Goal: Communication & Community: Answer question/provide support

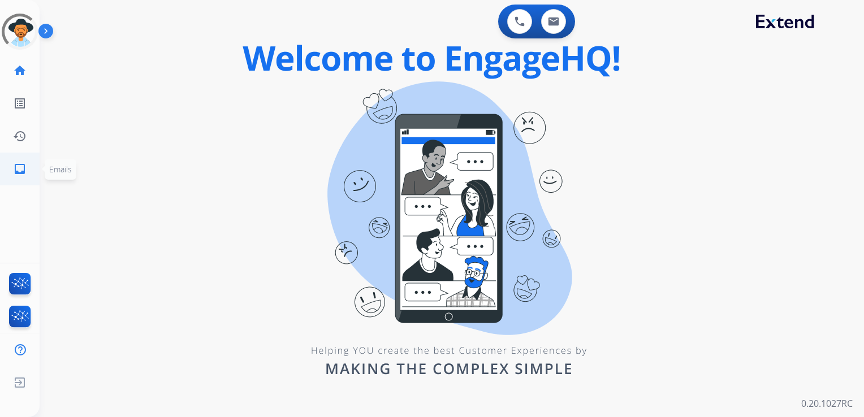
click at [20, 171] on mat-icon "inbox" at bounding box center [20, 169] width 14 height 14
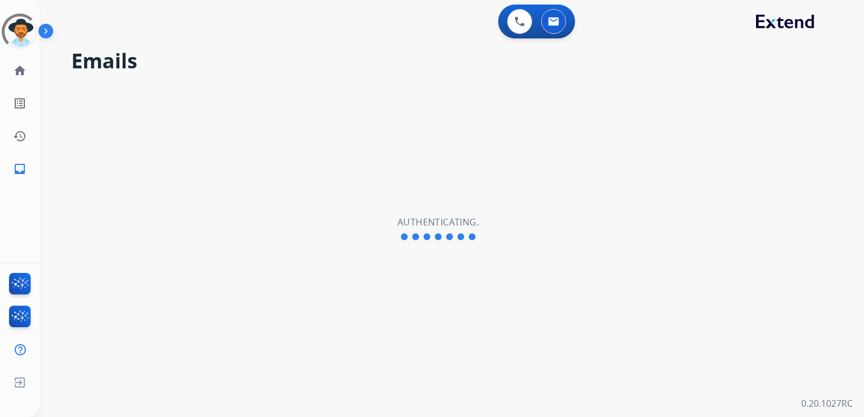
click at [265, 109] on div "Emails Authenticating." at bounding box center [438, 229] width 797 height 377
drag, startPoint x: 145, startPoint y: 163, endPoint x: 100, endPoint y: 166, distance: 45.9
click at [145, 163] on div "Emails Authenticating." at bounding box center [438, 229] width 797 height 377
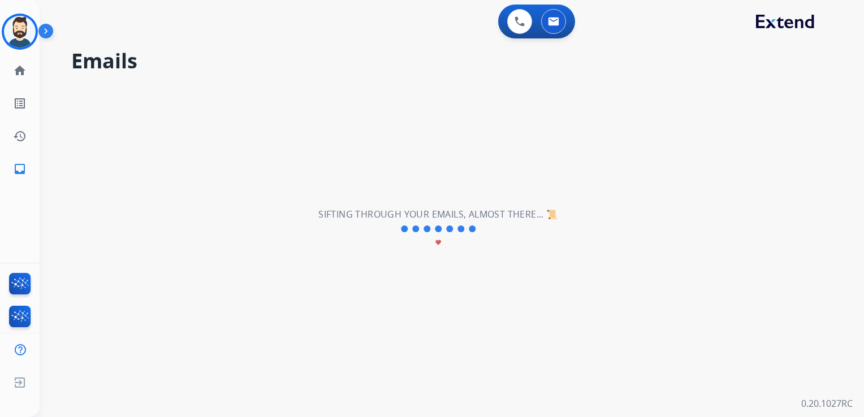
click at [82, 153] on div "**********" at bounding box center [438, 229] width 797 height 377
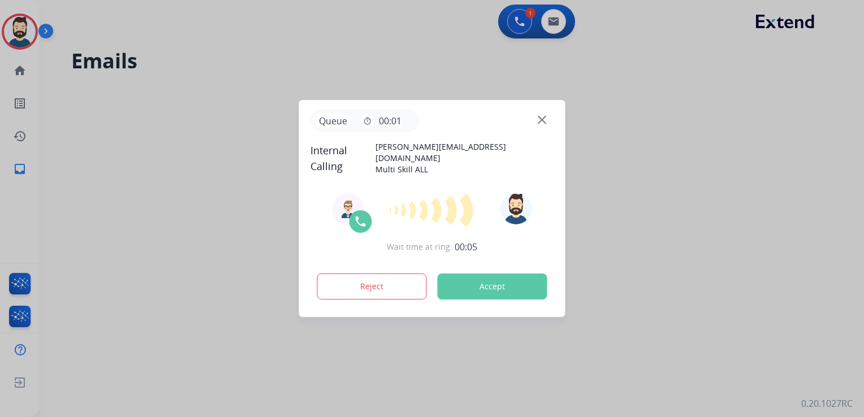
click at [496, 285] on button "Accept" at bounding box center [493, 287] width 110 height 26
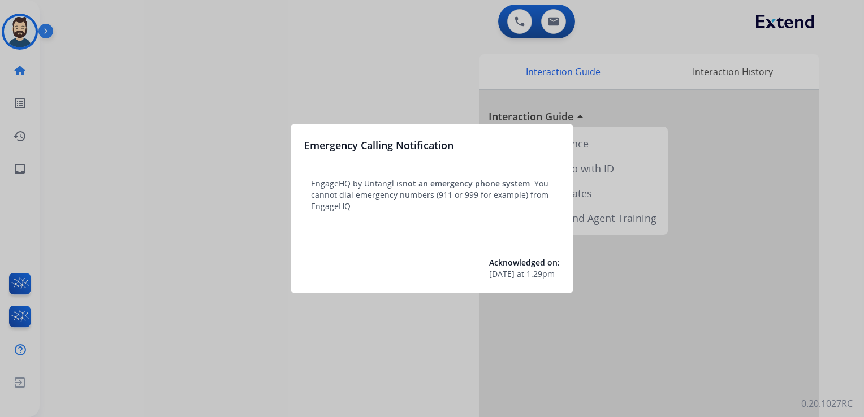
click at [28, 167] on div at bounding box center [432, 208] width 864 height 417
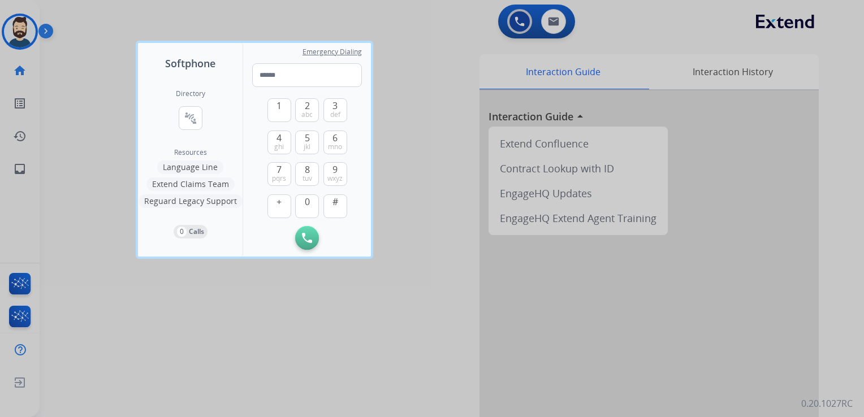
click at [75, 137] on div at bounding box center [432, 208] width 864 height 417
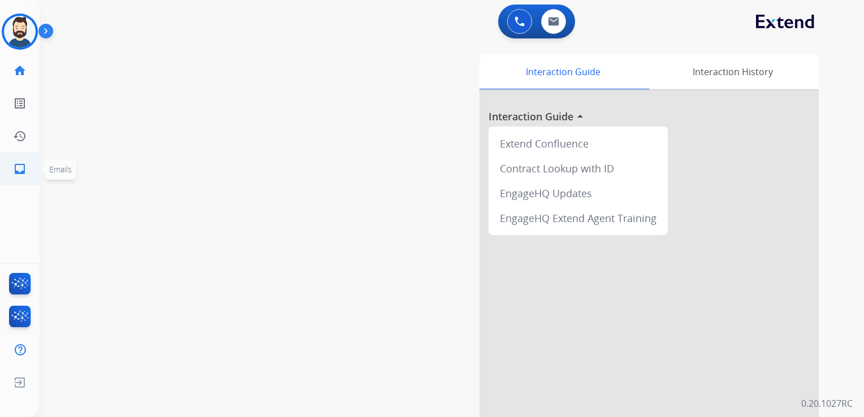
click at [24, 174] on mat-icon "inbox" at bounding box center [20, 169] width 14 height 14
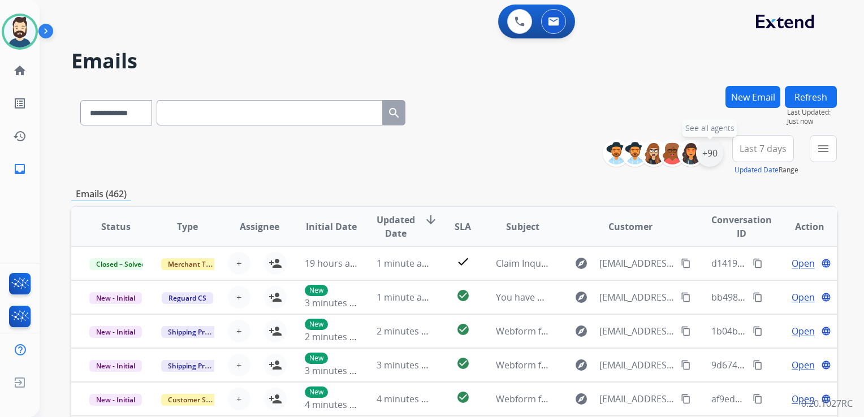
click at [709, 161] on div "+90" at bounding box center [709, 153] width 27 height 27
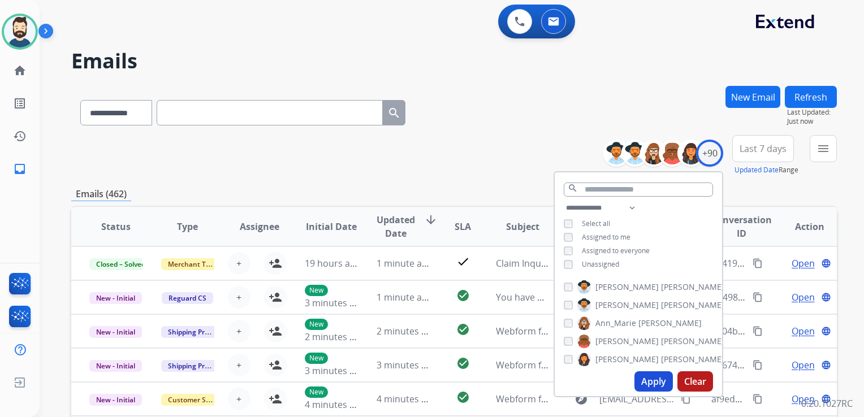
click at [651, 379] on button "Apply" at bounding box center [653, 382] width 38 height 20
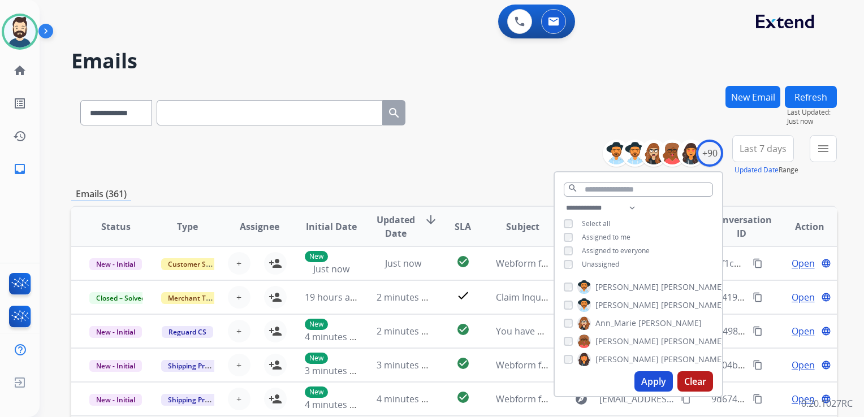
click at [765, 151] on span "Last 7 days" at bounding box center [763, 148] width 47 height 5
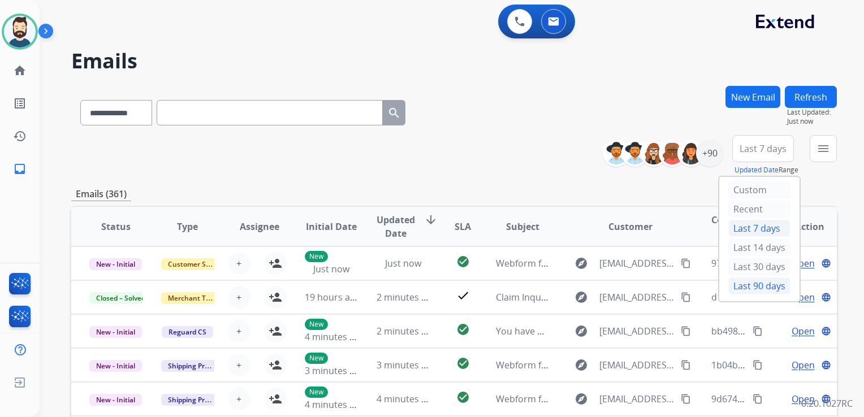
click at [746, 289] on div "Last 90 days" at bounding box center [759, 286] width 62 height 17
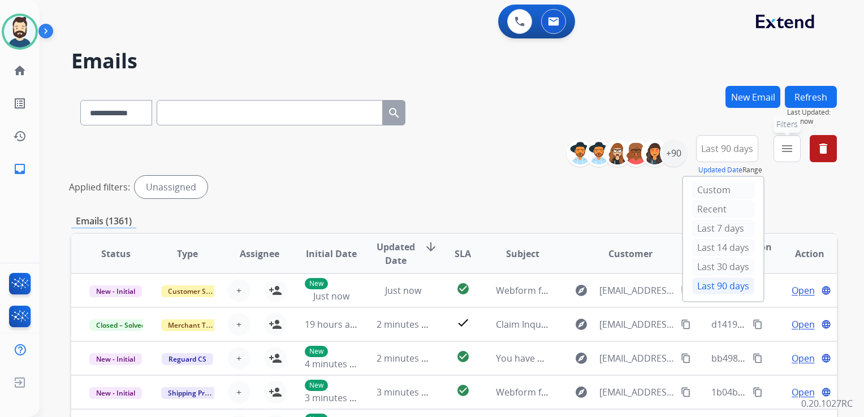
click at [793, 151] on mat-icon "menu" at bounding box center [787, 149] width 14 height 14
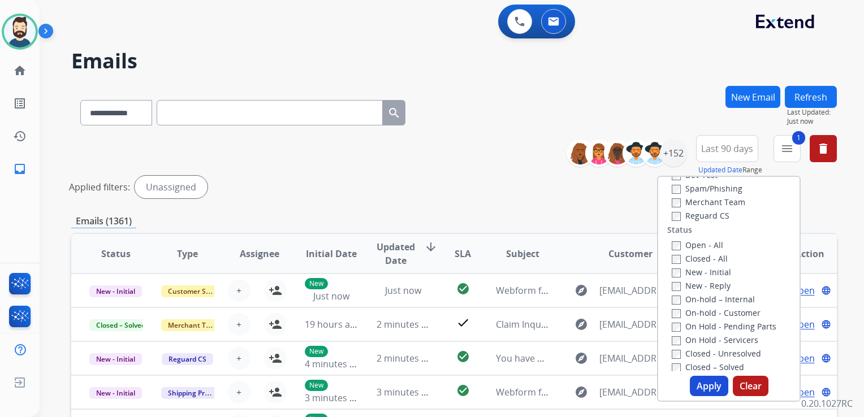
scroll to position [113, 0]
click at [713, 388] on button "Apply" at bounding box center [709, 386] width 38 height 20
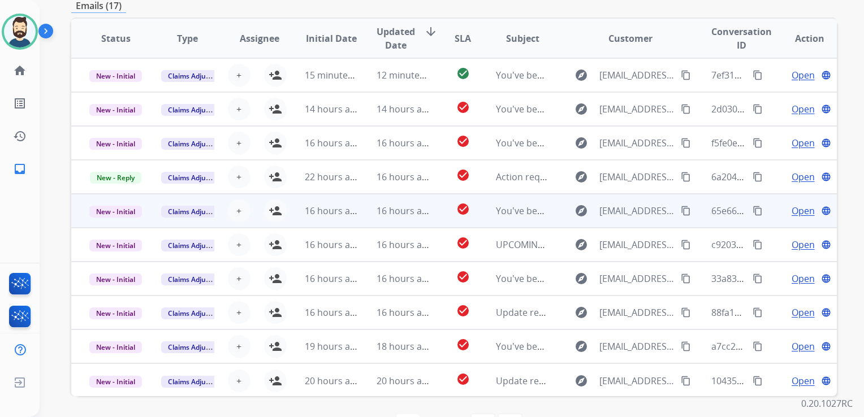
scroll to position [196, 0]
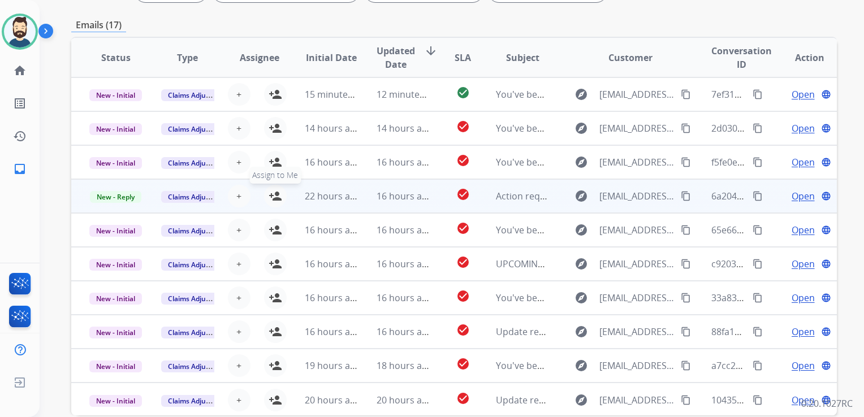
click at [271, 194] on mat-icon "person_add" at bounding box center [276, 196] width 14 height 14
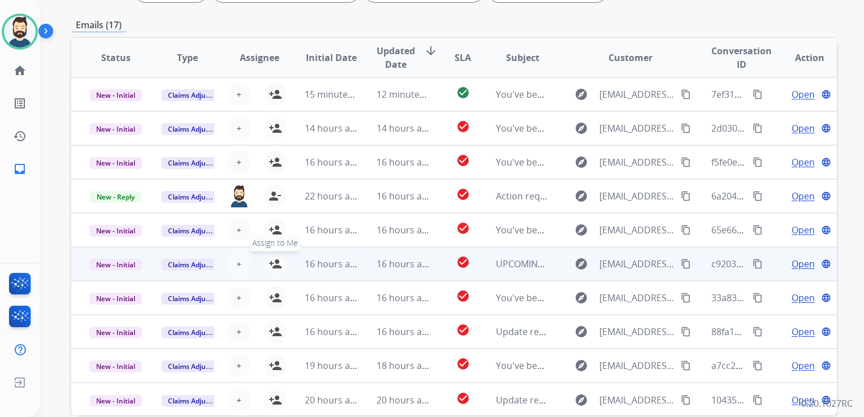
click at [272, 264] on mat-icon "person_add" at bounding box center [276, 264] width 14 height 14
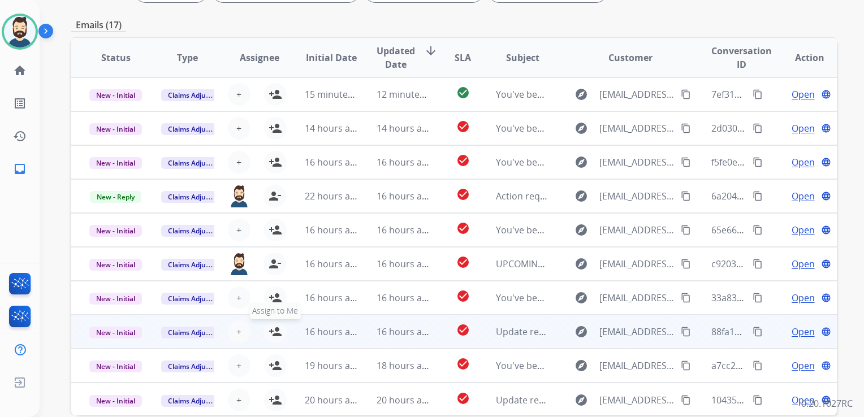
click at [277, 330] on mat-icon "person_add" at bounding box center [276, 332] width 14 height 14
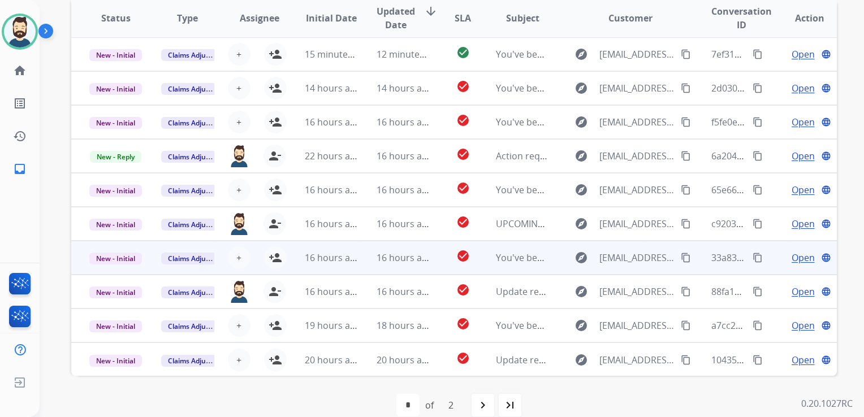
scroll to position [253, 0]
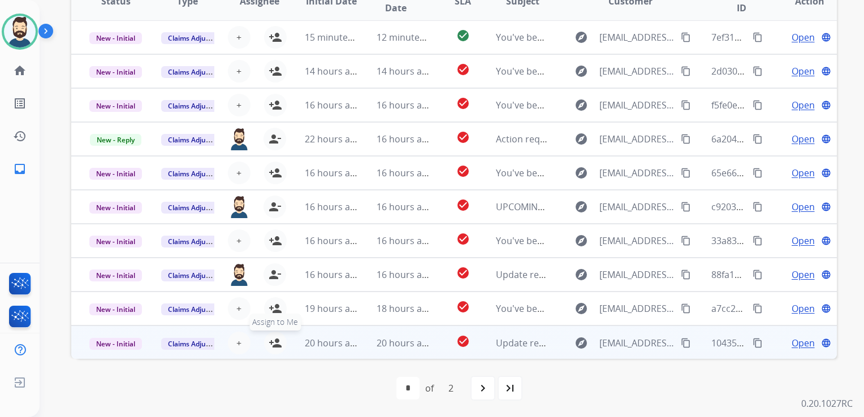
click at [273, 340] on mat-icon "person_add" at bounding box center [276, 343] width 14 height 14
click at [124, 343] on span "New - Initial" at bounding box center [115, 344] width 53 height 12
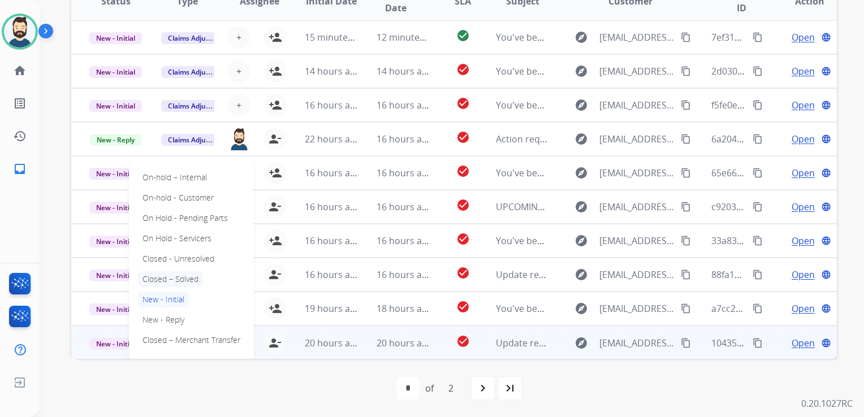
click at [149, 278] on p "Closed – Solved" at bounding box center [170, 279] width 65 height 16
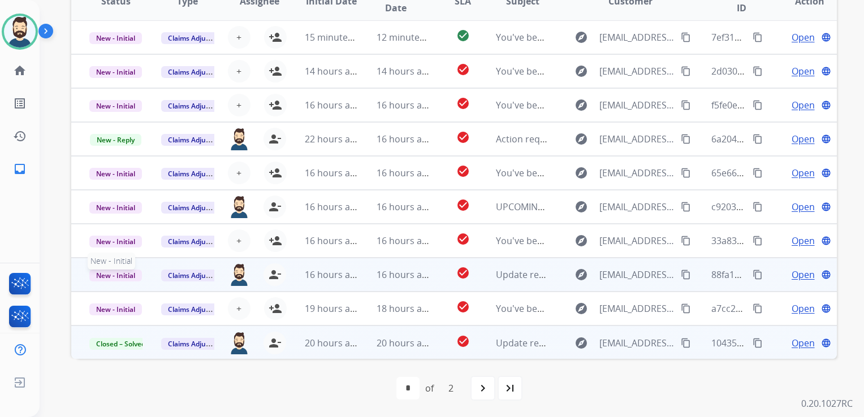
click at [118, 277] on span "New - Initial" at bounding box center [115, 276] width 53 height 12
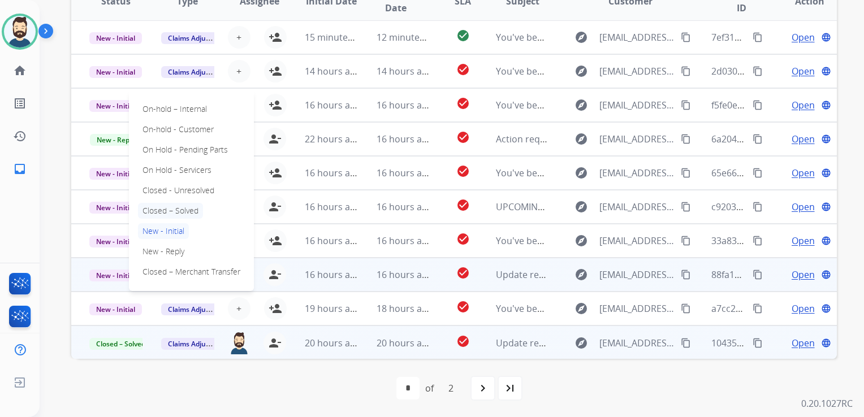
click at [150, 211] on p "Closed – Solved" at bounding box center [170, 211] width 65 height 16
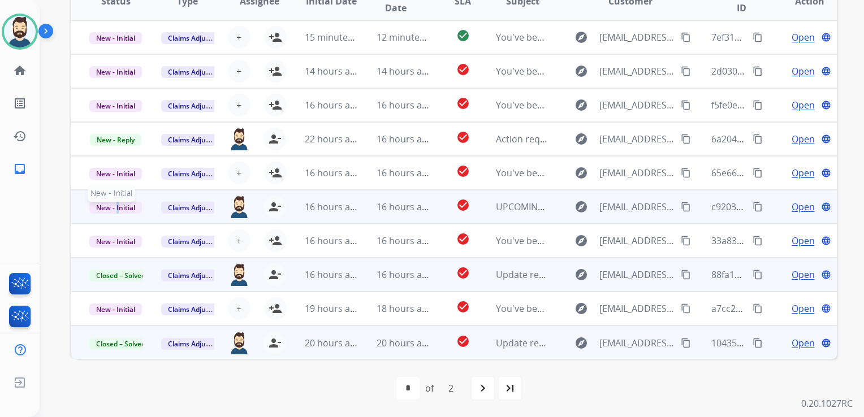
click at [118, 209] on span "New - Initial" at bounding box center [115, 208] width 53 height 12
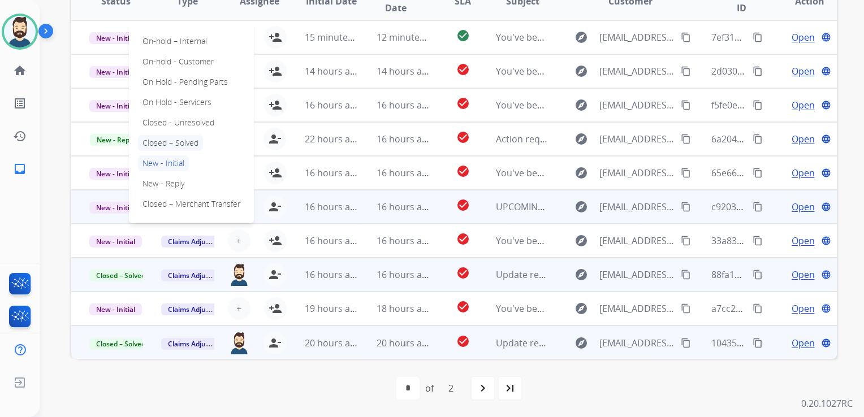
click at [181, 139] on p "Closed – Solved" at bounding box center [170, 143] width 65 height 16
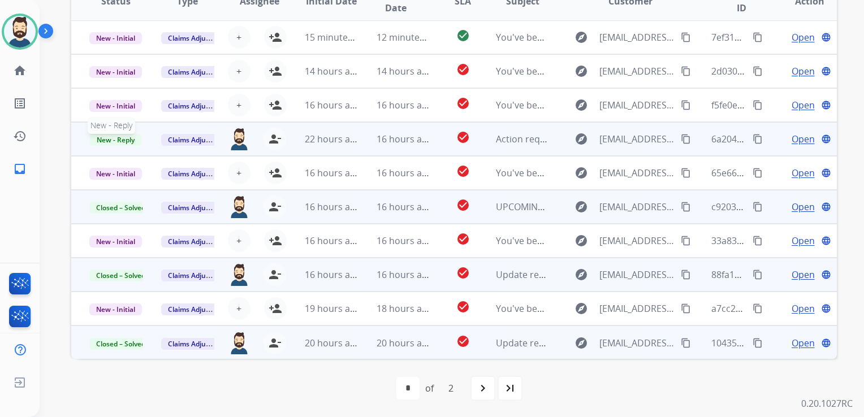
click at [122, 139] on span "New - Reply" at bounding box center [115, 140] width 51 height 12
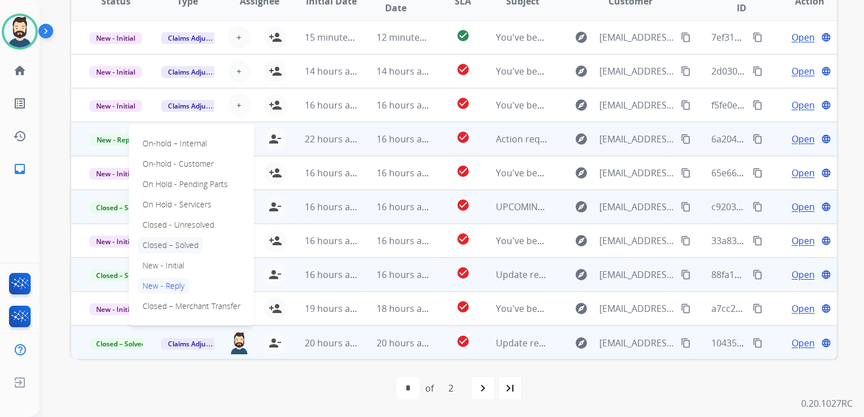
click at [184, 243] on p "Closed – Solved" at bounding box center [170, 246] width 65 height 16
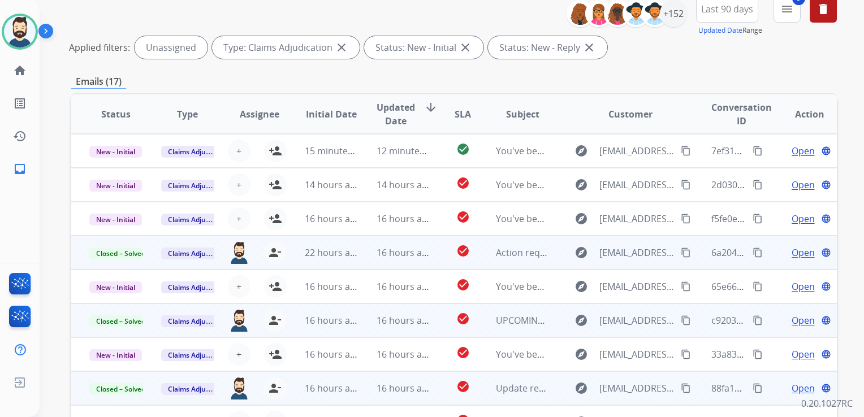
scroll to position [27, 0]
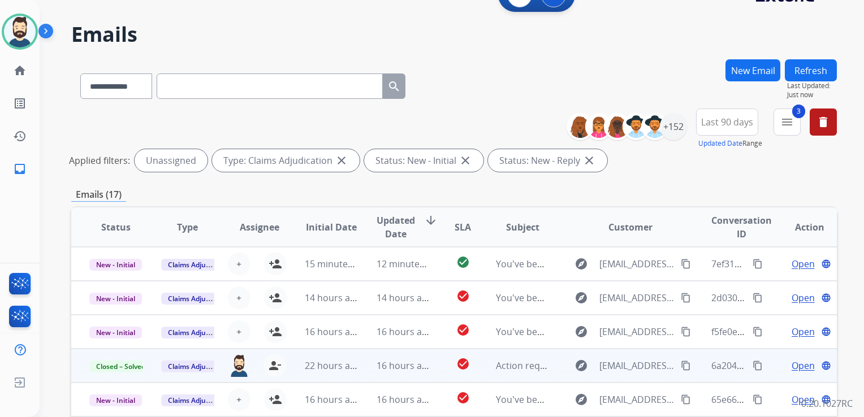
click at [817, 75] on button "Refresh" at bounding box center [811, 70] width 52 height 22
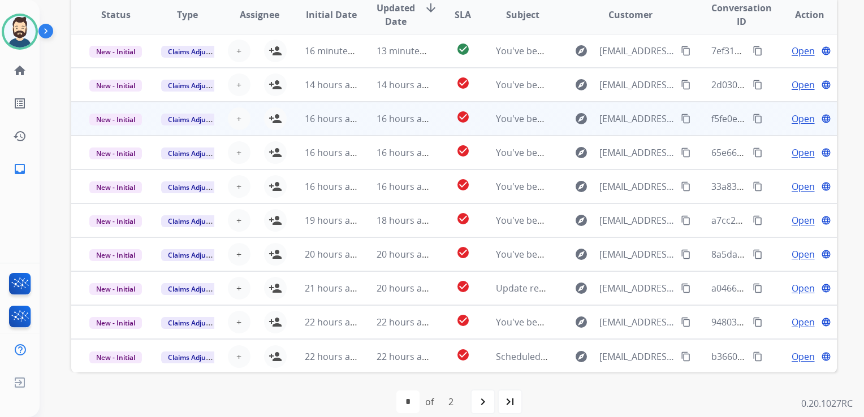
scroll to position [253, 0]
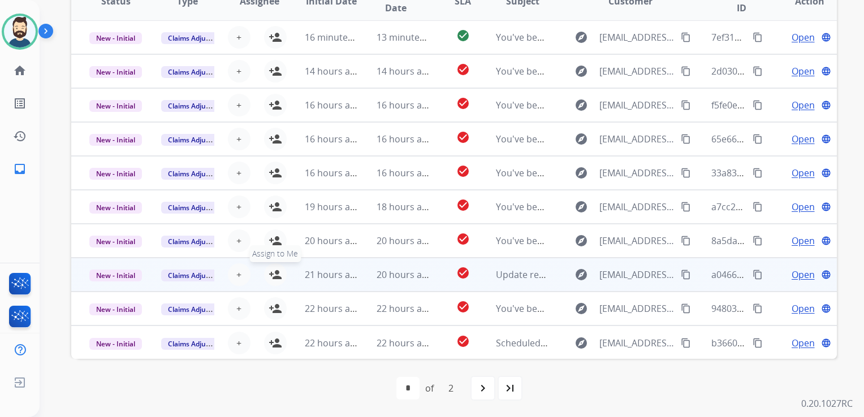
click at [271, 271] on mat-icon "person_add" at bounding box center [276, 275] width 14 height 14
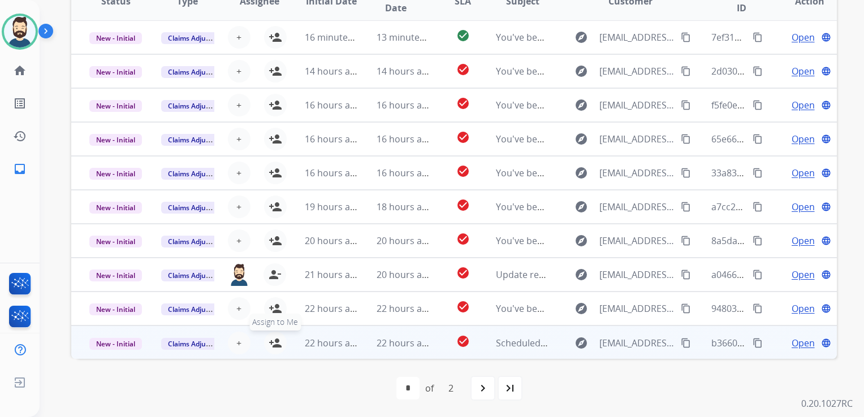
click at [278, 344] on mat-icon "person_add" at bounding box center [276, 343] width 14 height 14
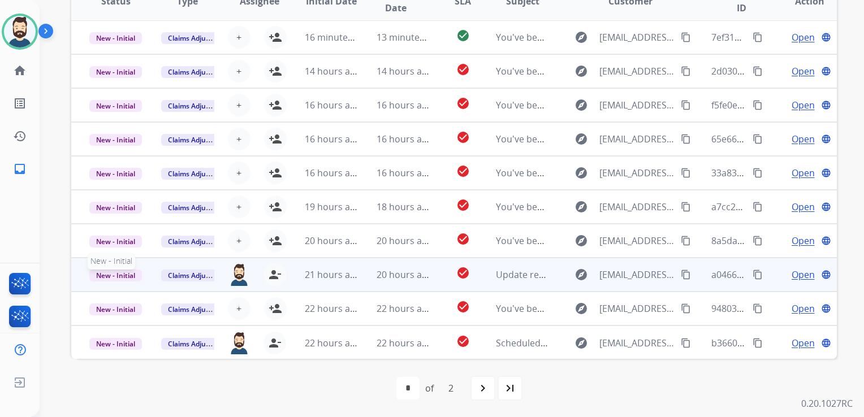
click at [116, 275] on span "New - Initial" at bounding box center [115, 276] width 53 height 12
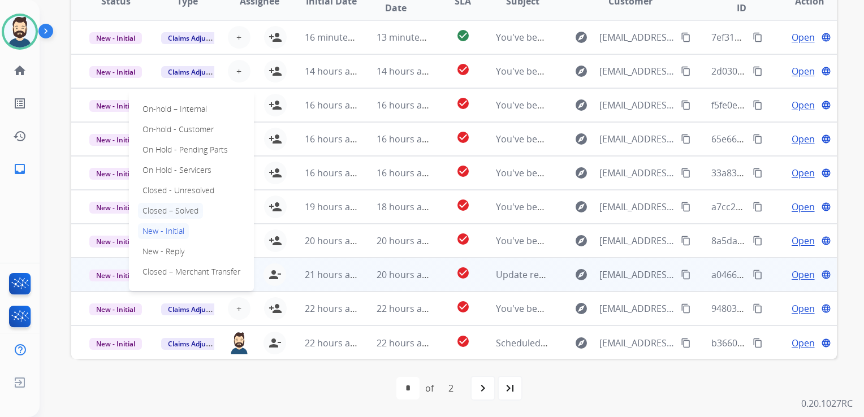
click at [167, 209] on p "Closed – Solved" at bounding box center [170, 211] width 65 height 16
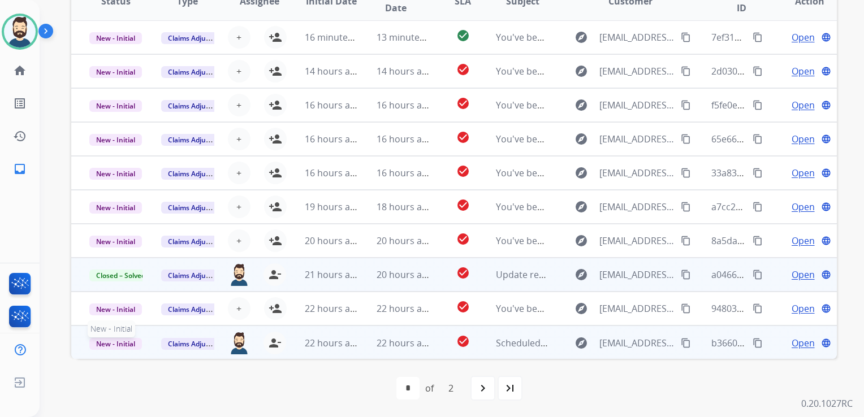
click at [129, 339] on span "New - Initial" at bounding box center [115, 344] width 53 height 12
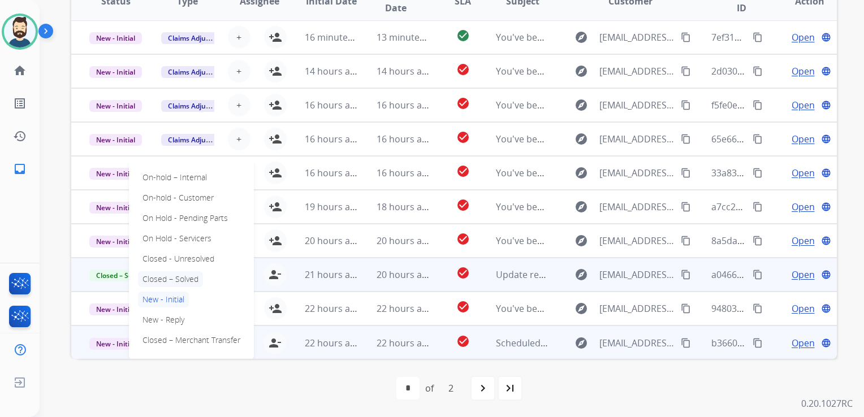
click at [182, 279] on p "Closed – Solved" at bounding box center [170, 279] width 65 height 16
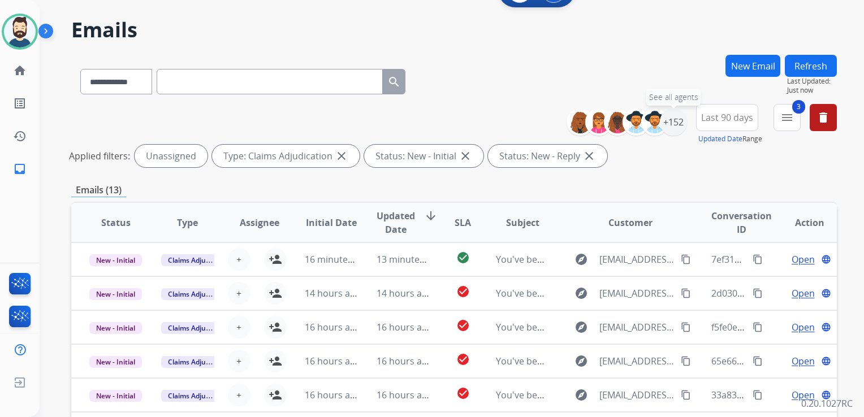
scroll to position [27, 0]
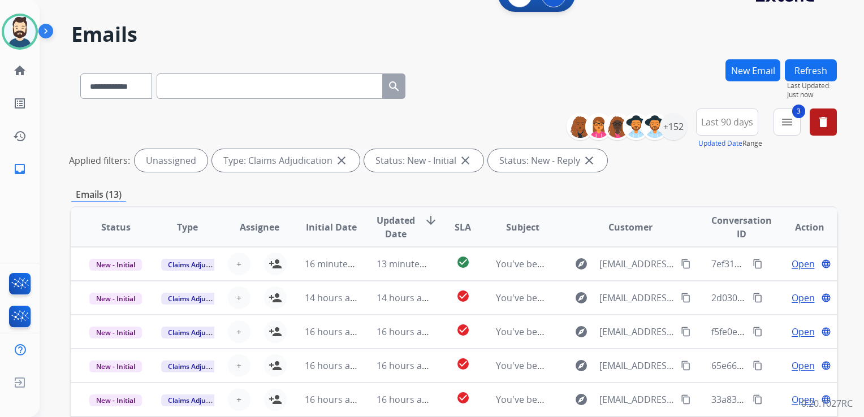
click at [804, 66] on button "Refresh" at bounding box center [811, 70] width 52 height 22
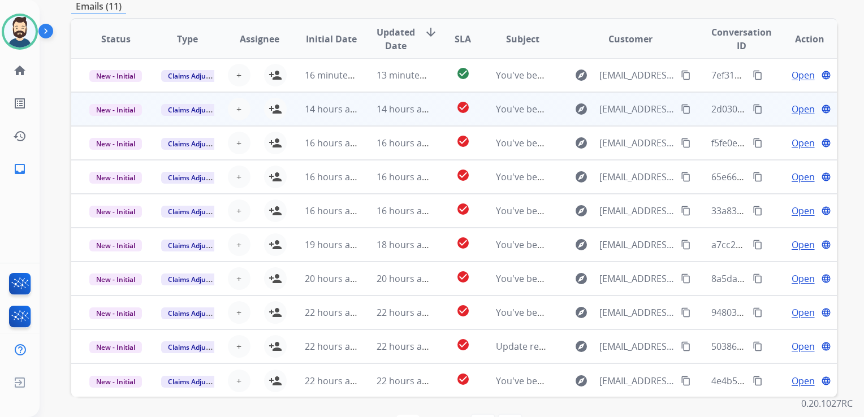
scroll to position [253, 0]
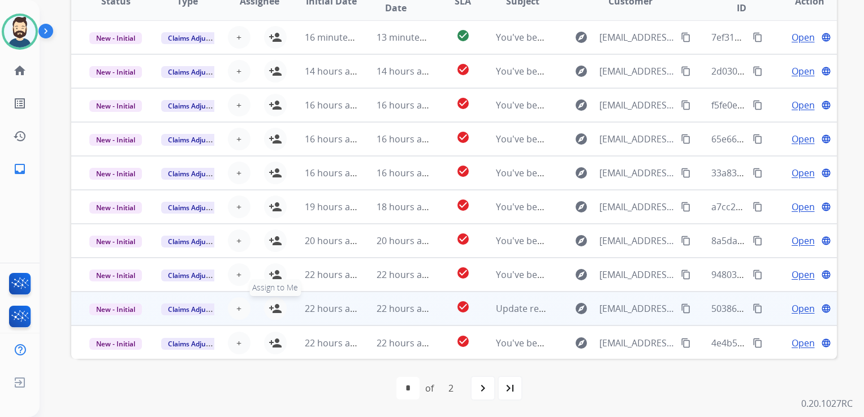
click at [271, 305] on mat-icon "person_add" at bounding box center [276, 309] width 14 height 14
click at [126, 309] on span "New - Initial" at bounding box center [115, 310] width 53 height 12
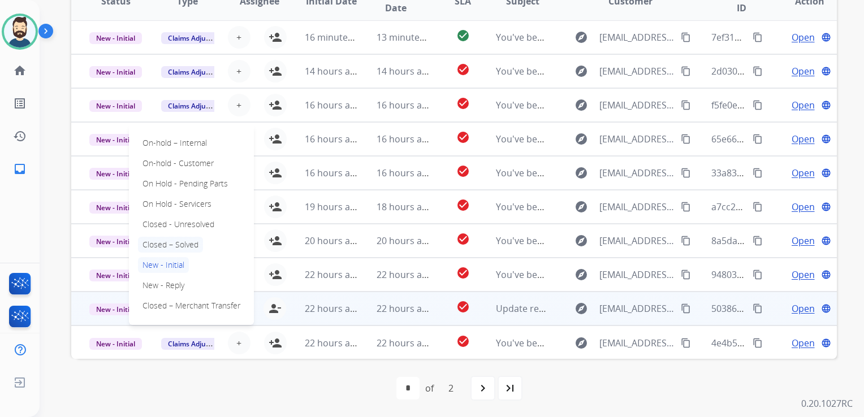
click at [171, 240] on p "Closed – Solved" at bounding box center [170, 245] width 65 height 16
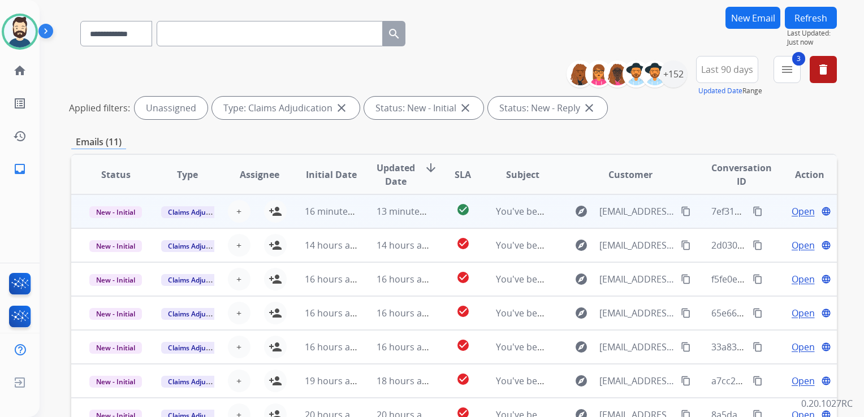
scroll to position [0, 0]
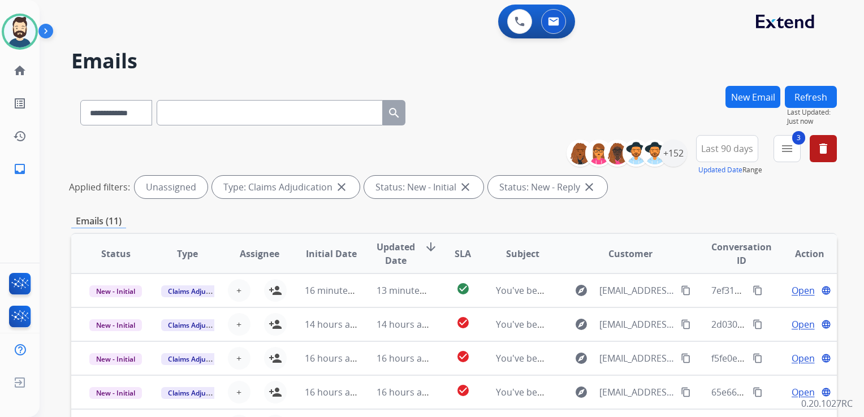
click at [794, 90] on button "Refresh" at bounding box center [811, 97] width 52 height 22
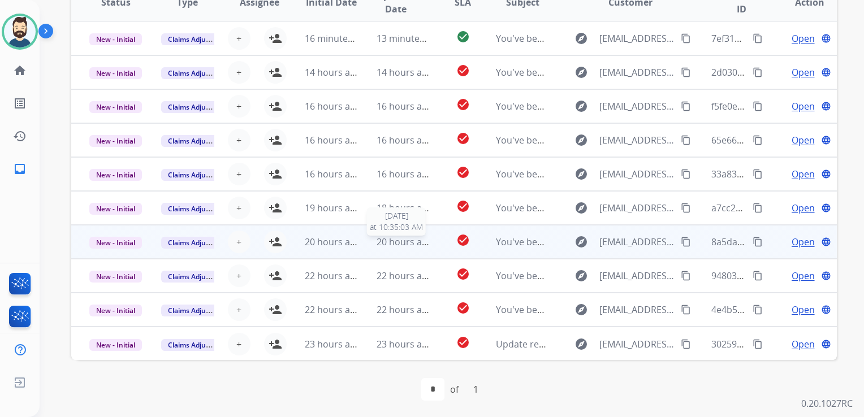
scroll to position [253, 0]
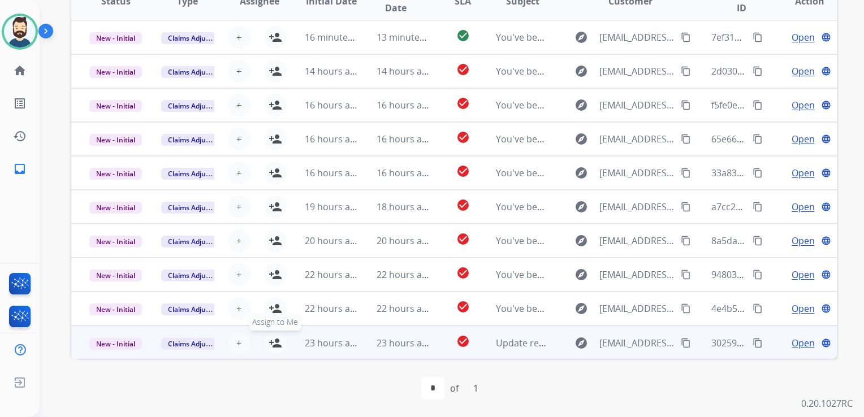
click at [270, 343] on mat-icon "person_add" at bounding box center [276, 343] width 14 height 14
click at [127, 344] on span "New - Initial" at bounding box center [115, 344] width 53 height 12
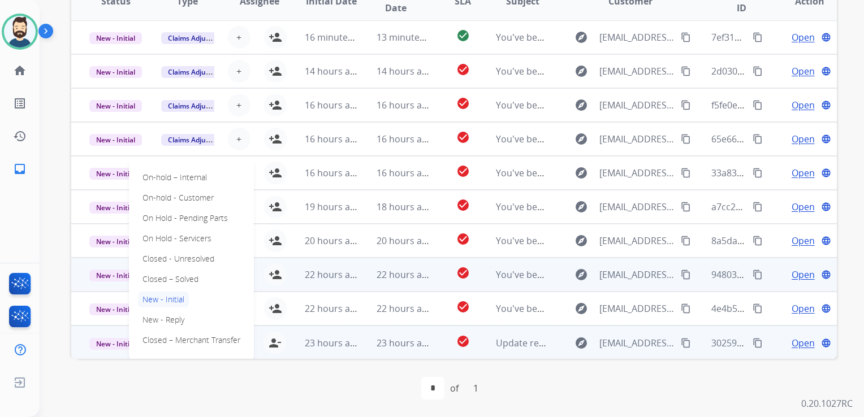
click at [152, 279] on p "Closed – Solved" at bounding box center [170, 279] width 65 height 16
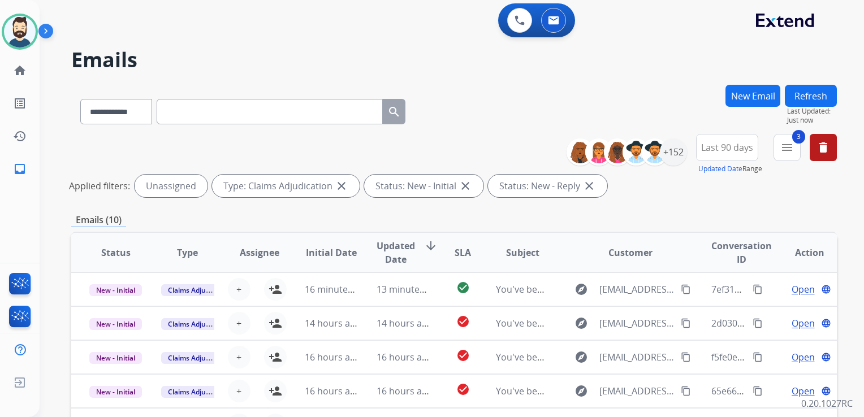
scroll to position [0, 0]
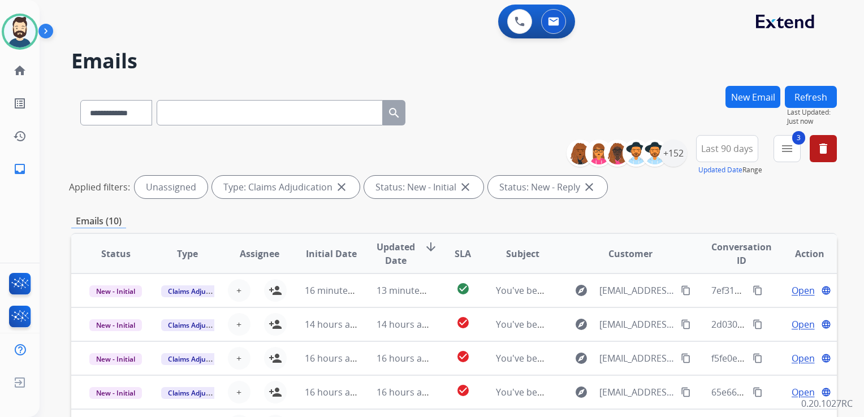
click at [817, 98] on button "Refresh" at bounding box center [811, 97] width 52 height 22
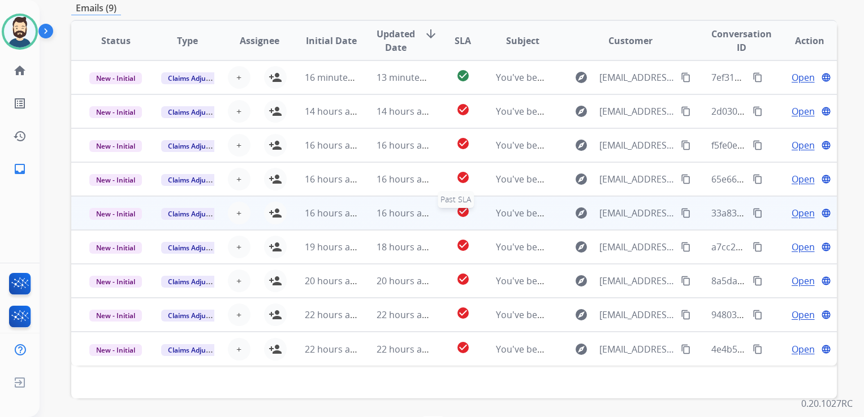
scroll to position [196, 0]
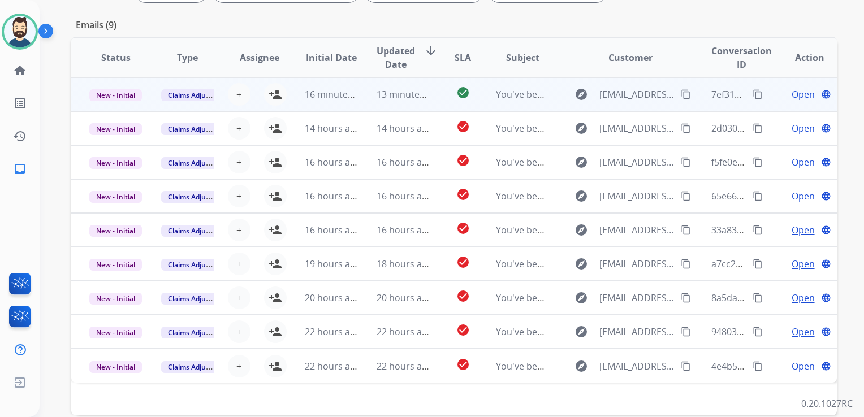
click at [420, 103] on td "13 minutes ago" at bounding box center [395, 94] width 72 height 34
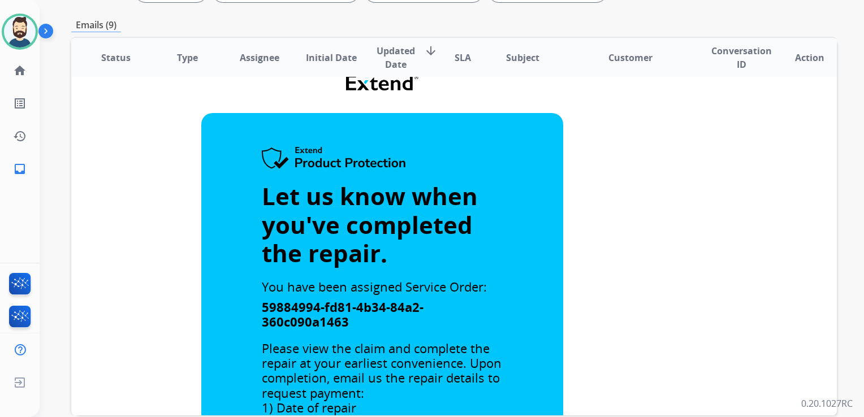
scroll to position [0, 0]
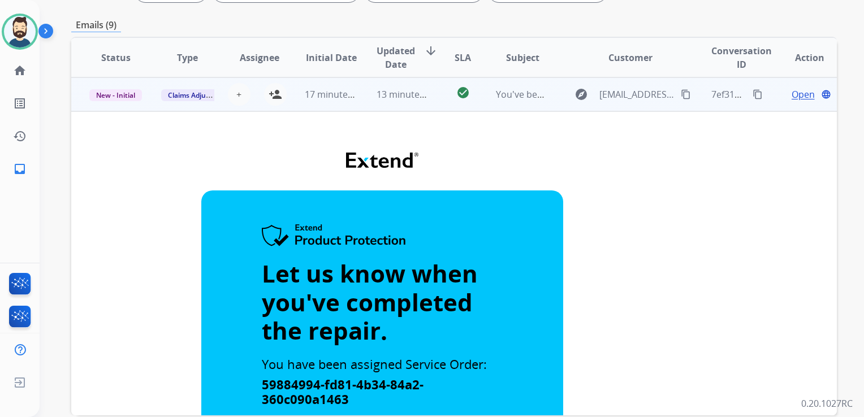
click at [411, 106] on td "13 minutes ago" at bounding box center [395, 94] width 72 height 34
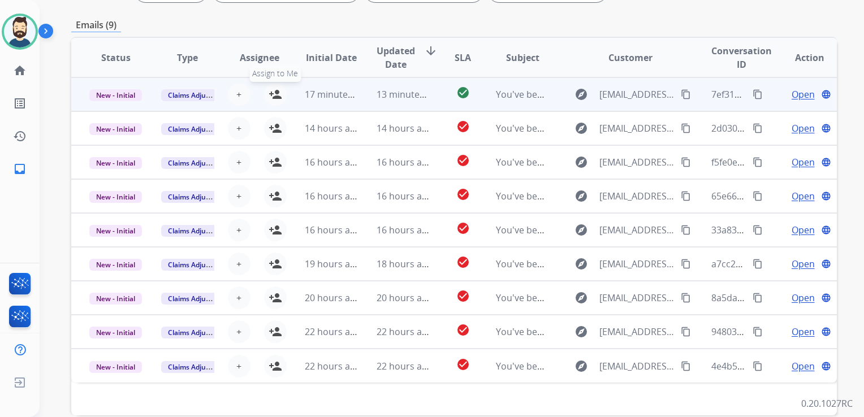
click at [276, 95] on mat-icon "person_add" at bounding box center [276, 95] width 14 height 14
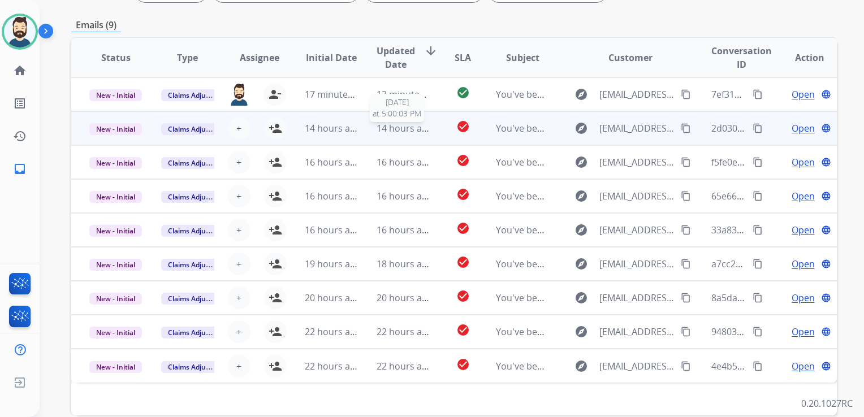
click at [401, 124] on span "14 hours ago" at bounding box center [405, 128] width 56 height 12
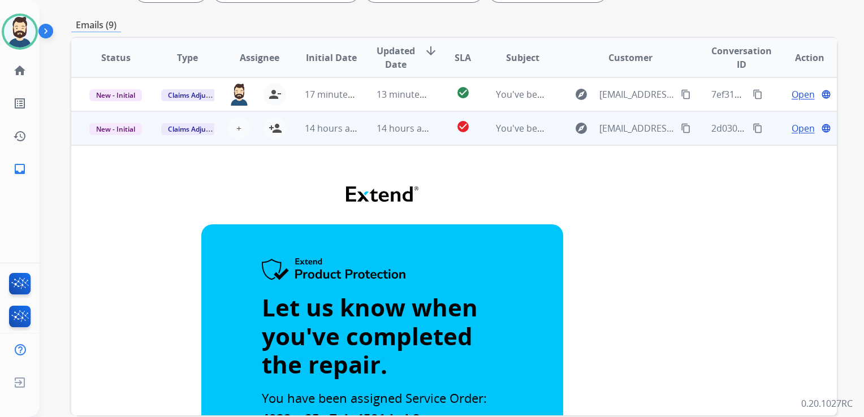
click at [399, 142] on td "14 hours ago" at bounding box center [395, 128] width 72 height 34
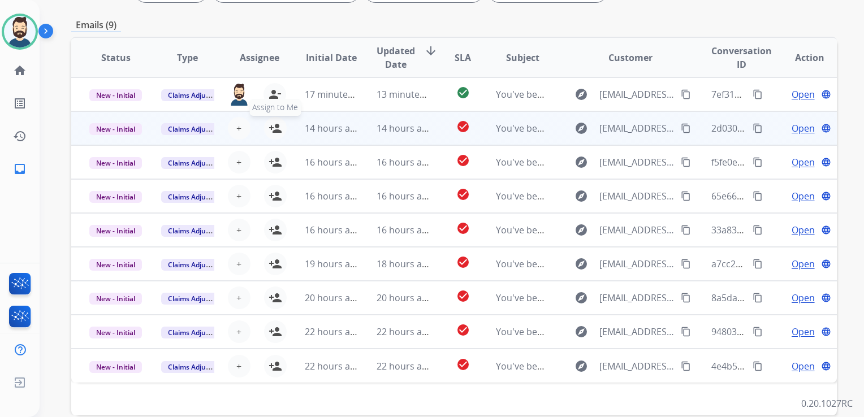
click at [270, 129] on mat-icon "person_add" at bounding box center [276, 129] width 14 height 14
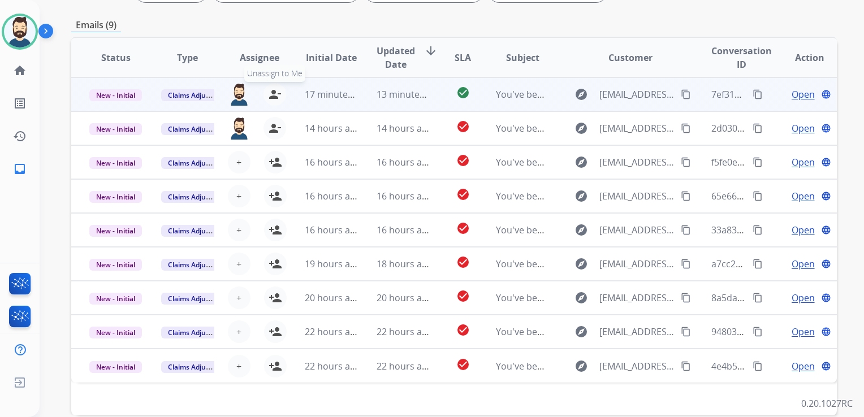
click at [273, 92] on mat-icon "person_remove" at bounding box center [275, 95] width 14 height 14
click at [238, 94] on span "+" at bounding box center [238, 95] width 5 height 14
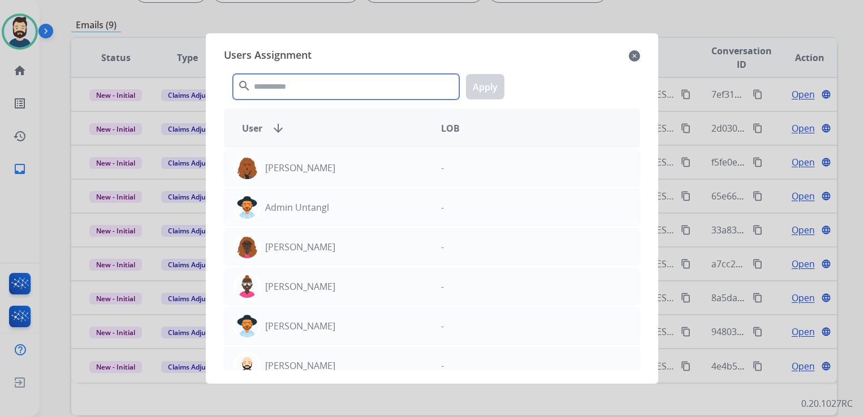
click at [274, 81] on input "text" at bounding box center [346, 86] width 226 height 25
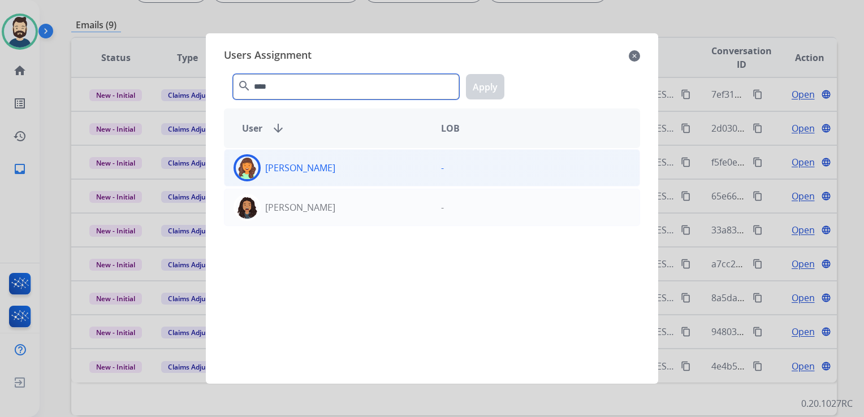
type input "****"
click at [245, 171] on img at bounding box center [247, 168] width 23 height 23
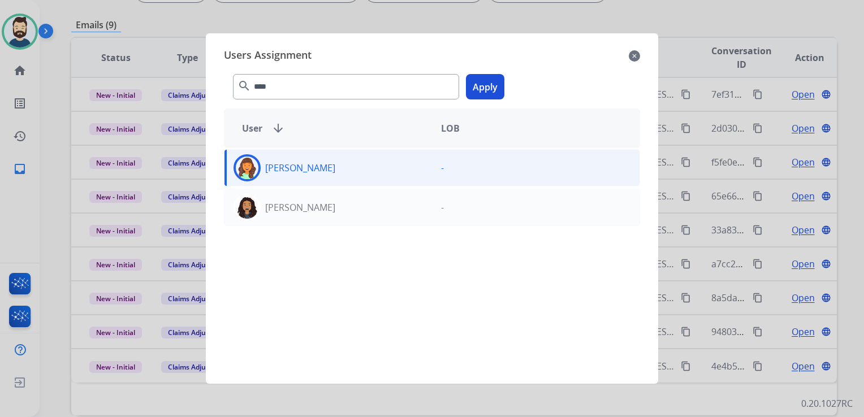
click at [477, 85] on button "Apply" at bounding box center [485, 86] width 38 height 25
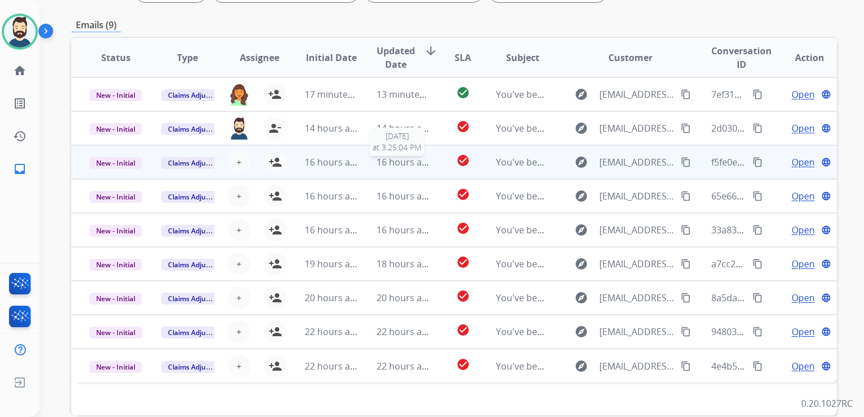
click at [405, 165] on span "16 hours ago" at bounding box center [405, 162] width 56 height 12
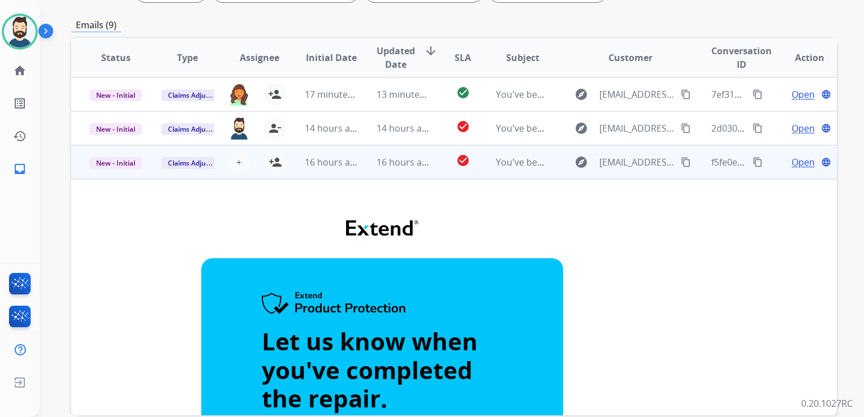
click at [405, 170] on td "16 hours ago" at bounding box center [395, 162] width 72 height 34
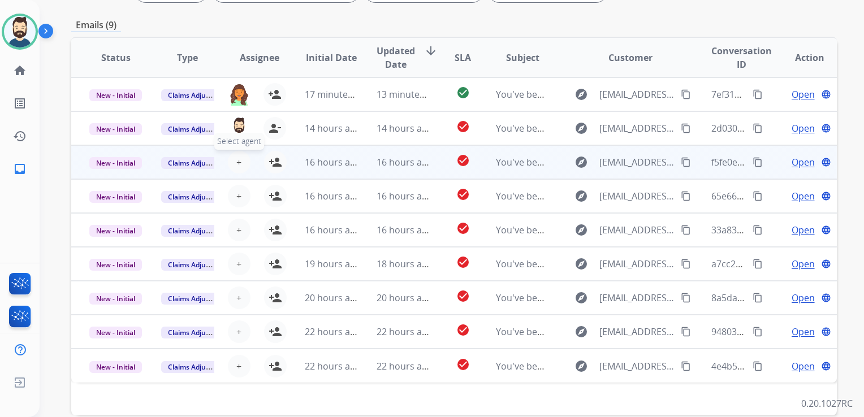
click at [240, 163] on button "+ Select agent" at bounding box center [239, 162] width 23 height 23
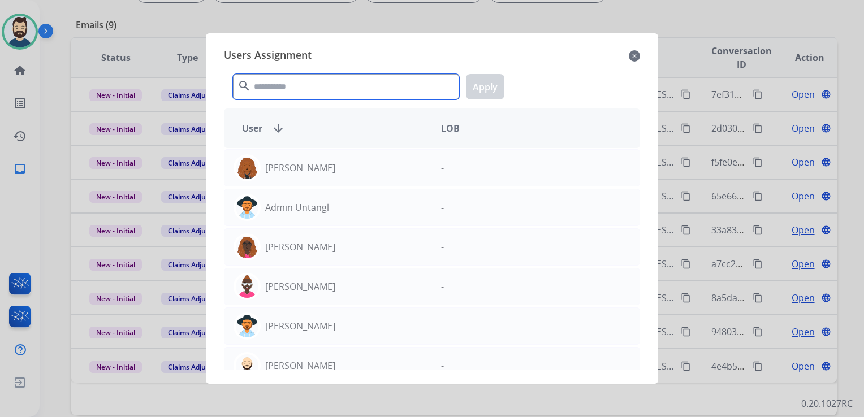
click at [289, 92] on input "text" at bounding box center [346, 86] width 226 height 25
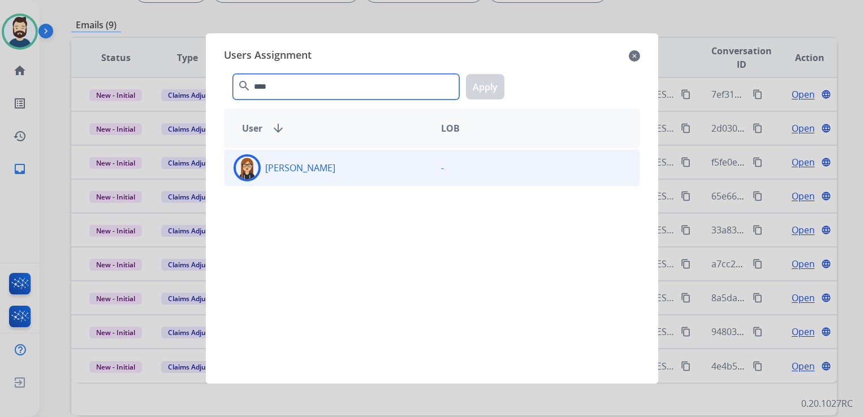
type input "****"
click at [251, 167] on img at bounding box center [247, 168] width 23 height 23
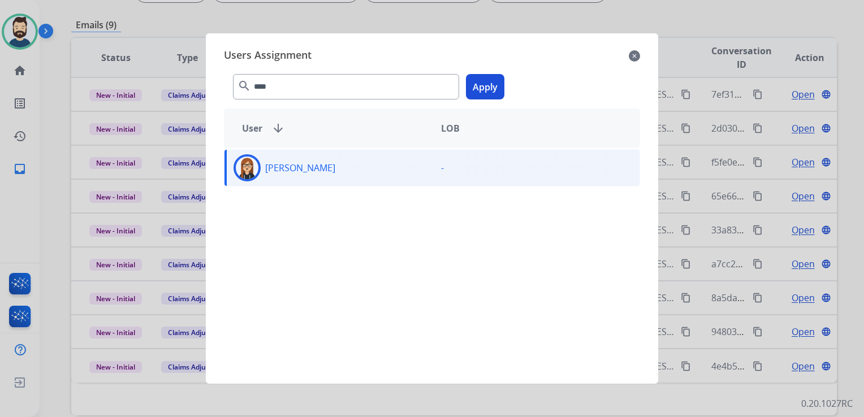
click at [478, 93] on button "Apply" at bounding box center [485, 86] width 38 height 25
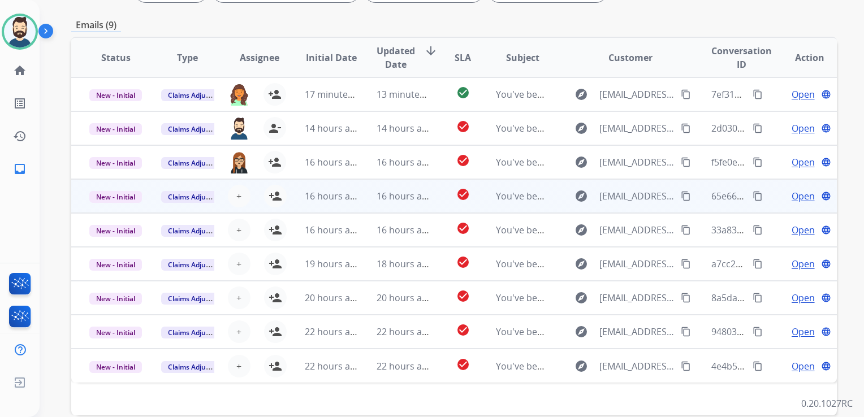
click at [387, 204] on td "16 hours ago" at bounding box center [395, 196] width 72 height 34
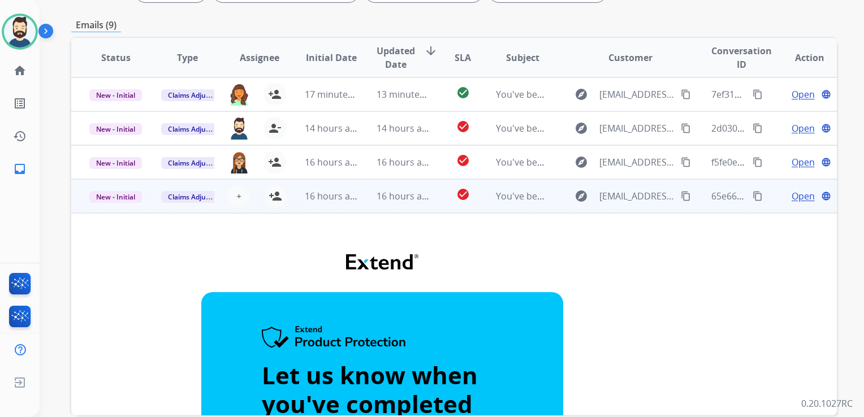
drag, startPoint x: 398, startPoint y: 206, endPoint x: 391, endPoint y: 206, distance: 6.8
click at [398, 206] on td "16 hours ago" at bounding box center [395, 196] width 72 height 34
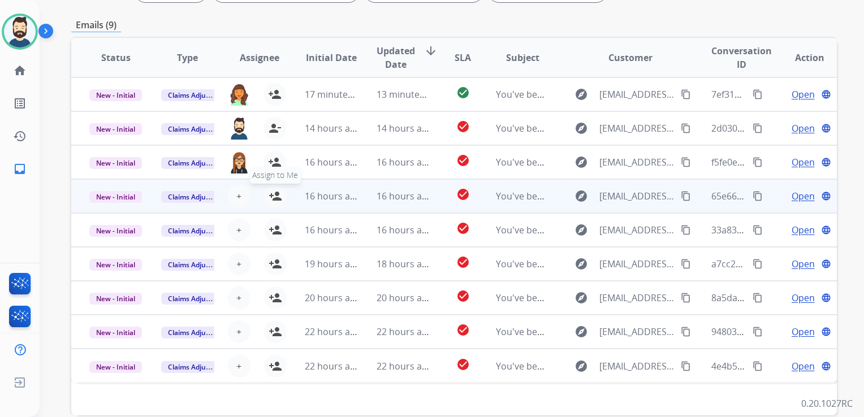
click at [278, 191] on mat-icon "person_add" at bounding box center [276, 196] width 14 height 14
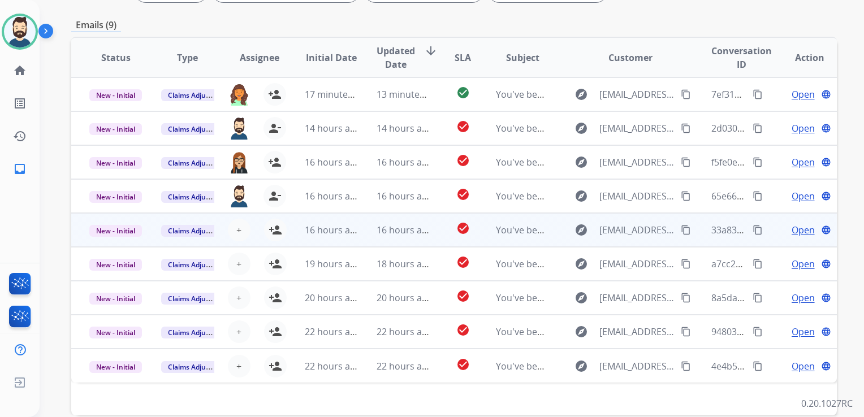
click at [366, 237] on td "16 hours ago" at bounding box center [395, 230] width 72 height 34
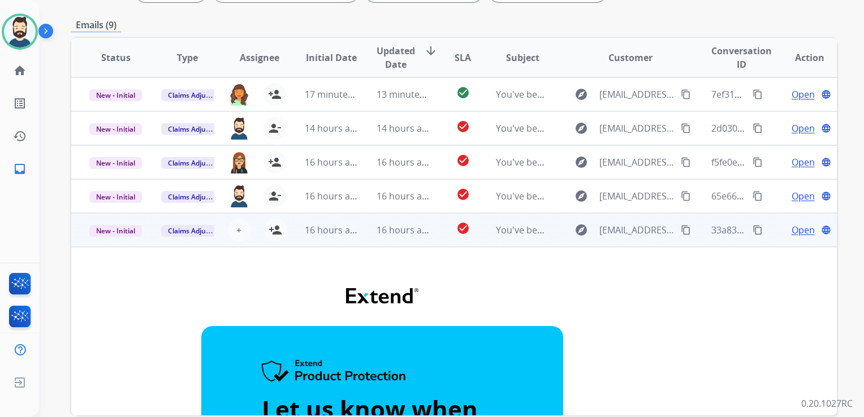
click at [391, 243] on td "16 hours ago" at bounding box center [395, 230] width 72 height 34
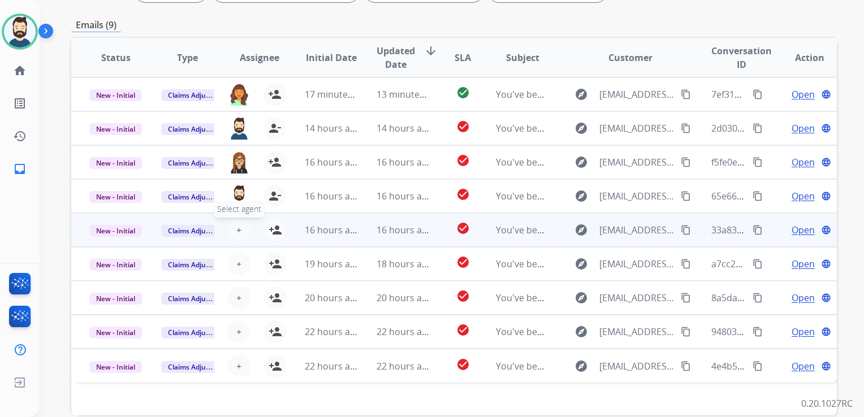
click at [239, 230] on span "+" at bounding box center [238, 230] width 5 height 14
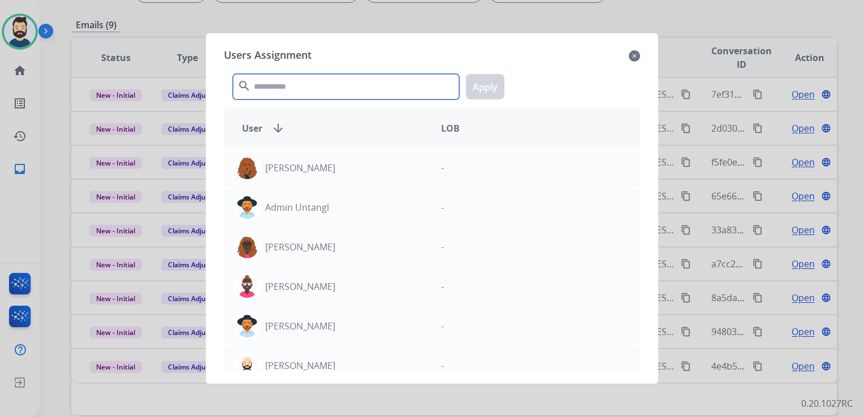
click at [316, 89] on input "text" at bounding box center [346, 86] width 226 height 25
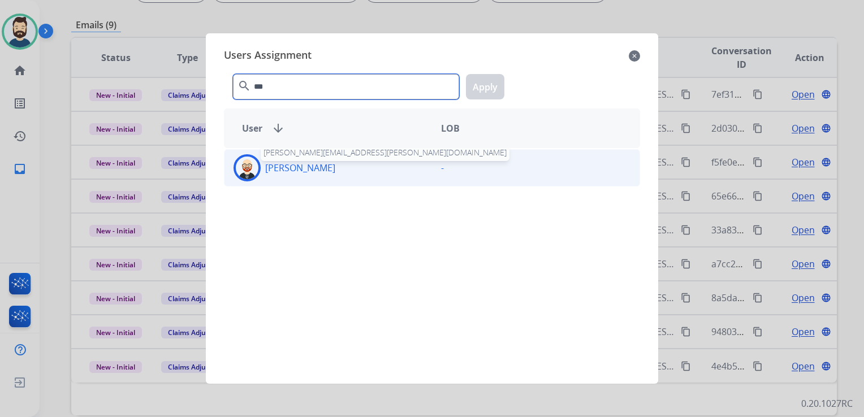
type input "***"
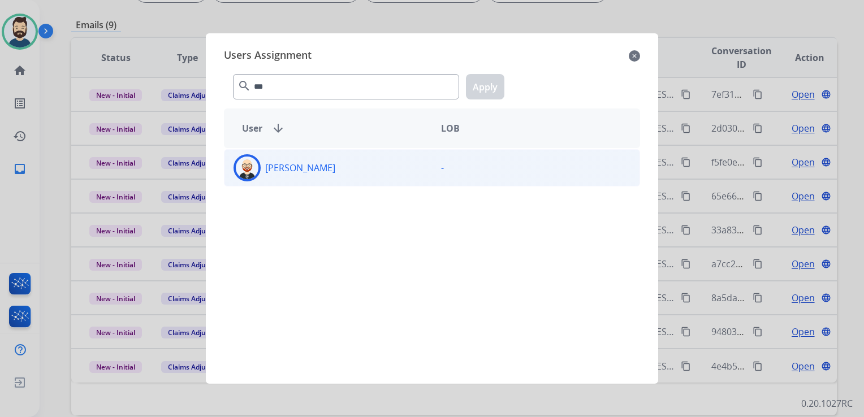
drag, startPoint x: 244, startPoint y: 170, endPoint x: 260, endPoint y: 165, distance: 16.6
click at [245, 170] on img at bounding box center [247, 168] width 23 height 23
click at [477, 92] on button "Apply" at bounding box center [485, 86] width 38 height 25
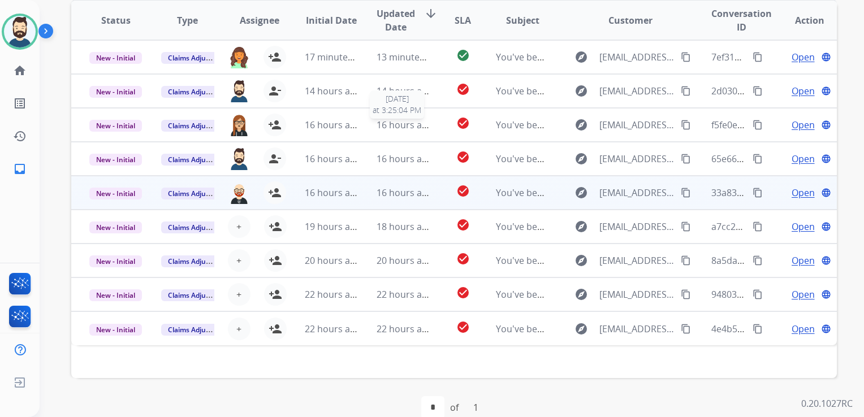
scroll to position [253, 0]
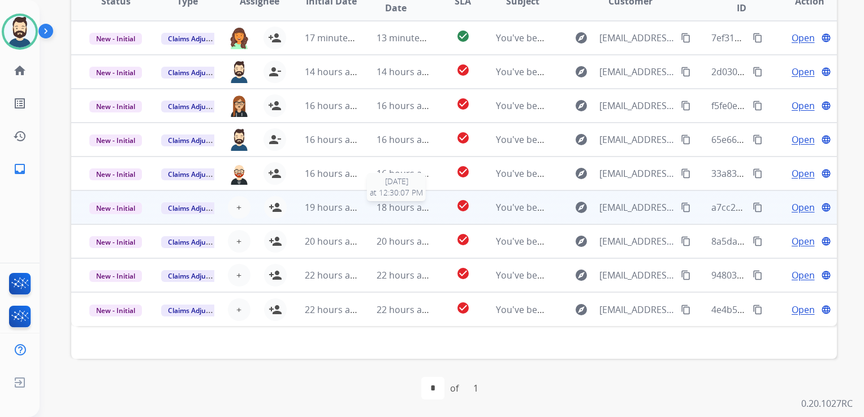
click at [396, 213] on div "18 hours ago" at bounding box center [403, 208] width 53 height 14
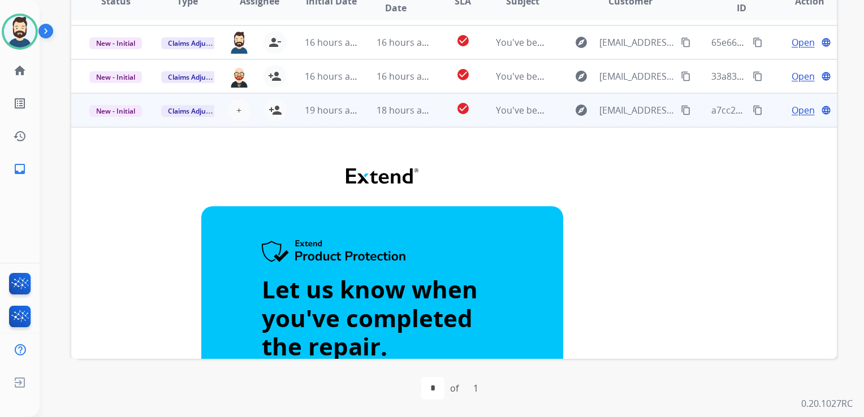
scroll to position [0, 0]
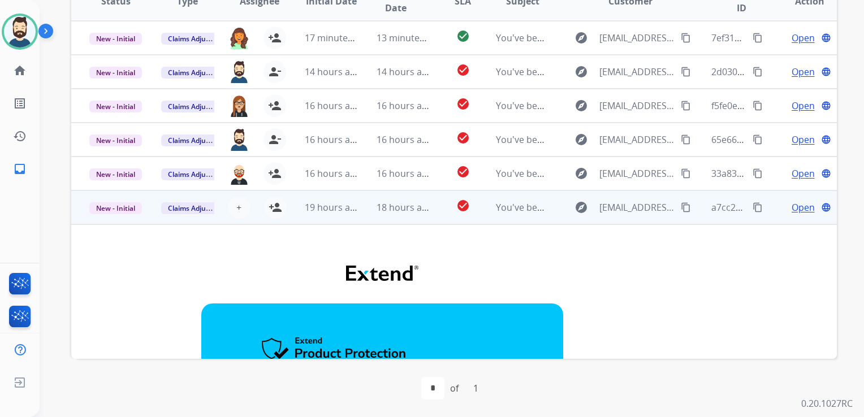
click at [394, 221] on td "18 hours ago" at bounding box center [395, 208] width 72 height 34
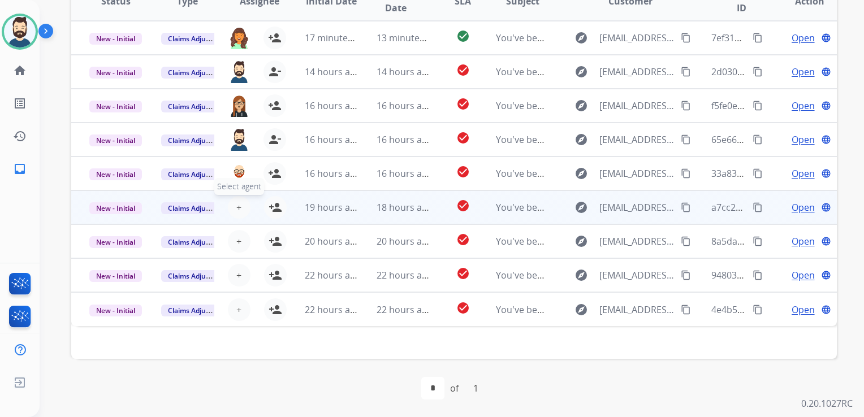
click at [233, 208] on button "+ Select agent" at bounding box center [239, 207] width 23 height 23
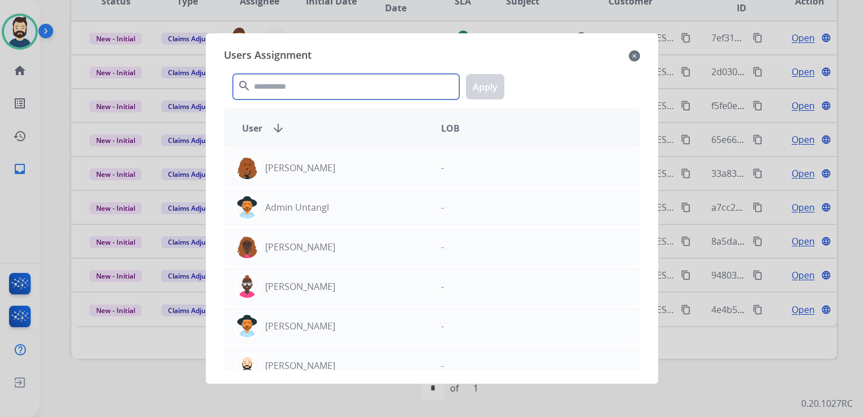
click at [272, 95] on input "text" at bounding box center [346, 86] width 226 height 25
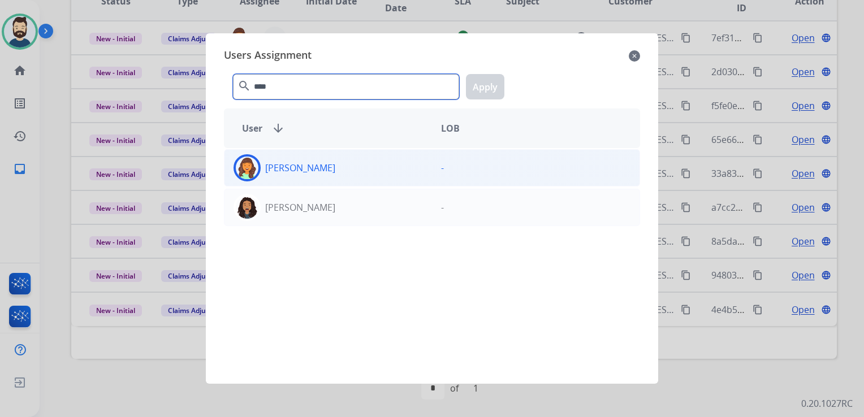
type input "****"
click at [250, 167] on img at bounding box center [247, 168] width 23 height 23
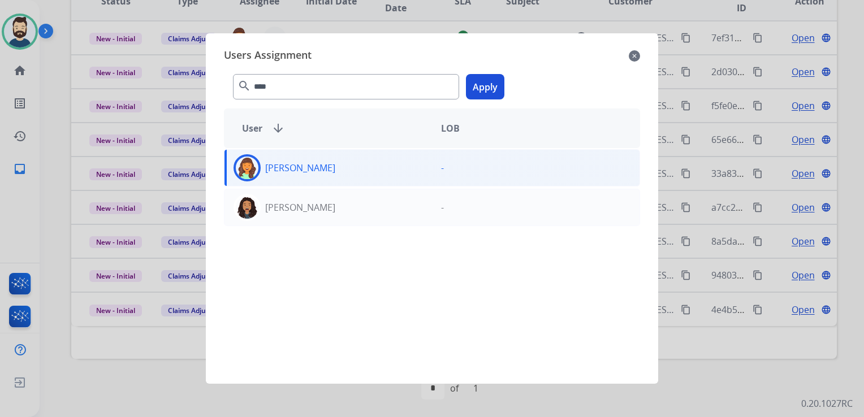
click at [486, 87] on button "Apply" at bounding box center [485, 86] width 38 height 25
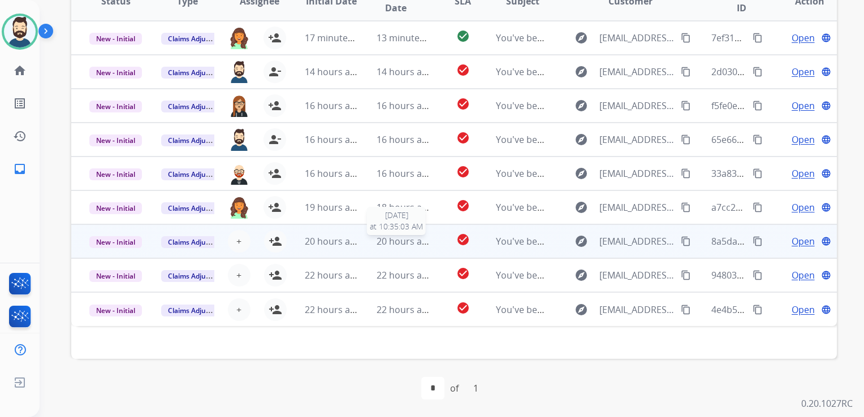
click at [388, 244] on span "20 hours ago" at bounding box center [405, 241] width 56 height 12
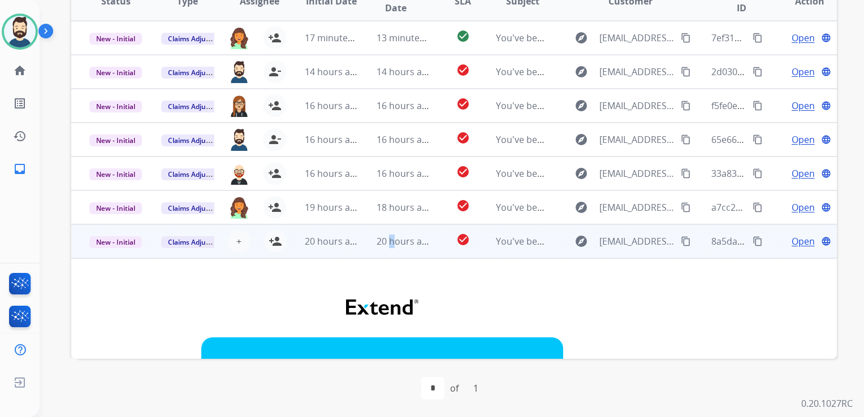
drag, startPoint x: 278, startPoint y: 242, endPoint x: 330, endPoint y: 248, distance: 51.8
click at [279, 242] on mat-icon "person_add" at bounding box center [276, 242] width 14 height 14
click at [372, 254] on td "20 hours ago" at bounding box center [395, 241] width 72 height 34
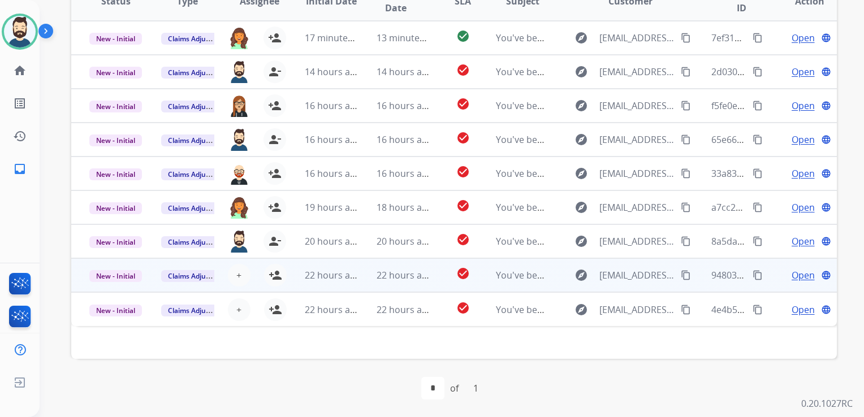
click at [397, 283] on td "22 hours ago" at bounding box center [395, 275] width 72 height 34
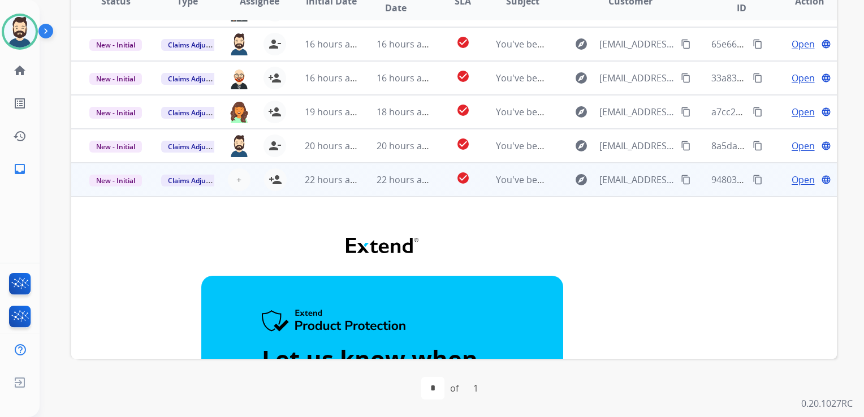
scroll to position [11, 0]
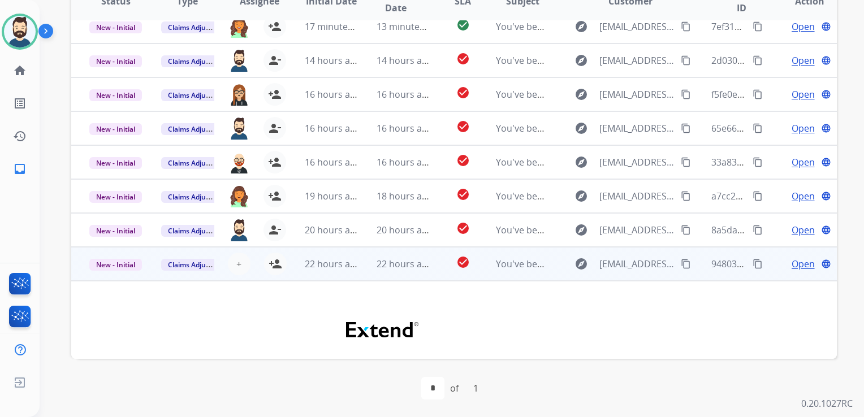
click at [389, 275] on td "22 hours ago" at bounding box center [395, 264] width 72 height 34
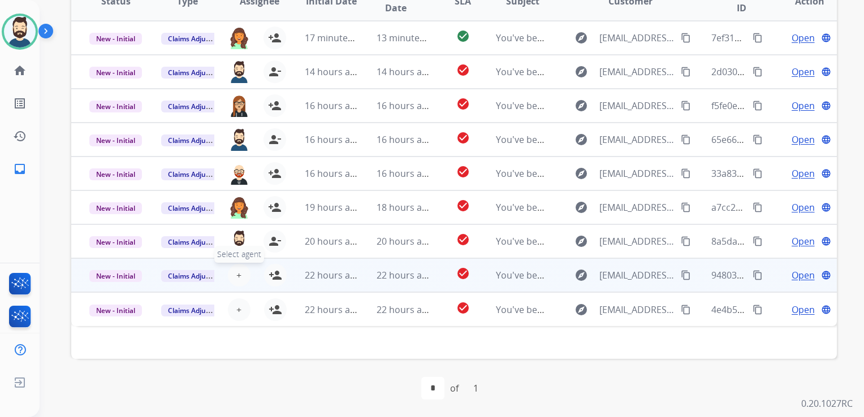
click at [239, 277] on span "+" at bounding box center [238, 276] width 5 height 14
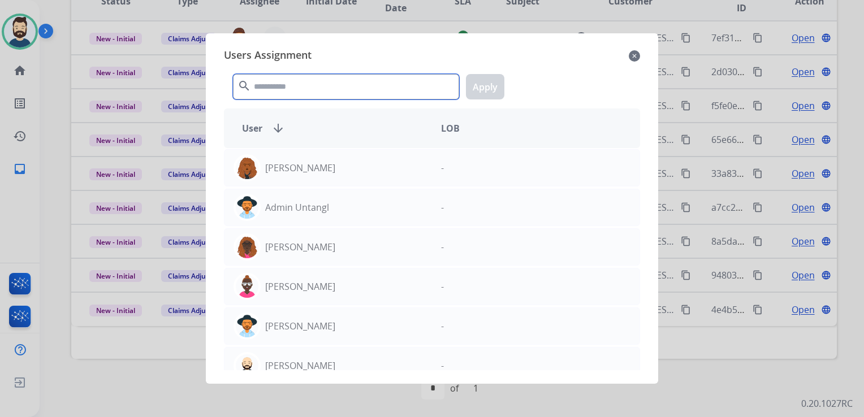
click at [317, 87] on input "text" at bounding box center [346, 86] width 226 height 25
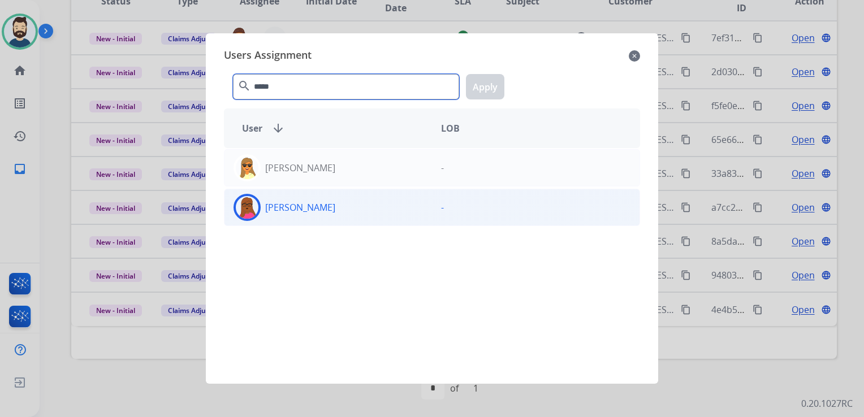
type input "*****"
click at [251, 206] on img at bounding box center [247, 207] width 23 height 23
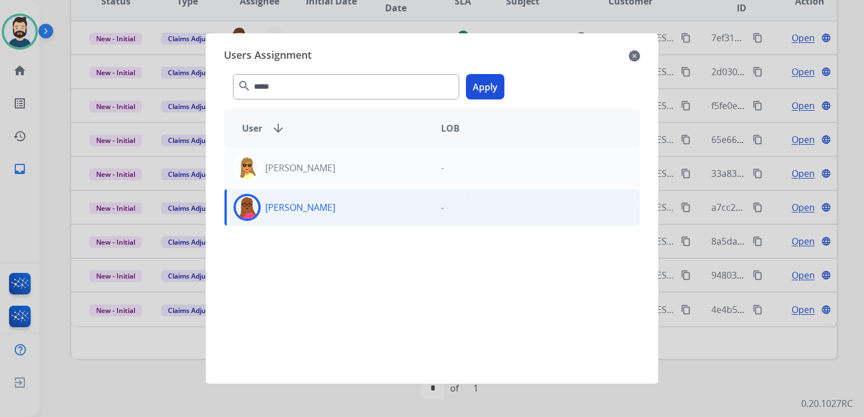
click at [475, 87] on button "Apply" at bounding box center [485, 86] width 38 height 25
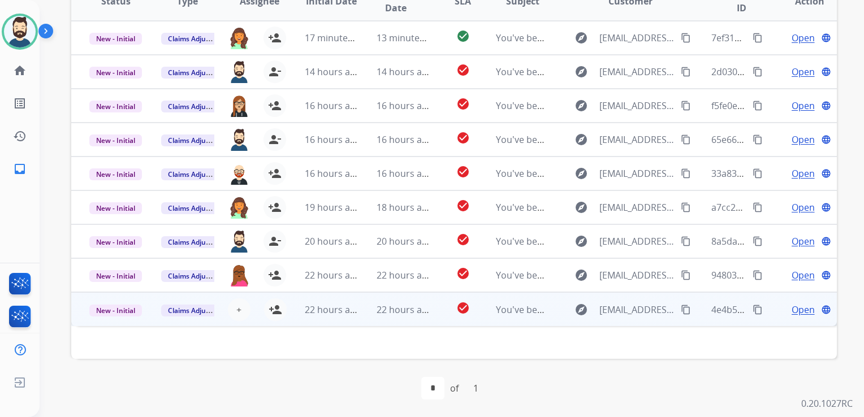
click at [368, 314] on td "22 hours ago" at bounding box center [395, 309] width 72 height 34
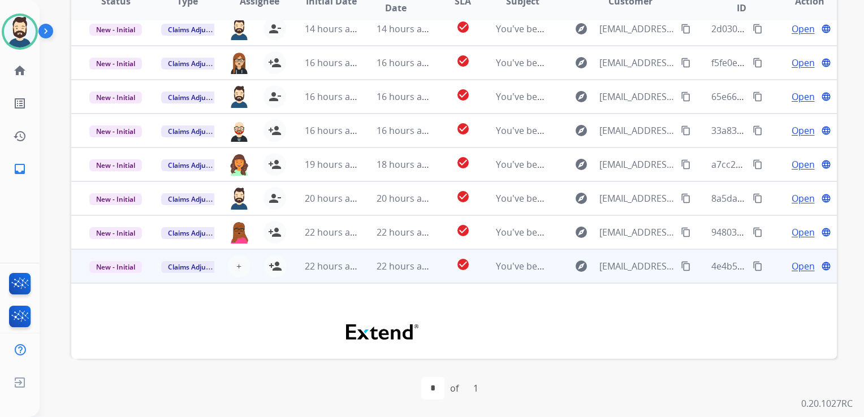
scroll to position [40, 0]
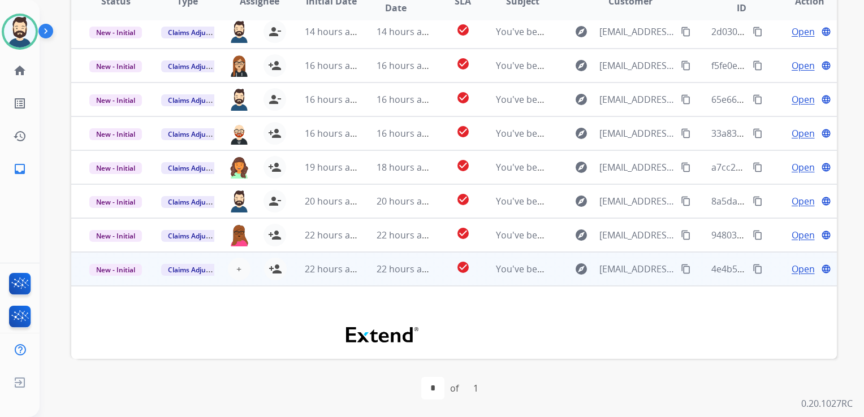
click at [349, 281] on td "22 hours ago" at bounding box center [323, 269] width 72 height 34
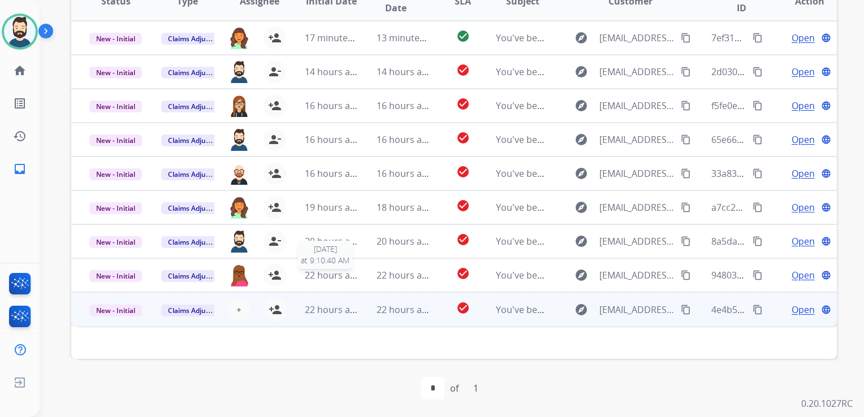
scroll to position [0, 0]
click at [236, 309] on span "+" at bounding box center [238, 310] width 5 height 14
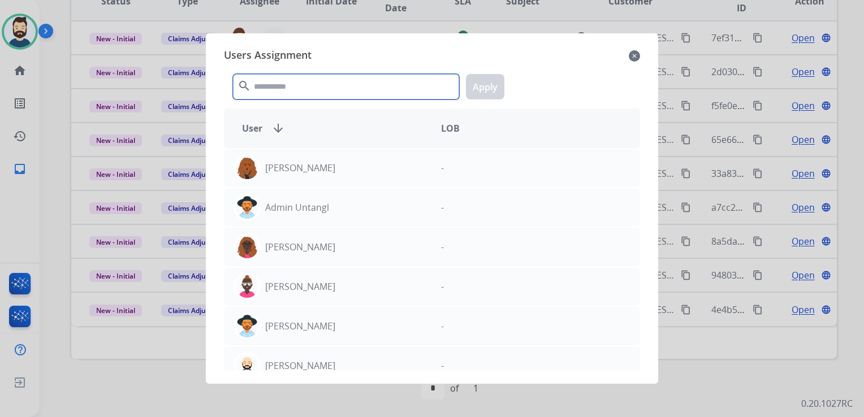
click at [322, 90] on input "text" at bounding box center [346, 86] width 226 height 25
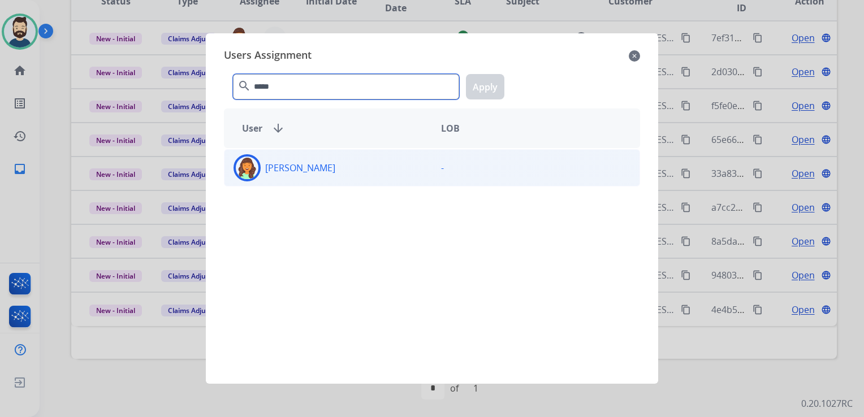
type input "*****"
click at [253, 169] on img at bounding box center [247, 168] width 23 height 23
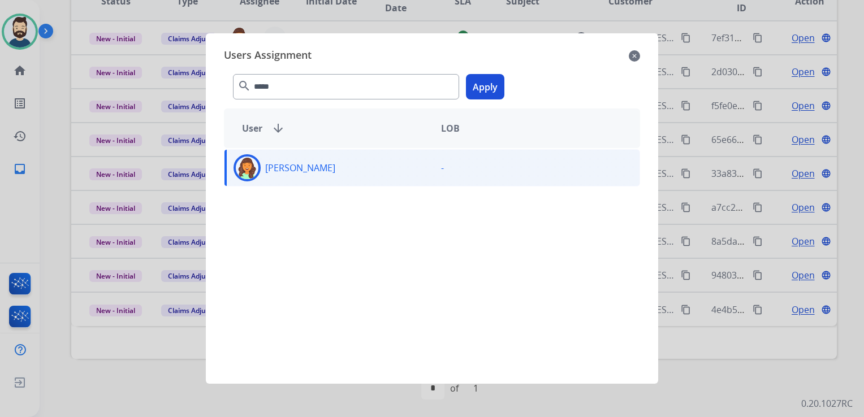
click at [482, 85] on button "Apply" at bounding box center [485, 86] width 38 height 25
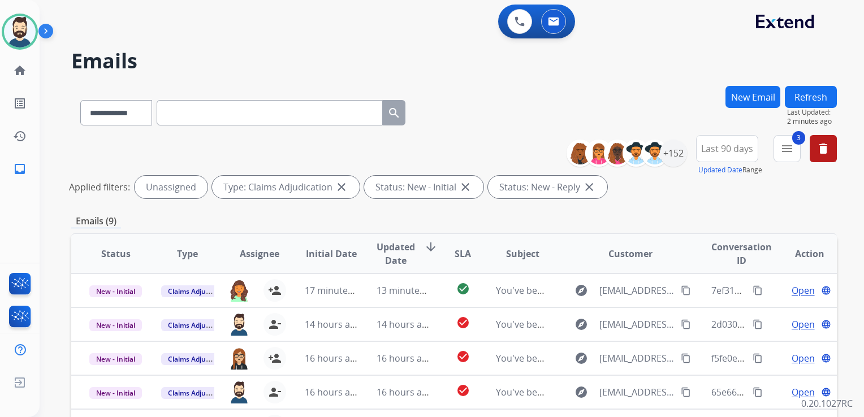
click at [801, 92] on button "Refresh" at bounding box center [811, 97] width 52 height 22
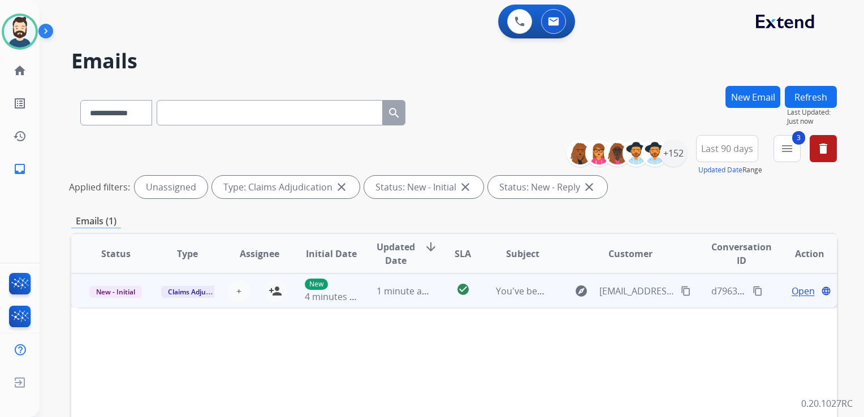
click at [420, 304] on td "1 minute ago" at bounding box center [395, 291] width 72 height 34
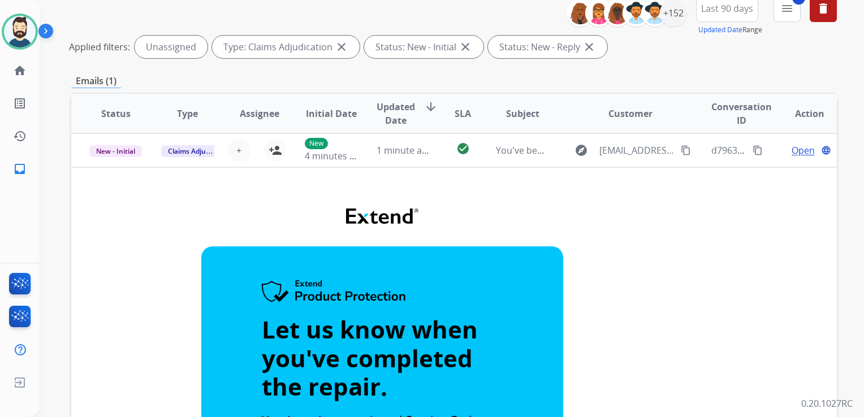
scroll to position [140, 0]
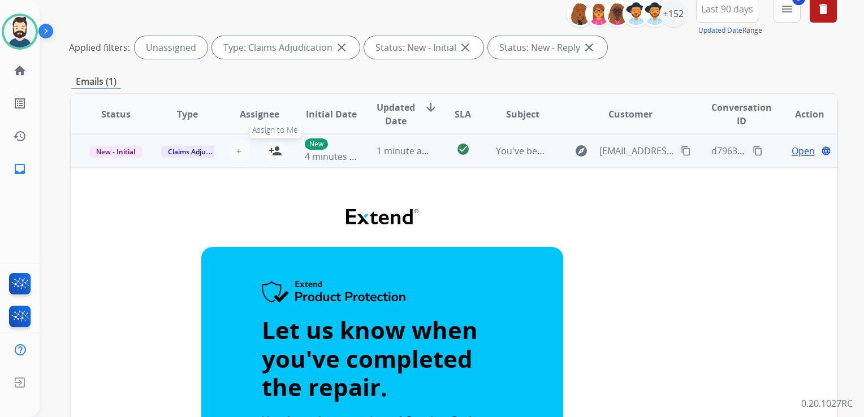
click at [277, 150] on mat-icon "person_add" at bounding box center [276, 151] width 14 height 14
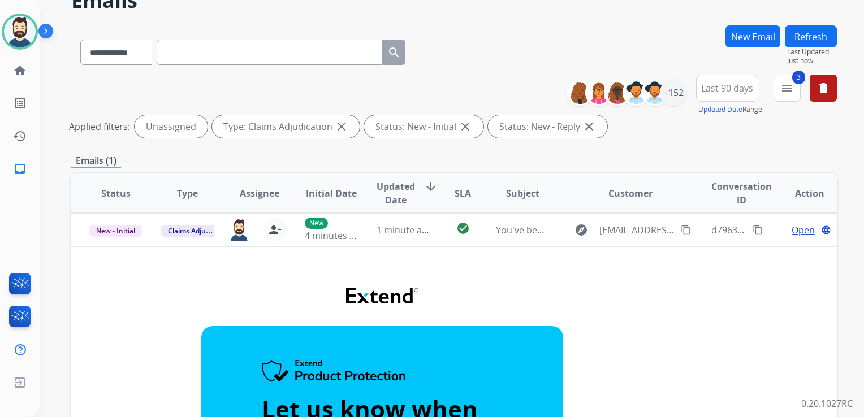
scroll to position [27, 0]
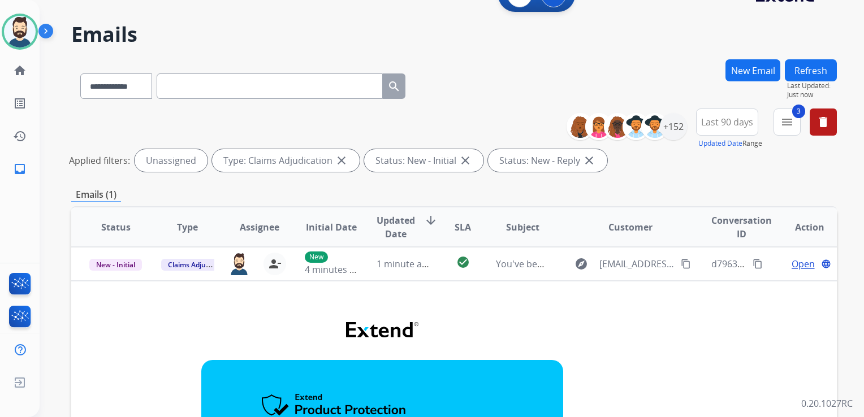
click at [811, 67] on button "Refresh" at bounding box center [811, 70] width 52 height 22
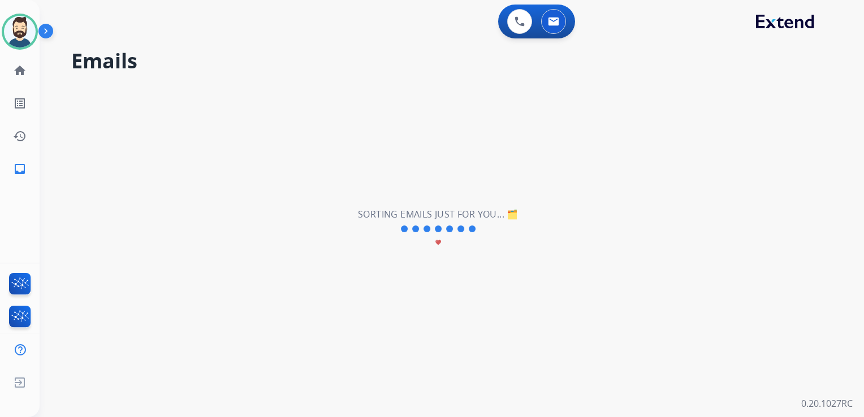
scroll to position [0, 0]
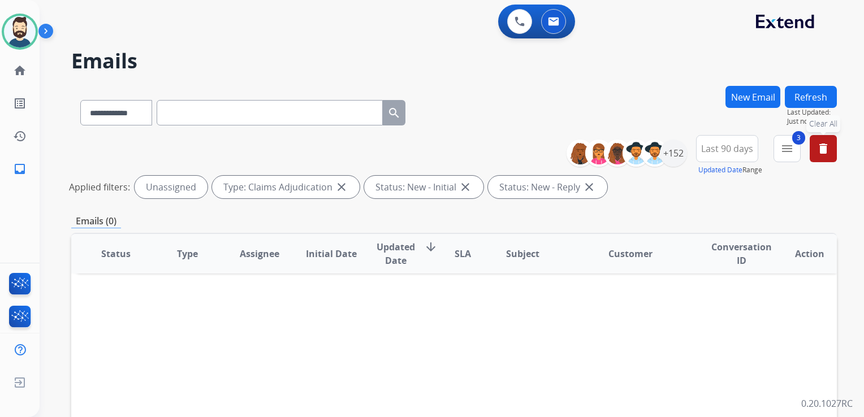
click at [832, 153] on button "delete Clear All" at bounding box center [823, 148] width 27 height 27
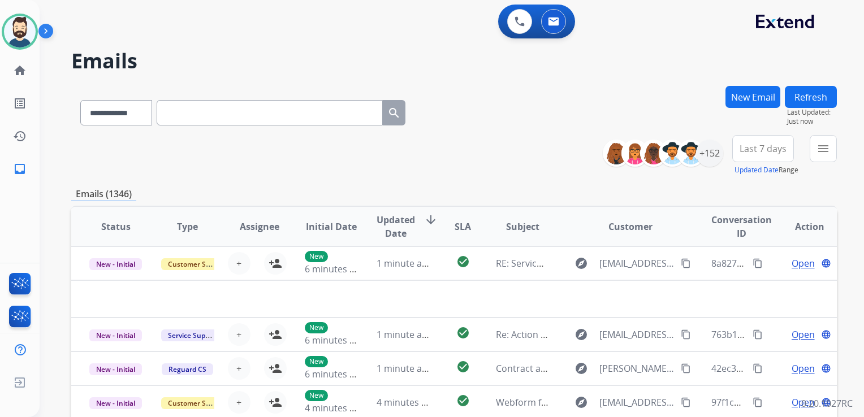
click at [378, 277] on td "1 minute ago" at bounding box center [395, 264] width 72 height 34
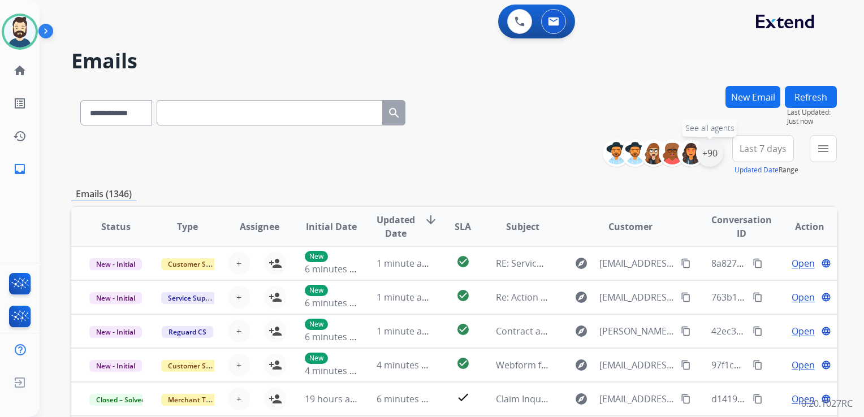
click at [707, 159] on div "+90" at bounding box center [709, 153] width 27 height 27
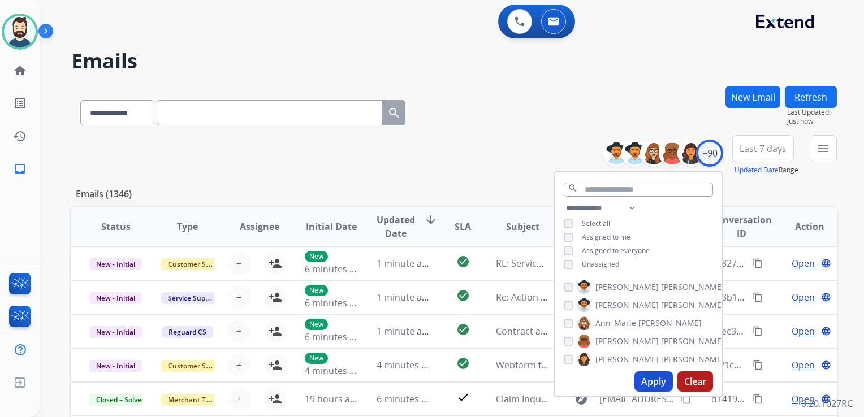
click at [644, 375] on button "Apply" at bounding box center [653, 382] width 38 height 20
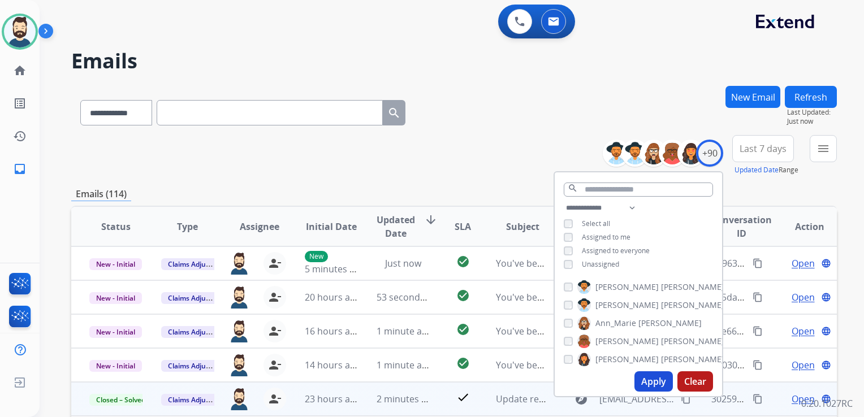
click at [758, 150] on span "Last 7 days" at bounding box center [763, 148] width 47 height 5
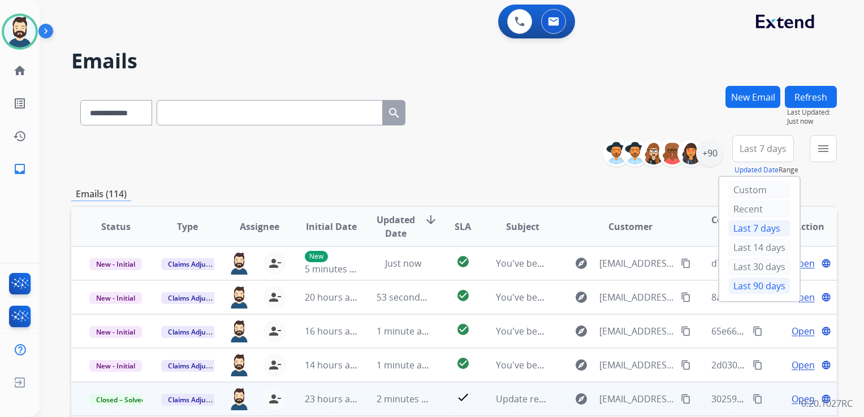
click at [745, 282] on div "Last 90 days" at bounding box center [759, 286] width 62 height 17
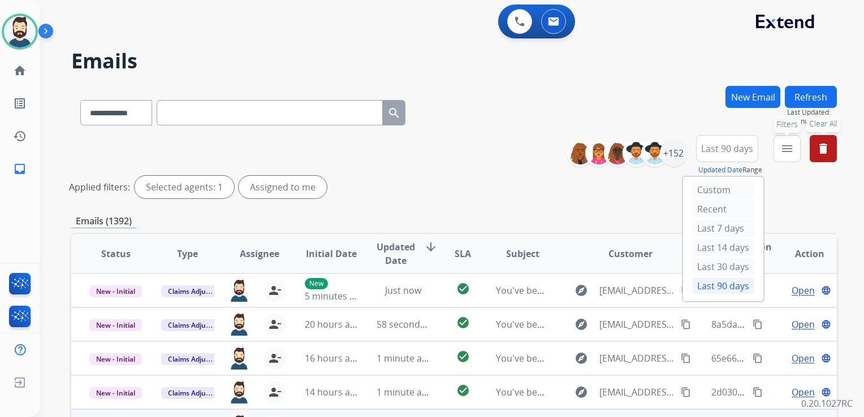
click at [792, 153] on mat-icon "menu" at bounding box center [787, 149] width 14 height 14
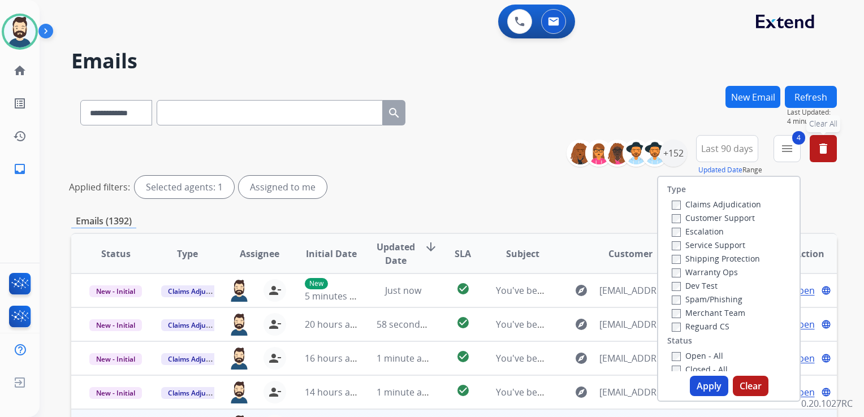
click at [699, 387] on button "Apply" at bounding box center [709, 386] width 38 height 20
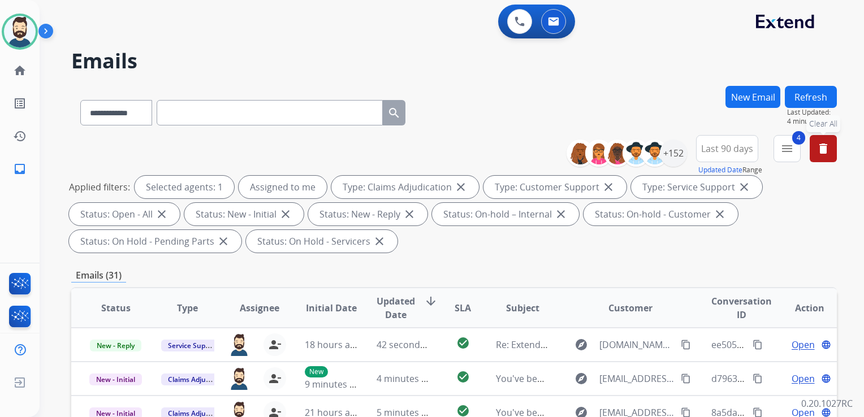
click at [403, 305] on span "Updated Date" at bounding box center [396, 308] width 38 height 27
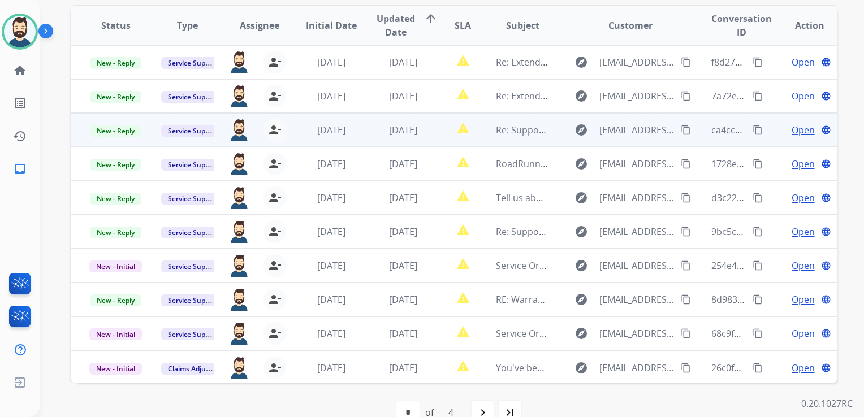
scroll to position [307, 0]
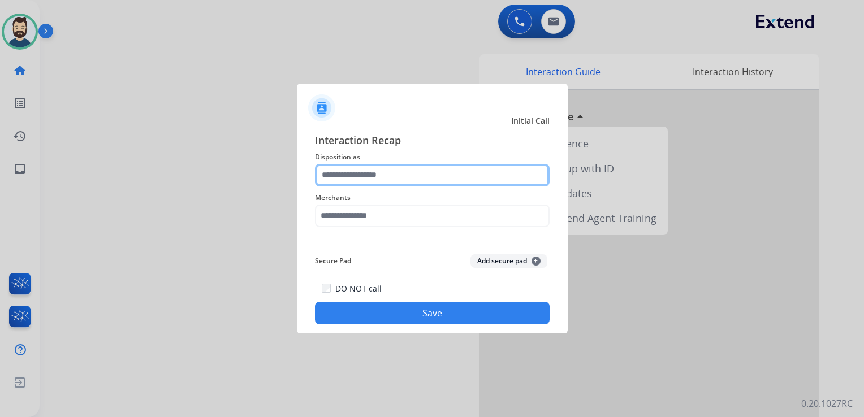
click at [389, 182] on input "text" at bounding box center [432, 175] width 235 height 23
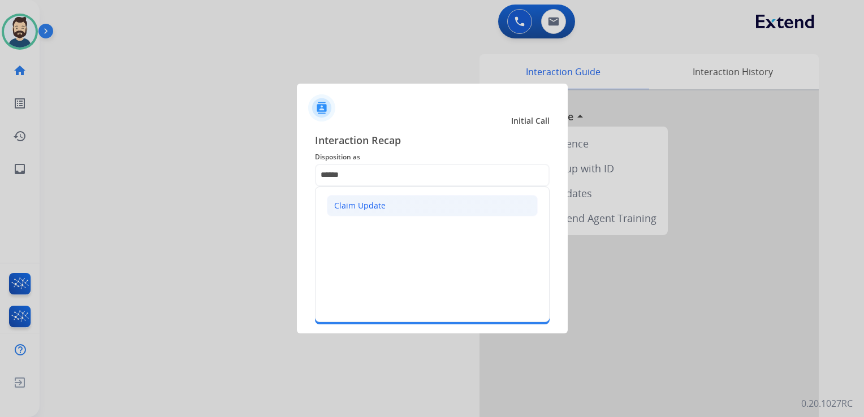
click at [375, 204] on div "Claim Update" at bounding box center [359, 205] width 51 height 11
type input "**********"
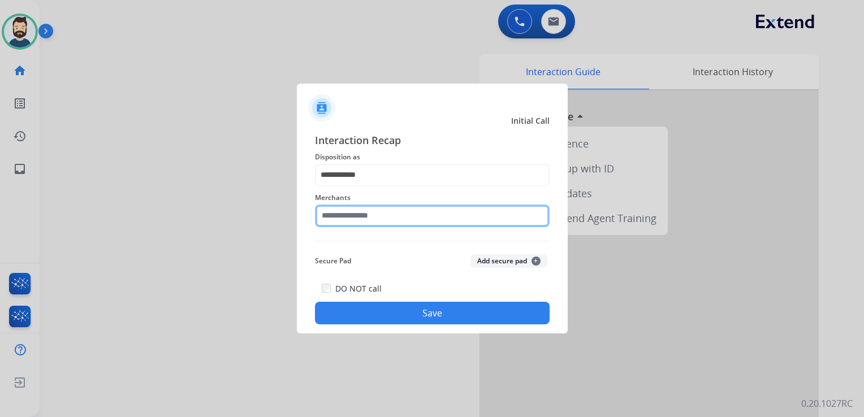
click at [367, 215] on input "text" at bounding box center [432, 216] width 235 height 23
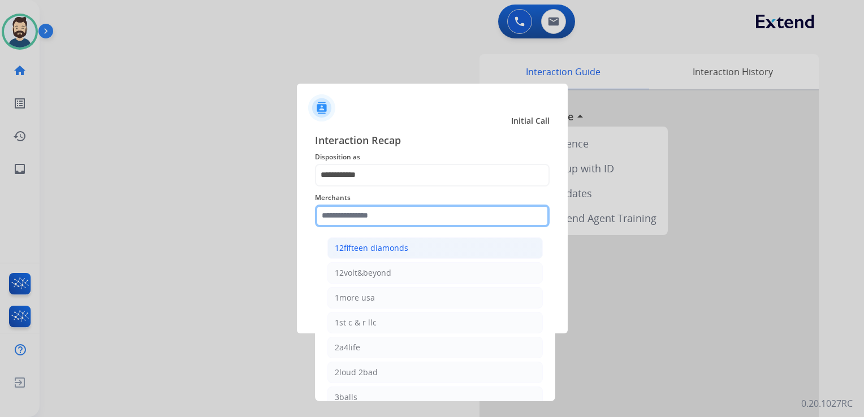
paste input "**********"
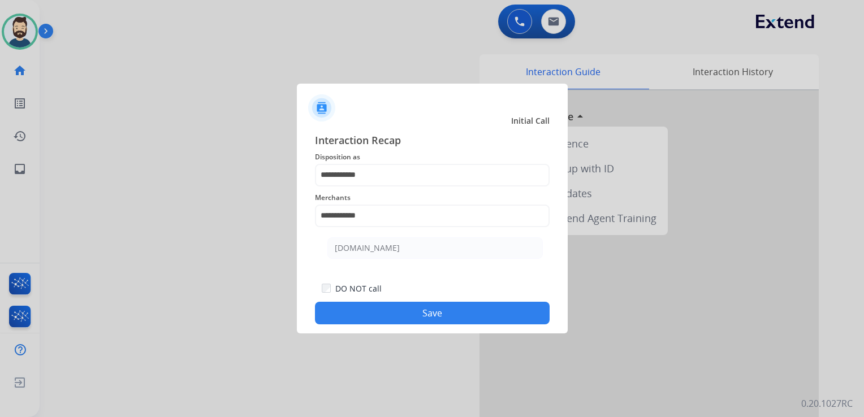
click at [357, 254] on li "[DOMAIN_NAME]" at bounding box center [434, 248] width 215 height 21
type input "**********"
click at [392, 308] on button "Save" at bounding box center [432, 313] width 235 height 23
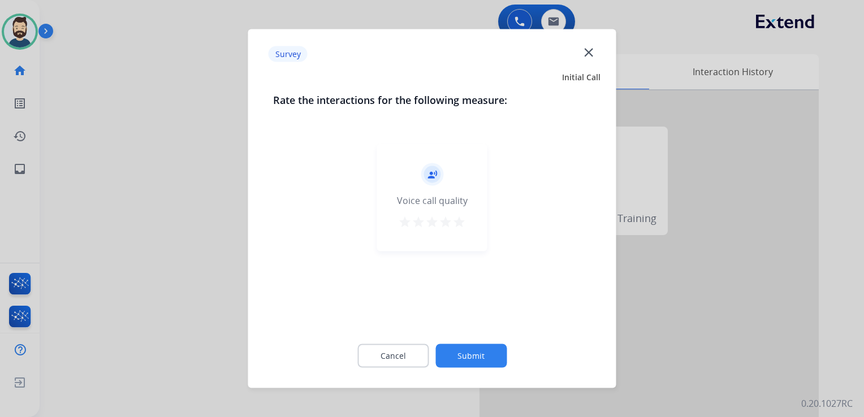
click at [455, 221] on mat-icon "star" at bounding box center [459, 222] width 14 height 14
click at [463, 345] on button "Submit" at bounding box center [470, 356] width 71 height 24
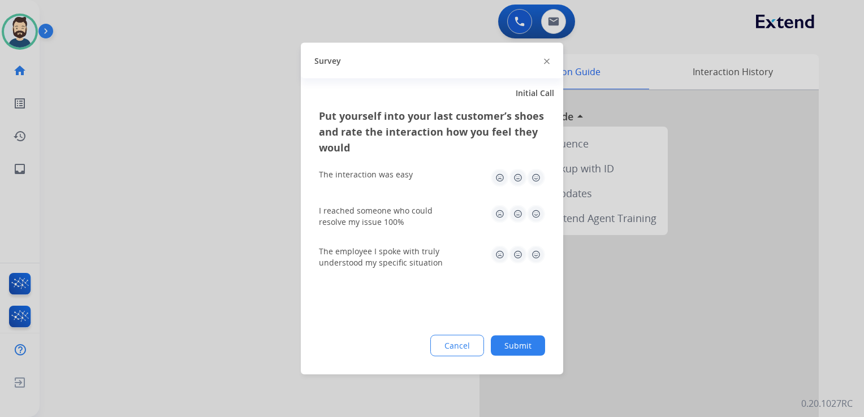
drag, startPoint x: 536, startPoint y: 176, endPoint x: 539, endPoint y: 189, distance: 14.0
click at [537, 176] on img at bounding box center [536, 178] width 18 height 18
click at [523, 211] on img at bounding box center [518, 214] width 18 height 18
click at [536, 254] on img at bounding box center [536, 255] width 18 height 18
click at [514, 337] on button "Submit" at bounding box center [518, 346] width 54 height 20
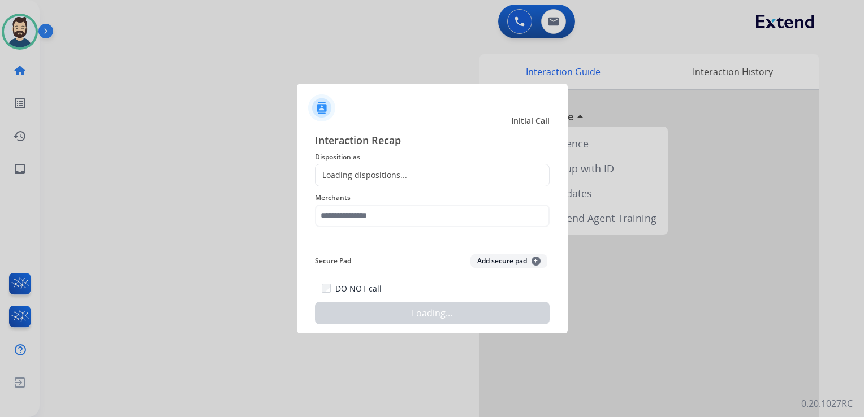
click at [239, 230] on div at bounding box center [432, 208] width 864 height 417
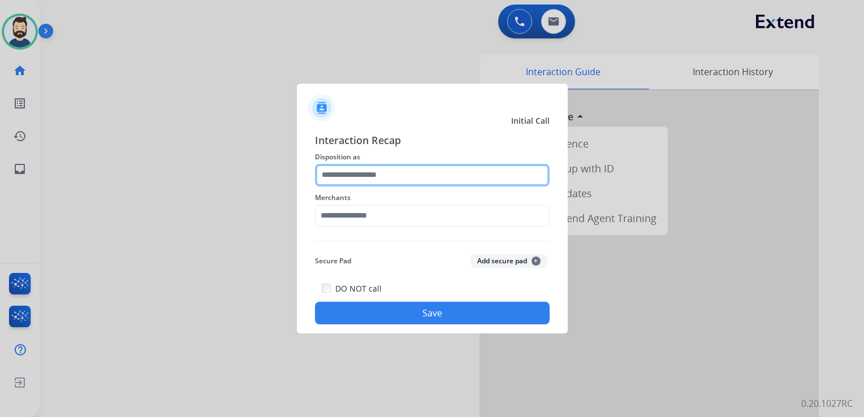
click at [333, 174] on input "text" at bounding box center [432, 175] width 235 height 23
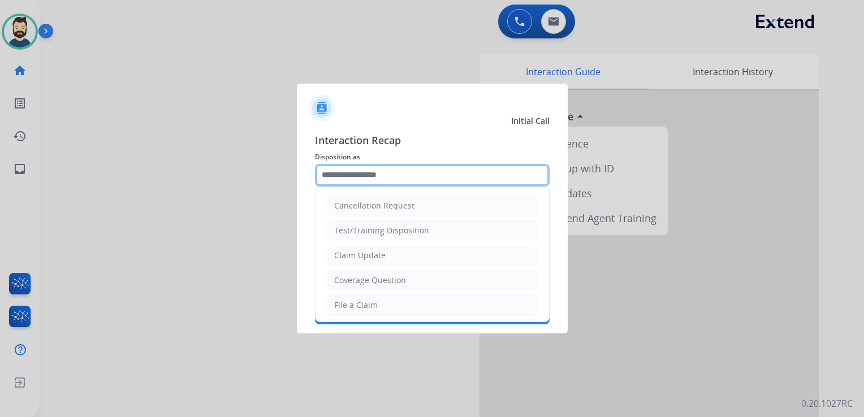
type input "*"
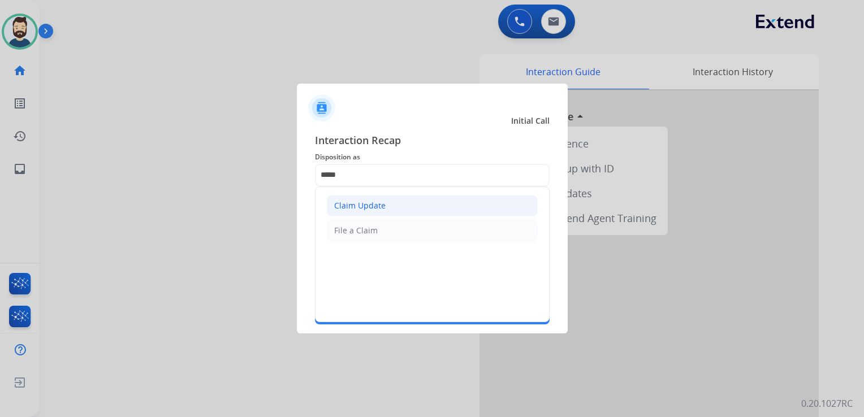
click at [349, 209] on div "Claim Update" at bounding box center [359, 205] width 51 height 11
type input "**********"
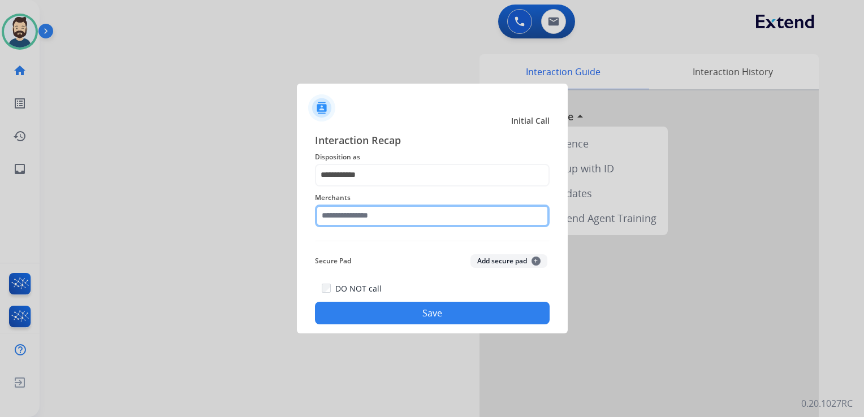
click at [353, 211] on input "text" at bounding box center [432, 216] width 235 height 23
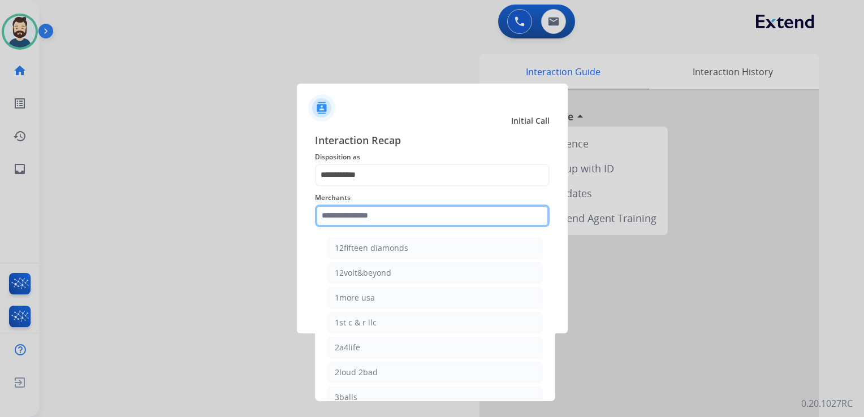
paste input "**********"
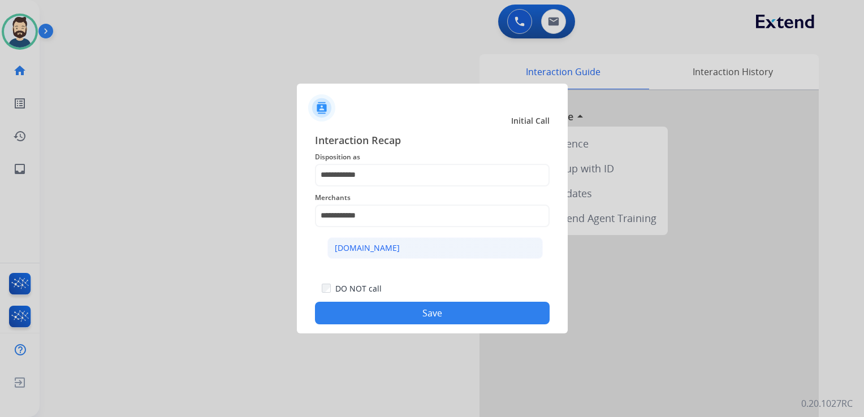
drag, startPoint x: 368, startPoint y: 253, endPoint x: 381, endPoint y: 286, distance: 35.3
click at [369, 253] on div "[DOMAIN_NAME]" at bounding box center [367, 248] width 65 height 11
type input "**********"
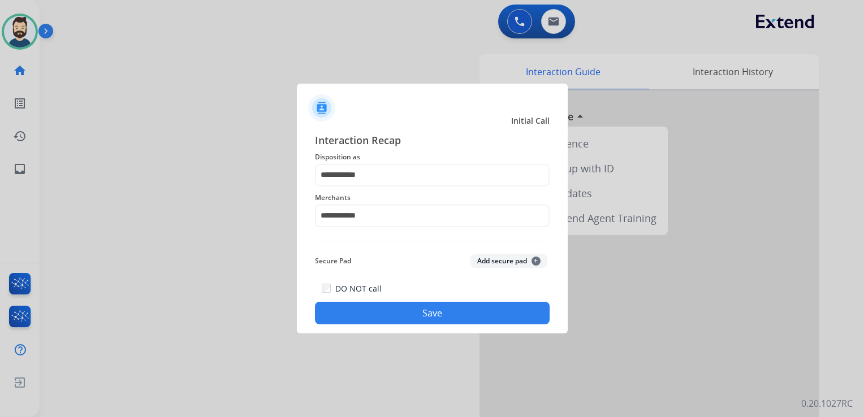
click at [393, 313] on button "Save" at bounding box center [432, 313] width 235 height 23
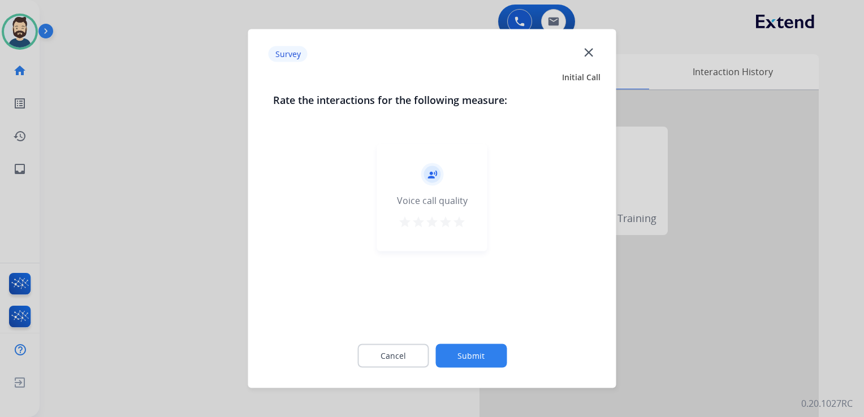
click at [463, 223] on mat-icon "star" at bounding box center [459, 222] width 14 height 14
click at [476, 356] on button "Submit" at bounding box center [470, 356] width 71 height 24
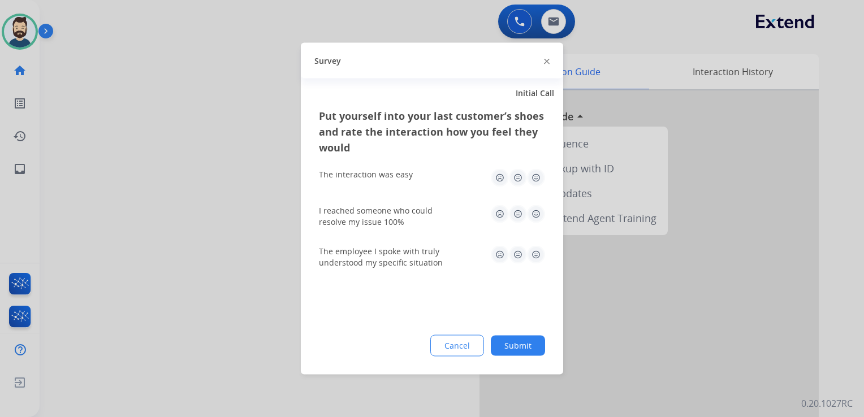
click at [537, 176] on img at bounding box center [536, 178] width 18 height 18
click at [533, 210] on img at bounding box center [536, 214] width 18 height 18
click at [537, 257] on img at bounding box center [536, 255] width 18 height 18
click at [522, 357] on div "Put yourself into your last customer’s shoes and rate the interaction how you f…" at bounding box center [432, 241] width 262 height 267
click at [524, 348] on button "Submit" at bounding box center [518, 346] width 54 height 20
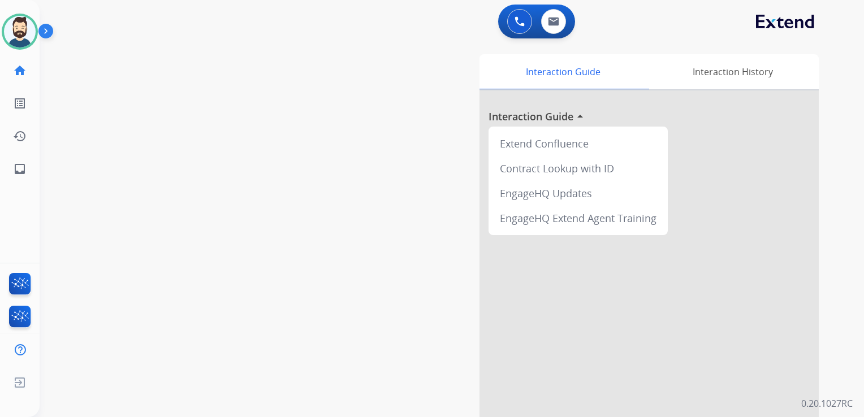
drag, startPoint x: 129, startPoint y: 175, endPoint x: 118, endPoint y: 173, distance: 12.0
click at [127, 174] on div "swap_horiz Break voice bridge close_fullscreen Connect 3-Way Call merge_type Se…" at bounding box center [438, 277] width 797 height 472
click at [28, 168] on link "inbox Emails" at bounding box center [20, 169] width 32 height 32
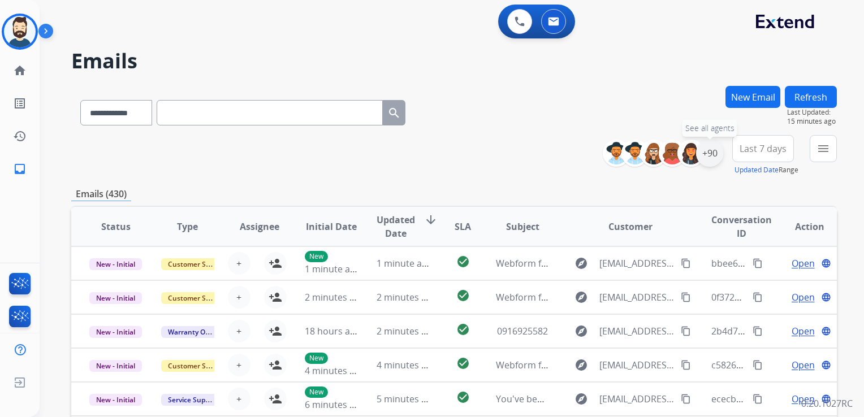
click at [713, 157] on div "+90" at bounding box center [709, 153] width 27 height 27
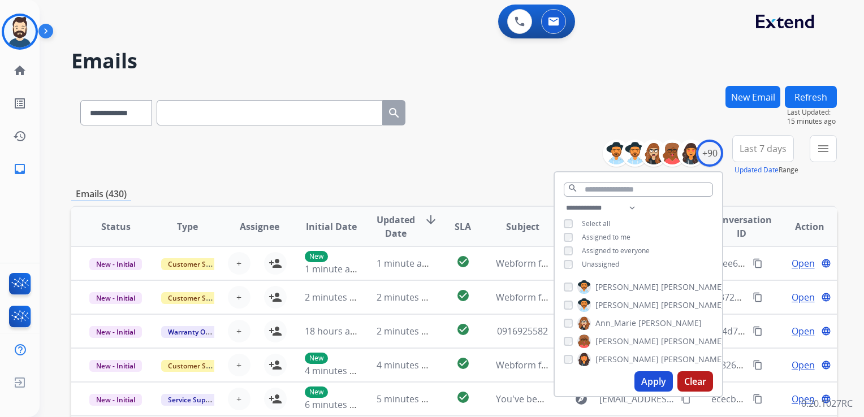
click at [657, 379] on button "Apply" at bounding box center [653, 382] width 38 height 20
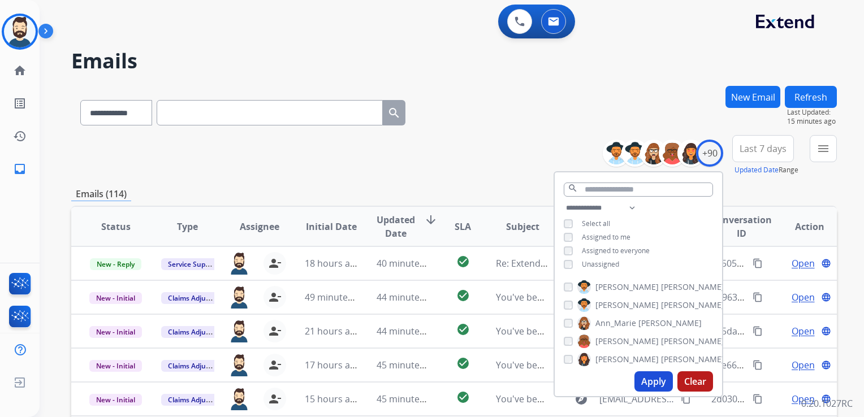
click at [763, 151] on span "Last 7 days" at bounding box center [763, 148] width 47 height 5
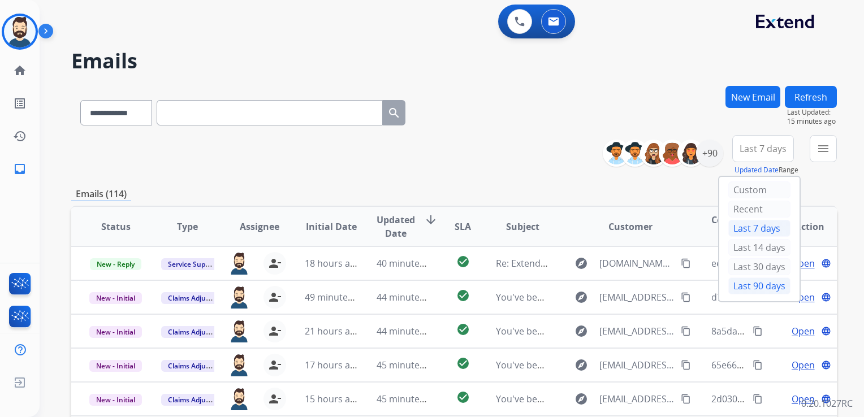
click at [748, 281] on div "Last 90 days" at bounding box center [759, 286] width 62 height 17
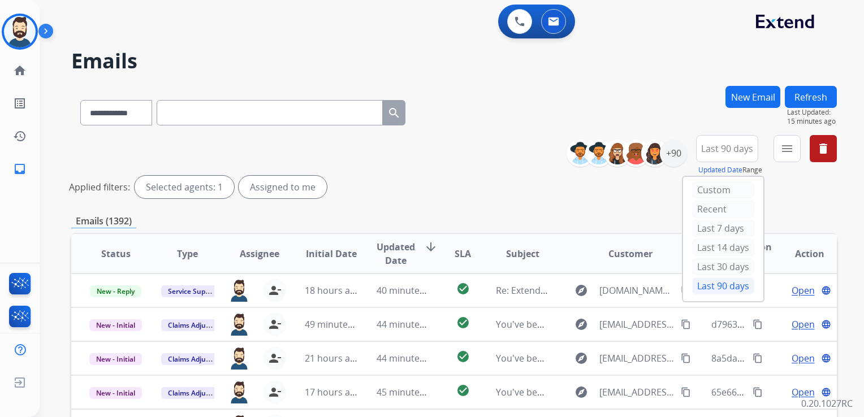
click at [788, 152] on mat-icon "menu" at bounding box center [787, 149] width 14 height 14
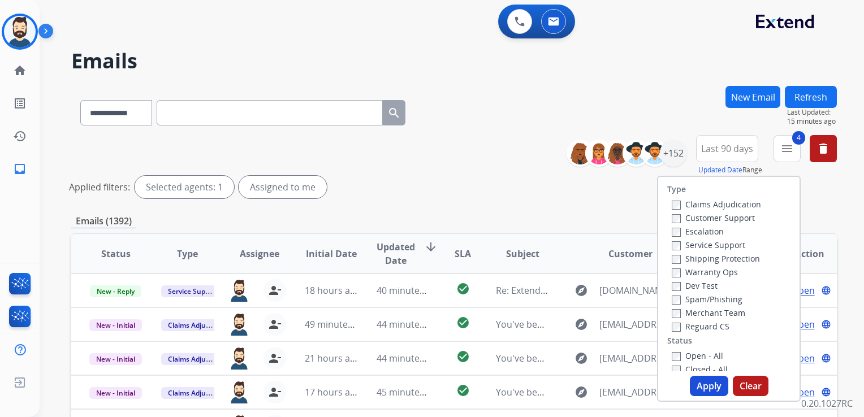
click at [690, 383] on button "Apply" at bounding box center [709, 386] width 38 height 20
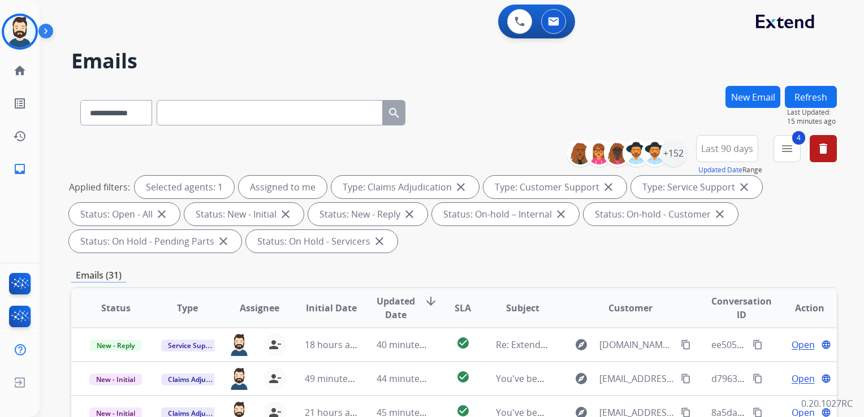
click at [391, 306] on span "Updated Date" at bounding box center [396, 308] width 38 height 27
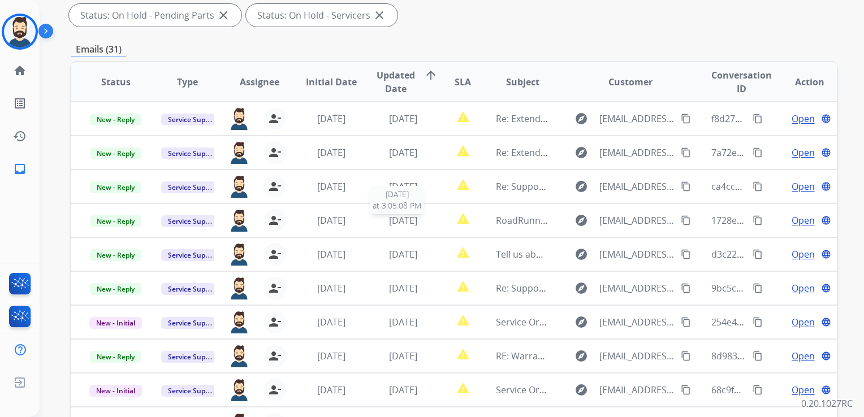
scroll to position [1, 0]
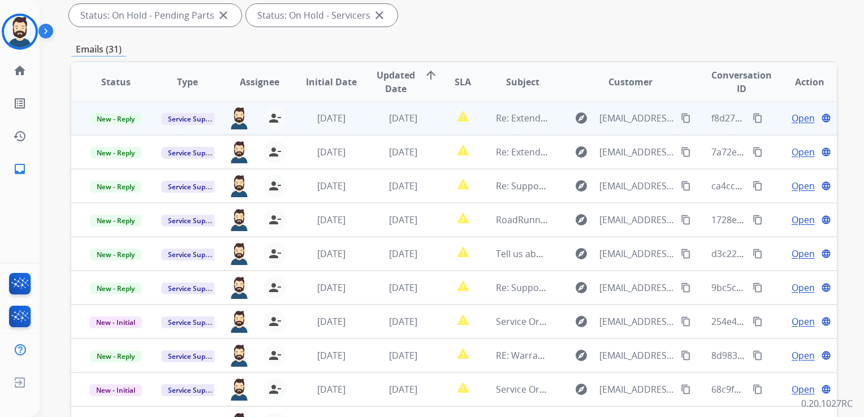
click at [425, 122] on div "[DATE]" at bounding box center [403, 118] width 53 height 14
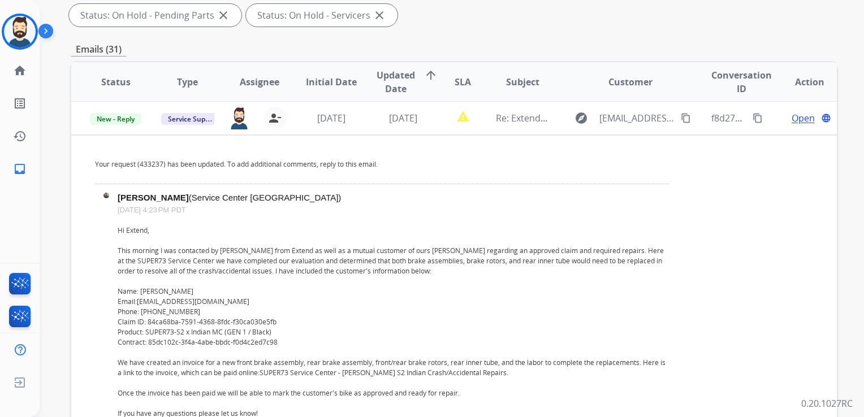
scroll to position [0, 0]
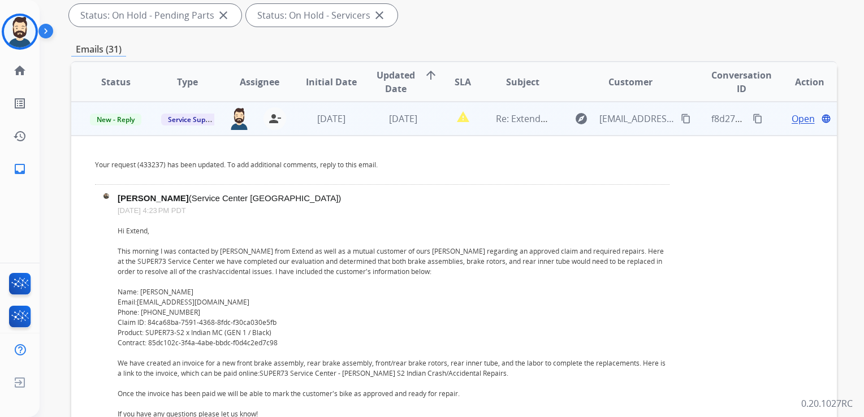
click at [792, 116] on span "Open" at bounding box center [803, 119] width 23 height 14
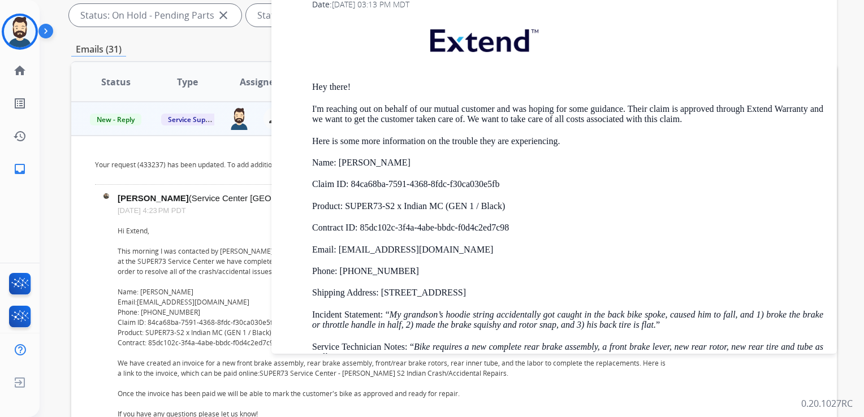
scroll to position [1640, 0]
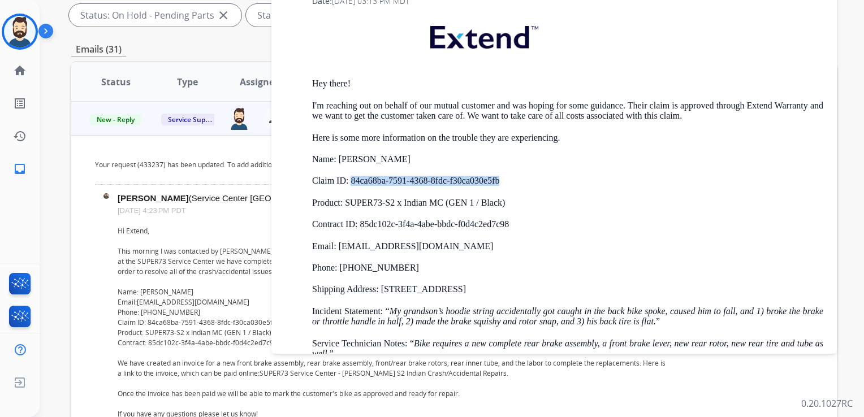
drag, startPoint x: 352, startPoint y: 168, endPoint x: 509, endPoint y: 167, distance: 157.2
click at [509, 176] on p "Claim ID: 84ca68ba-7591-4368-8fdc-f30ca030e5fb" at bounding box center [567, 181] width 511 height 10
copy p "84ca68ba-7591-4368-8fdc-f30ca030e5fb"
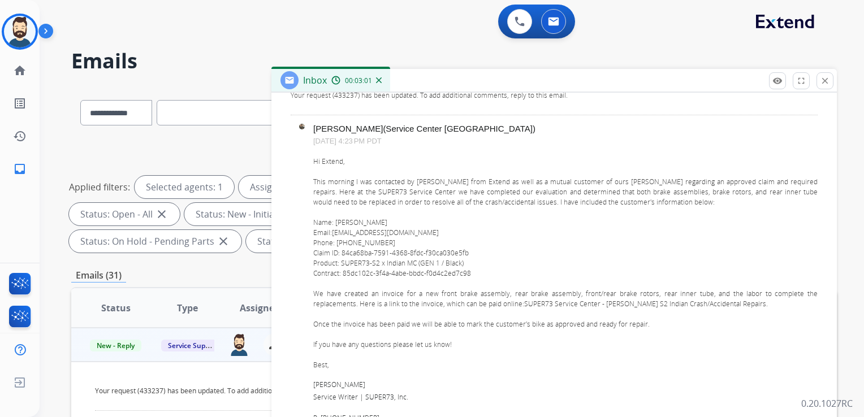
scroll to position [283, 0]
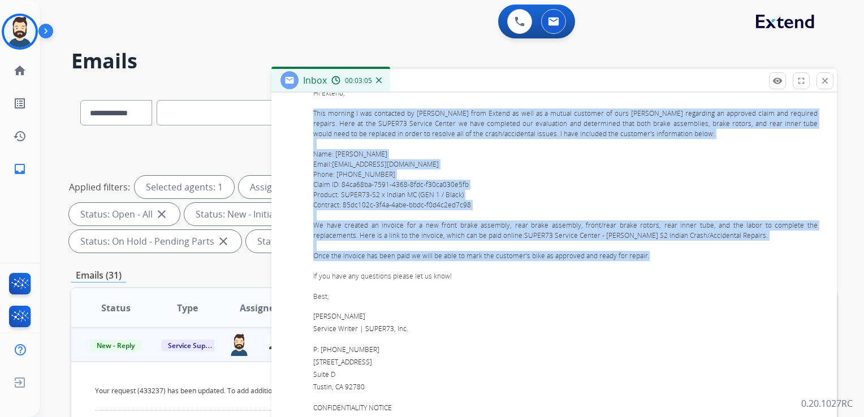
drag, startPoint x: 313, startPoint y: 112, endPoint x: 699, endPoint y: 260, distance: 413.5
click at [699, 260] on div "Hi Extend, This morning I was contacted by Alexis from Extend as well as a mutu…" at bounding box center [565, 270] width 504 height 364
copy div "This morning I was contacted by Alexis from Extend as well as a mutual customer…"
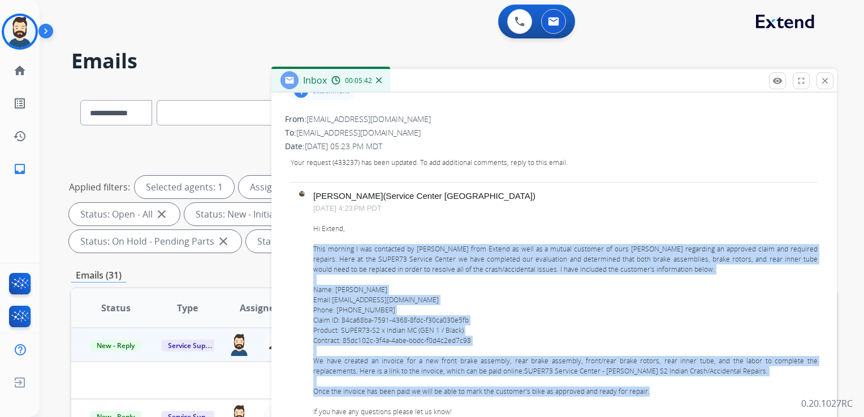
scroll to position [0, 0]
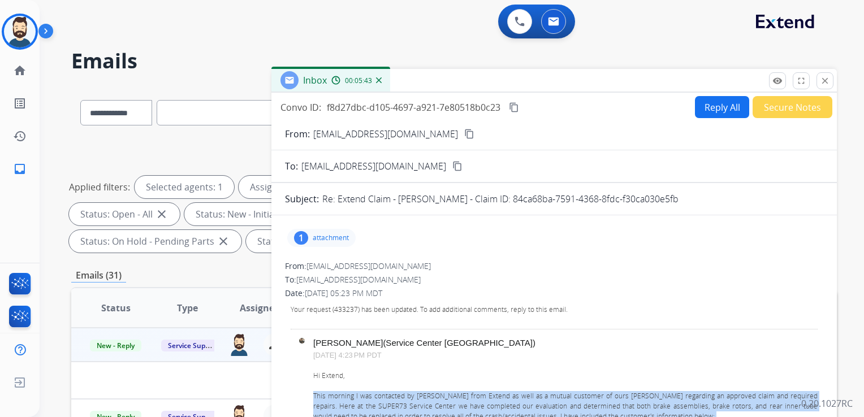
click at [708, 107] on button "Reply All" at bounding box center [722, 107] width 54 height 22
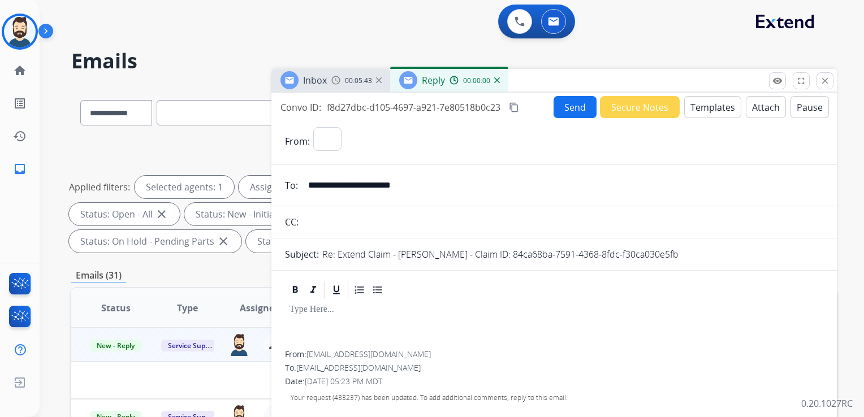
click at [709, 107] on button "Templates" at bounding box center [712, 107] width 57 height 22
select select "**********"
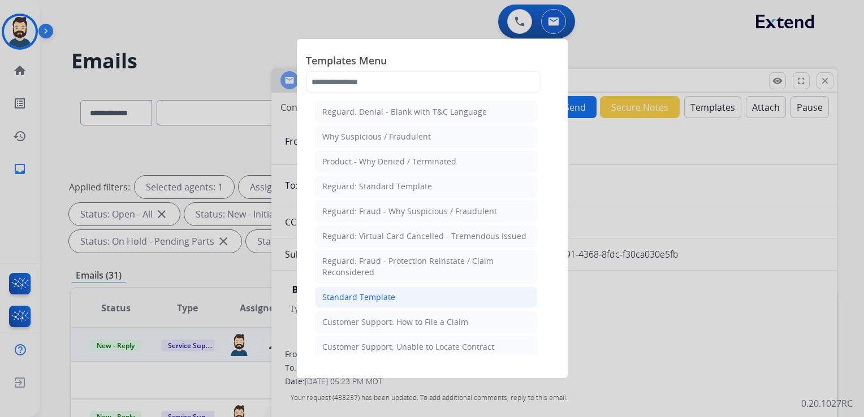
click at [362, 303] on li "Standard Template" at bounding box center [426, 297] width 222 height 21
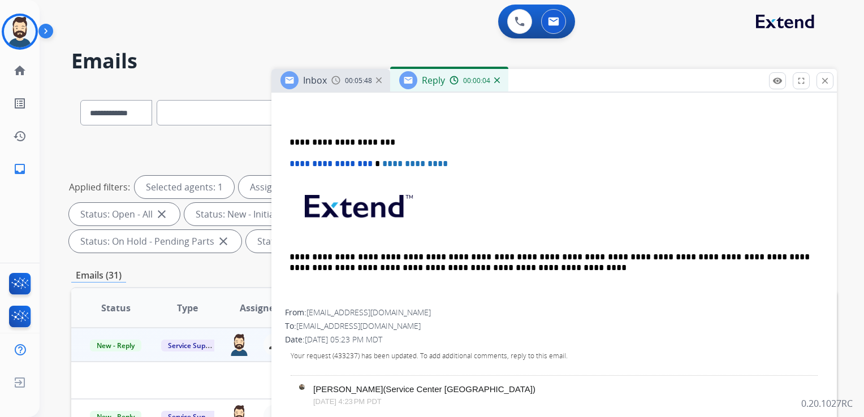
scroll to position [283, 0]
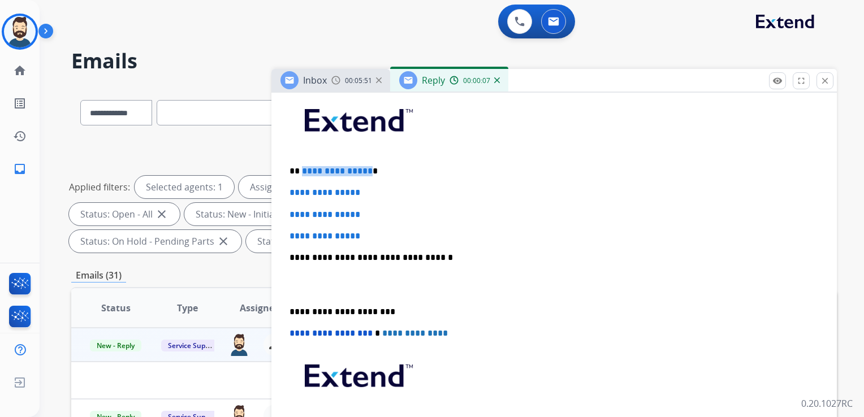
drag, startPoint x: 301, startPoint y: 171, endPoint x: 365, endPoint y: 169, distance: 63.4
click at [365, 169] on span "**********" at bounding box center [337, 171] width 71 height 8
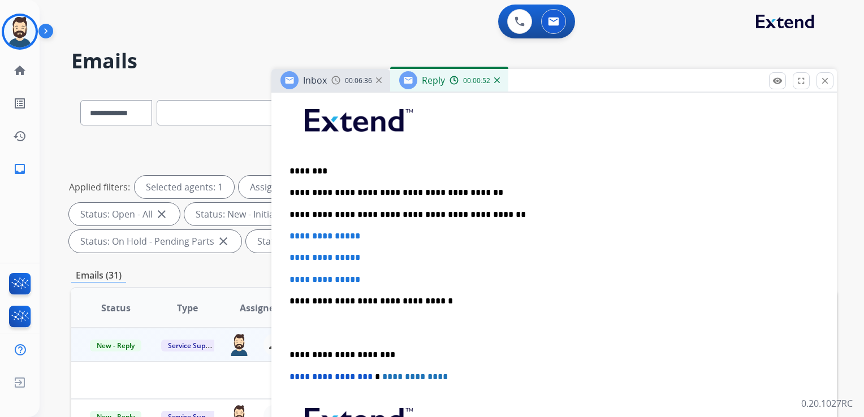
drag, startPoint x: 498, startPoint y: 210, endPoint x: 523, endPoint y: 281, distance: 75.1
click at [498, 210] on p "**********" at bounding box center [550, 215] width 520 height 10
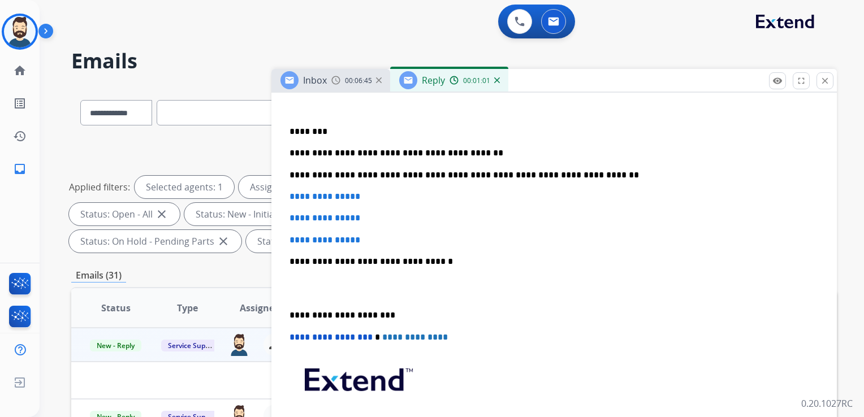
scroll to position [339, 0]
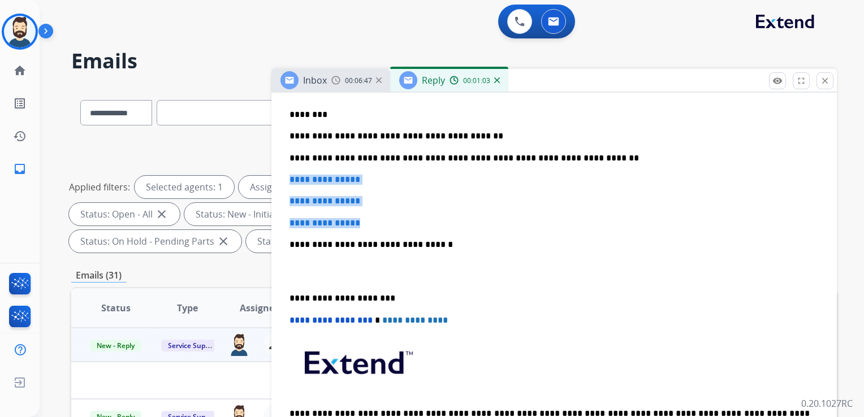
drag, startPoint x: 290, startPoint y: 175, endPoint x: 376, endPoint y: 208, distance: 92.5
click at [377, 209] on div "**********" at bounding box center [554, 249] width 538 height 433
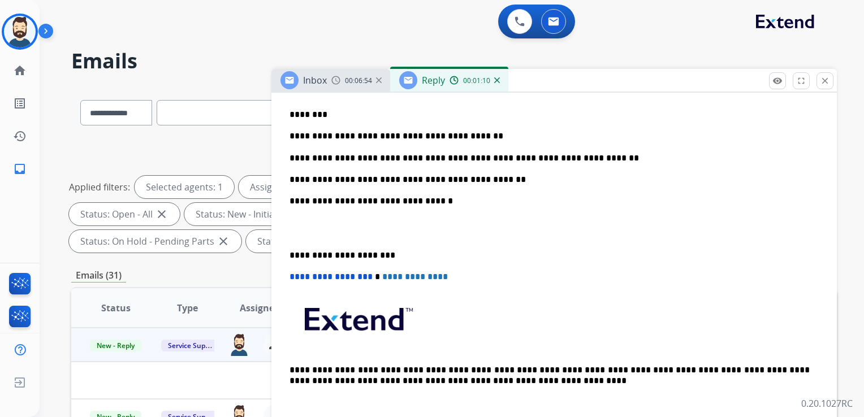
click at [411, 202] on p "**********" at bounding box center [550, 201] width 520 height 10
click at [412, 202] on p "**********" at bounding box center [550, 201] width 520 height 10
click at [333, 257] on p "**********" at bounding box center [550, 256] width 520 height 10
click at [333, 256] on p "**********" at bounding box center [550, 256] width 520 height 10
click at [294, 280] on div "**********" at bounding box center [554, 227] width 538 height 389
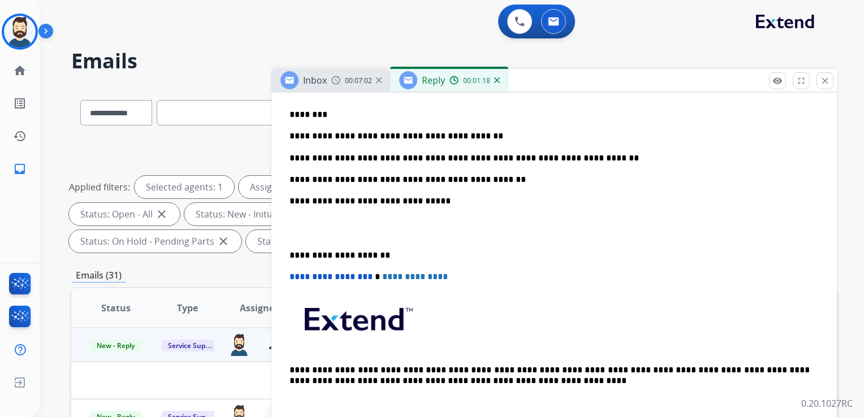
click at [292, 276] on span "**********" at bounding box center [331, 277] width 83 height 8
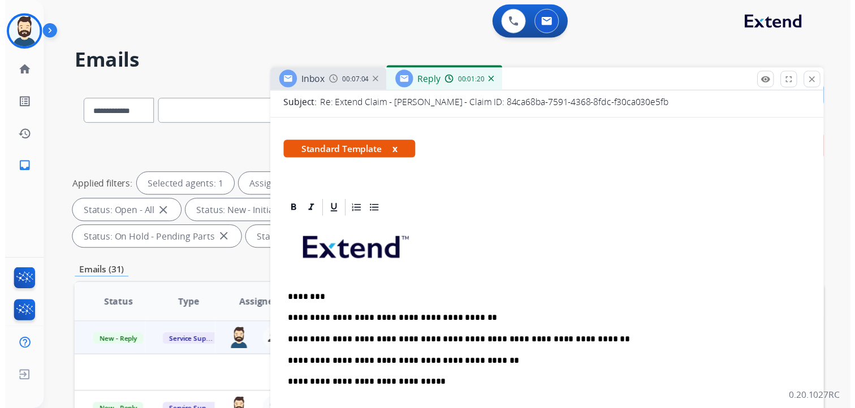
scroll to position [0, 0]
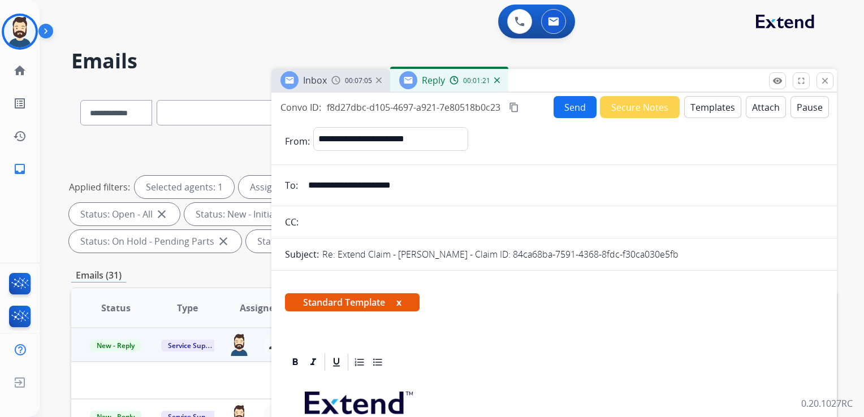
click at [580, 106] on button "Send" at bounding box center [575, 107] width 43 height 22
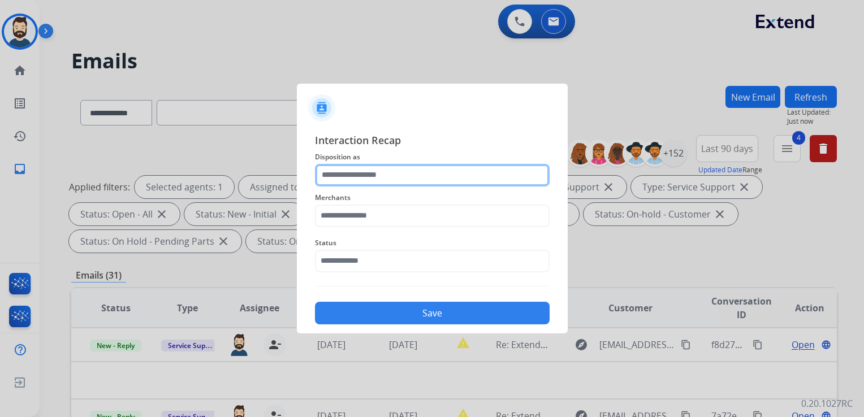
click at [397, 175] on input "text" at bounding box center [432, 175] width 235 height 23
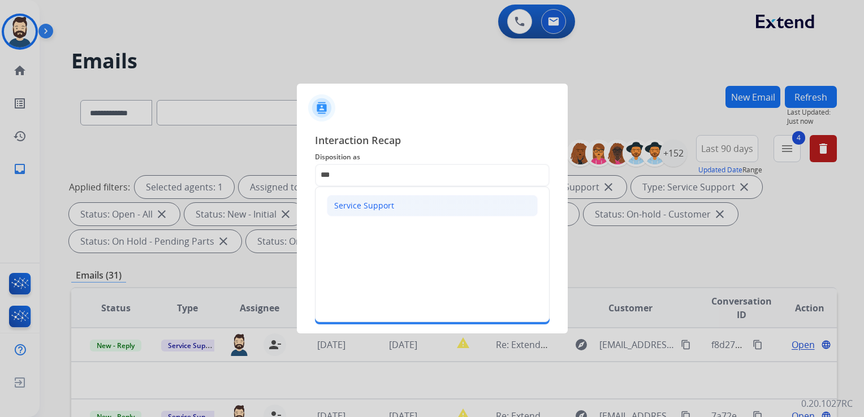
click at [382, 206] on div "Service Support" at bounding box center [364, 205] width 60 height 11
type input "**********"
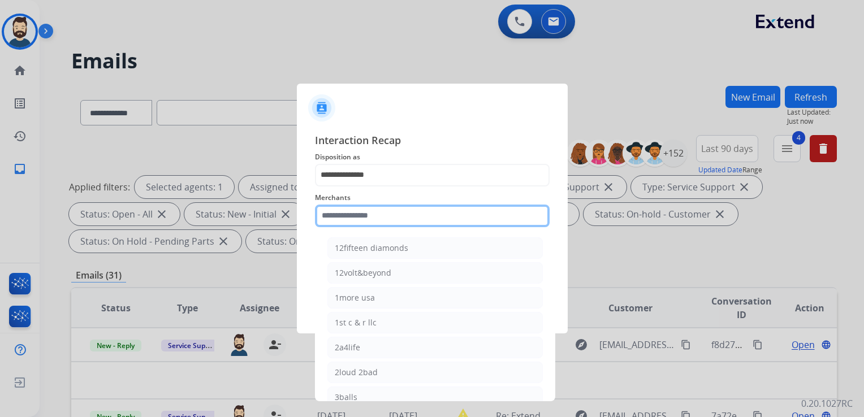
click at [382, 207] on input "text" at bounding box center [432, 216] width 235 height 23
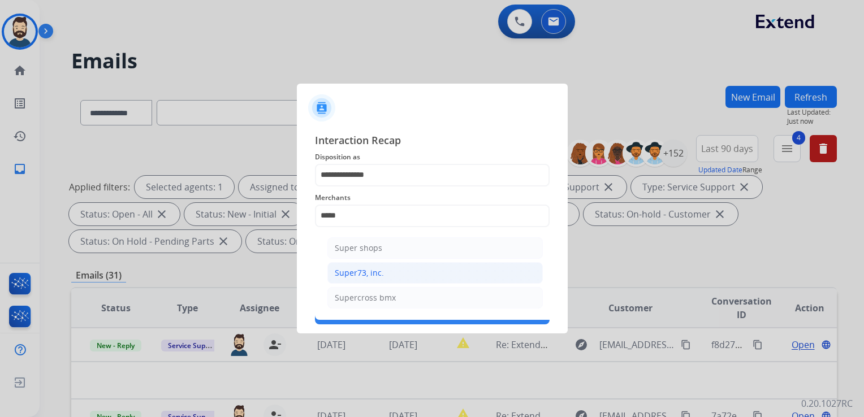
click at [369, 278] on div "Super73, inc." at bounding box center [359, 272] width 49 height 11
type input "**********"
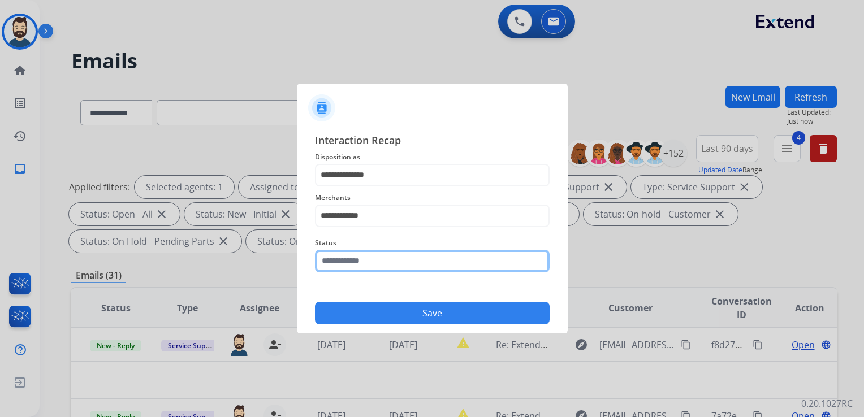
click at [375, 267] on input "text" at bounding box center [432, 261] width 235 height 23
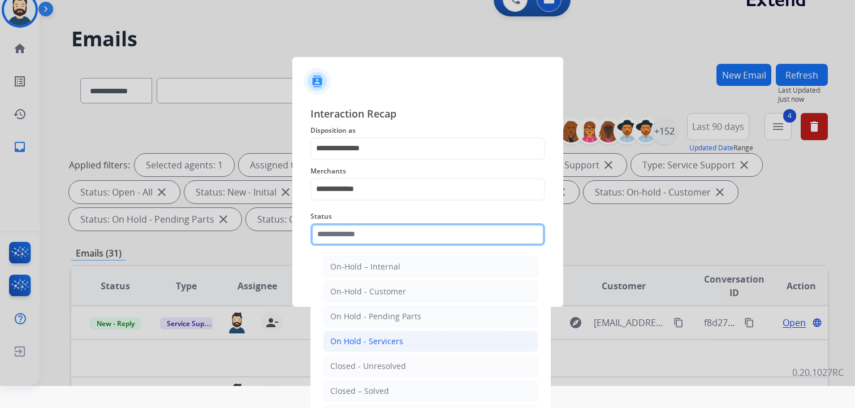
scroll to position [33, 0]
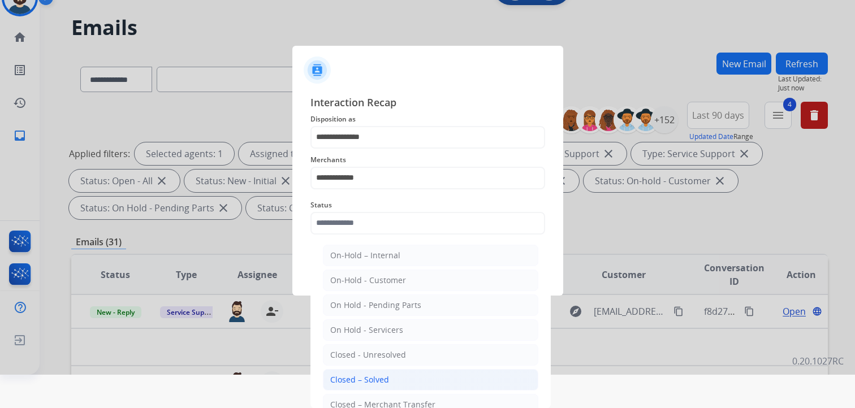
click at [366, 379] on div "Closed – Solved" at bounding box center [359, 379] width 59 height 11
type input "**********"
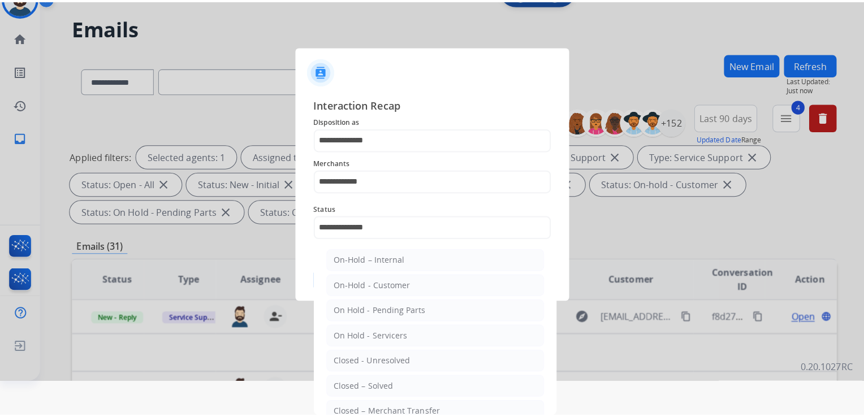
scroll to position [0, 0]
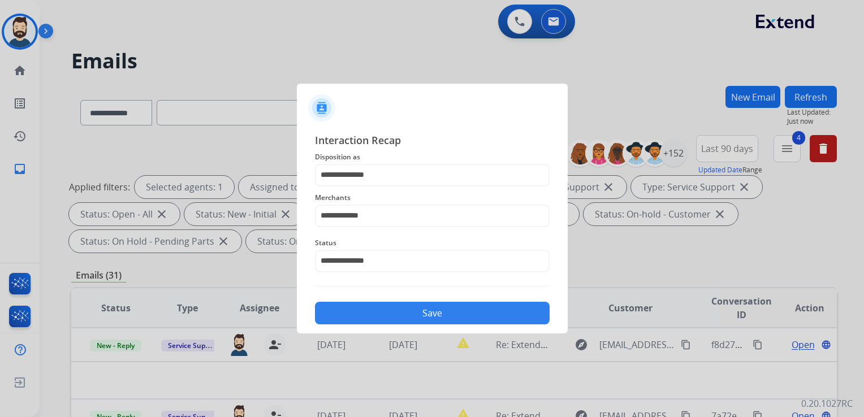
click at [392, 313] on button "Save" at bounding box center [432, 313] width 235 height 23
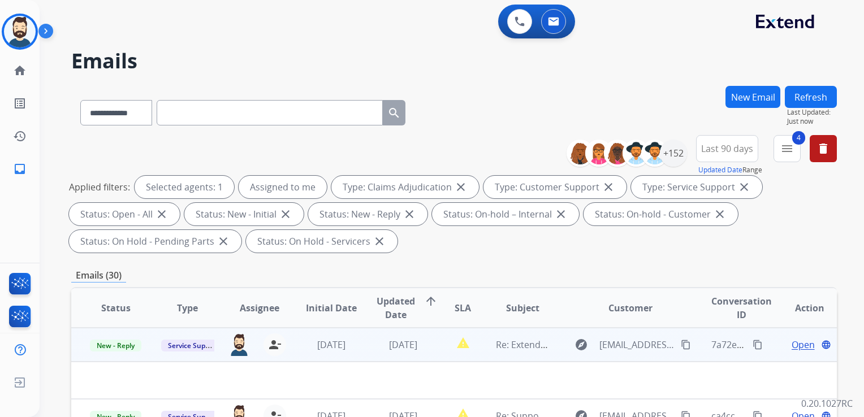
click at [360, 354] on td "3 days ago" at bounding box center [395, 345] width 72 height 34
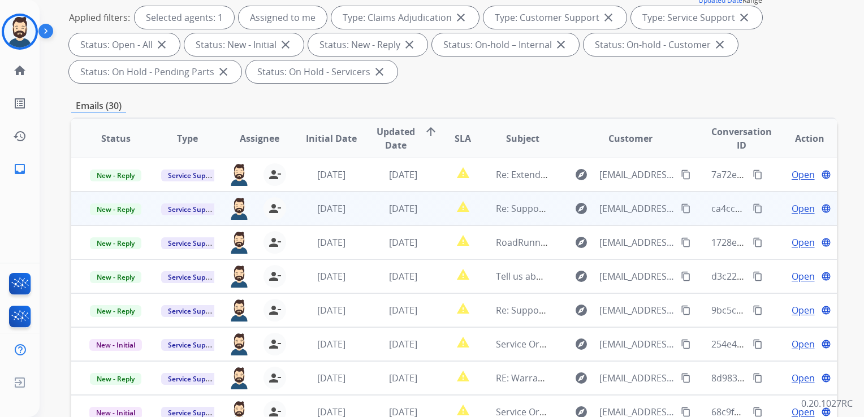
scroll to position [226, 0]
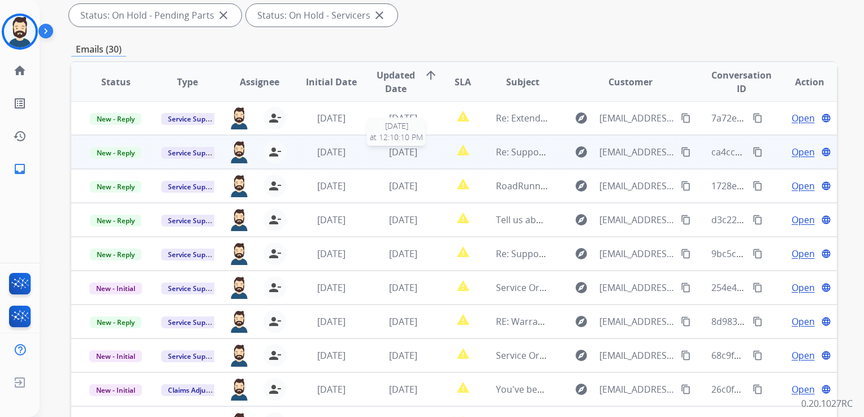
click at [395, 153] on span "3 days ago" at bounding box center [403, 152] width 28 height 12
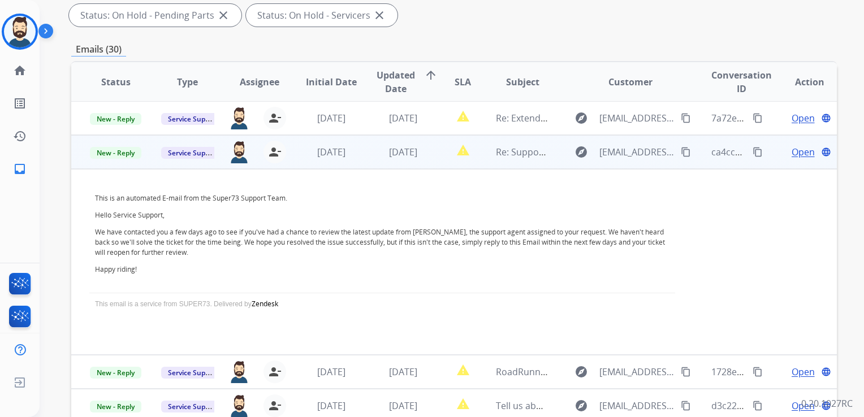
scroll to position [34, 0]
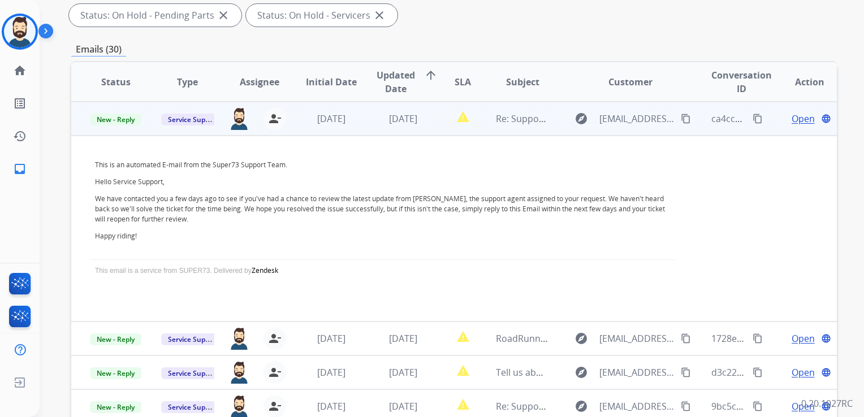
click at [792, 121] on span "Open" at bounding box center [803, 119] width 23 height 14
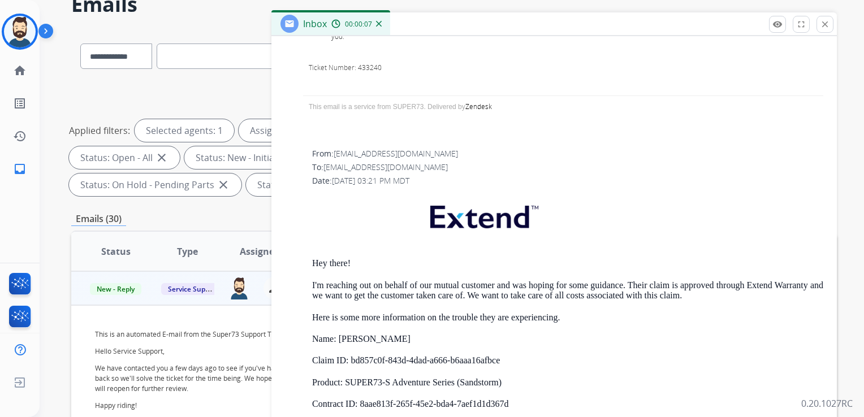
scroll to position [1074, 0]
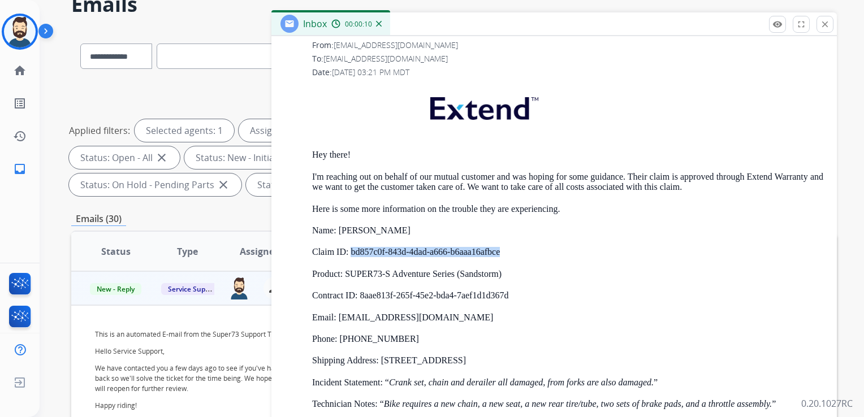
drag, startPoint x: 351, startPoint y: 239, endPoint x: 502, endPoint y: 234, distance: 151.1
click at [502, 247] on p "Claim ID: bd857c0f-843d-4dad-a666-b6aaa16afbce" at bounding box center [567, 252] width 511 height 10
drag, startPoint x: 502, startPoint y: 234, endPoint x: 481, endPoint y: 239, distance: 20.9
copy p "bd857c0f-843d-4dad-a666-b6aaa16afbce"
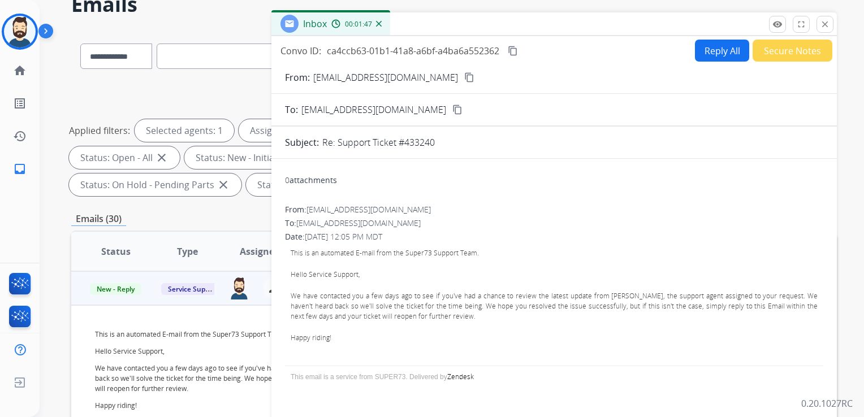
scroll to position [0, 0]
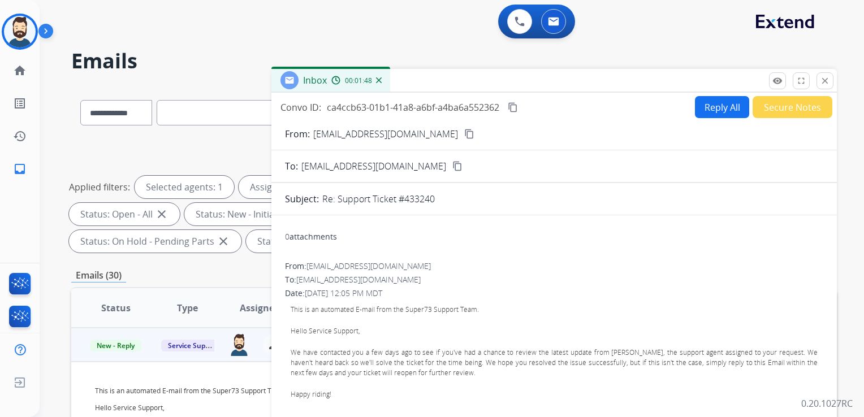
click at [703, 115] on button "Reply All" at bounding box center [722, 107] width 54 height 22
select select "**********"
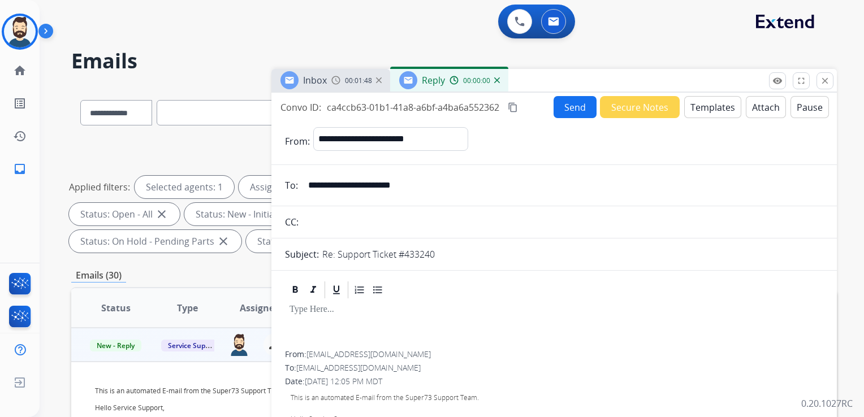
click at [703, 114] on button "Templates" at bounding box center [712, 107] width 57 height 22
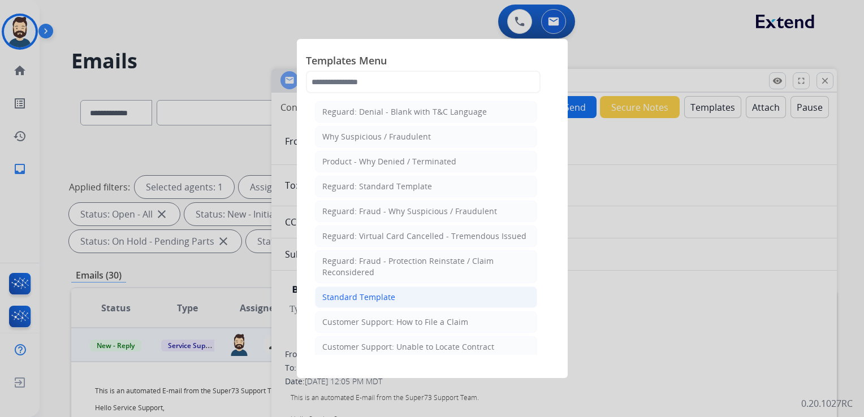
click at [360, 295] on div "Standard Template" at bounding box center [358, 297] width 73 height 11
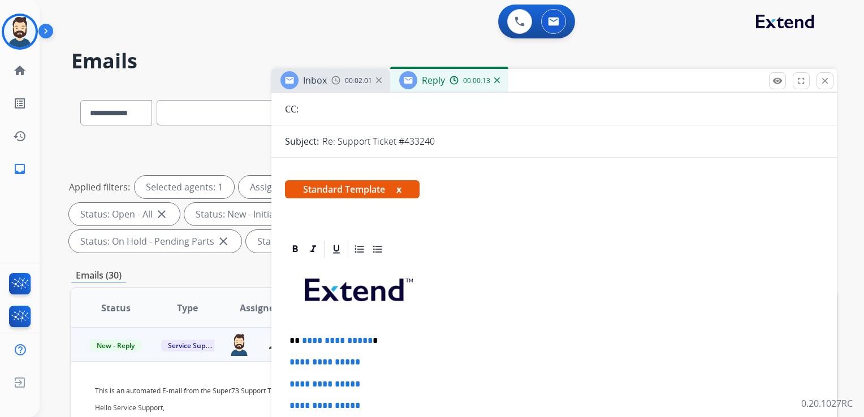
scroll to position [226, 0]
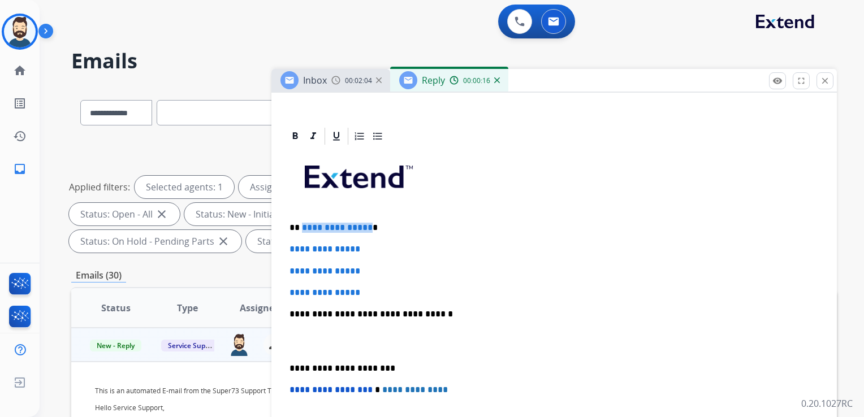
drag, startPoint x: 301, startPoint y: 227, endPoint x: 365, endPoint y: 225, distance: 63.9
click at [365, 225] on span "**********" at bounding box center [337, 227] width 71 height 8
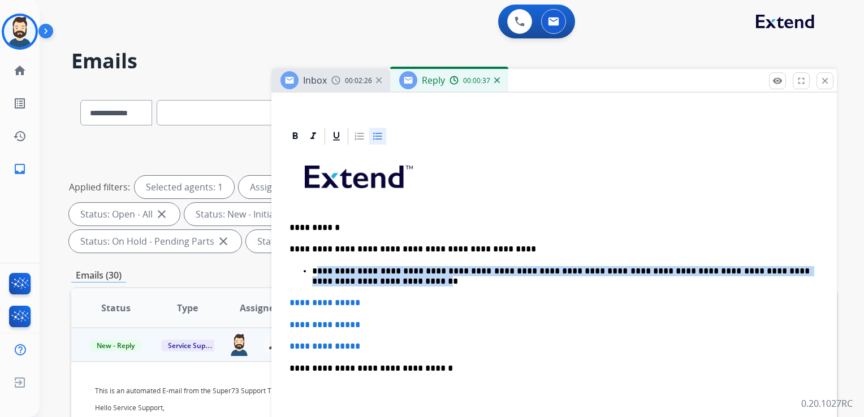
drag, startPoint x: 317, startPoint y: 266, endPoint x: 352, endPoint y: 280, distance: 38.3
click at [352, 280] on p "**********" at bounding box center [561, 276] width 498 height 21
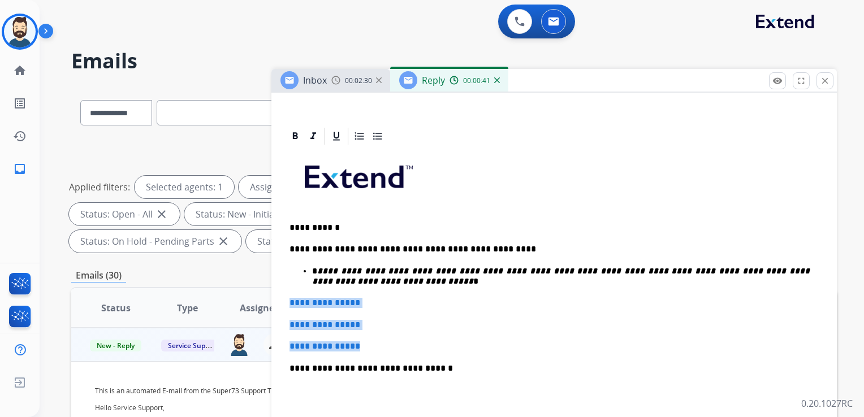
drag, startPoint x: 290, startPoint y: 302, endPoint x: 375, endPoint y: 340, distance: 94.2
click at [374, 340] on div "**********" at bounding box center [554, 367] width 538 height 443
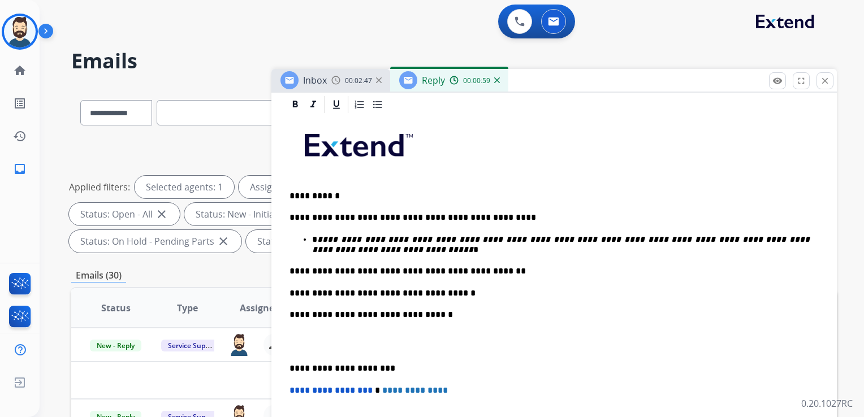
scroll to position [258, 0]
click at [400, 316] on p "**********" at bounding box center [550, 315] width 520 height 10
click at [343, 368] on p "**********" at bounding box center [550, 369] width 520 height 10
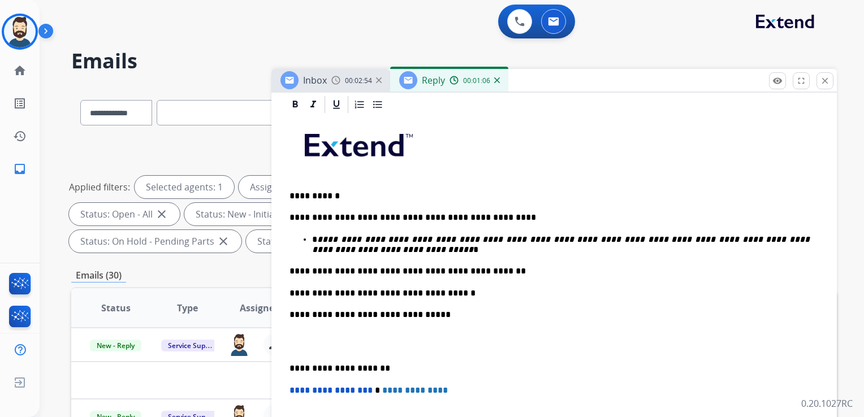
click at [292, 392] on span "**********" at bounding box center [331, 390] width 83 height 8
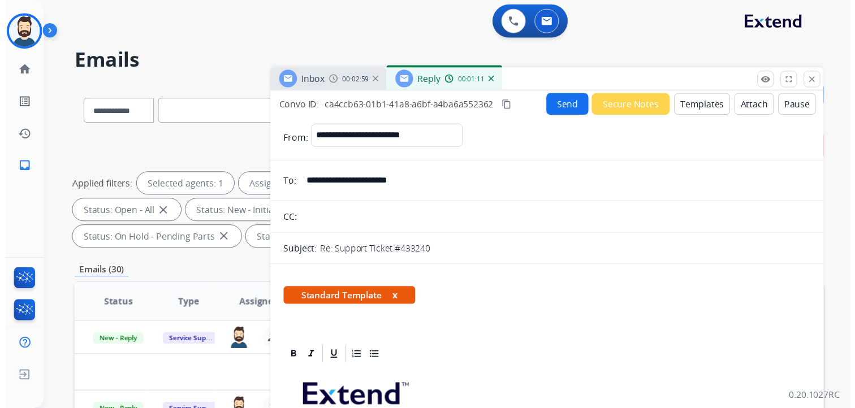
scroll to position [0, 0]
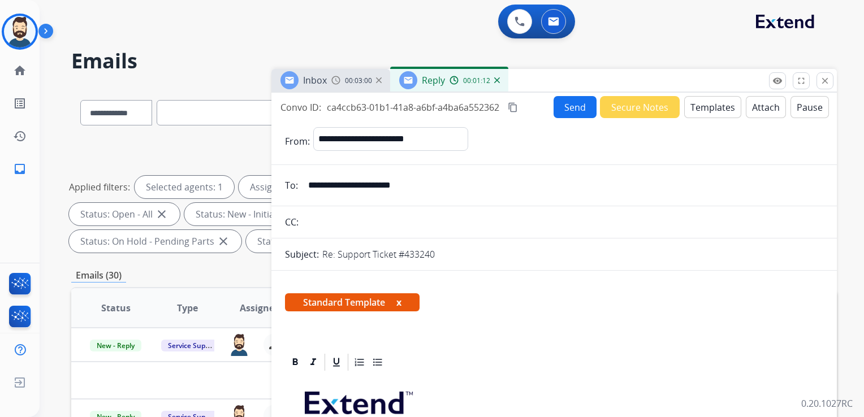
click at [554, 107] on button "Send" at bounding box center [575, 107] width 43 height 22
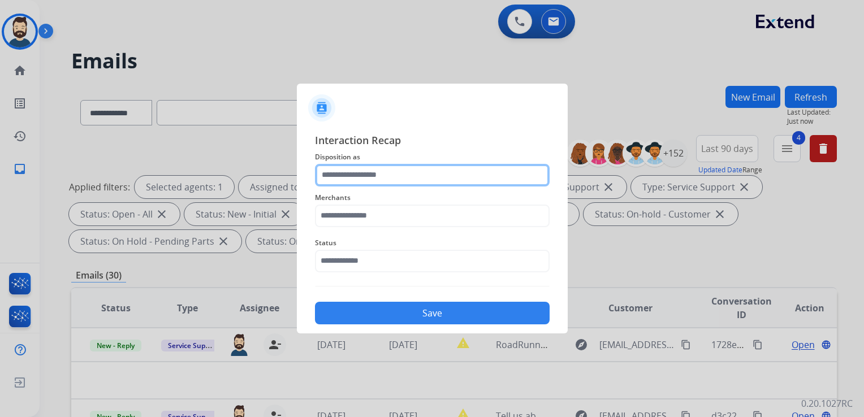
click at [360, 176] on input "text" at bounding box center [432, 175] width 235 height 23
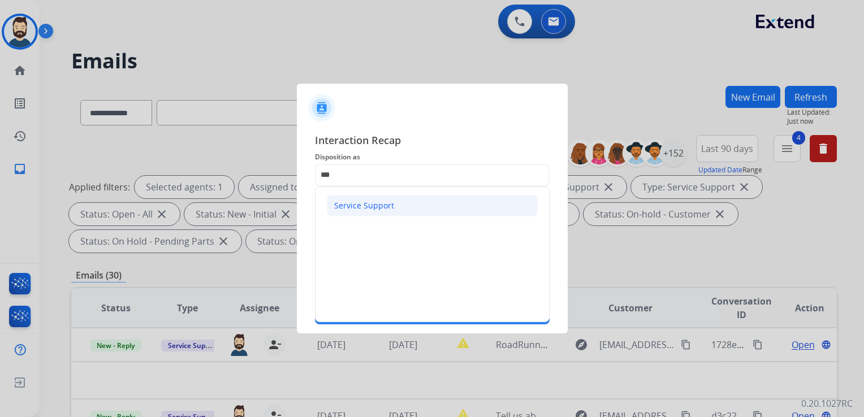
click at [360, 202] on div "Service Support" at bounding box center [364, 205] width 60 height 11
type input "**********"
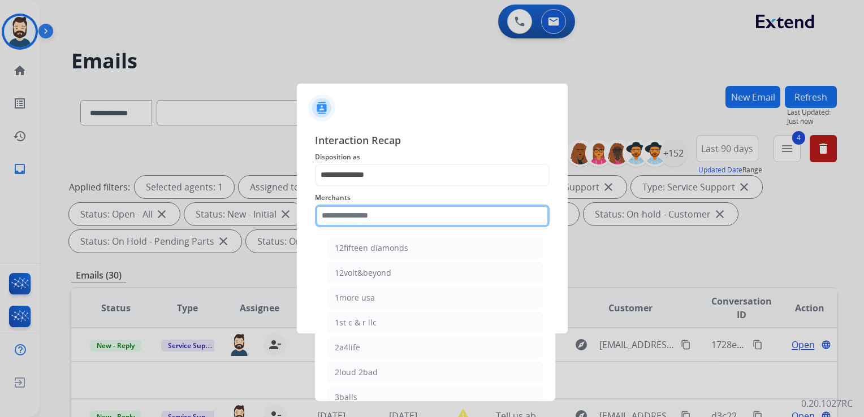
click at [360, 208] on input "text" at bounding box center [432, 216] width 235 height 23
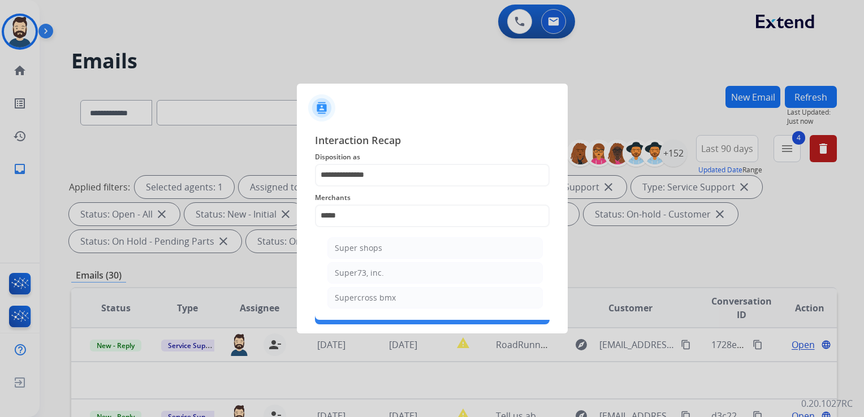
click at [364, 268] on div "Super73, inc." at bounding box center [359, 272] width 49 height 11
type input "**********"
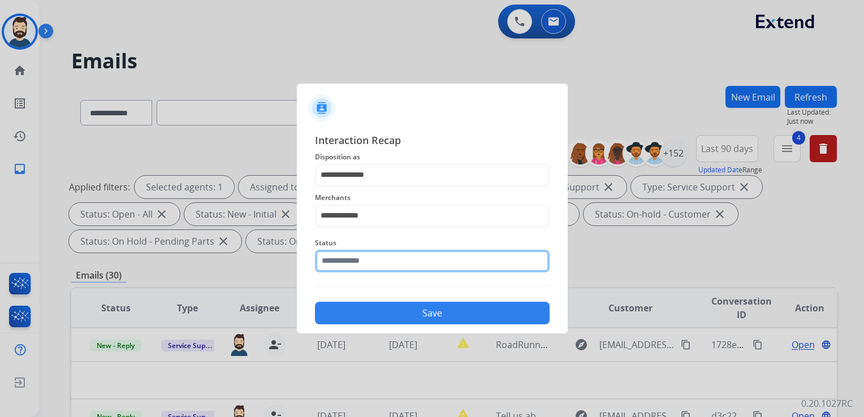
click at [366, 262] on input "text" at bounding box center [432, 261] width 235 height 23
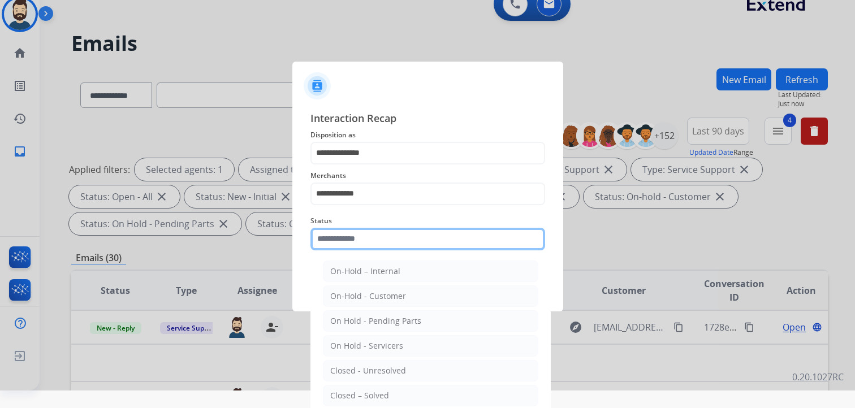
scroll to position [33, 0]
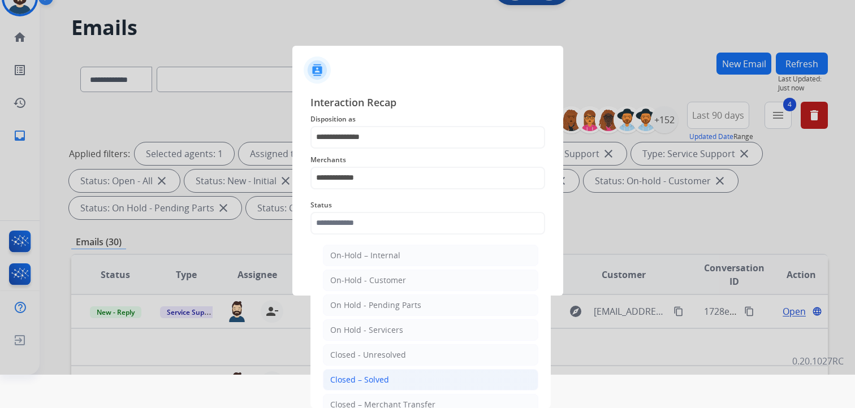
drag, startPoint x: 383, startPoint y: 379, endPoint x: 383, endPoint y: 365, distance: 14.1
click at [383, 379] on div "Closed – Solved" at bounding box center [359, 379] width 59 height 11
type input "**********"
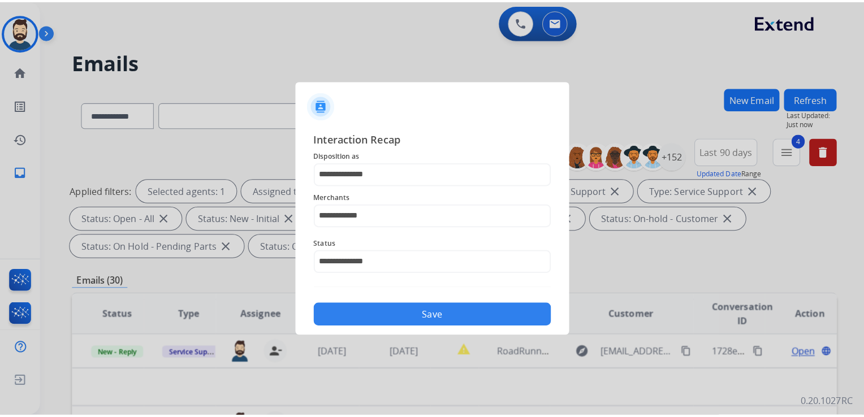
scroll to position [0, 0]
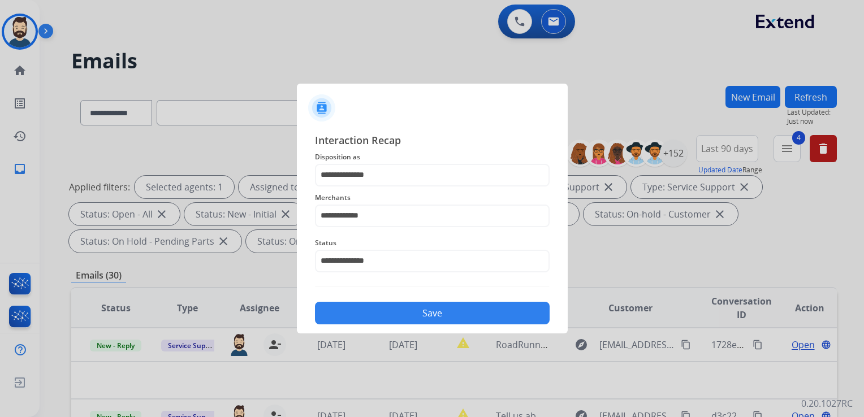
click at [405, 309] on button "Save" at bounding box center [432, 313] width 235 height 23
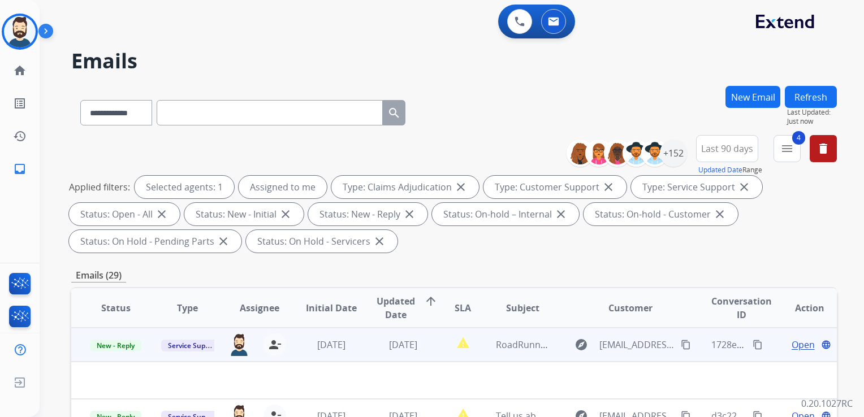
click at [362, 352] on td "3 days ago" at bounding box center [395, 345] width 72 height 34
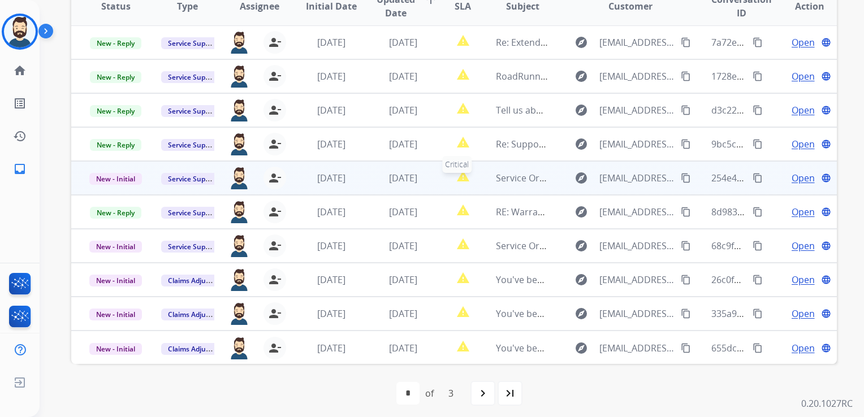
scroll to position [307, 0]
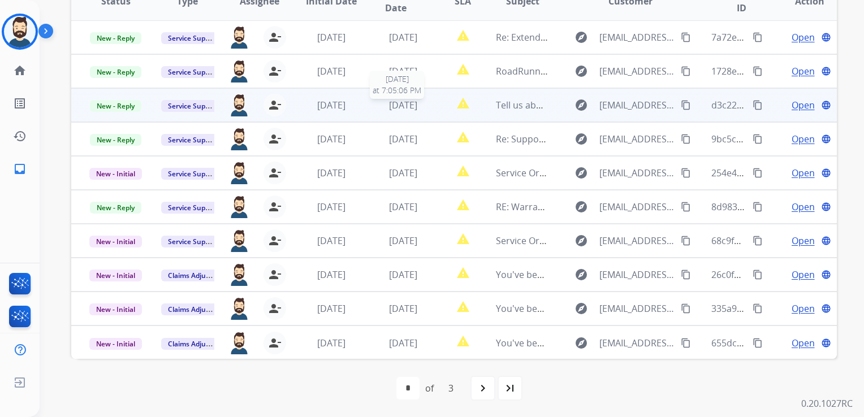
click at [394, 106] on span "3 days ago" at bounding box center [403, 105] width 28 height 12
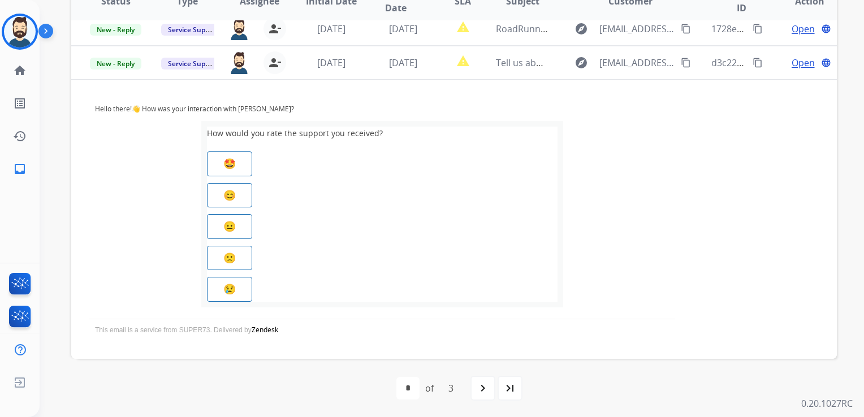
scroll to position [68, 0]
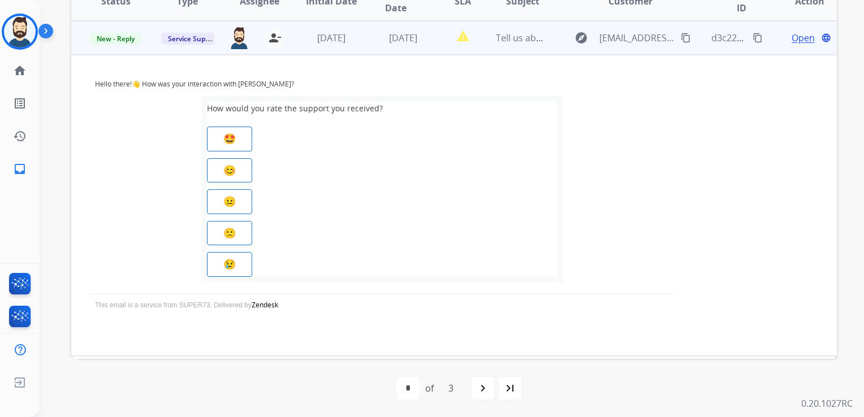
click at [792, 37] on span "Open" at bounding box center [803, 38] width 23 height 14
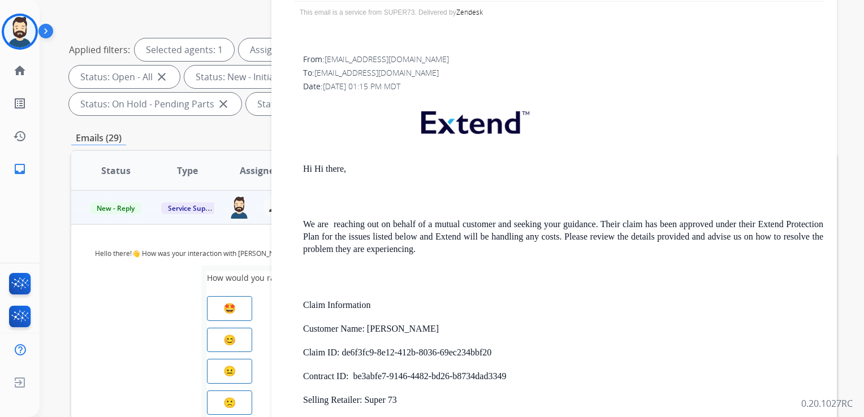
scroll to position [961, 0]
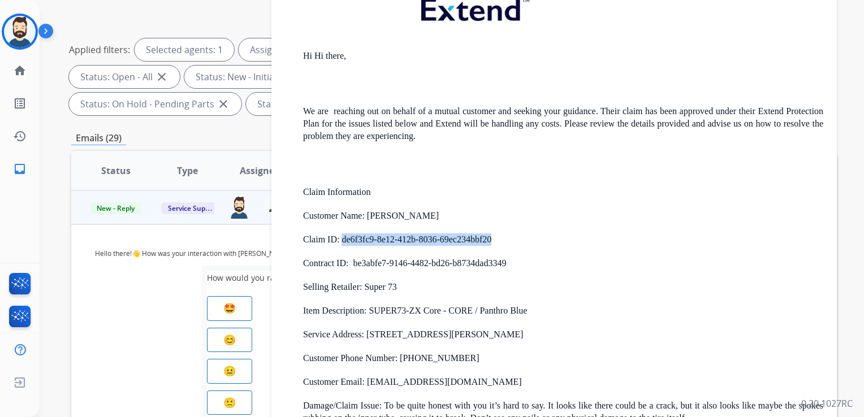
drag, startPoint x: 342, startPoint y: 239, endPoint x: 493, endPoint y: 235, distance: 151.6
click at [493, 235] on p "Claim ID: de6f3fc9-8e12-412b-8036-69ec234bbf20" at bounding box center [563, 240] width 520 height 12
drag, startPoint x: 493, startPoint y: 235, endPoint x: 481, endPoint y: 236, distance: 12.5
copy p "de6f3fc9-8e12-412b-8036-69ec234bbf20"
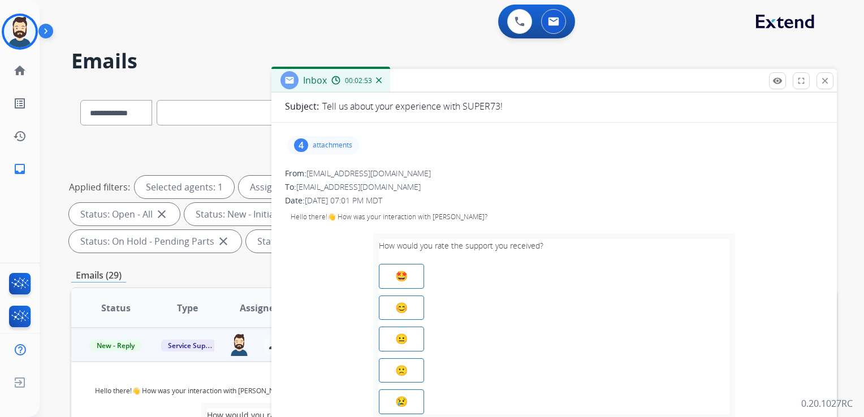
scroll to position [0, 0]
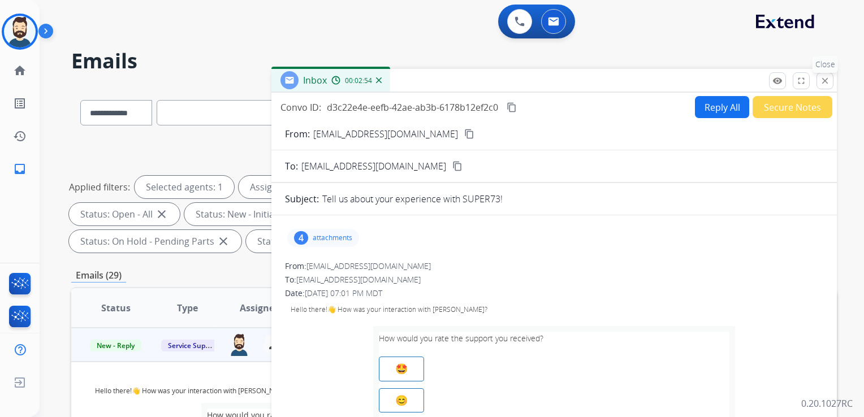
click at [822, 85] on mat-icon "close" at bounding box center [825, 81] width 10 height 10
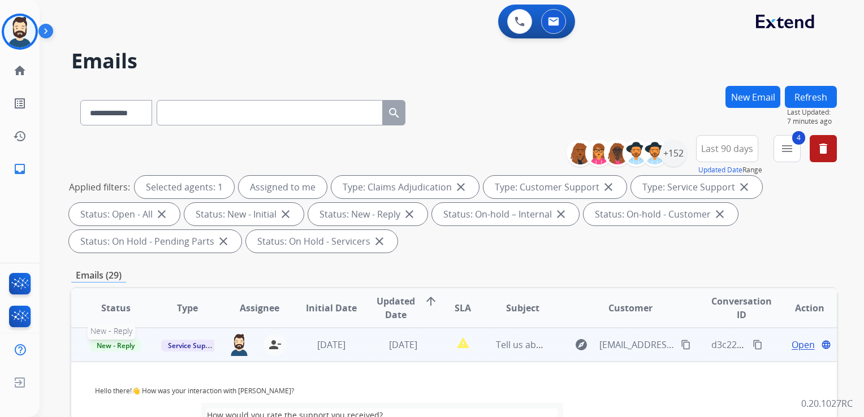
click at [128, 346] on span "New - Reply" at bounding box center [115, 346] width 51 height 12
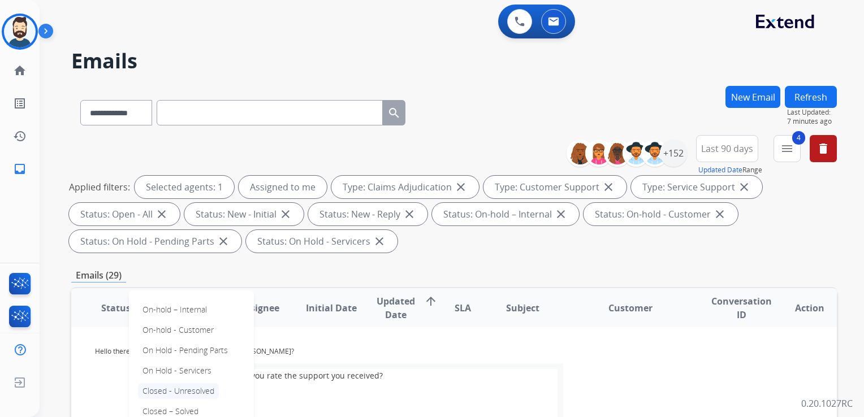
scroll to position [124, 0]
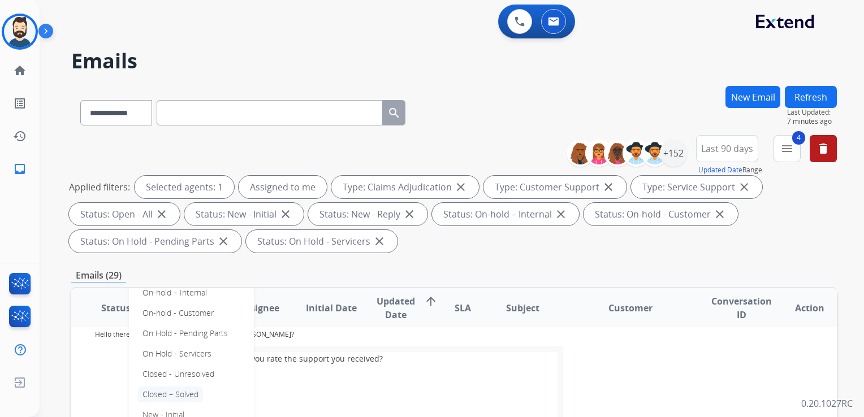
click at [187, 391] on p "Closed – Solved" at bounding box center [170, 395] width 65 height 16
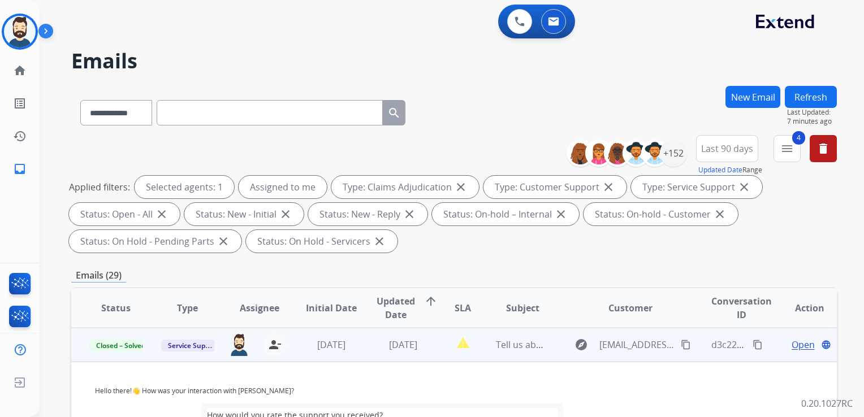
click at [346, 359] on td "3 days ago" at bounding box center [323, 345] width 72 height 34
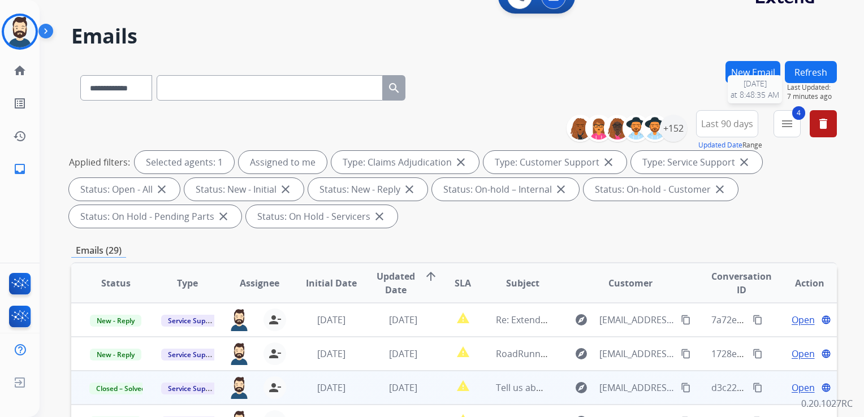
scroll to position [0, 0]
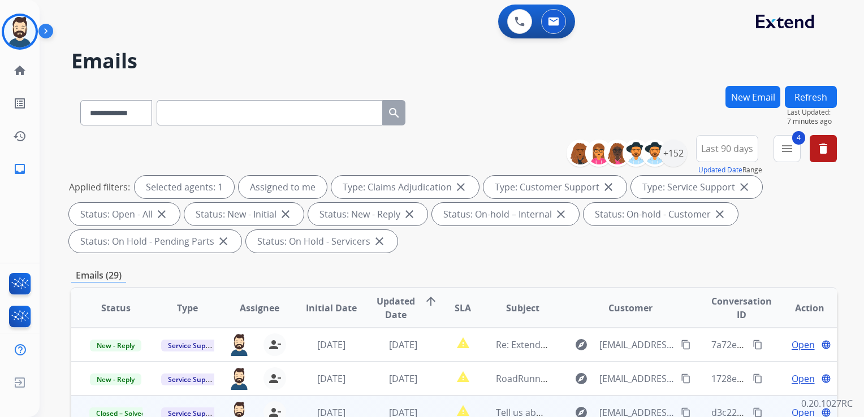
click at [814, 88] on button "Refresh" at bounding box center [811, 97] width 52 height 22
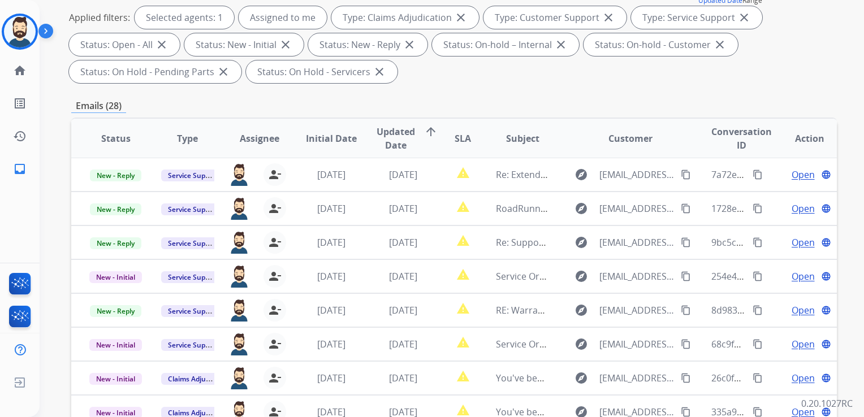
scroll to position [283, 0]
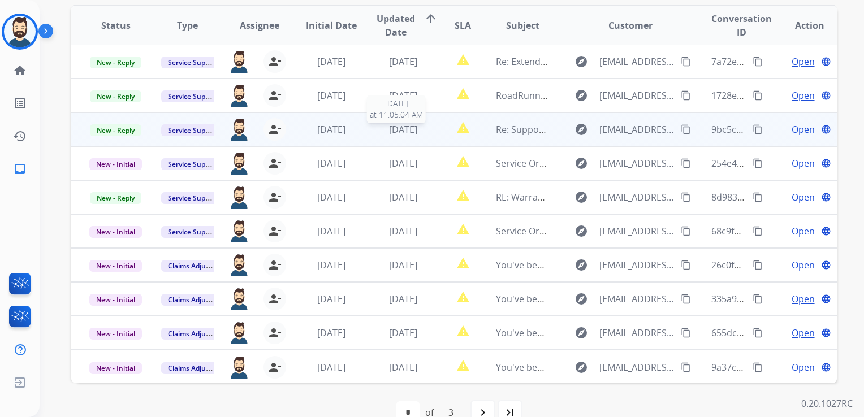
click at [407, 128] on span "[DATE]" at bounding box center [403, 129] width 28 height 12
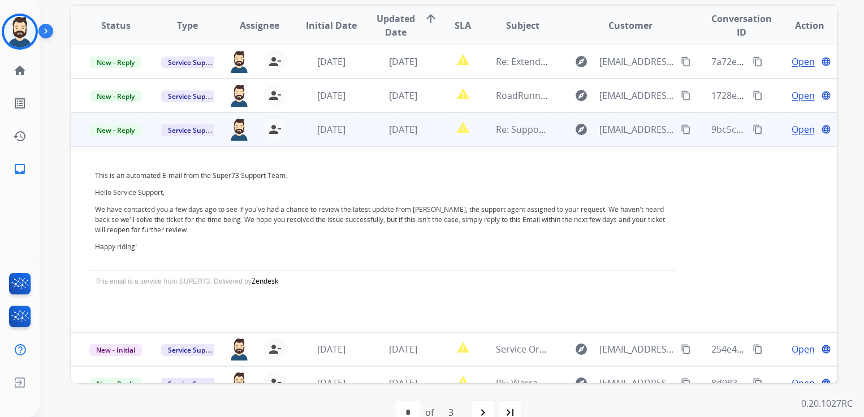
scroll to position [68, 0]
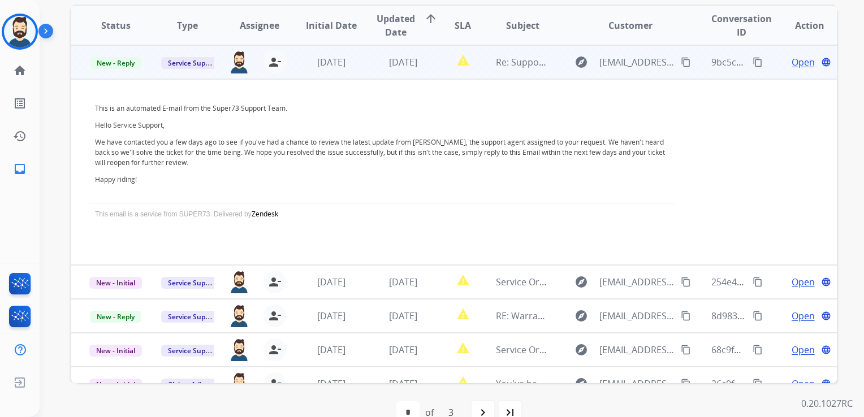
click at [792, 60] on span "Open" at bounding box center [803, 62] width 23 height 14
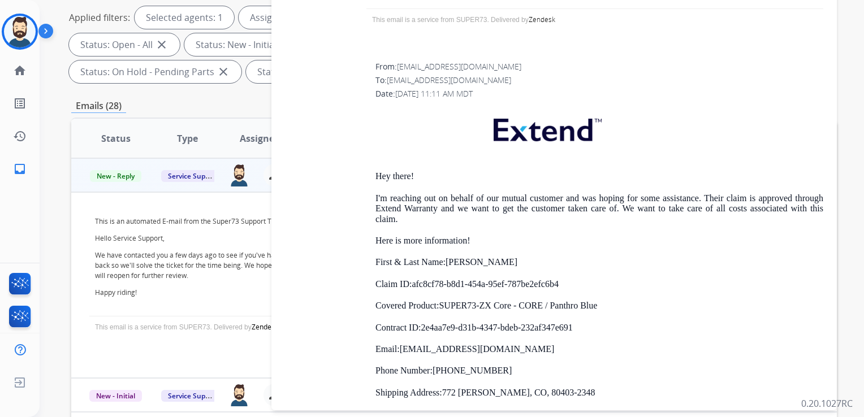
scroll to position [3563, 0]
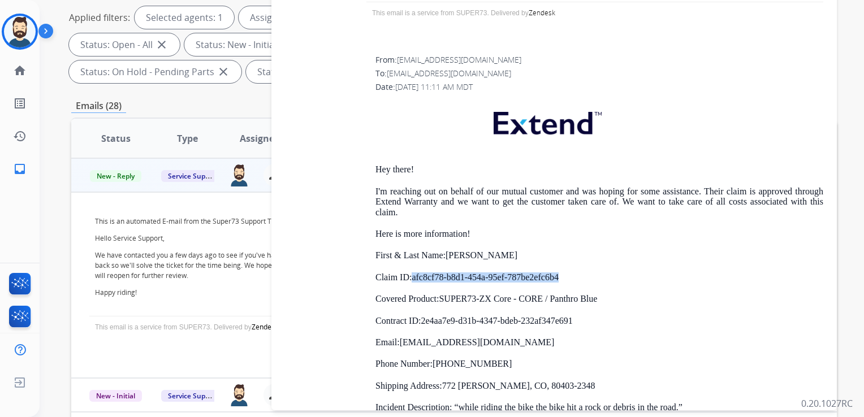
drag, startPoint x: 414, startPoint y: 264, endPoint x: 569, endPoint y: 266, distance: 155.5
click at [570, 273] on p "Claim ID: afc8cf78-b8d1-454a-95ef-787be2efc6b4" at bounding box center [599, 278] width 448 height 10
drag, startPoint x: 569, startPoint y: 266, endPoint x: 537, endPoint y: 264, distance: 32.3
copy p "afc8cf78-b8d1-454a-95ef-787be2efc6b4"
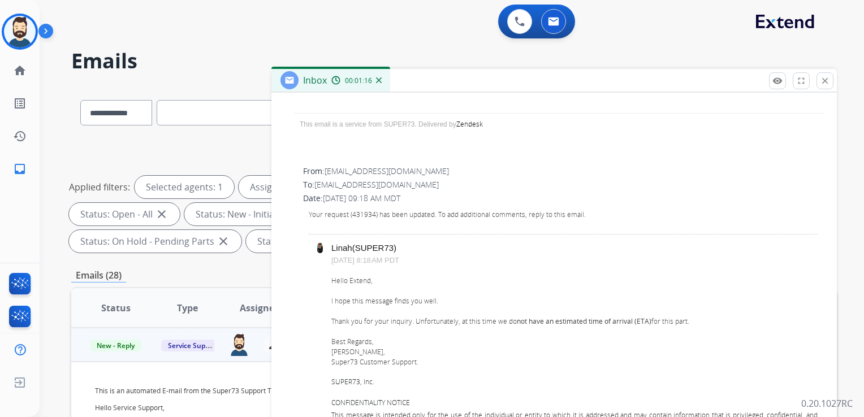
scroll to position [565, 0]
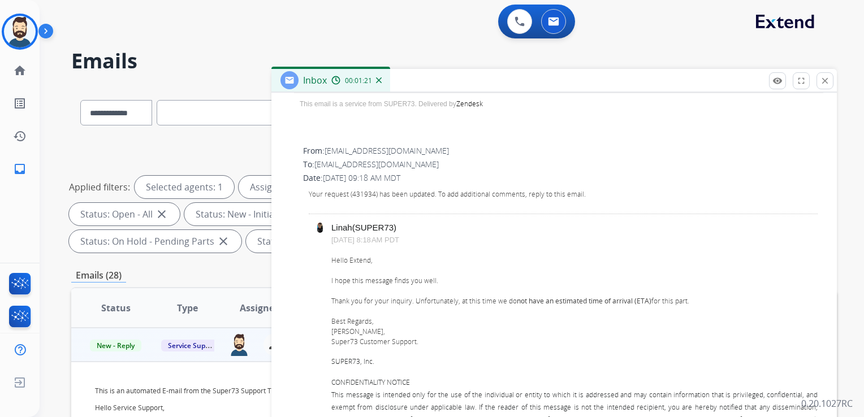
drag, startPoint x: 415, startPoint y: 300, endPoint x: 689, endPoint y: 303, distance: 274.3
click at [689, 303] on div "Hello Extend, I hope this message finds you well. Thank you for your inquiry. U…" at bounding box center [574, 347] width 486 height 183
copy div "Unfortunately, at this time we do not have an estimated time of arrival (ETA) f…"
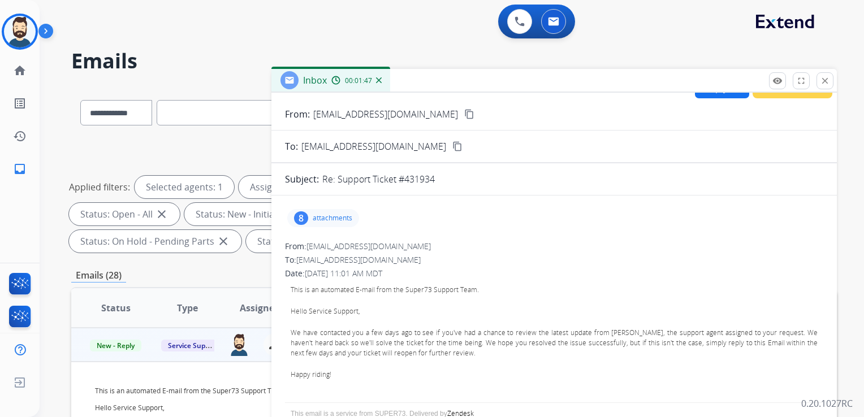
scroll to position [0, 0]
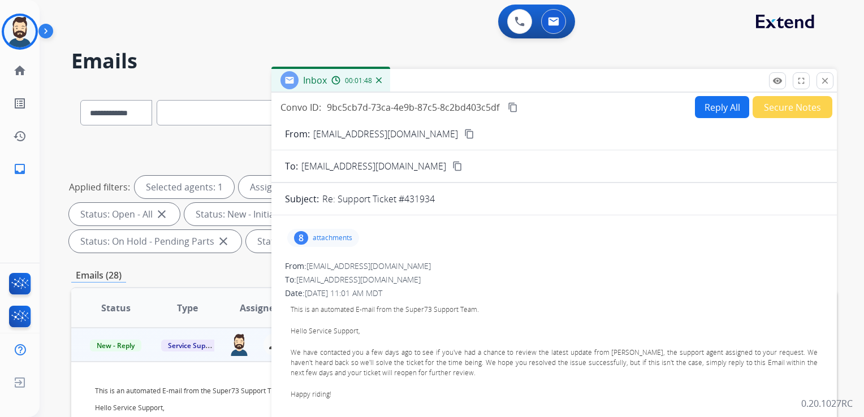
click at [704, 109] on button "Reply All" at bounding box center [722, 107] width 54 height 22
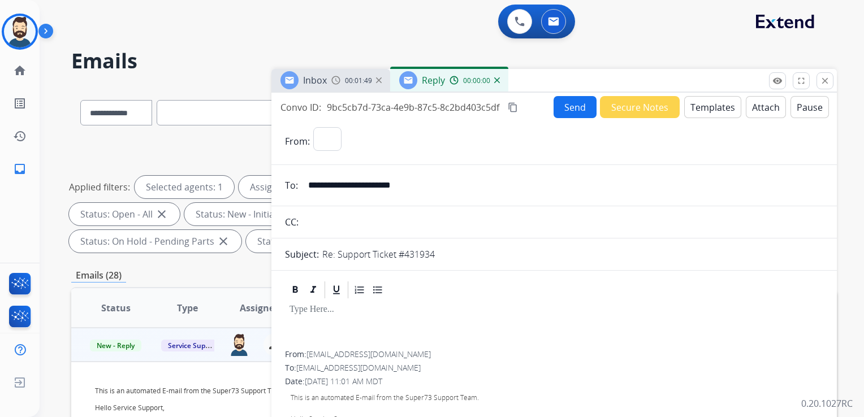
click at [704, 109] on button "Templates" at bounding box center [712, 107] width 57 height 22
select select "**********"
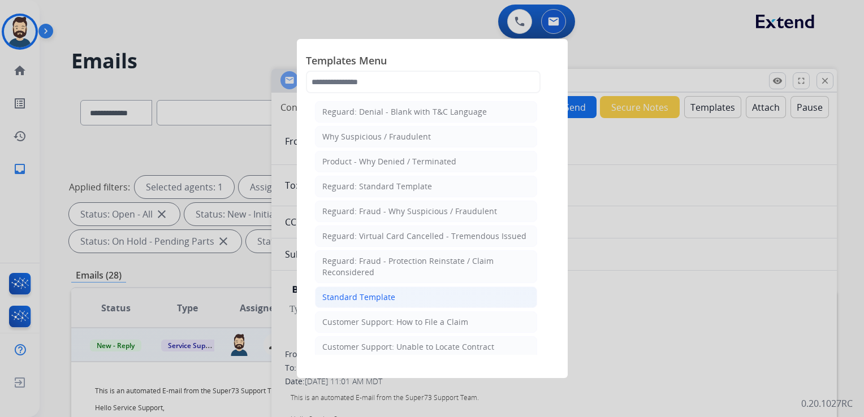
click at [378, 295] on div "Standard Template" at bounding box center [358, 297] width 73 height 11
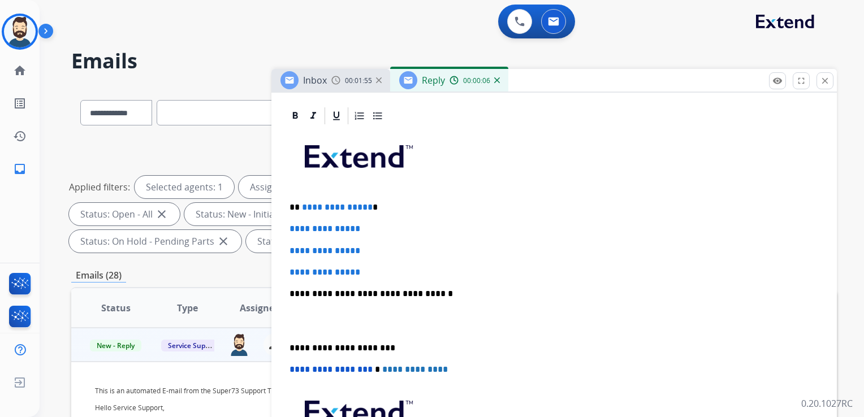
scroll to position [283, 0]
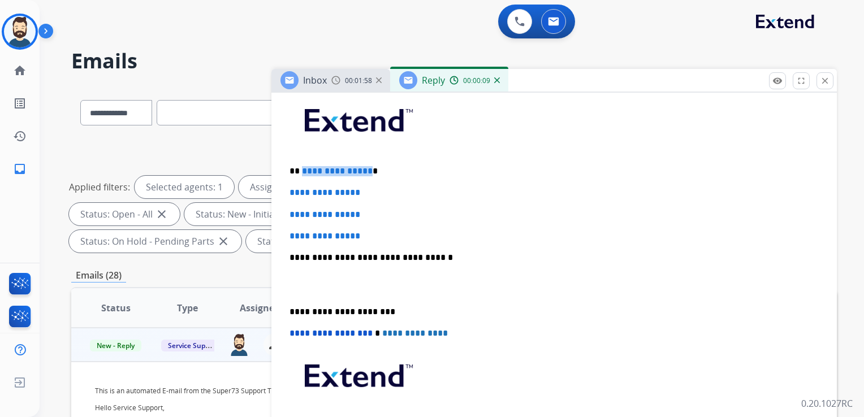
drag, startPoint x: 300, startPoint y: 169, endPoint x: 364, endPoint y: 171, distance: 63.9
click at [364, 171] on p "**********" at bounding box center [550, 171] width 520 height 10
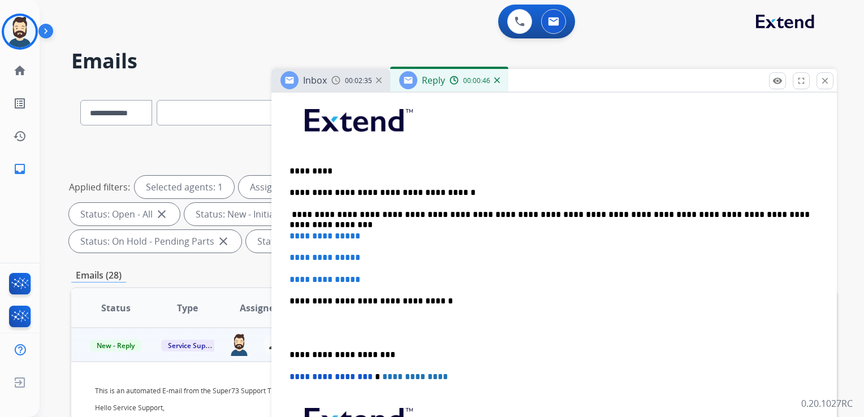
click at [563, 214] on p "**********" at bounding box center [550, 215] width 520 height 10
drag, startPoint x: 357, startPoint y: 260, endPoint x: 364, endPoint y: 257, distance: 7.2
click at [357, 259] on span "**********" at bounding box center [325, 257] width 71 height 8
drag, startPoint x: 289, startPoint y: 238, endPoint x: 382, endPoint y: 278, distance: 101.1
click at [382, 278] on div "**********" at bounding box center [554, 306] width 538 height 433
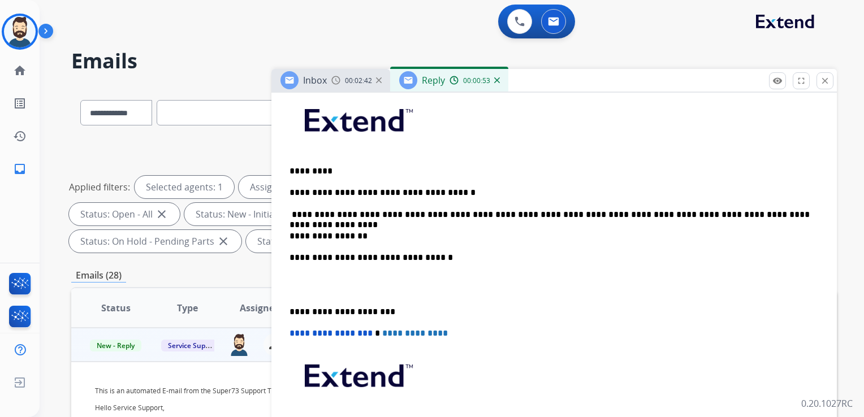
click at [414, 259] on p "**********" at bounding box center [550, 258] width 520 height 10
click at [333, 310] on p "**********" at bounding box center [550, 312] width 520 height 10
click at [292, 335] on span "**********" at bounding box center [331, 333] width 83 height 8
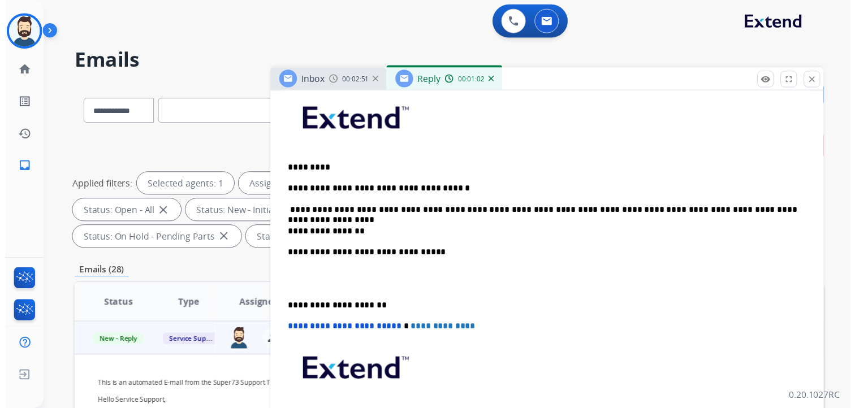
scroll to position [0, 0]
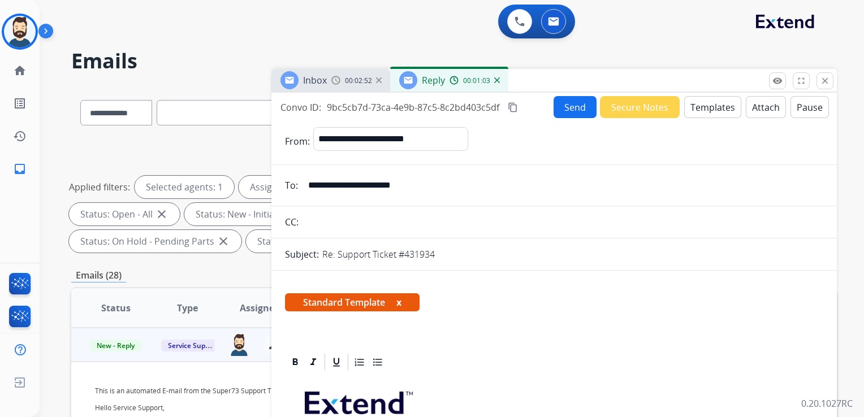
click at [571, 110] on button "Send" at bounding box center [575, 107] width 43 height 22
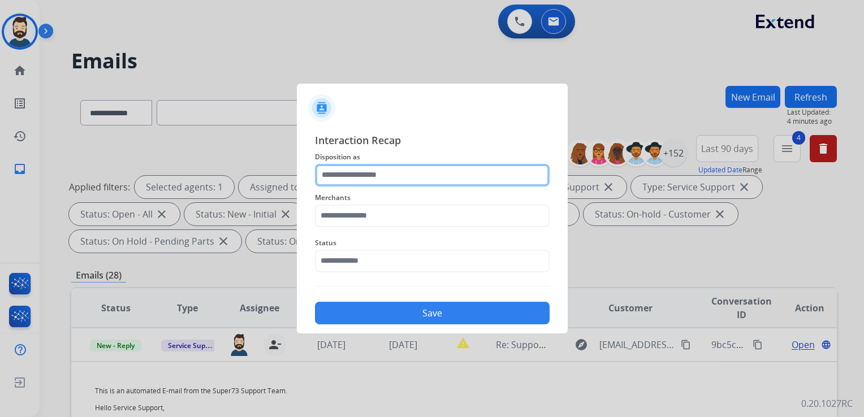
click at [357, 178] on input "text" at bounding box center [432, 175] width 235 height 23
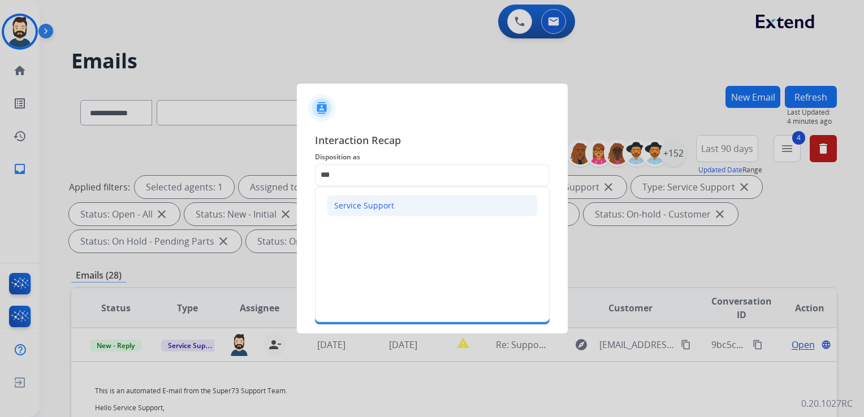
click at [352, 207] on div "Service Support" at bounding box center [364, 205] width 60 height 11
type input "**********"
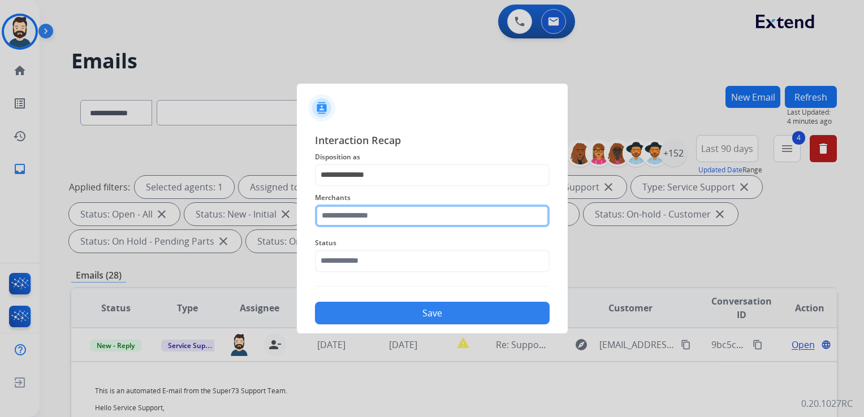
click at [353, 209] on input "text" at bounding box center [432, 216] width 235 height 23
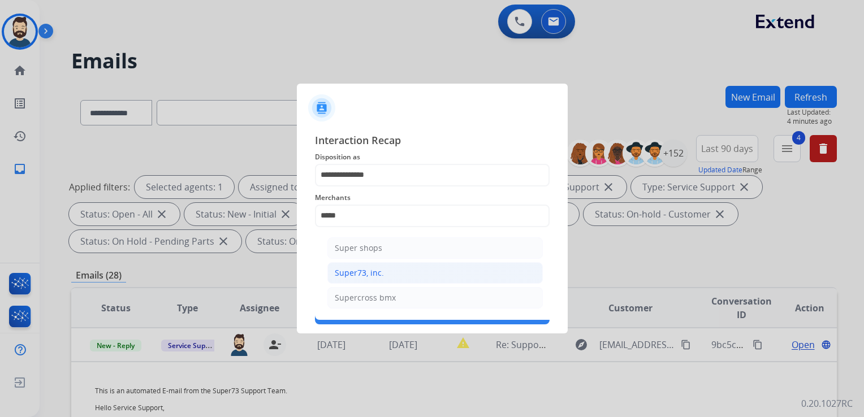
click at [375, 275] on div "Super73, inc." at bounding box center [359, 272] width 49 height 11
type input "**********"
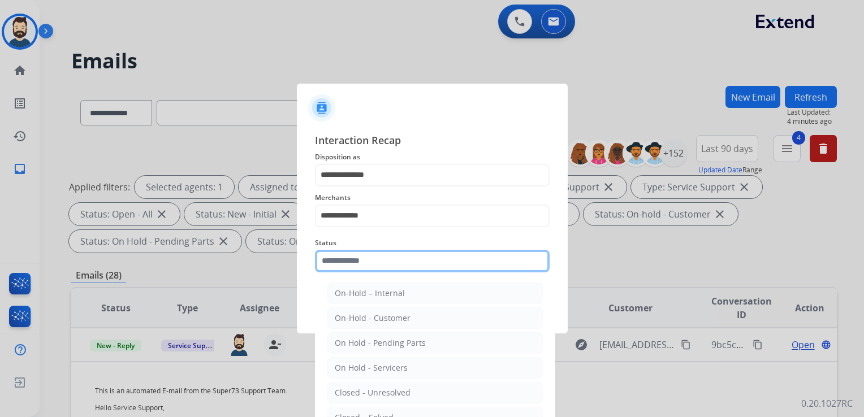
click at [378, 267] on input "text" at bounding box center [432, 261] width 235 height 23
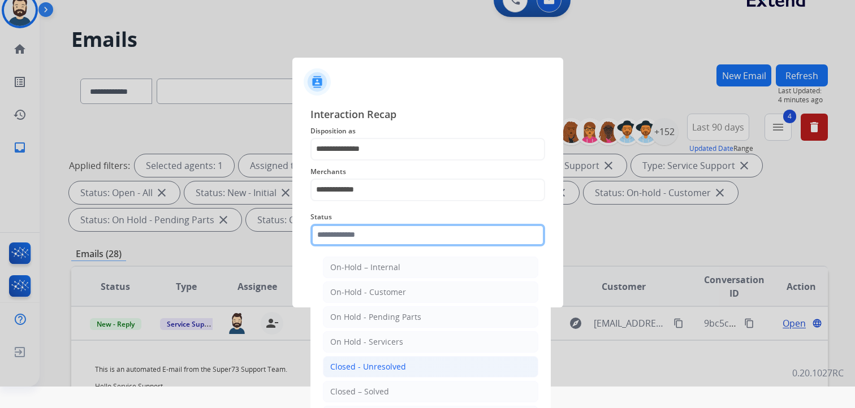
scroll to position [33, 0]
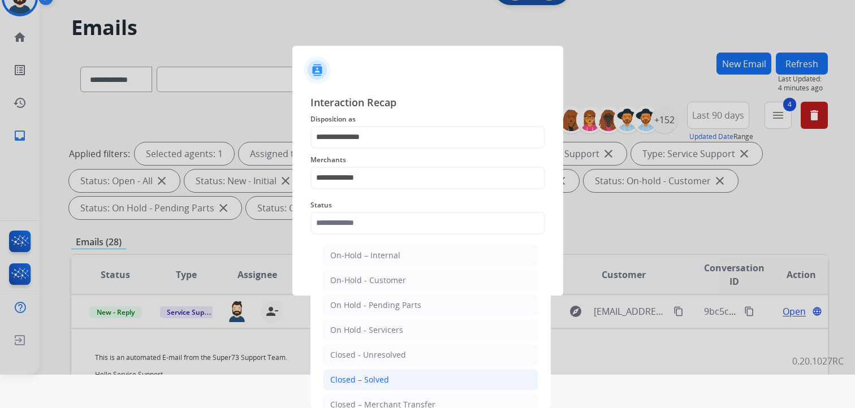
drag, startPoint x: 350, startPoint y: 375, endPoint x: 364, endPoint y: 355, distance: 24.5
click at [350, 376] on div "Closed – Solved" at bounding box center [359, 379] width 59 height 11
type input "**********"
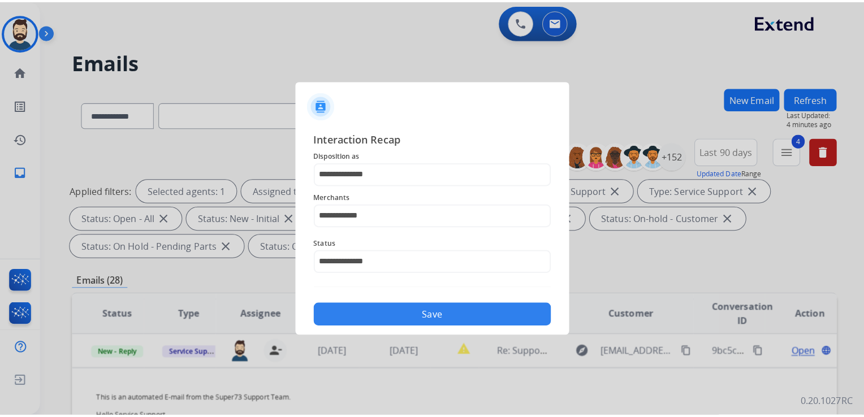
scroll to position [0, 0]
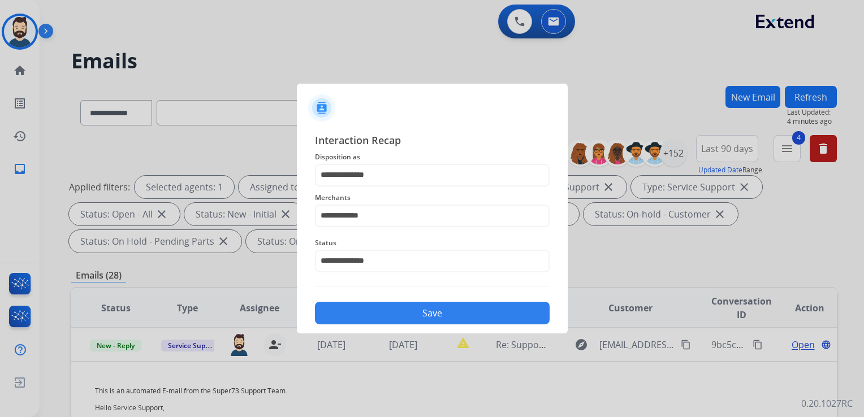
click at [382, 316] on button "Save" at bounding box center [432, 313] width 235 height 23
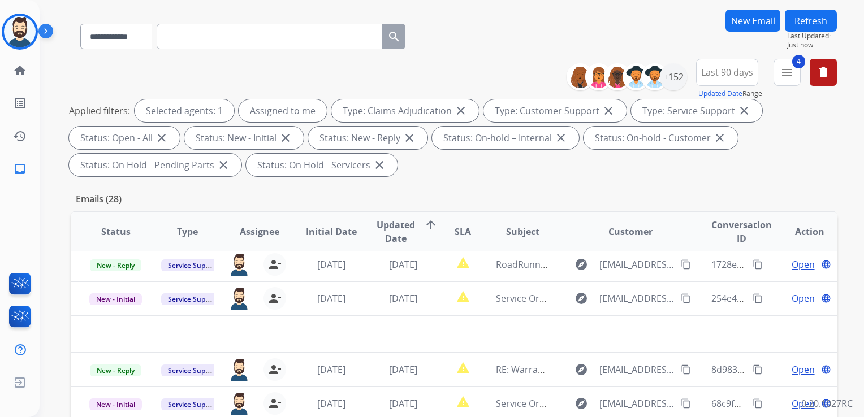
scroll to position [170, 0]
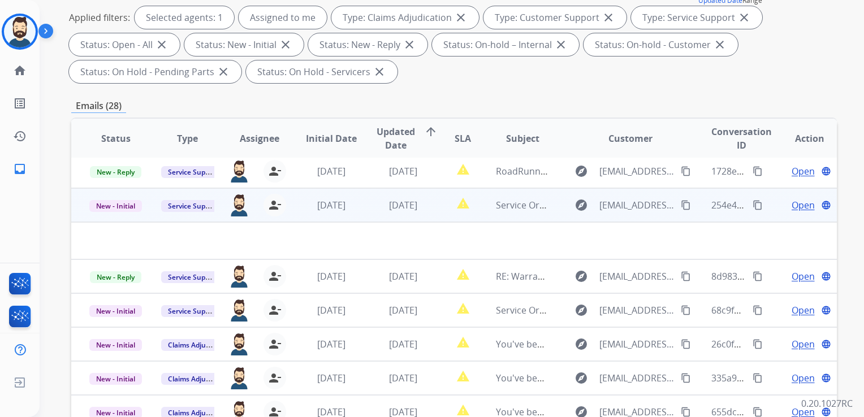
click at [375, 216] on td "[DATE]" at bounding box center [395, 205] width 72 height 34
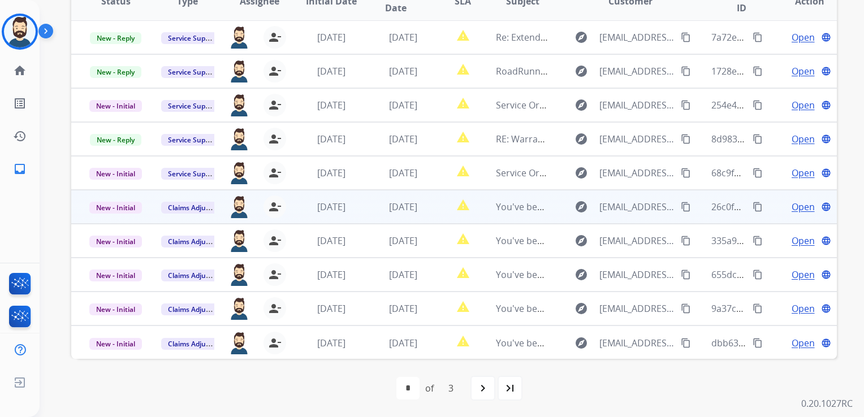
scroll to position [0, 0]
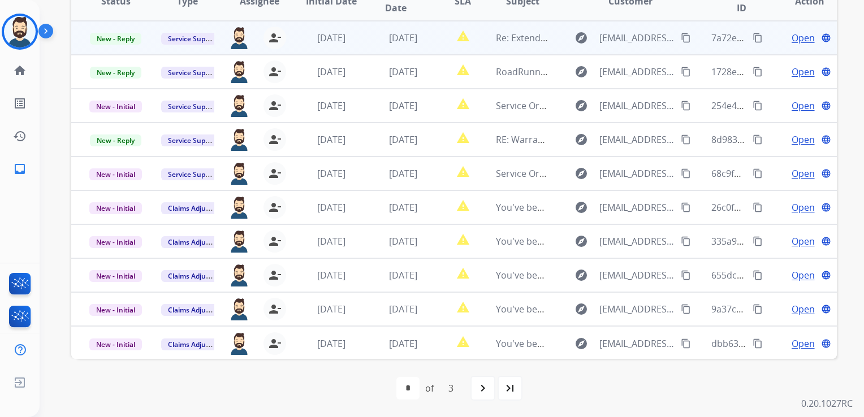
click at [399, 45] on td "3 days ago" at bounding box center [395, 38] width 72 height 34
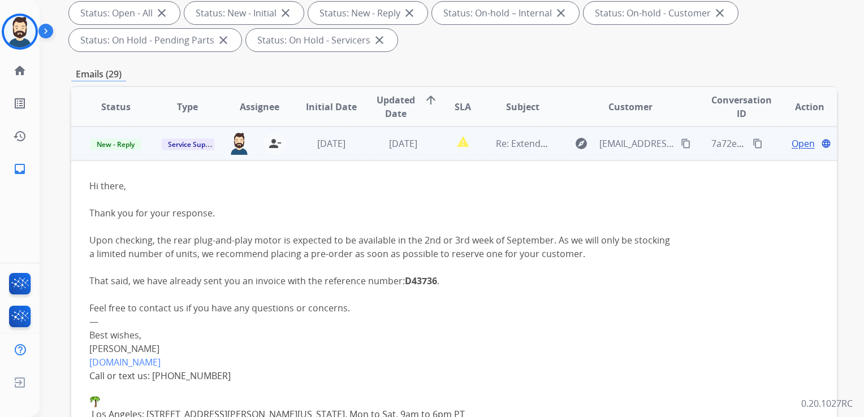
scroll to position [194, 0]
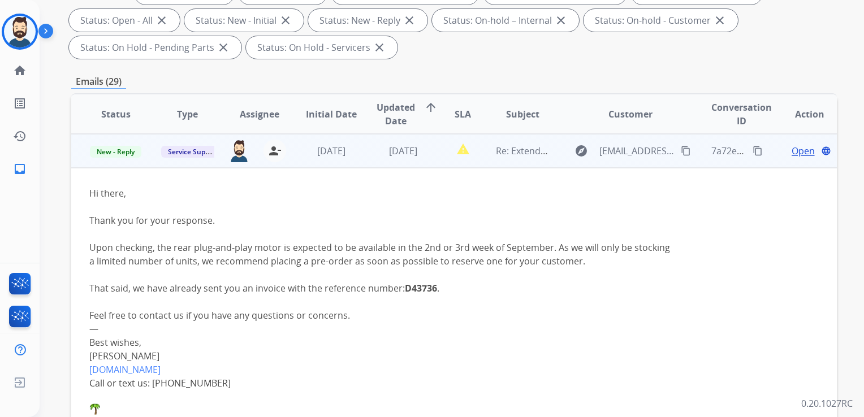
click at [796, 150] on span "Open" at bounding box center [803, 151] width 23 height 14
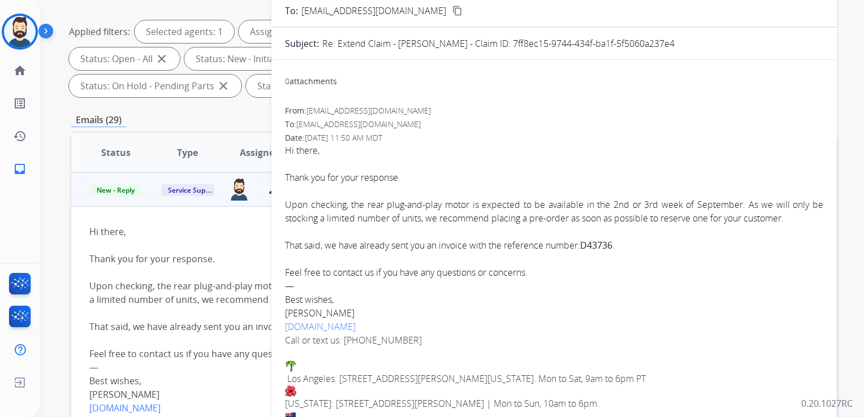
scroll to position [137, 0]
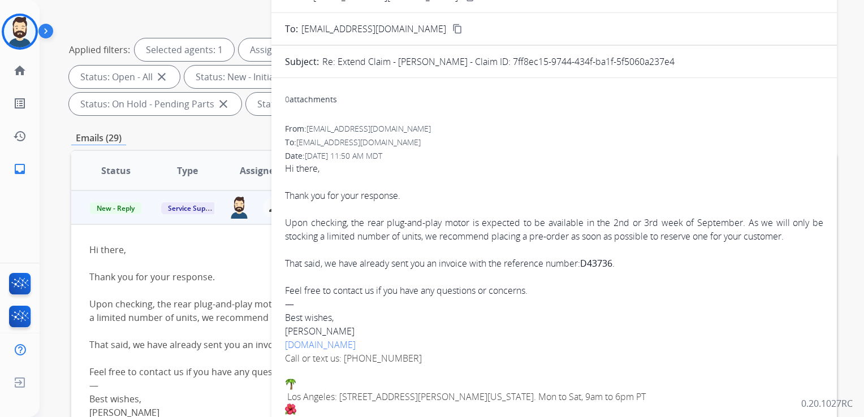
drag, startPoint x: 511, startPoint y: 60, endPoint x: 679, endPoint y: 60, distance: 167.4
click at [679, 60] on div "Re: Extend Claim - [PERSON_NAME] - Claim ID: 7ff8ec15-9744-434f-ba1f-5f5060a237…" at bounding box center [572, 62] width 501 height 14
copy p "7ff8ec15-9744-434f-ba1f-5f5060a237e4"
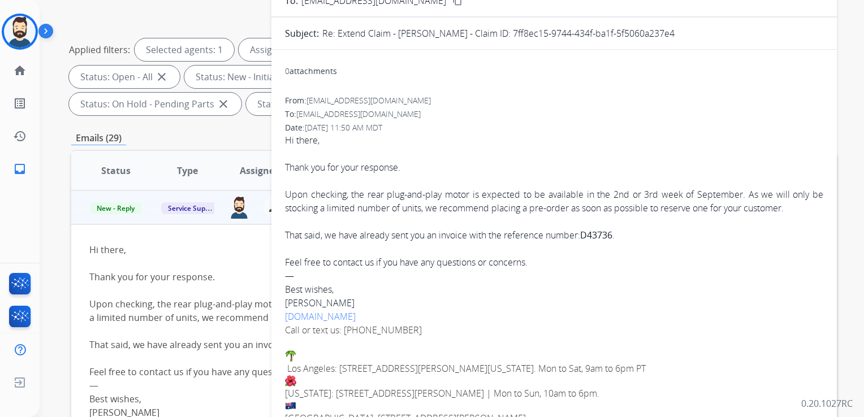
scroll to position [0, 0]
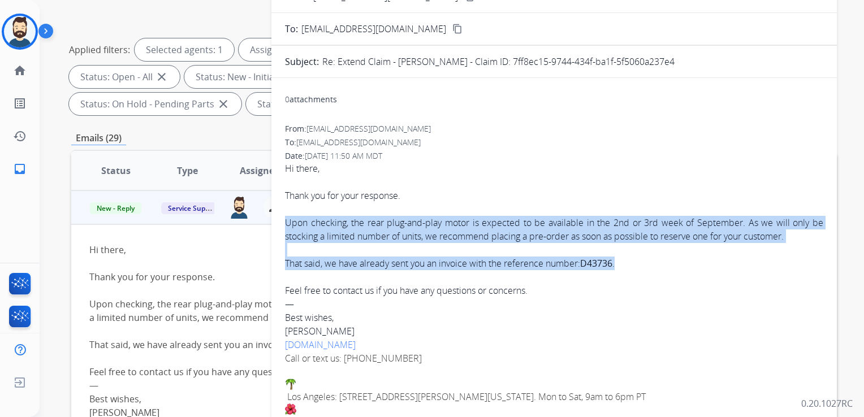
drag, startPoint x: 287, startPoint y: 220, endPoint x: 635, endPoint y: 256, distance: 349.6
click at [635, 256] on div "Hi there, Thank you for your response. Upon checking, the rear plug-and-play mo…" at bounding box center [554, 320] width 538 height 317
copy div "Upon checking, the rear plug-and-play motor is expected to be available in the …"
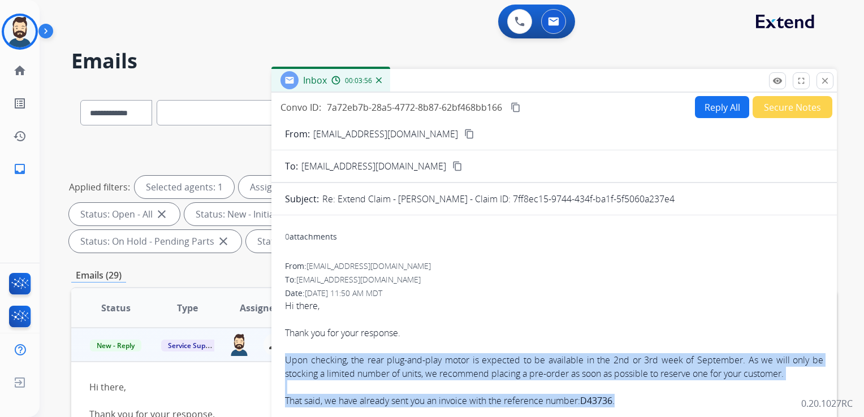
click at [713, 104] on button "Reply All" at bounding box center [722, 107] width 54 height 22
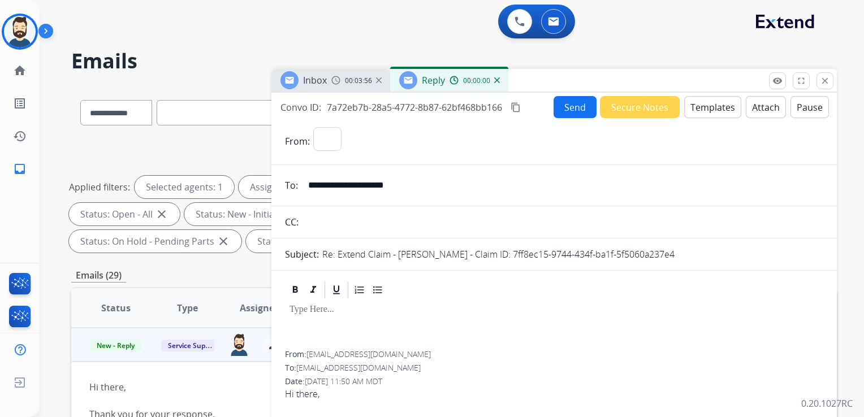
select select "**********"
click at [713, 108] on button "Templates" at bounding box center [712, 107] width 57 height 22
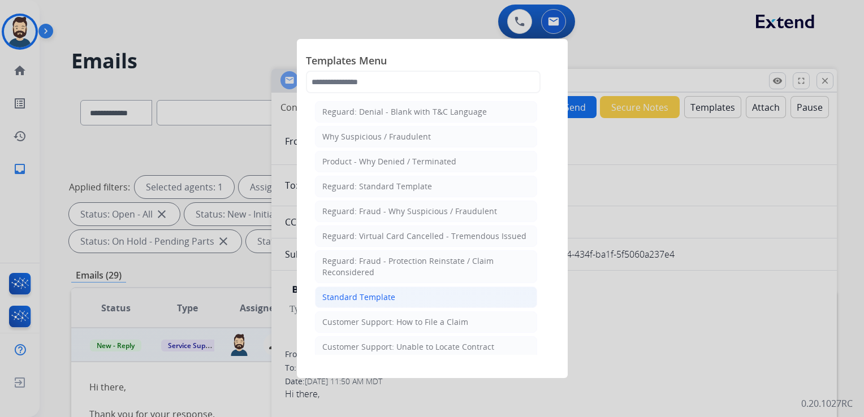
click at [339, 298] on div "Standard Template" at bounding box center [358, 297] width 73 height 11
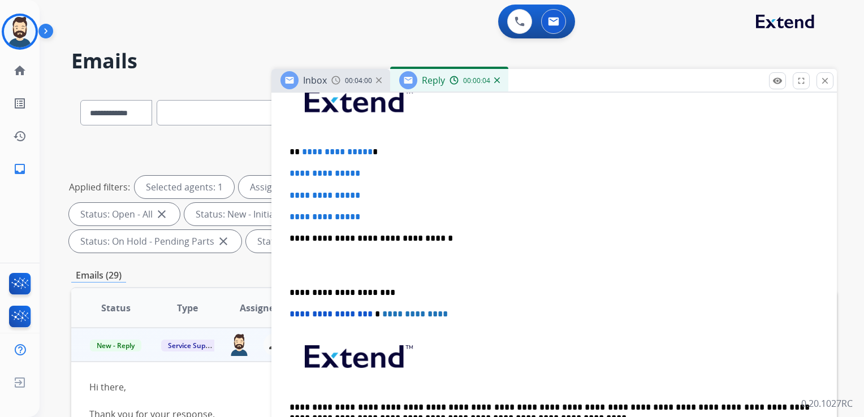
scroll to position [283, 0]
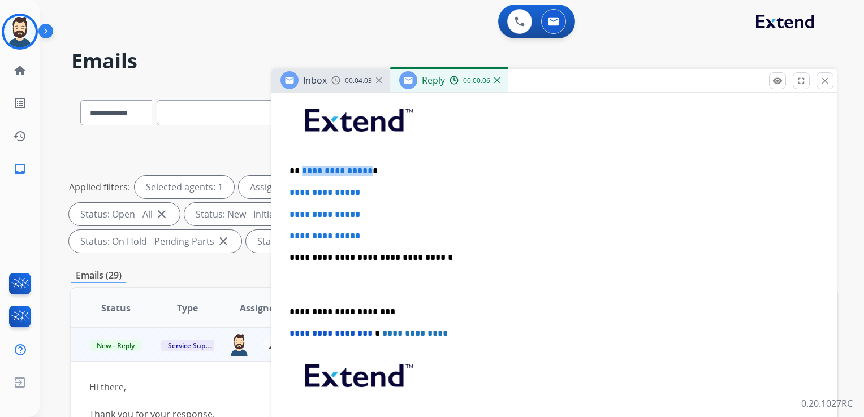
drag, startPoint x: 301, startPoint y: 172, endPoint x: 366, endPoint y: 172, distance: 64.5
click at [366, 172] on p "**********" at bounding box center [550, 171] width 520 height 10
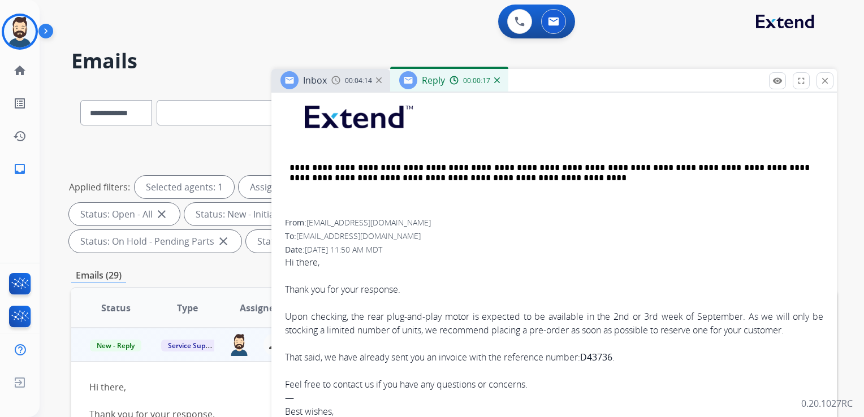
scroll to position [565, 0]
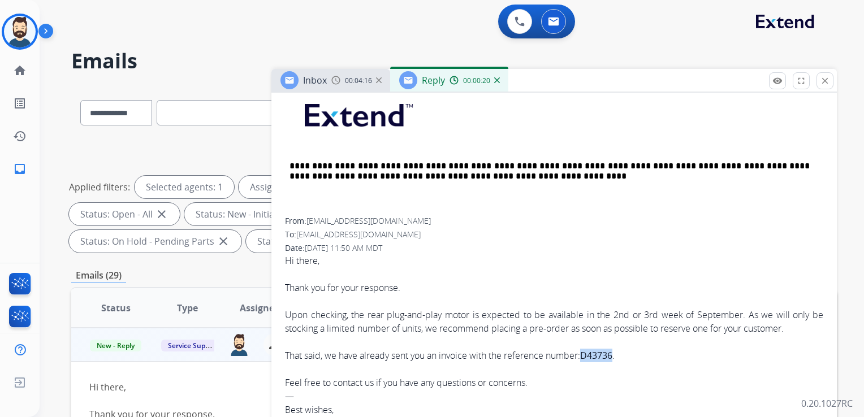
drag, startPoint x: 586, startPoint y: 352, endPoint x: 619, endPoint y: 357, distance: 33.7
click at [619, 357] on div "That said, we have already sent you an invoice with the reference number: D4373…" at bounding box center [554, 356] width 538 height 14
copy div "D43736"
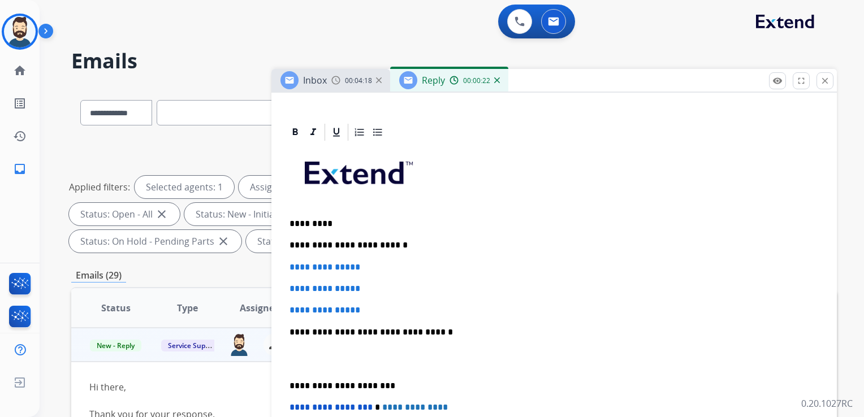
scroll to position [226, 0]
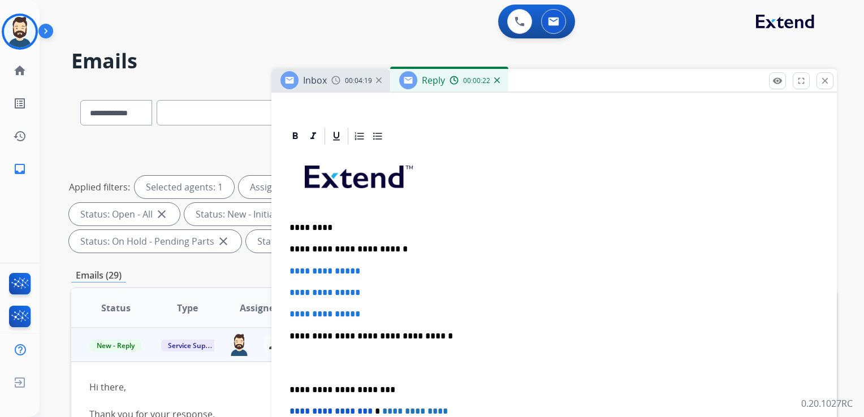
click at [406, 248] on p "**********" at bounding box center [550, 249] width 520 height 10
drag, startPoint x: 441, startPoint y: 250, endPoint x: 462, endPoint y: 247, distance: 21.8
click at [465, 247] on strong "*******" at bounding box center [481, 249] width 33 height 8
drag, startPoint x: 437, startPoint y: 247, endPoint x: 475, endPoint y: 245, distance: 38.5
click at [475, 245] on p "**********" at bounding box center [550, 249] width 520 height 10
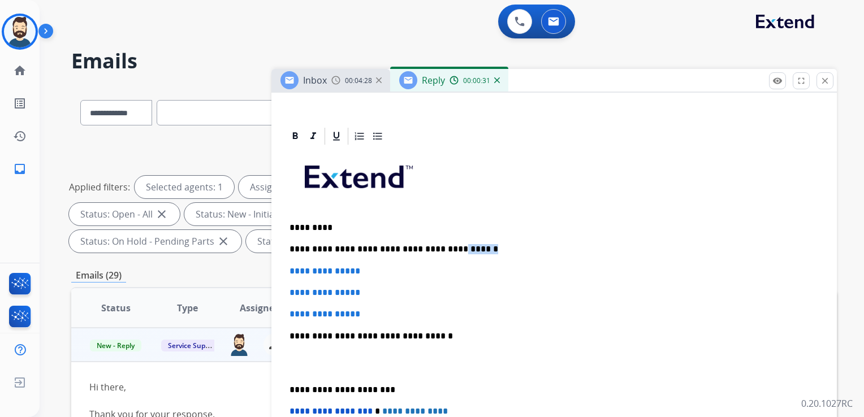
click at [482, 249] on p "**********" at bounding box center [550, 249] width 520 height 10
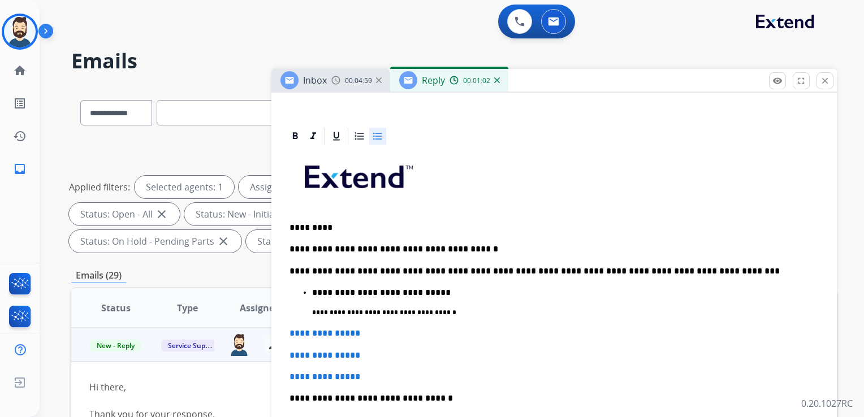
click at [444, 293] on p "**********" at bounding box center [561, 293] width 498 height 10
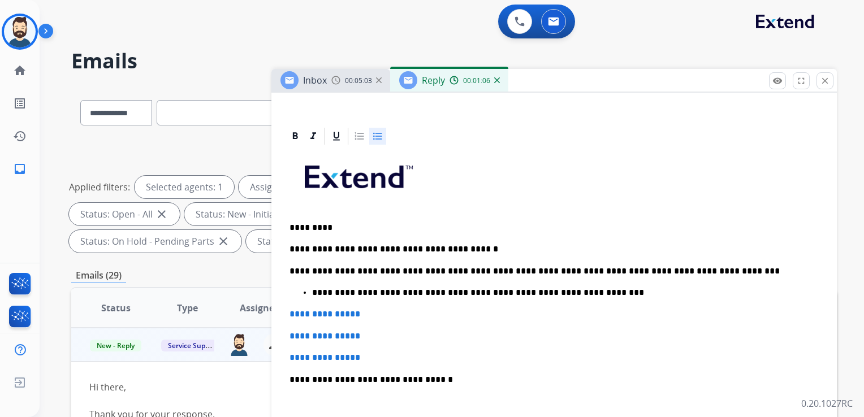
click at [602, 293] on p "**********" at bounding box center [561, 293] width 498 height 10
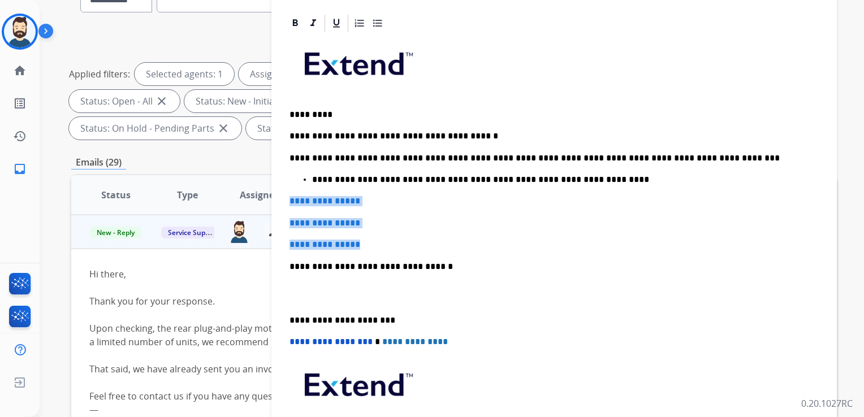
drag, startPoint x: 287, startPoint y: 200, endPoint x: 366, endPoint y: 238, distance: 88.3
click at [366, 238] on div "**********" at bounding box center [554, 260] width 538 height 454
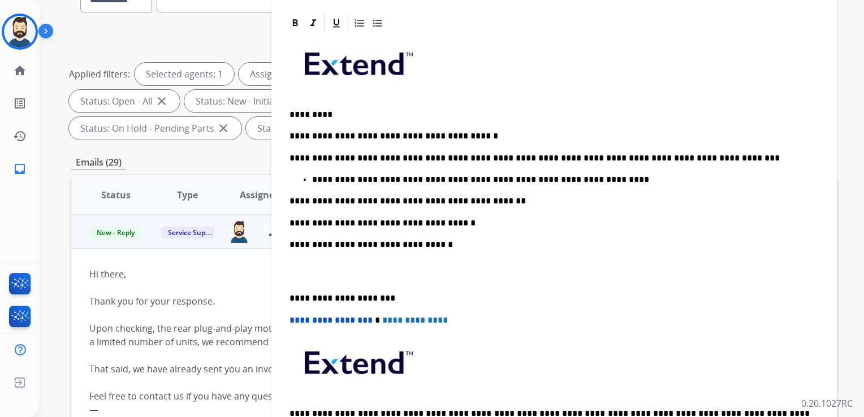
click at [410, 246] on p "**********" at bounding box center [550, 245] width 520 height 10
click at [410, 245] on p "**********" at bounding box center [550, 245] width 520 height 10
click at [327, 297] on p "**********" at bounding box center [550, 298] width 520 height 10
click at [334, 297] on p "**********" at bounding box center [550, 298] width 520 height 10
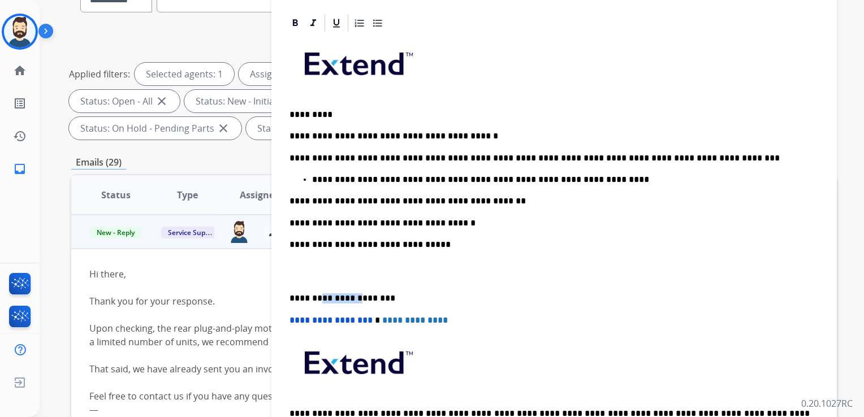
click at [334, 297] on p "**********" at bounding box center [550, 298] width 520 height 10
click at [293, 323] on span "**********" at bounding box center [331, 320] width 83 height 8
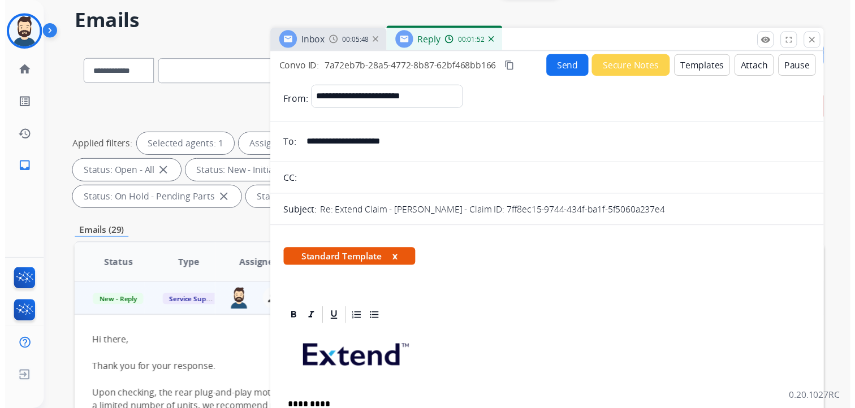
scroll to position [0, 0]
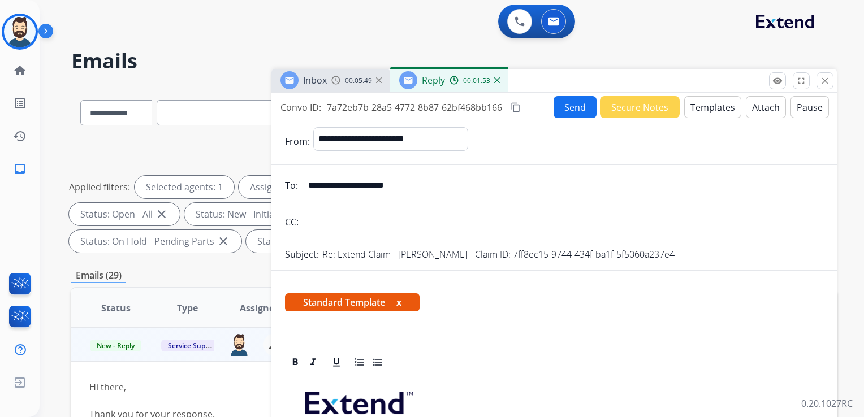
click at [561, 108] on button "Send" at bounding box center [575, 107] width 43 height 22
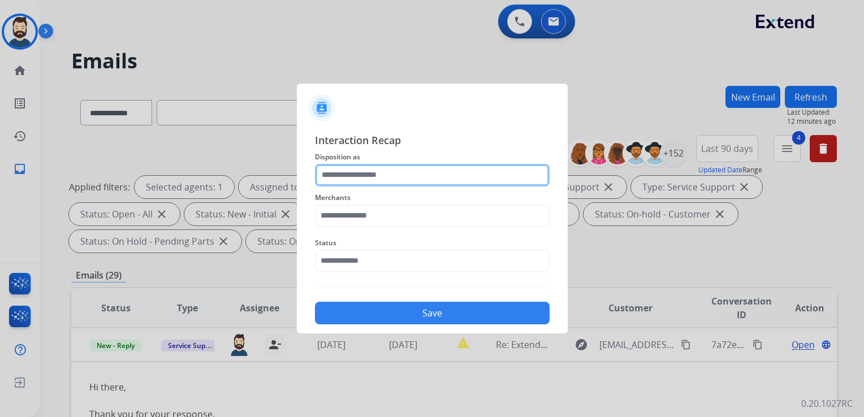
click at [369, 177] on input "text" at bounding box center [432, 175] width 235 height 23
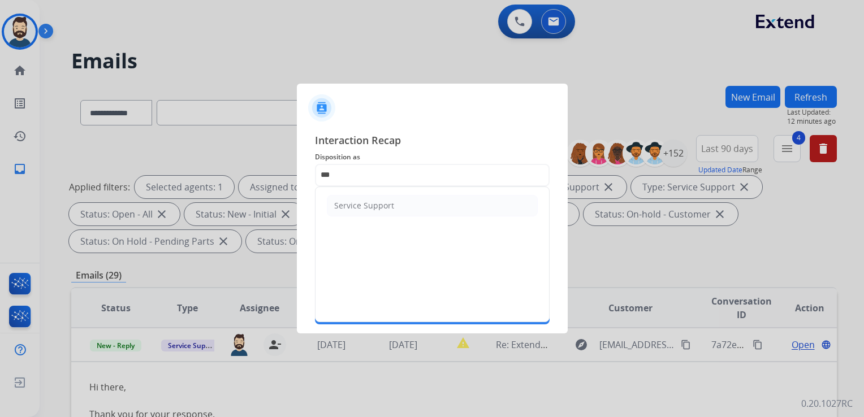
click at [362, 211] on li "Service Support" at bounding box center [432, 205] width 211 height 21
type input "**********"
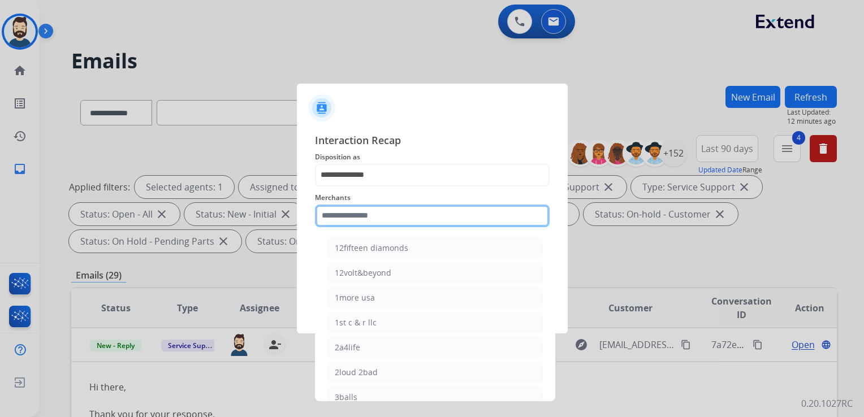
click at [362, 211] on input "text" at bounding box center [432, 216] width 235 height 23
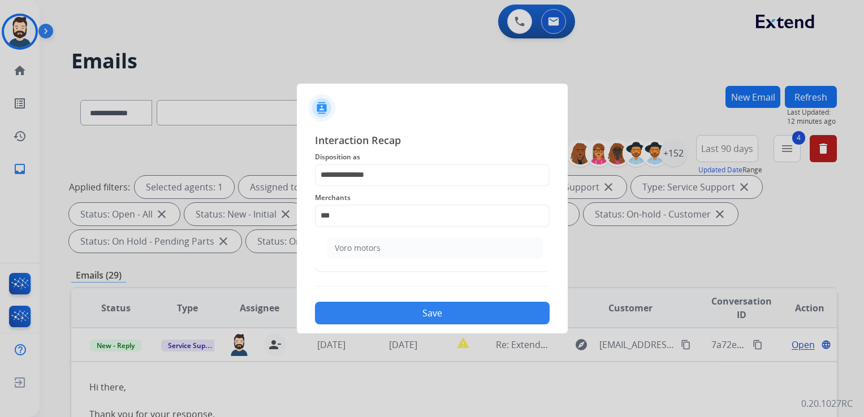
drag, startPoint x: 357, startPoint y: 246, endPoint x: 356, endPoint y: 254, distance: 8.0
click at [357, 247] on div "Voro motors" at bounding box center [358, 248] width 46 height 11
type input "**********"
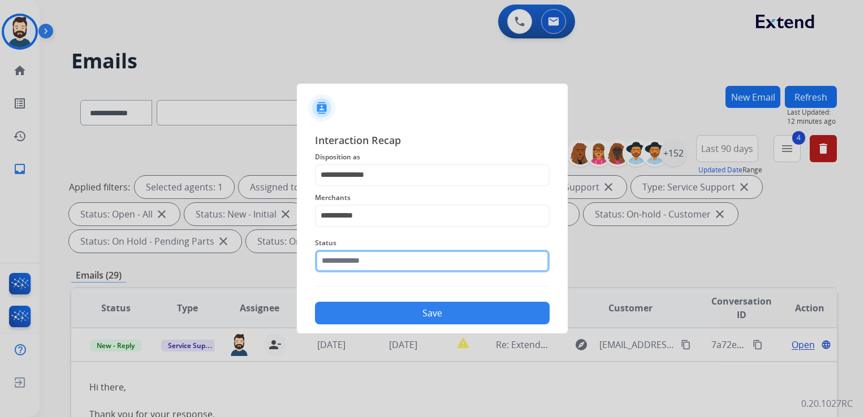
click at [356, 264] on input "text" at bounding box center [432, 261] width 235 height 23
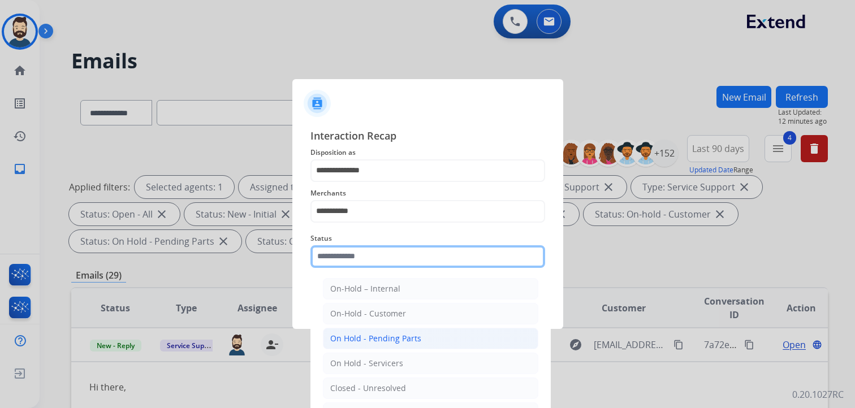
scroll to position [33, 0]
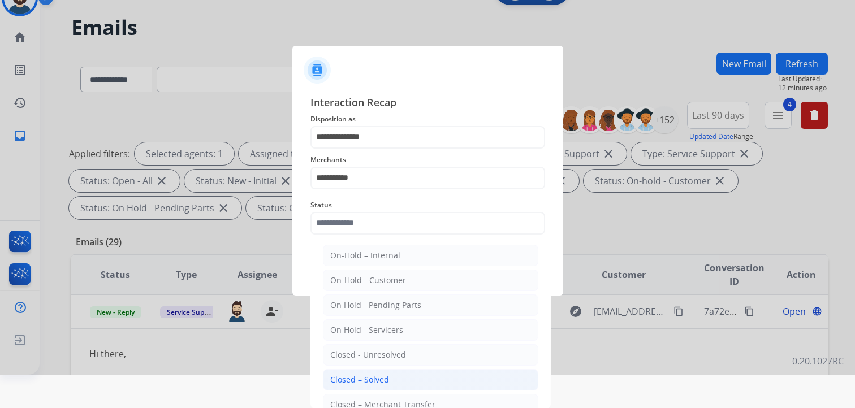
click at [369, 377] on div "Closed – Solved" at bounding box center [359, 379] width 59 height 11
type input "**********"
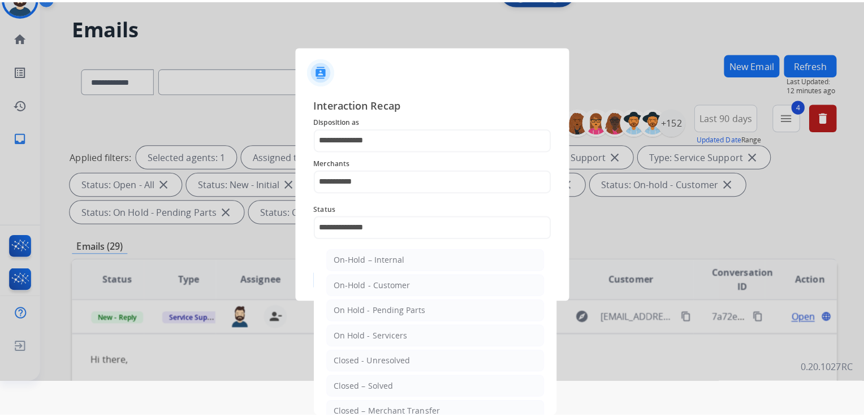
scroll to position [0, 0]
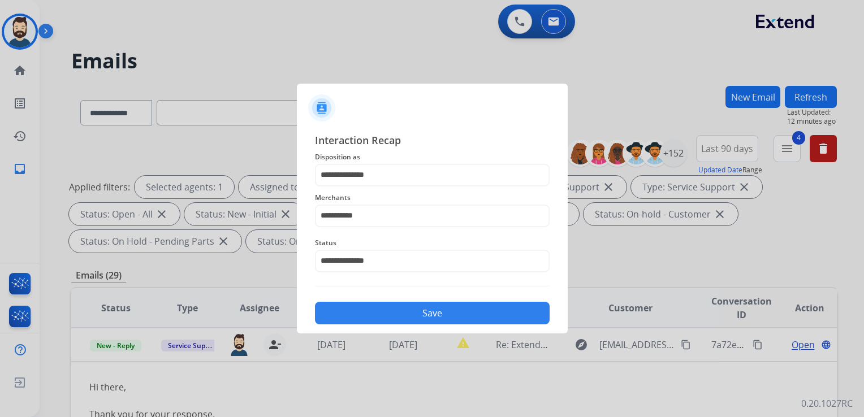
click at [396, 321] on button "Save" at bounding box center [432, 313] width 235 height 23
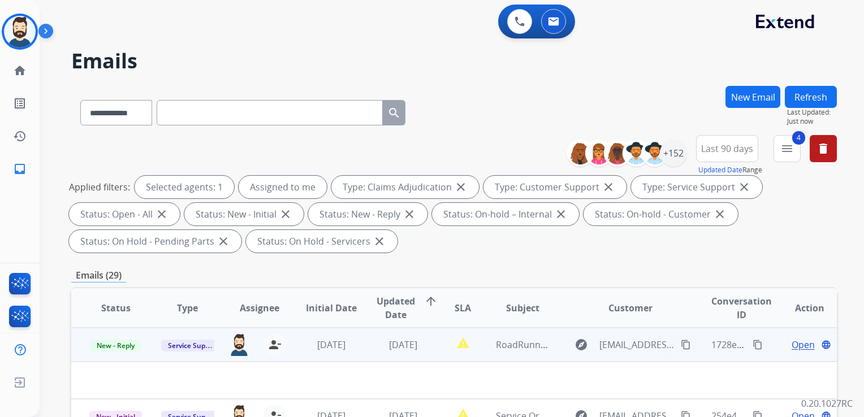
click at [310, 360] on td "[DATE]" at bounding box center [323, 345] width 72 height 34
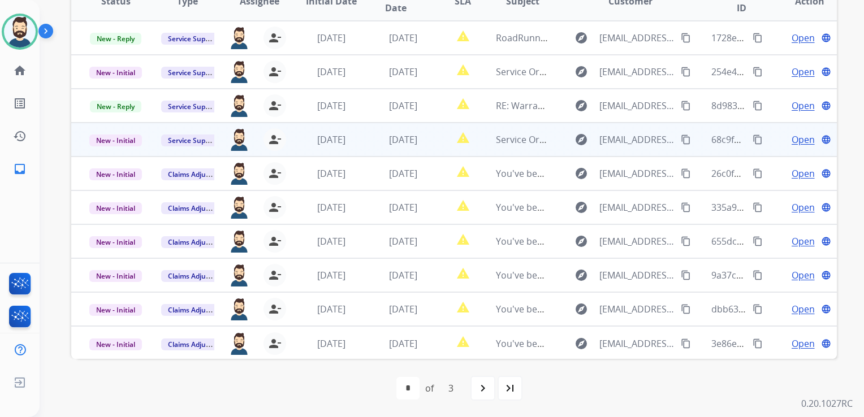
scroll to position [194, 0]
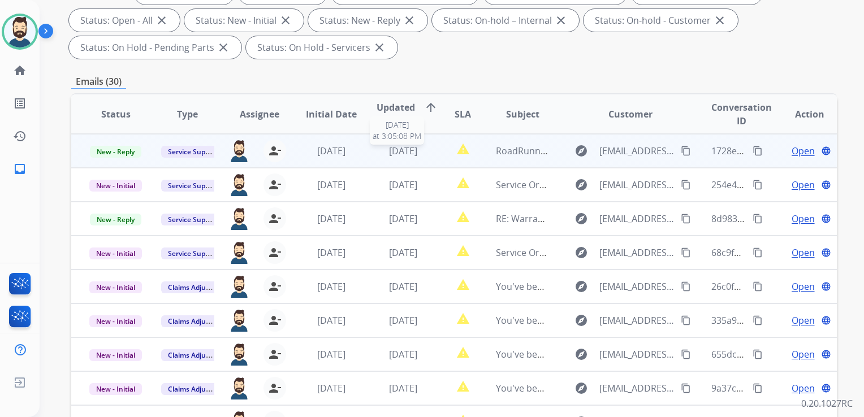
click at [406, 156] on span "3 days ago" at bounding box center [403, 151] width 28 height 12
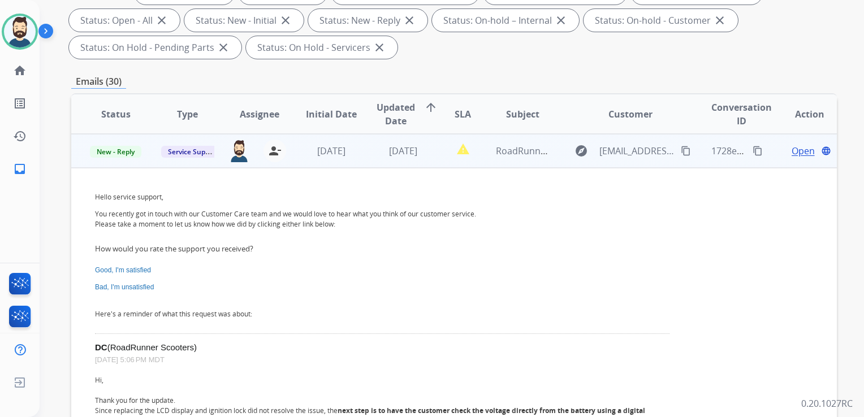
click at [792, 152] on span "Open" at bounding box center [803, 151] width 23 height 14
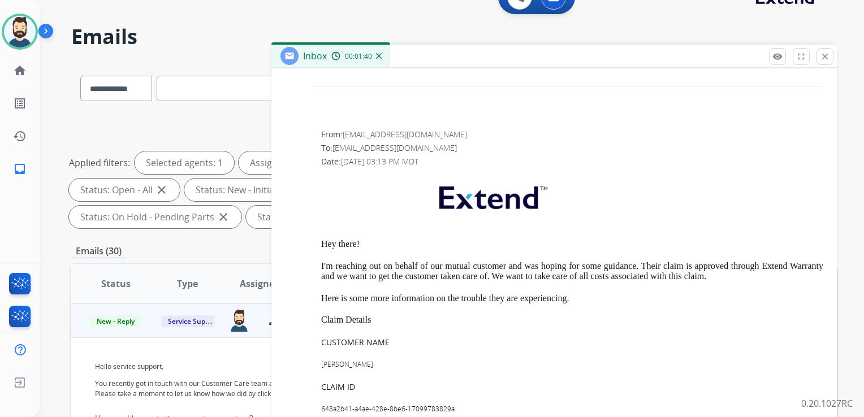
scroll to position [1923, 0]
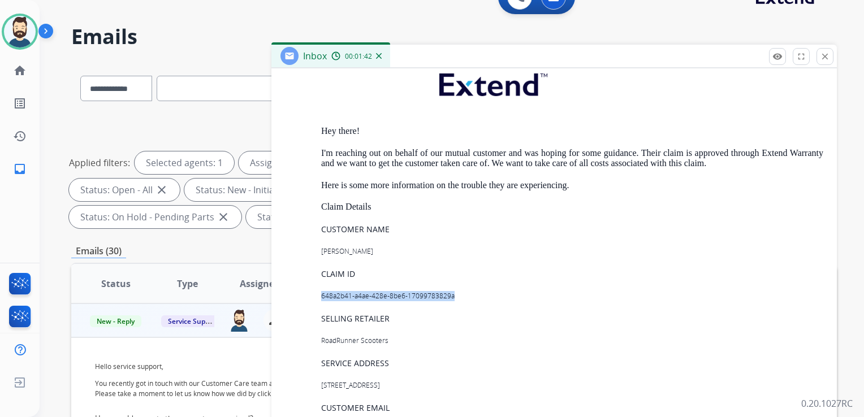
drag, startPoint x: 328, startPoint y: 296, endPoint x: 457, endPoint y: 291, distance: 129.1
drag, startPoint x: 457, startPoint y: 291, endPoint x: 445, endPoint y: 293, distance: 12.1
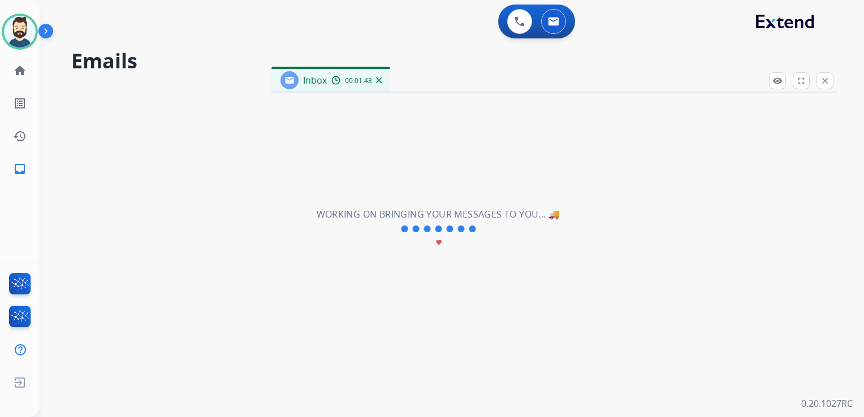
copy p "648a2b41-a4ae-428e-8be6-17099783829a"
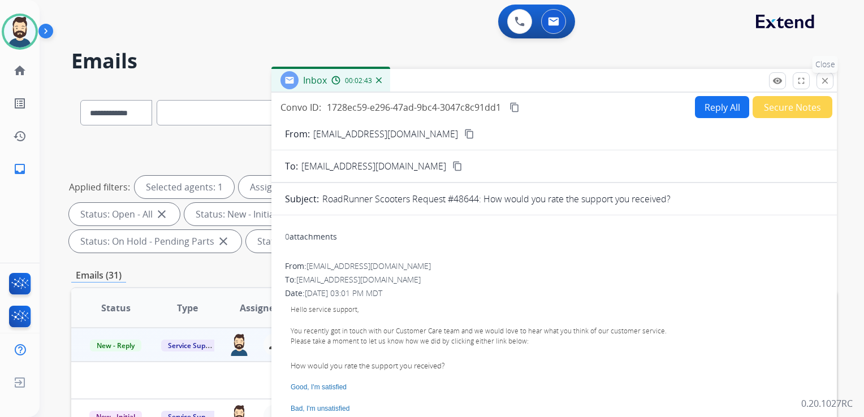
click at [825, 83] on mat-icon "close" at bounding box center [825, 81] width 10 height 10
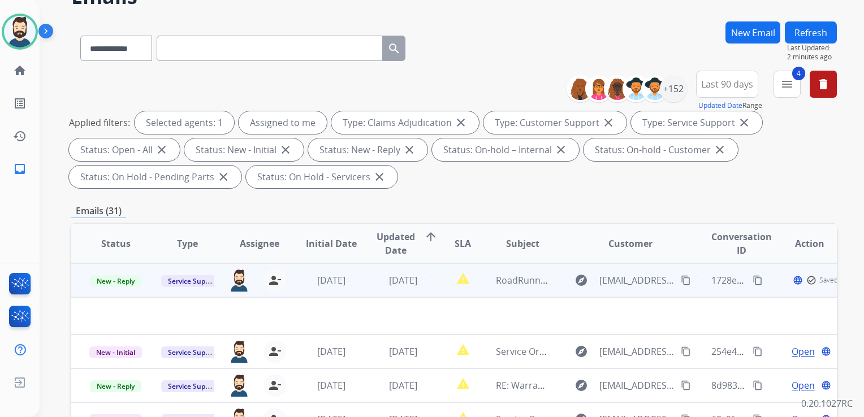
scroll to position [113, 0]
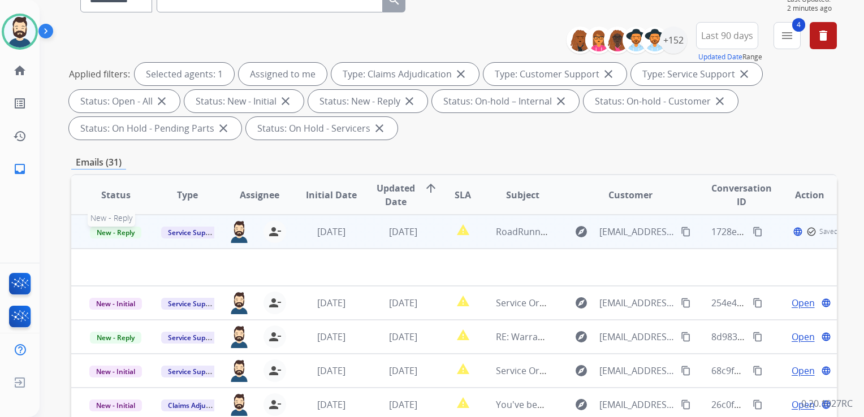
click at [131, 235] on span "New - Reply" at bounding box center [115, 233] width 51 height 12
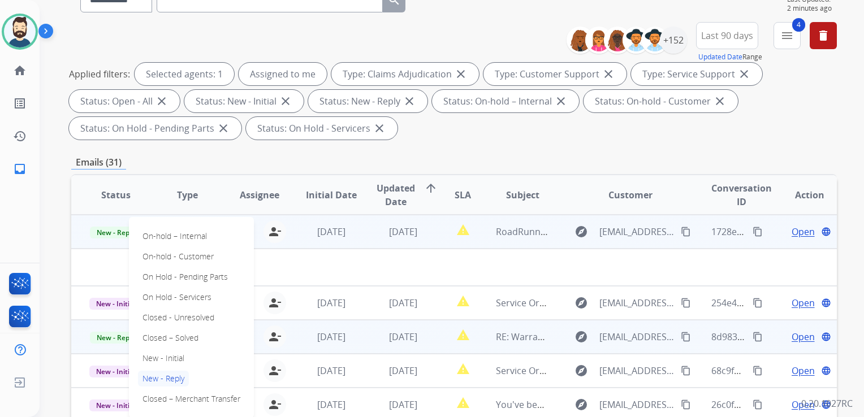
click at [147, 338] on p "Closed – Solved" at bounding box center [170, 338] width 65 height 16
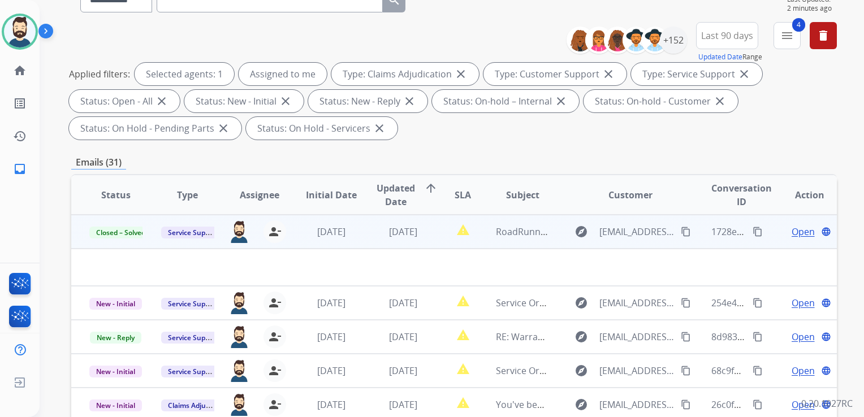
click at [342, 245] on td "[DATE]" at bounding box center [323, 232] width 72 height 34
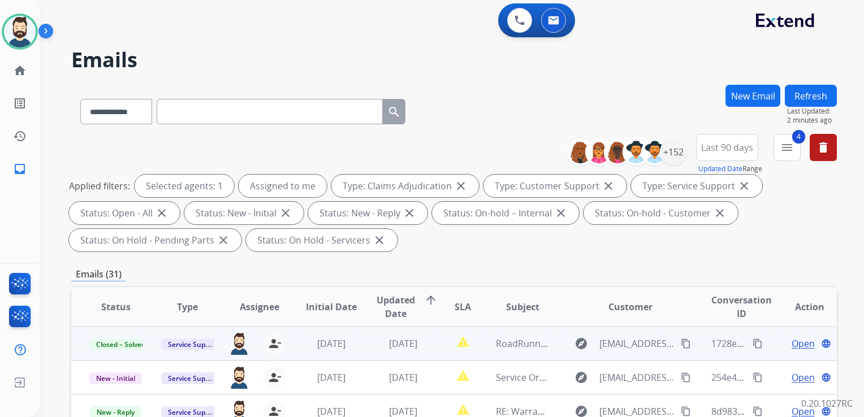
scroll to position [0, 0]
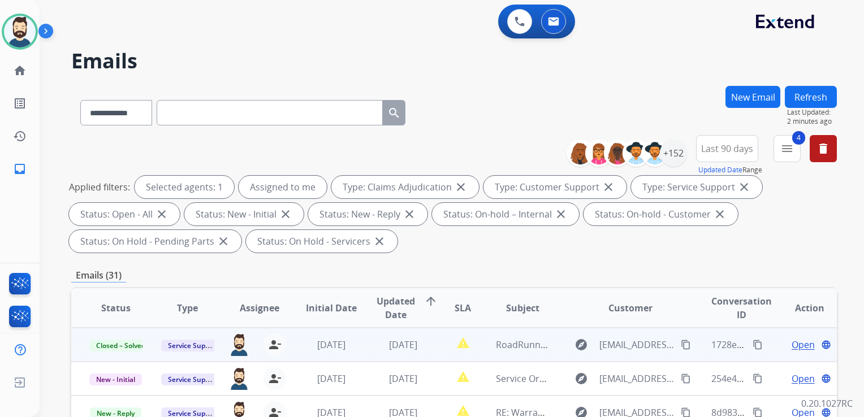
click at [806, 94] on button "Refresh" at bounding box center [811, 97] width 52 height 22
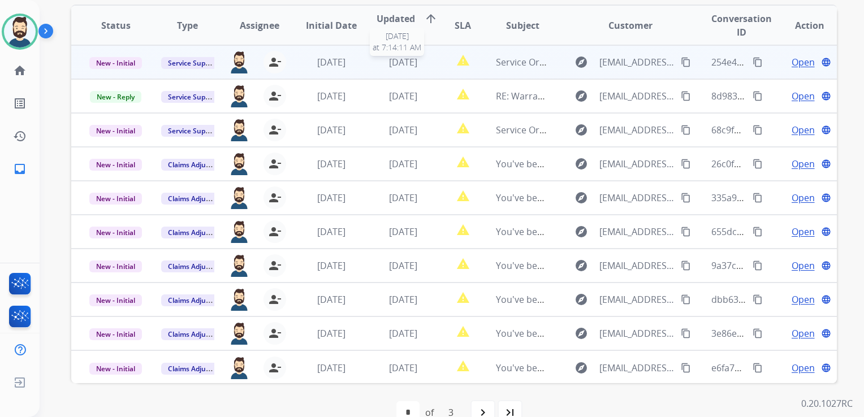
click at [408, 64] on span "[DATE]" at bounding box center [403, 62] width 28 height 12
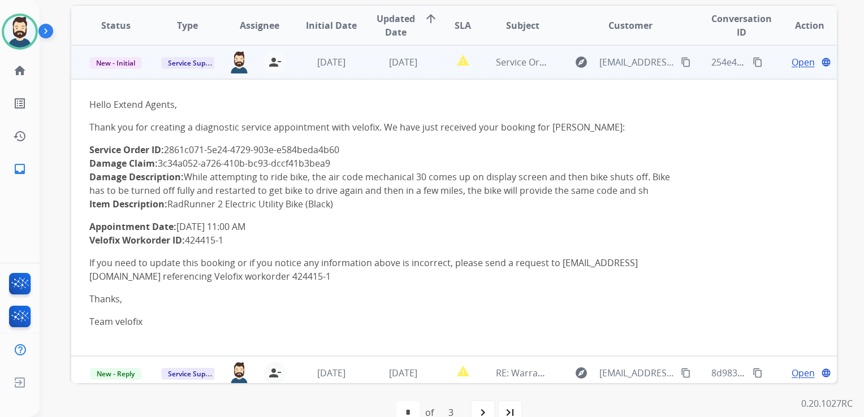
click at [792, 62] on span "Open" at bounding box center [803, 62] width 23 height 14
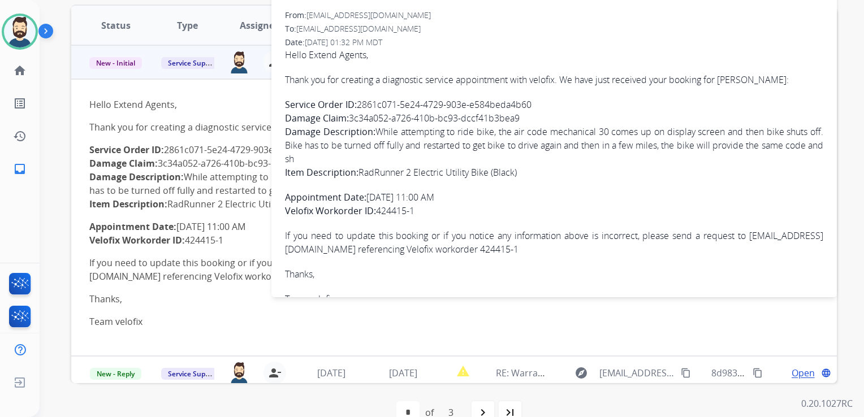
drag, startPoint x: 360, startPoint y: 102, endPoint x: 534, endPoint y: 101, distance: 174.7
click at [534, 101] on p "Service Order ID: 2861c071-5e24-4729-903e-e584beda4b60 Damage Claim: 3c34a052-a…" at bounding box center [554, 138] width 538 height 81
drag, startPoint x: 534, startPoint y: 101, endPoint x: 523, endPoint y: 101, distance: 11.3
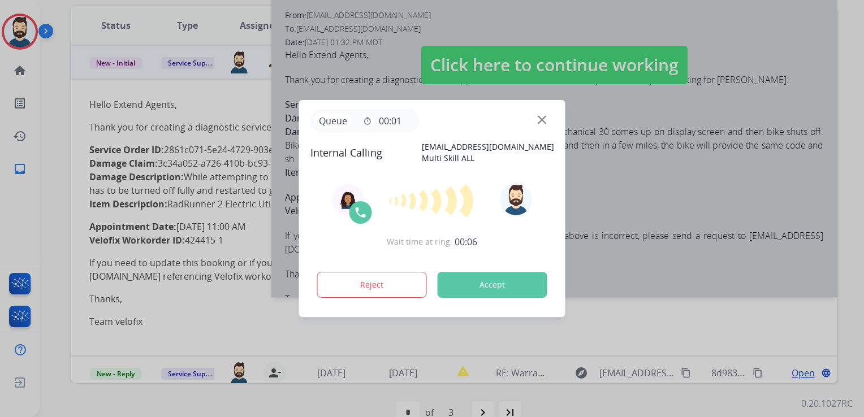
click at [493, 291] on button "Accept" at bounding box center [493, 285] width 110 height 26
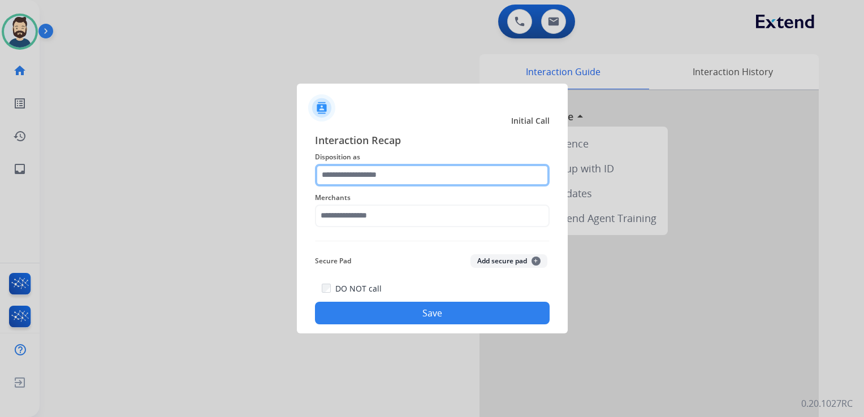
click at [354, 183] on input "text" at bounding box center [432, 175] width 235 height 23
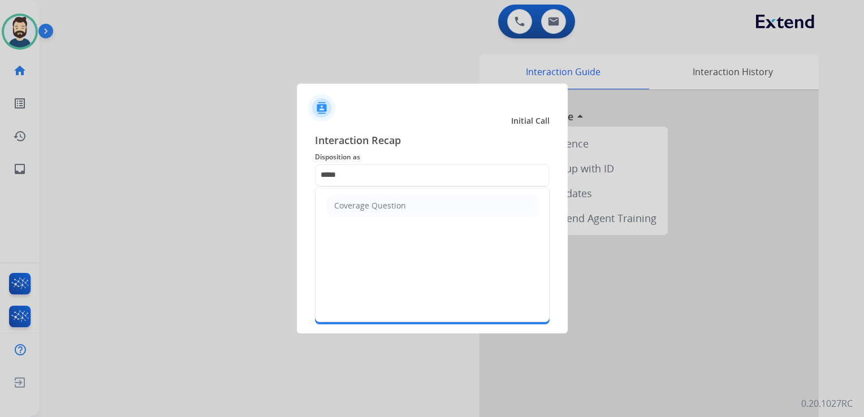
click at [360, 205] on div "Coverage Question" at bounding box center [370, 205] width 72 height 11
type input "**********"
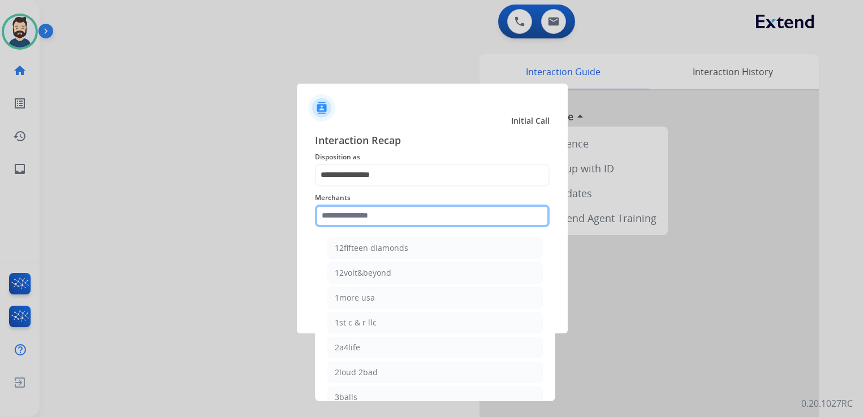
click at [363, 214] on input "text" at bounding box center [432, 216] width 235 height 23
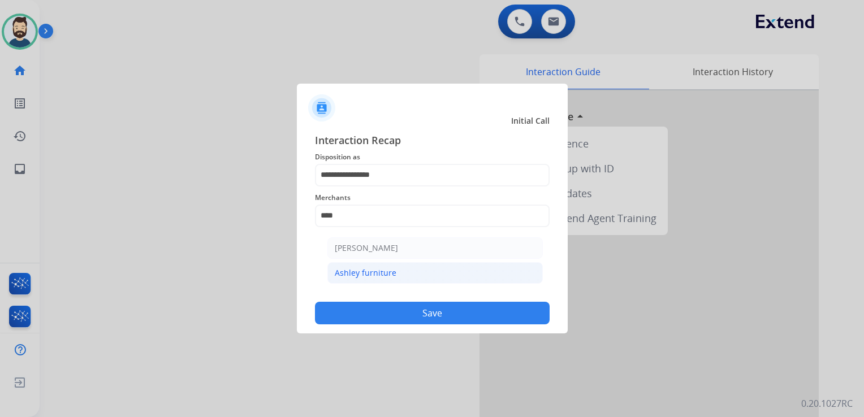
click at [365, 273] on div "Ashley furniture" at bounding box center [366, 272] width 62 height 11
type input "**********"
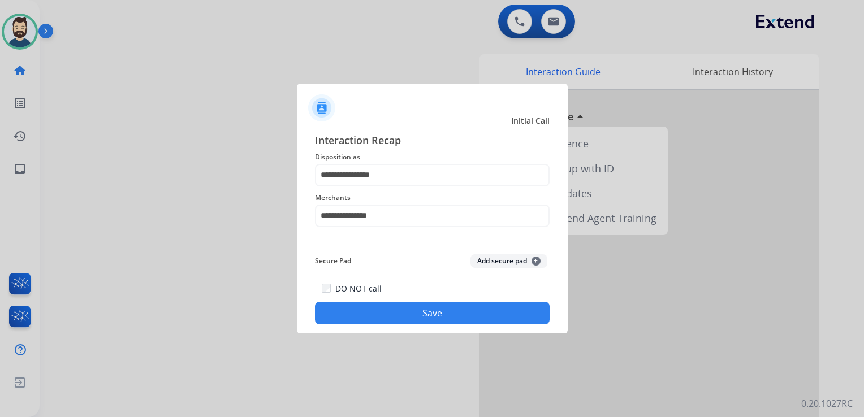
click at [379, 306] on button "Save" at bounding box center [432, 313] width 235 height 23
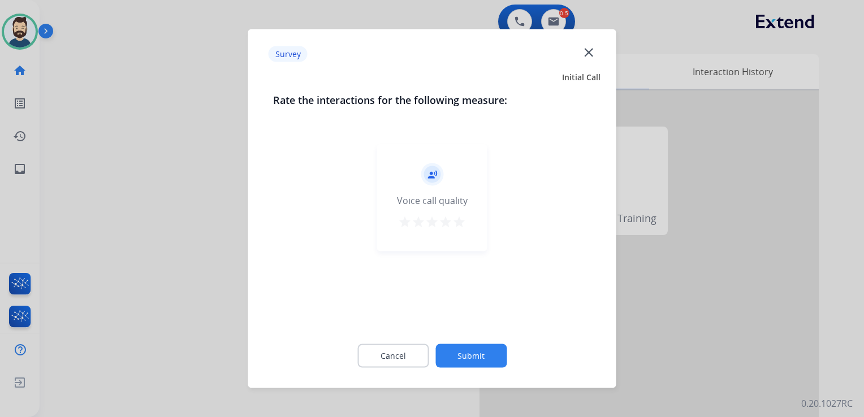
click at [459, 221] on mat-icon "star" at bounding box center [459, 222] width 14 height 14
click at [480, 347] on button "Submit" at bounding box center [470, 356] width 71 height 24
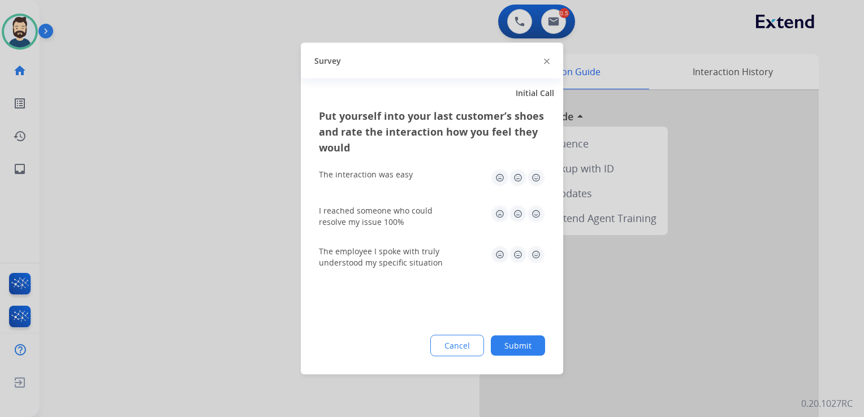
click at [536, 180] on img at bounding box center [536, 178] width 18 height 18
click at [536, 208] on img at bounding box center [536, 214] width 18 height 18
click at [537, 252] on img at bounding box center [536, 255] width 18 height 18
click at [532, 344] on button "Submit" at bounding box center [518, 346] width 54 height 20
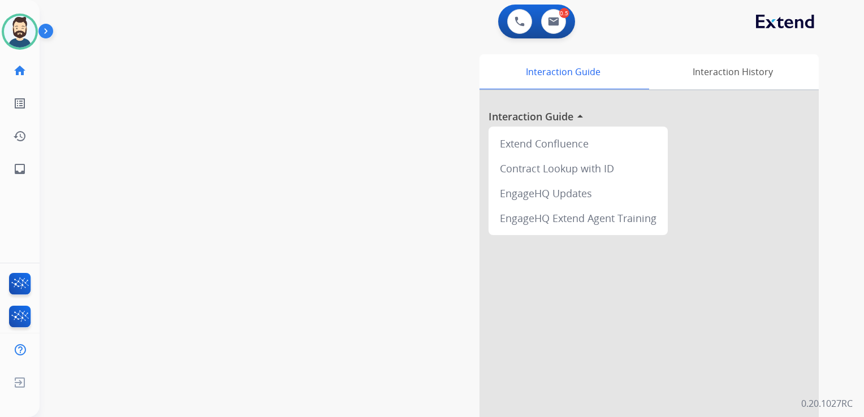
drag, startPoint x: 128, startPoint y: 227, endPoint x: 85, endPoint y: 190, distance: 56.9
click at [127, 227] on div "swap_horiz Break voice bridge close_fullscreen Connect 3-Way Call merge_type Se…" at bounding box center [438, 277] width 797 height 472
click at [7, 167] on link "inbox Emails" at bounding box center [20, 169] width 32 height 32
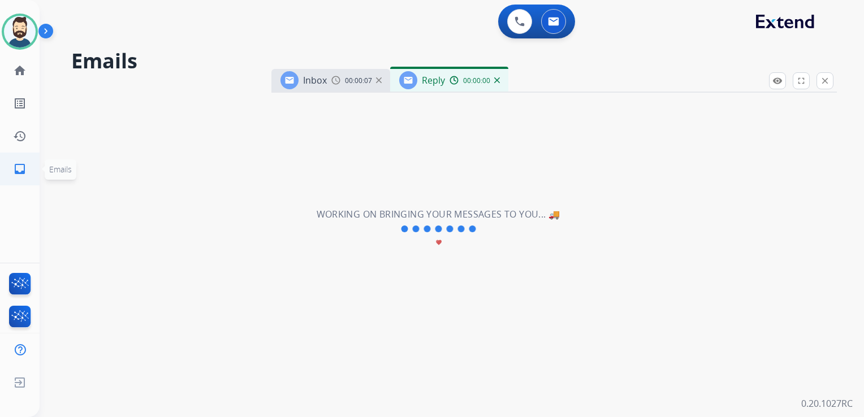
select select "**********"
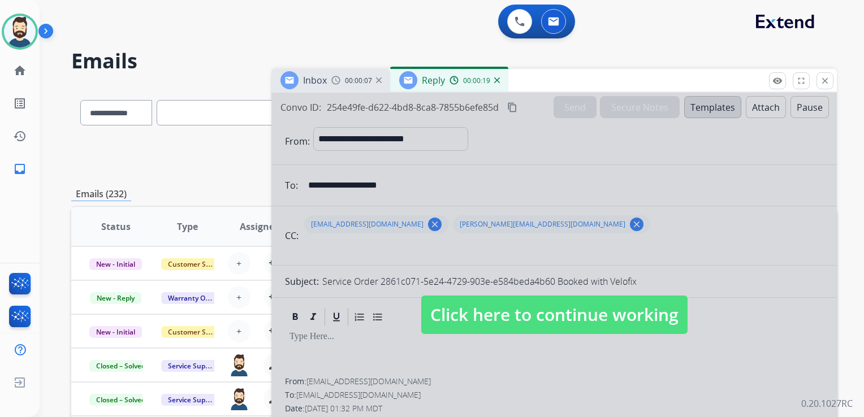
drag, startPoint x: 486, startPoint y: 325, endPoint x: 491, endPoint y: 318, distance: 8.2
click at [486, 323] on span "Click here to continue working" at bounding box center [554, 315] width 266 height 38
select select
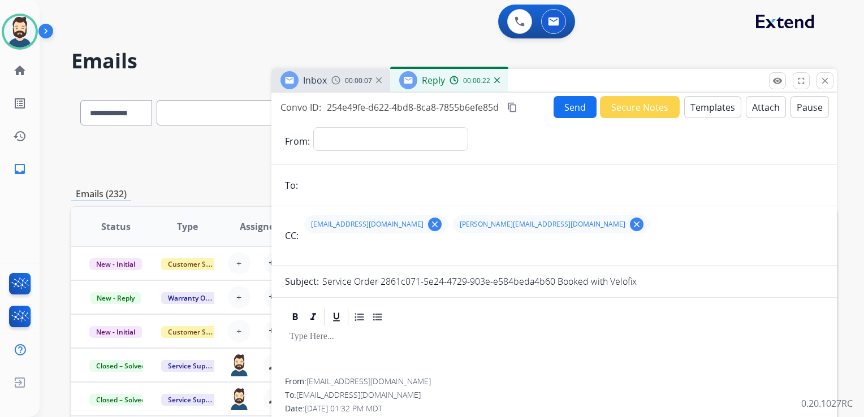
click at [496, 77] on img at bounding box center [497, 80] width 6 height 6
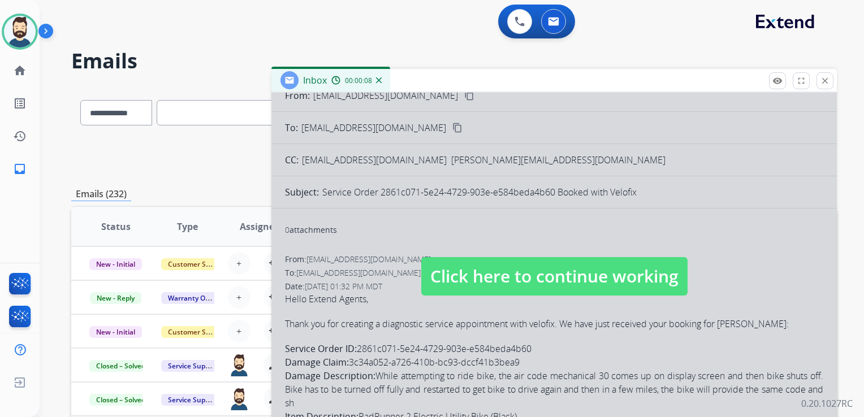
scroll to position [93, 0]
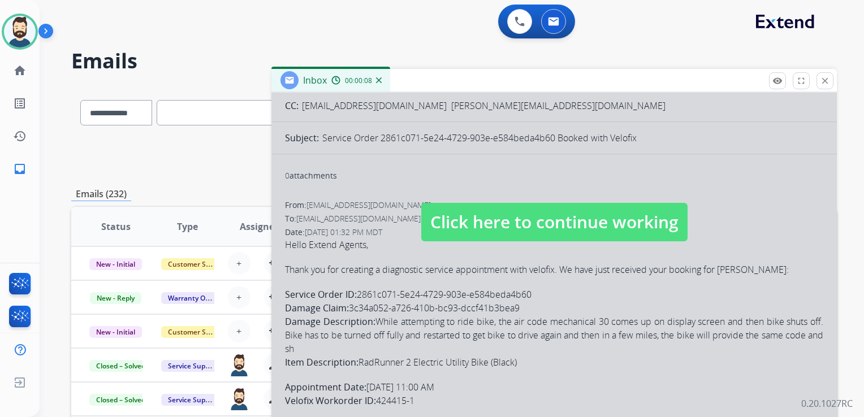
click at [457, 197] on div at bounding box center [553, 211] width 565 height 422
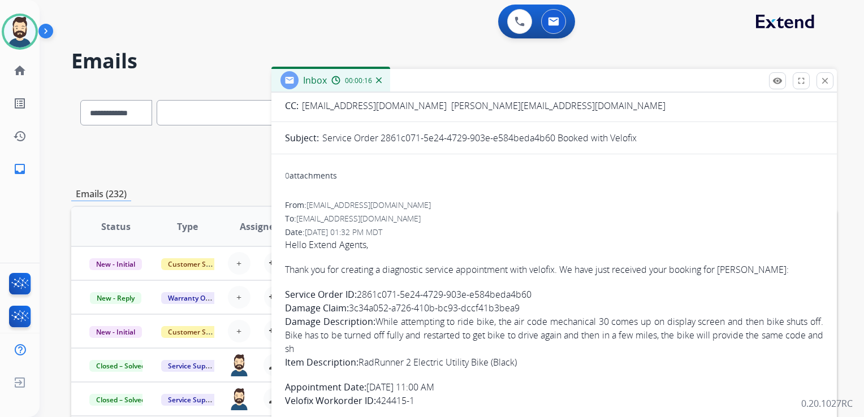
drag, startPoint x: 360, startPoint y: 294, endPoint x: 533, endPoint y: 296, distance: 172.5
click at [533, 296] on p "Service Order ID: 2861c071-5e24-4729-903e-e584beda4b60 Damage Claim: 3c34a052-a…" at bounding box center [554, 328] width 538 height 81
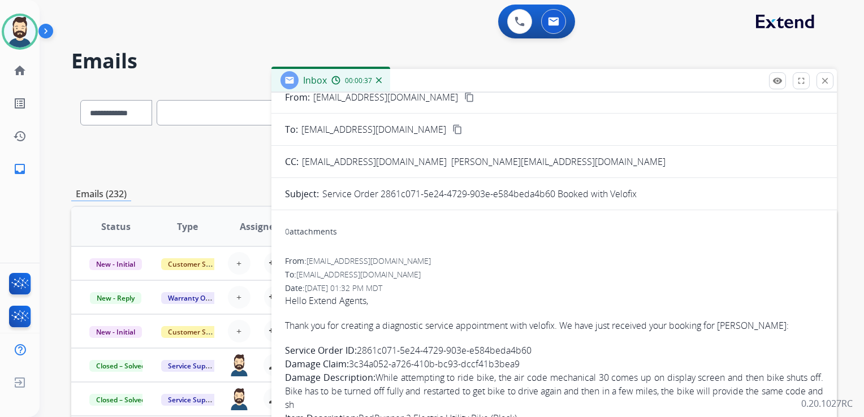
scroll to position [0, 0]
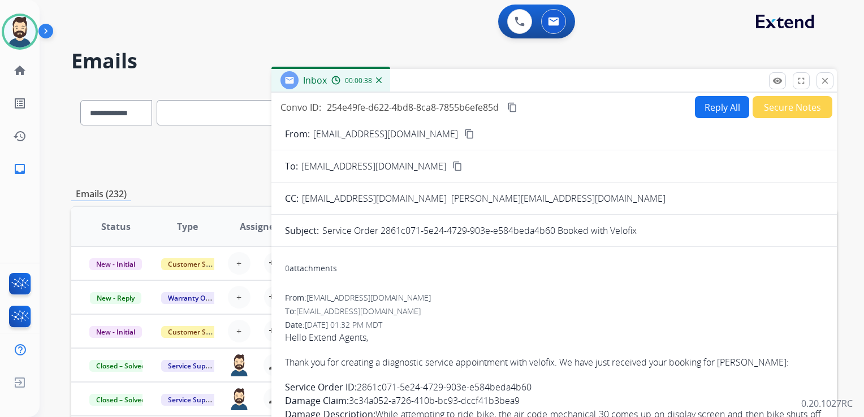
click at [511, 105] on mat-icon "content_copy" at bounding box center [512, 107] width 10 height 10
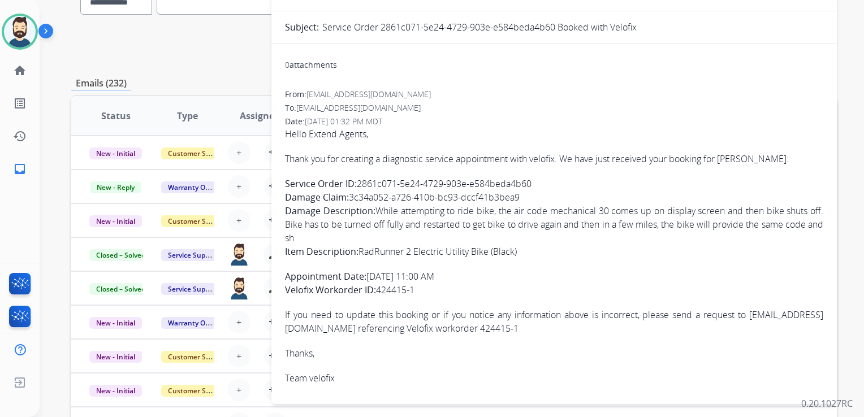
scroll to position [113, 0]
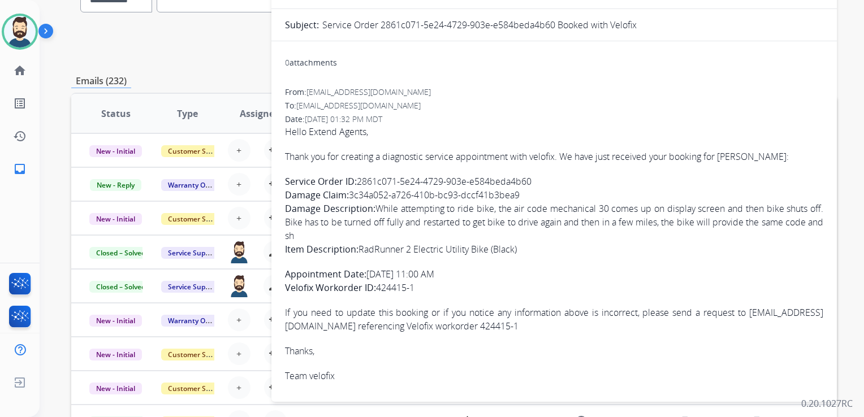
drag, startPoint x: 287, startPoint y: 153, endPoint x: 429, endPoint y: 283, distance: 192.5
click at [429, 283] on span "Hello Extend Agents, Thank you for creating a diagnostic service appointment wi…" at bounding box center [554, 254] width 538 height 258
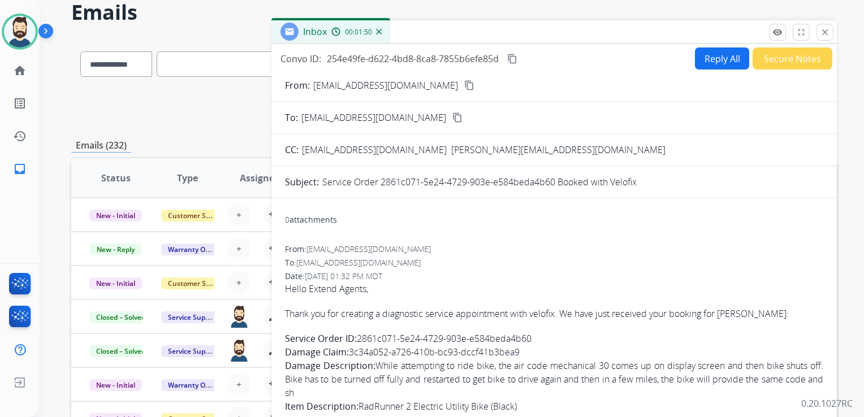
scroll to position [0, 0]
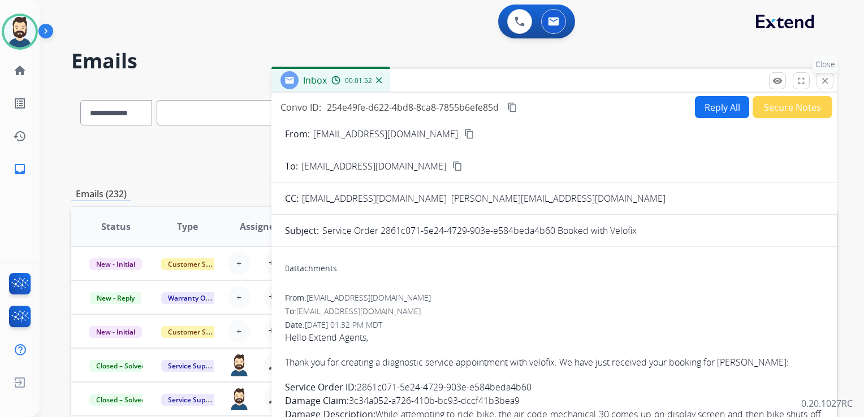
click at [821, 78] on mat-icon "close" at bounding box center [825, 81] width 10 height 10
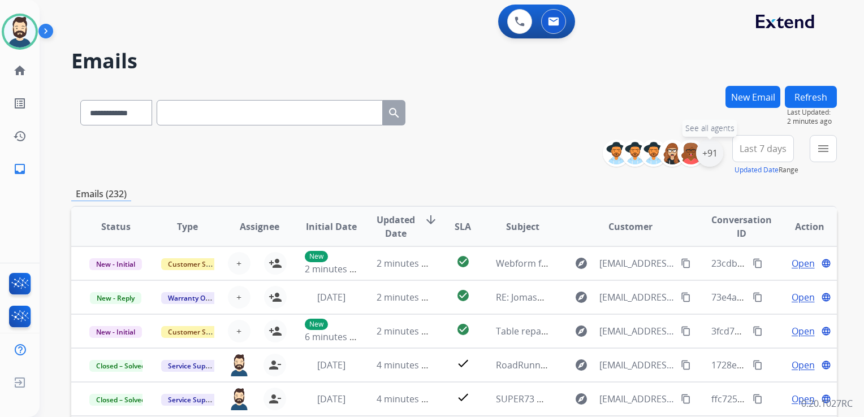
click at [708, 156] on div "+91" at bounding box center [709, 153] width 27 height 27
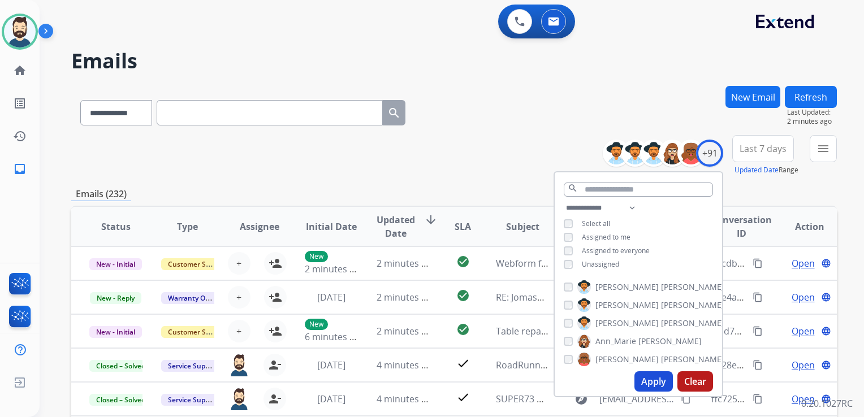
drag, startPoint x: 648, startPoint y: 381, endPoint x: 708, endPoint y: 302, distance: 99.3
click at [650, 381] on button "Apply" at bounding box center [653, 382] width 38 height 20
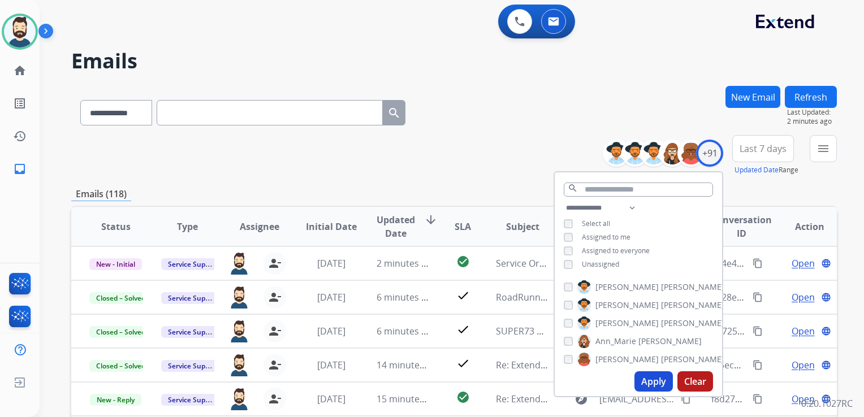
click at [754, 150] on span "Last 7 days" at bounding box center [763, 148] width 47 height 5
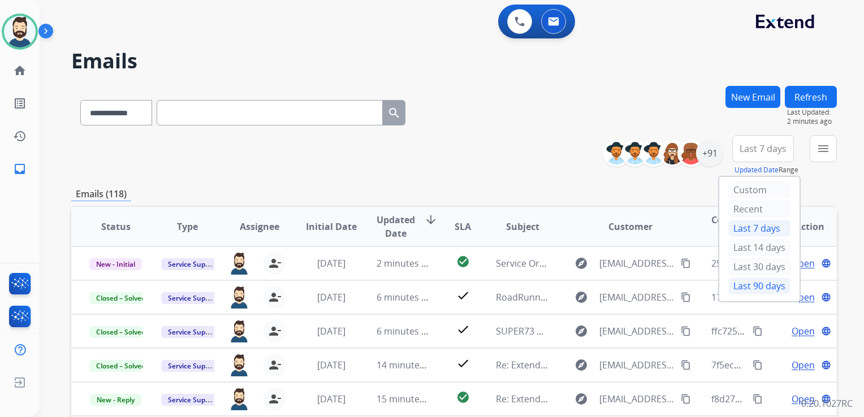
drag, startPoint x: 744, startPoint y: 284, endPoint x: 787, endPoint y: 221, distance: 76.2
click at [744, 284] on div "Last 90 days" at bounding box center [759, 286] width 62 height 17
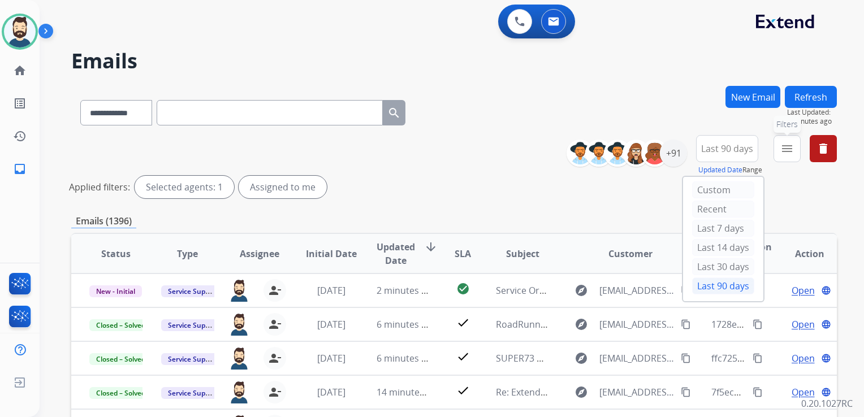
click at [786, 151] on mat-icon "menu" at bounding box center [787, 149] width 14 height 14
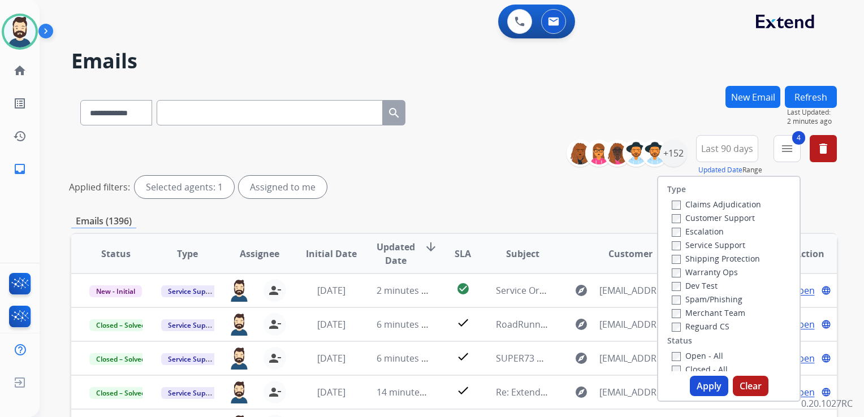
click at [699, 394] on button "Apply" at bounding box center [709, 386] width 38 height 20
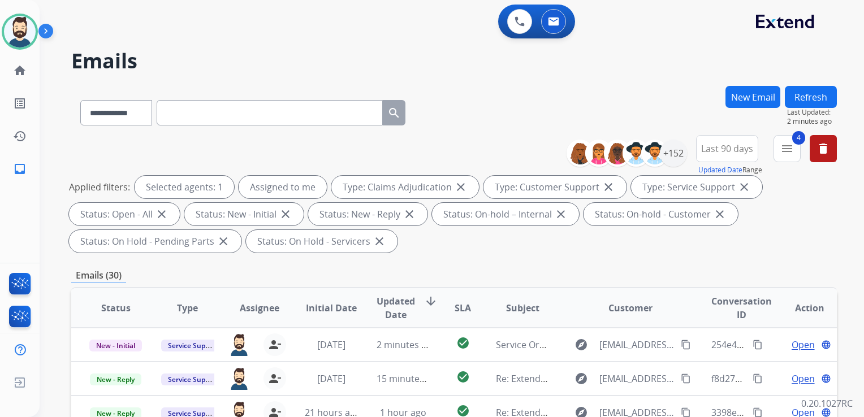
drag, startPoint x: 396, startPoint y: 304, endPoint x: 489, endPoint y: 265, distance: 100.6
click at [398, 304] on span "Updated Date" at bounding box center [396, 308] width 38 height 27
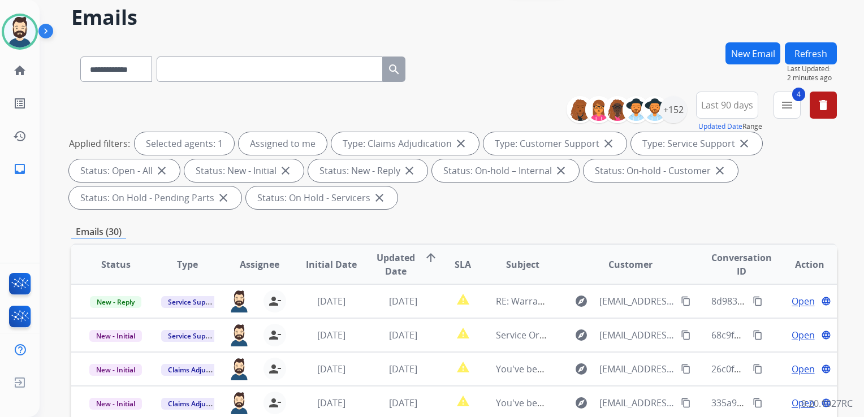
scroll to position [113, 0]
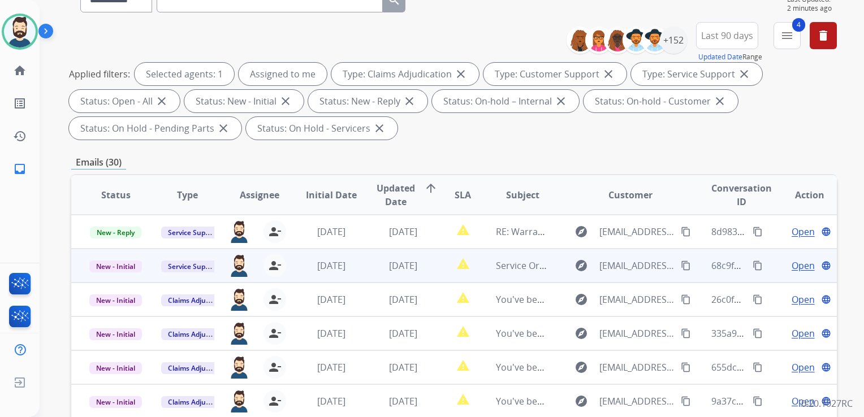
click at [681, 263] on mat-icon "content_copy" at bounding box center [686, 266] width 10 height 10
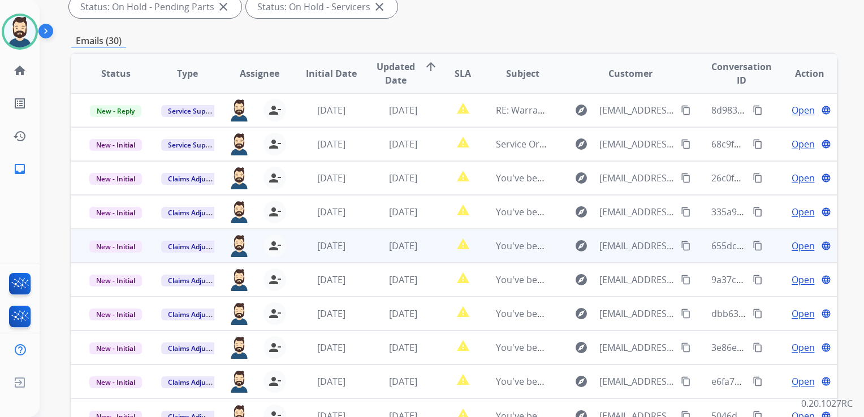
scroll to position [307, 0]
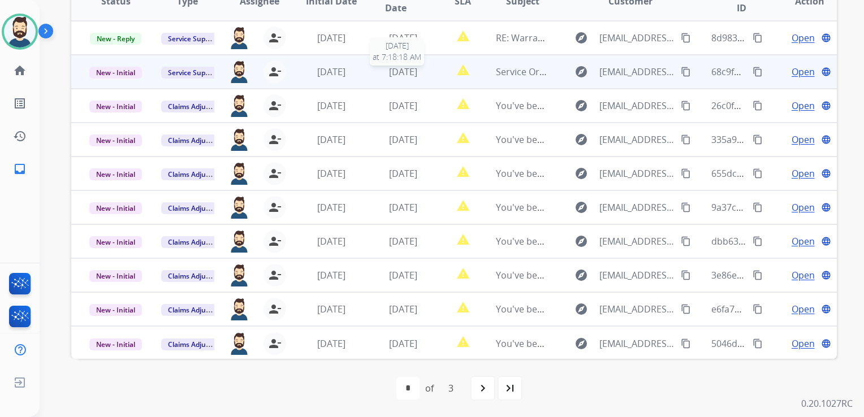
click at [400, 76] on span "[DATE]" at bounding box center [403, 72] width 28 height 12
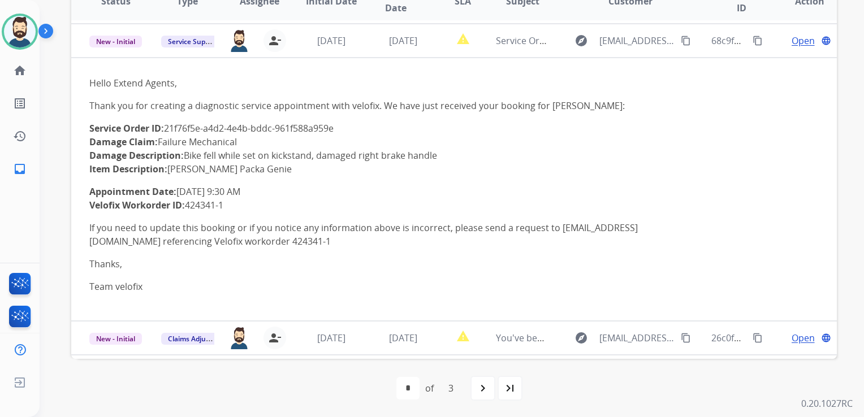
scroll to position [34, 0]
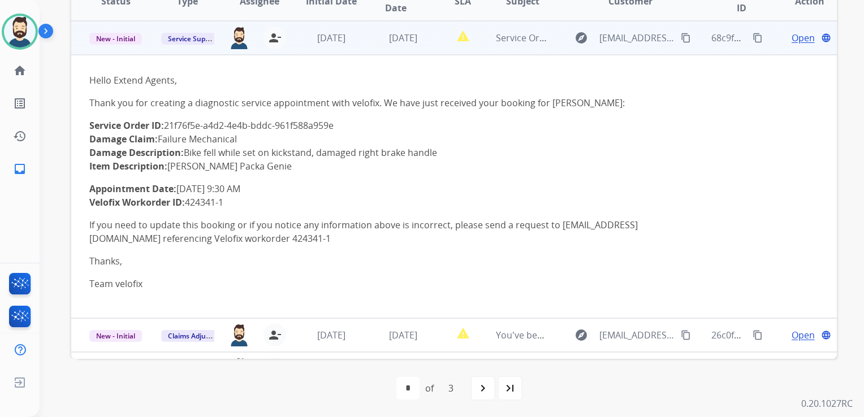
click at [792, 40] on span "Open" at bounding box center [803, 38] width 23 height 14
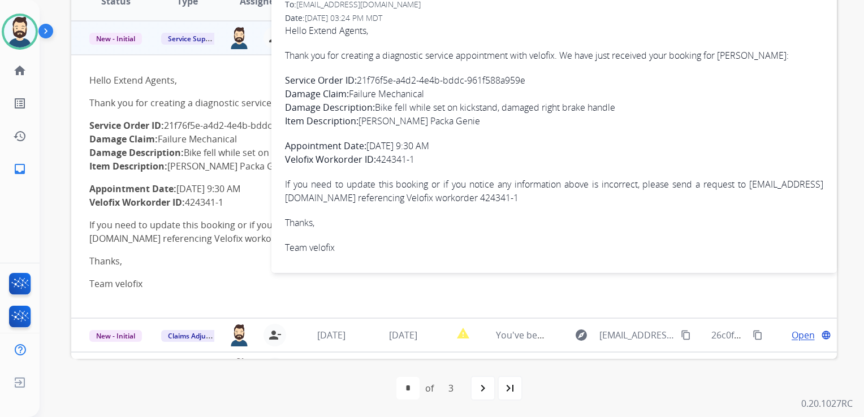
scroll to position [251, 0]
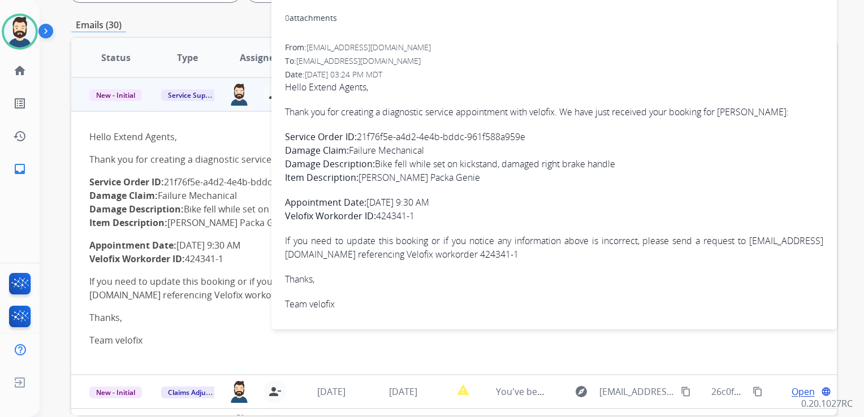
drag, startPoint x: 360, startPoint y: 135, endPoint x: 526, endPoint y: 136, distance: 166.3
click at [526, 136] on p "Service Order ID: 21f76f5e-a4d2-4e4b-bddc-961f588a959e Damage Claim: Failure Me…" at bounding box center [554, 157] width 538 height 54
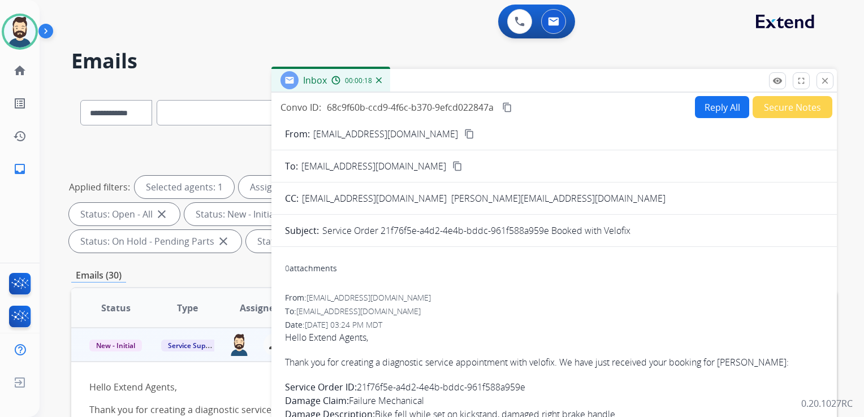
click at [506, 105] on mat-icon "content_copy" at bounding box center [507, 107] width 10 height 10
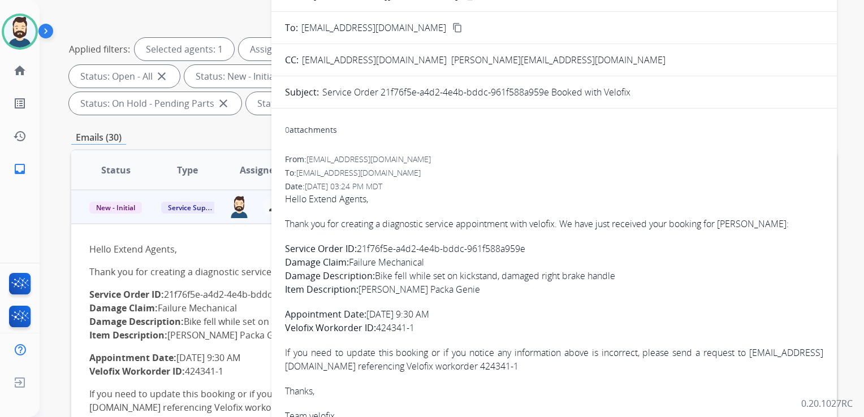
scroll to position [170, 0]
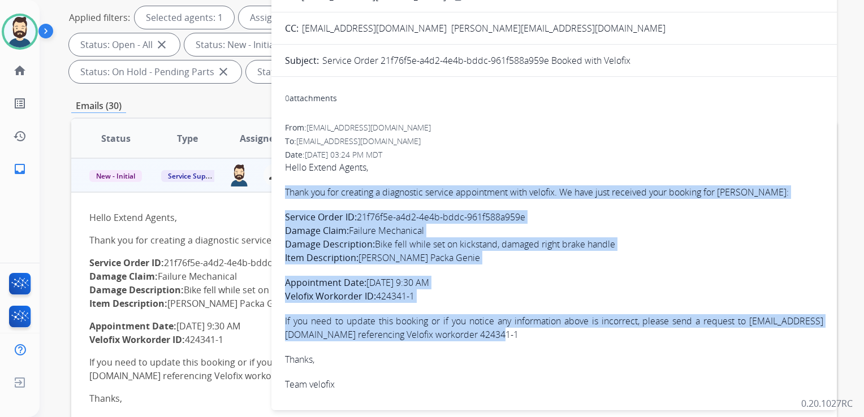
drag, startPoint x: 286, startPoint y: 191, endPoint x: 572, endPoint y: 335, distance: 320.7
click at [572, 335] on span "Hello Extend Agents, Thank you for creating a diagnostic service appointment wi…" at bounding box center [554, 276] width 538 height 231
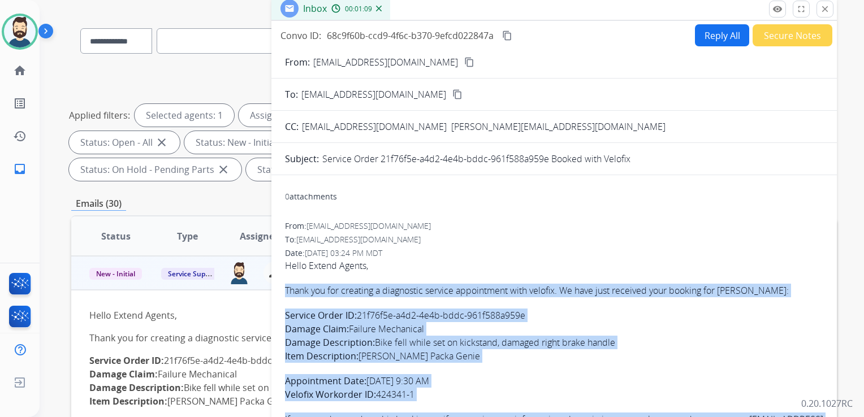
scroll to position [0, 0]
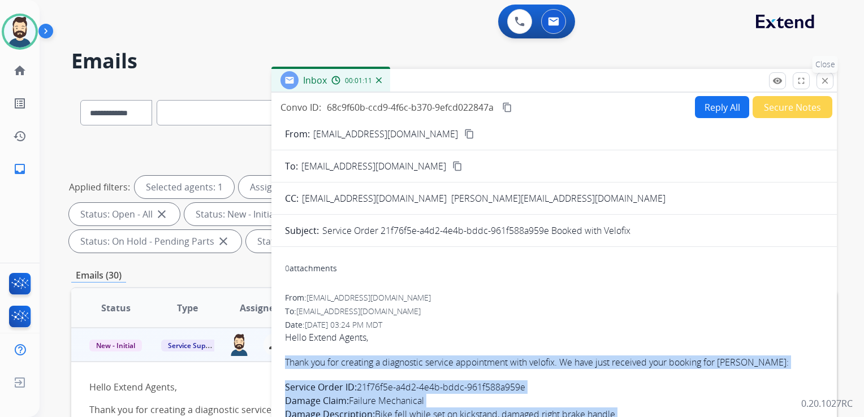
click at [824, 79] on mat-icon "close" at bounding box center [825, 81] width 10 height 10
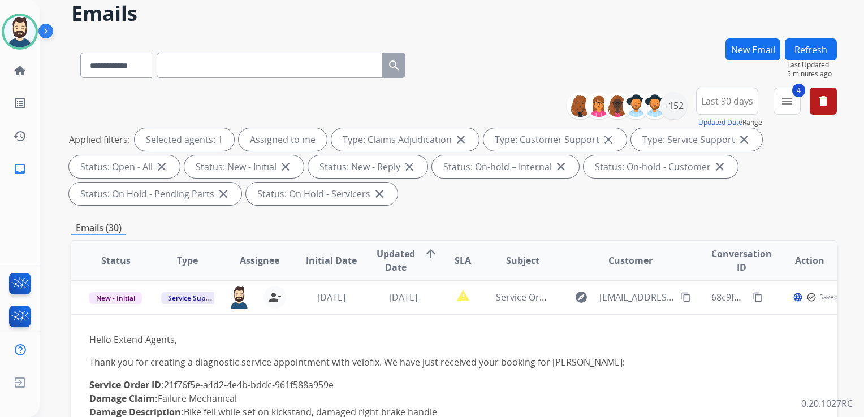
scroll to position [113, 0]
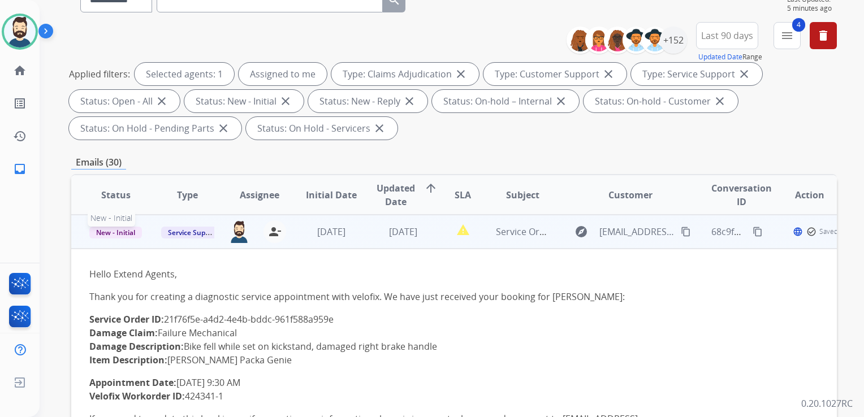
click at [122, 232] on span "New - Initial" at bounding box center [115, 233] width 53 height 12
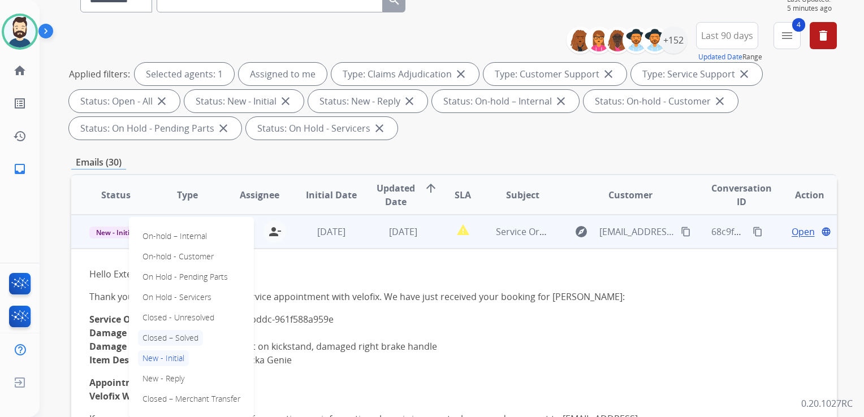
click at [164, 340] on p "Closed – Solved" at bounding box center [170, 338] width 65 height 16
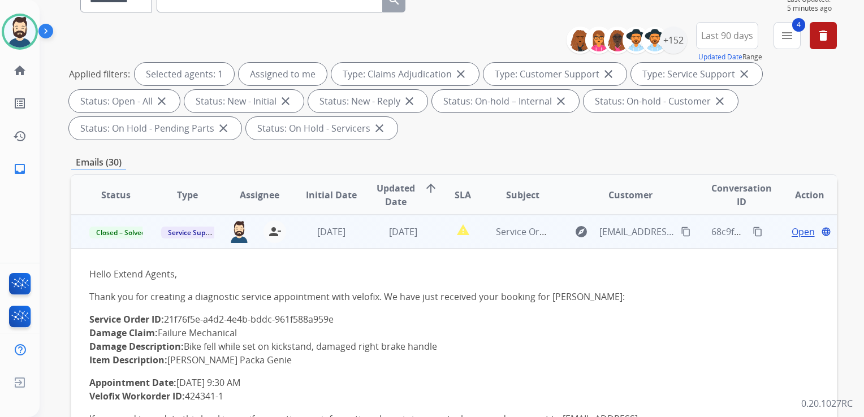
click at [287, 248] on td "3 days ago" at bounding box center [323, 232] width 72 height 34
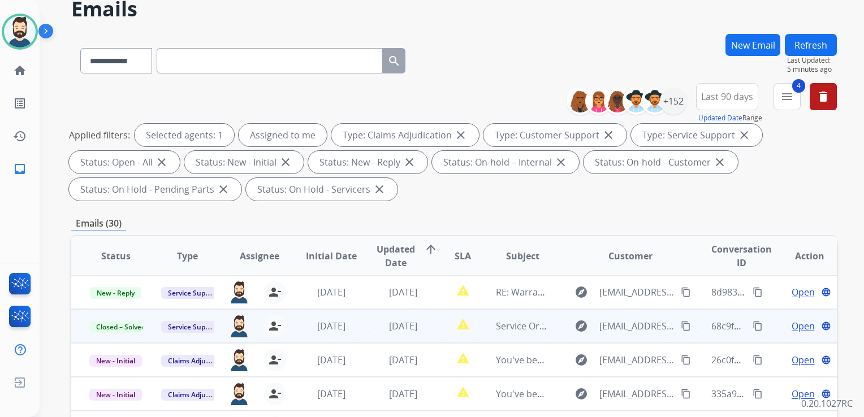
scroll to position [0, 0]
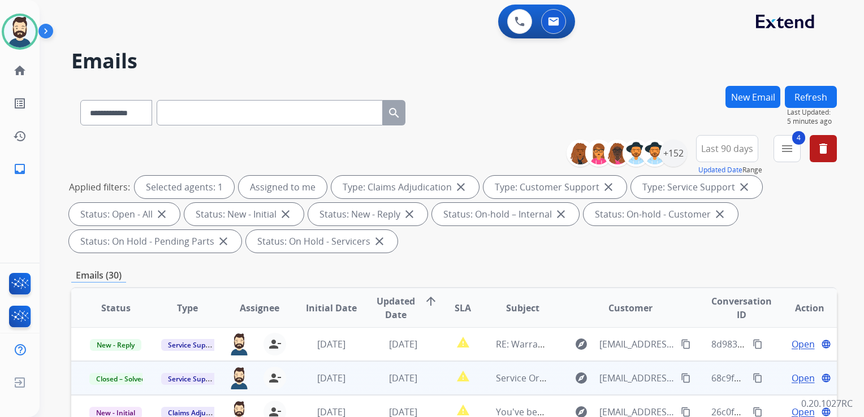
click at [803, 92] on button "Refresh" at bounding box center [811, 97] width 52 height 22
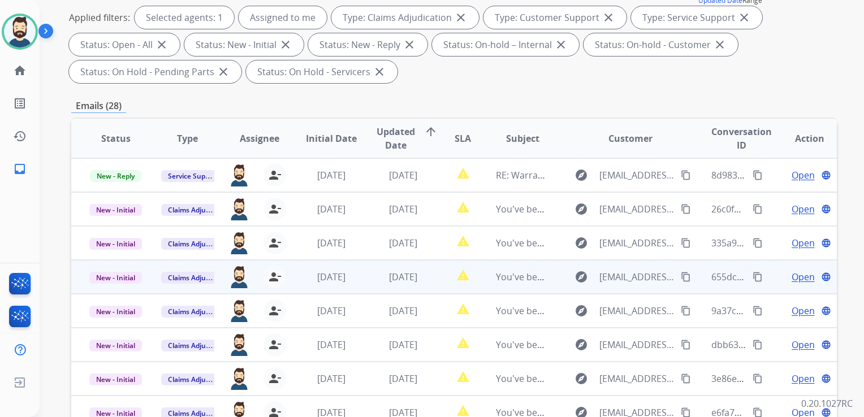
scroll to position [170, 0]
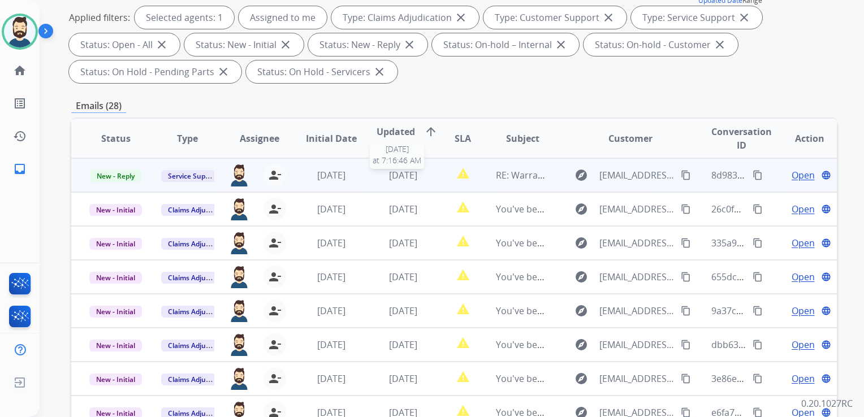
click at [415, 174] on span "[DATE]" at bounding box center [403, 175] width 28 height 12
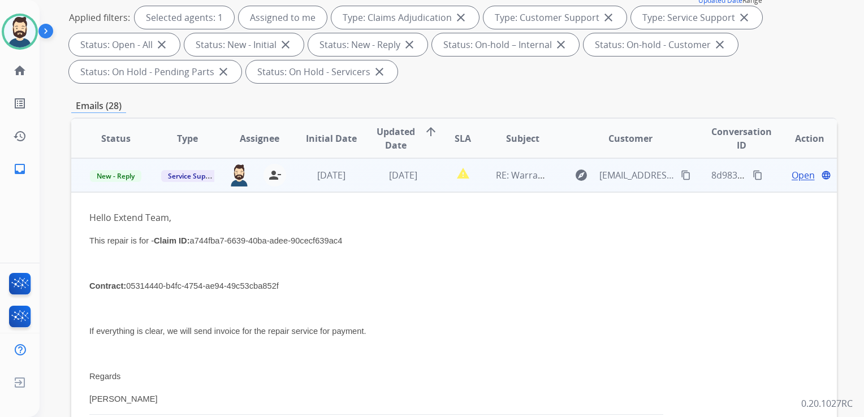
click at [794, 170] on span "Open" at bounding box center [803, 176] width 23 height 14
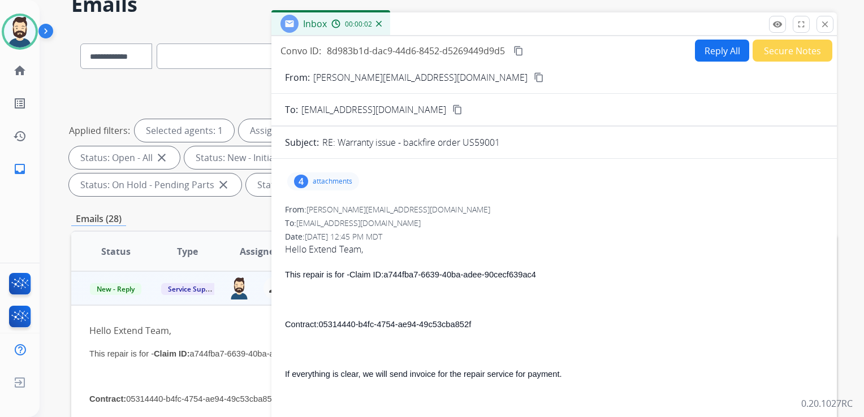
scroll to position [57, 0]
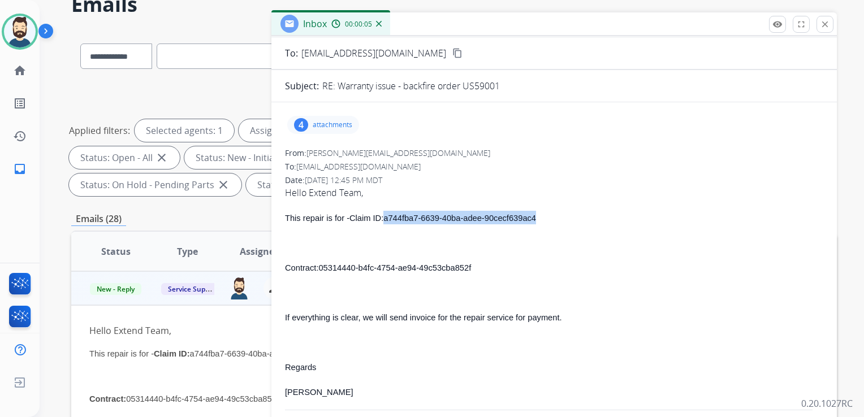
drag, startPoint x: 373, startPoint y: 220, endPoint x: 529, endPoint y: 221, distance: 156.1
click at [529, 221] on p "This repair is for - Claim ID: a744fba7-6639-40ba-adee-90cecf639ac4" at bounding box center [554, 218] width 538 height 14
drag, startPoint x: 529, startPoint y: 221, endPoint x: 489, endPoint y: 217, distance: 40.3
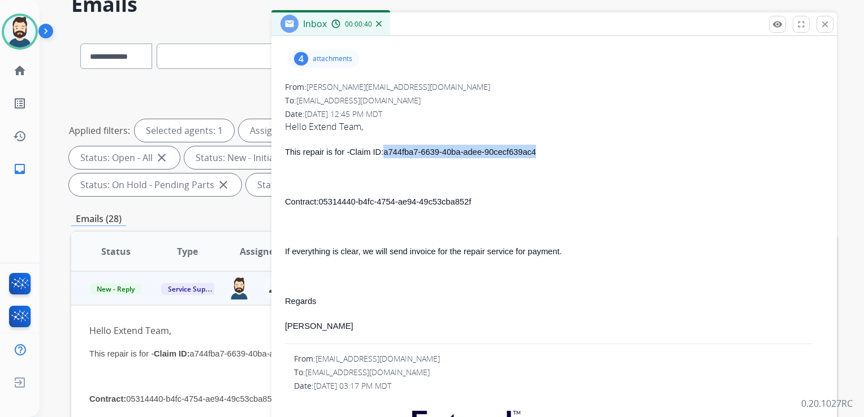
scroll to position [0, 0]
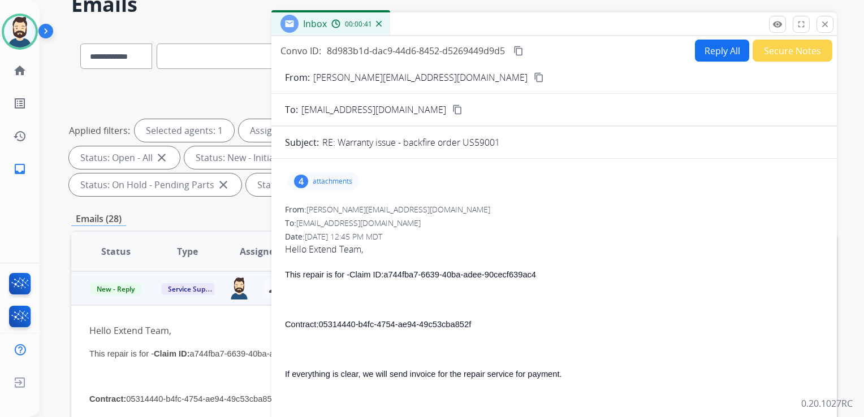
click at [327, 183] on p "attachments" at bounding box center [333, 181] width 40 height 9
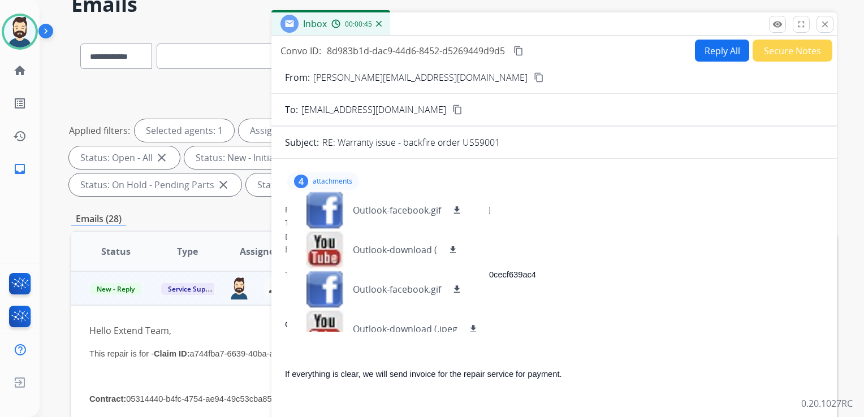
click at [338, 181] on p "attachments" at bounding box center [333, 181] width 40 height 9
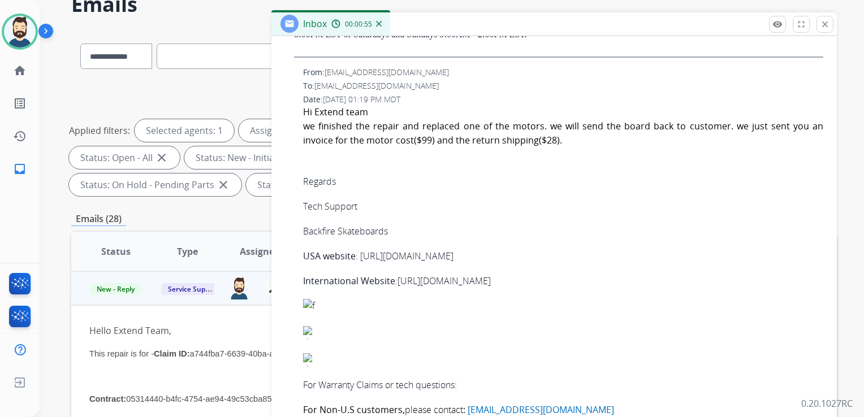
scroll to position [848, 0]
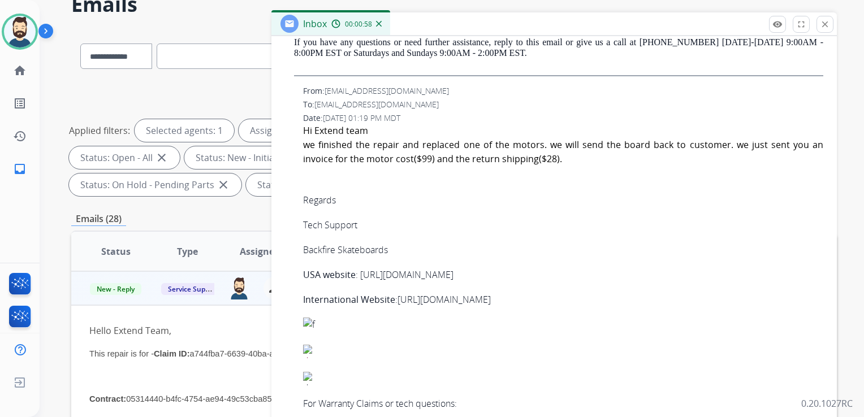
drag, startPoint x: 301, startPoint y: 146, endPoint x: 568, endPoint y: 164, distance: 267.0
click at [568, 164] on div "From: tech@helloskate.com To: support@extend.com Date: 08/06/2025 - 01:19 PM MD…" at bounding box center [554, 285] width 538 height 400
drag, startPoint x: 568, startPoint y: 164, endPoint x: 529, endPoint y: 154, distance: 39.8
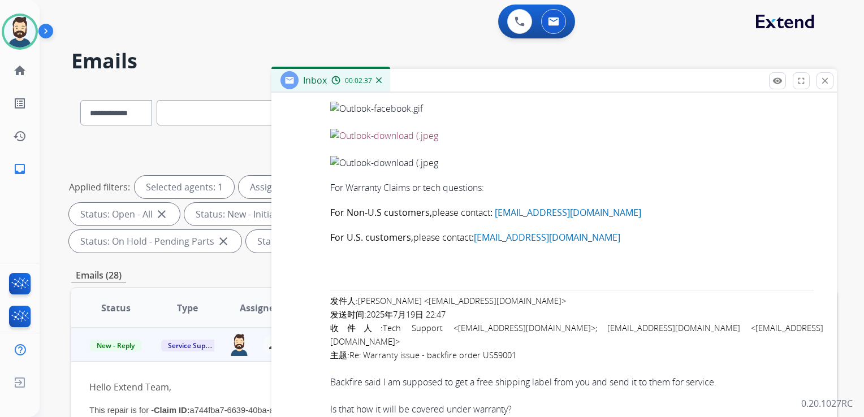
scroll to position [0, 0]
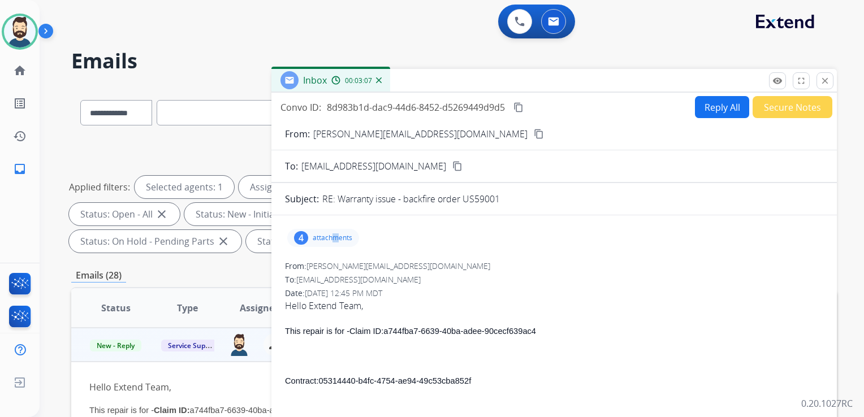
click at [706, 107] on button "Reply All" at bounding box center [722, 107] width 54 height 22
select select "**********"
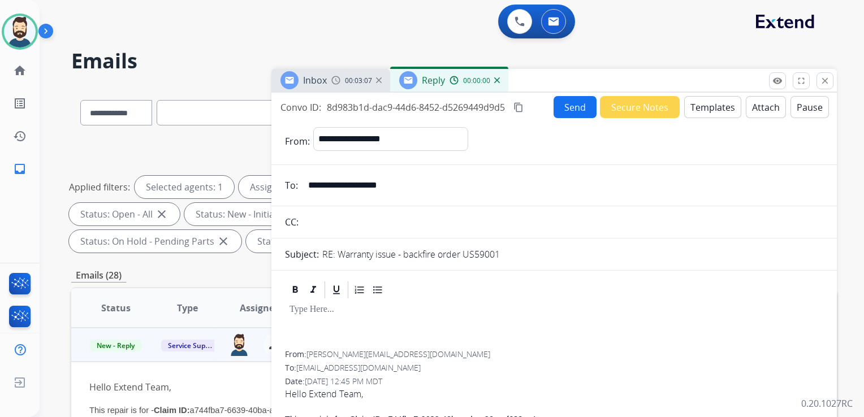
click at [707, 107] on button "Templates" at bounding box center [712, 107] width 57 height 22
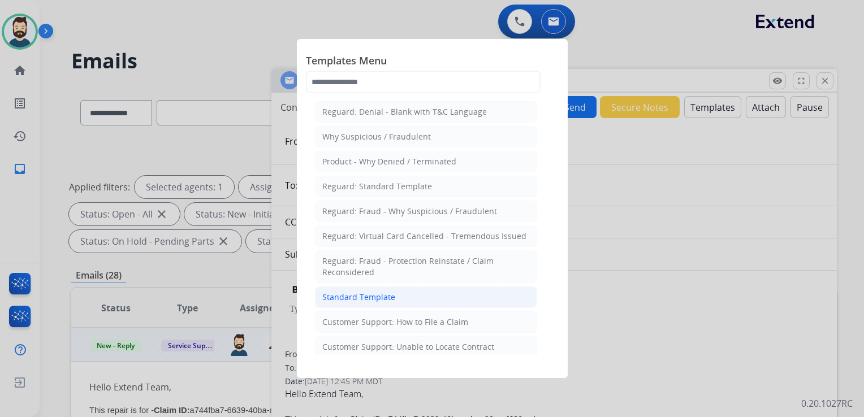
click at [372, 302] on li "Standard Template" at bounding box center [426, 297] width 222 height 21
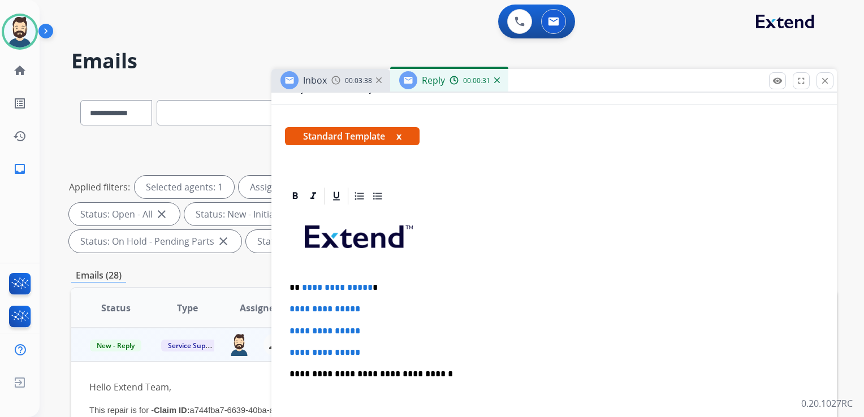
scroll to position [226, 0]
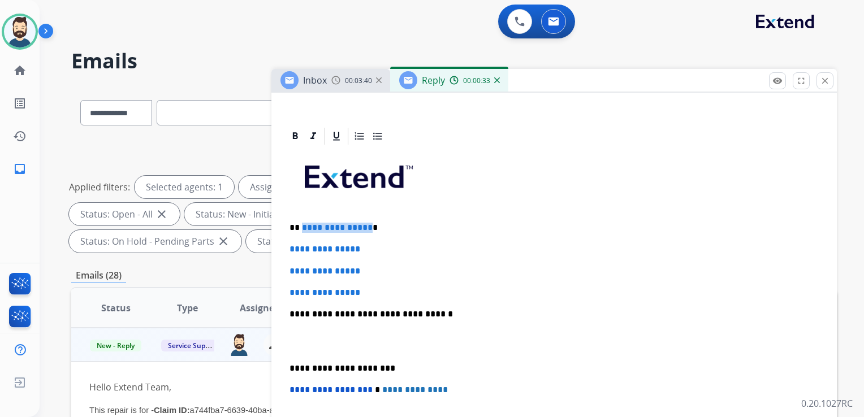
drag, startPoint x: 301, startPoint y: 227, endPoint x: 365, endPoint y: 226, distance: 64.5
click at [365, 226] on span "**********" at bounding box center [337, 227] width 71 height 8
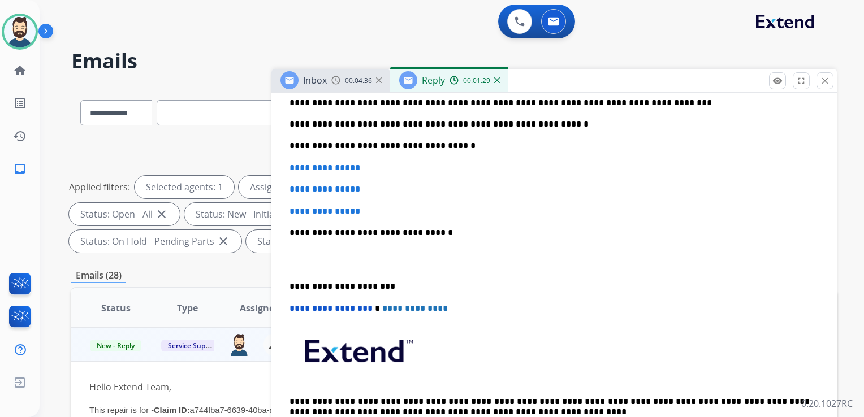
scroll to position [396, 0]
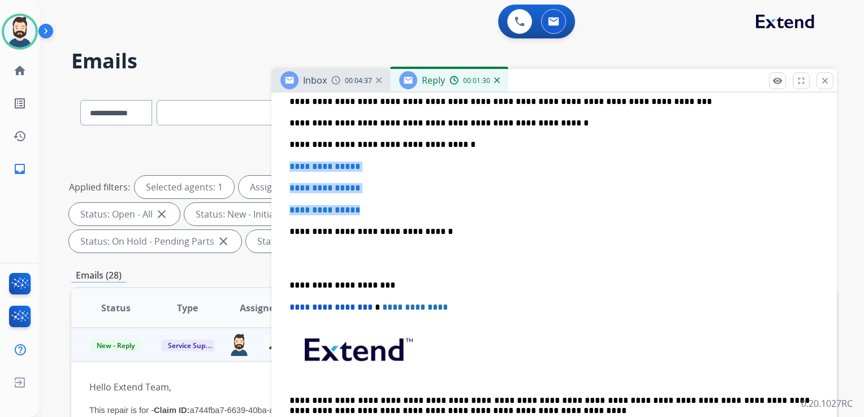
drag, startPoint x: 287, startPoint y: 169, endPoint x: 377, endPoint y: 196, distance: 93.9
click at [377, 196] on div "**********" at bounding box center [554, 215] width 538 height 476
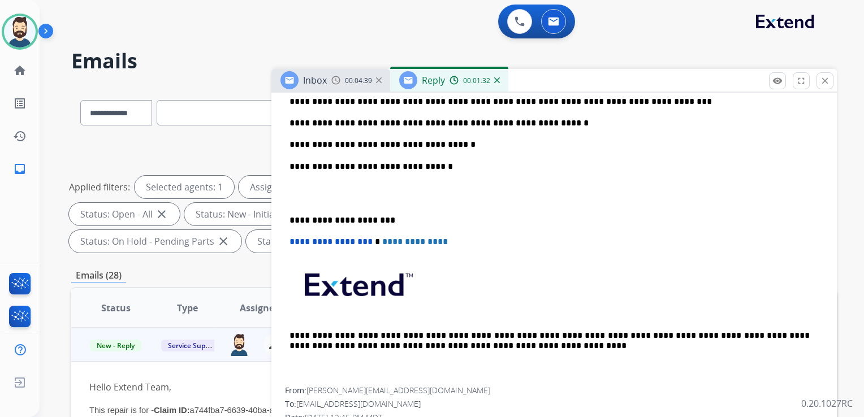
click at [412, 166] on p "**********" at bounding box center [550, 167] width 520 height 10
click at [330, 220] on p "**********" at bounding box center [550, 220] width 520 height 10
click at [294, 243] on span "**********" at bounding box center [331, 242] width 83 height 8
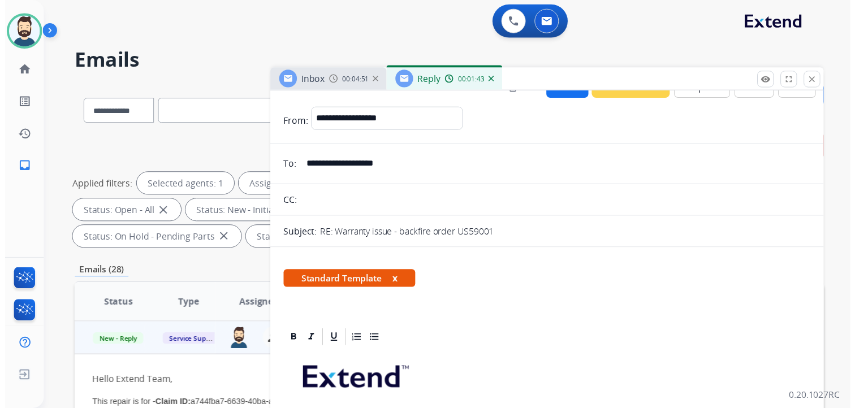
scroll to position [0, 0]
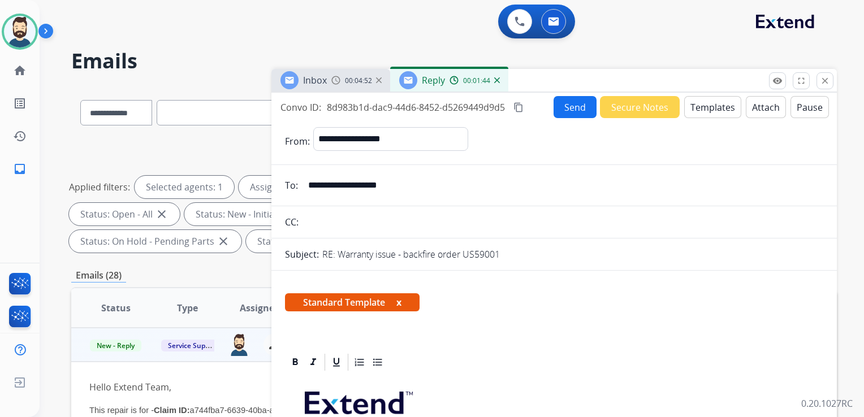
click at [564, 110] on button "Send" at bounding box center [575, 107] width 43 height 22
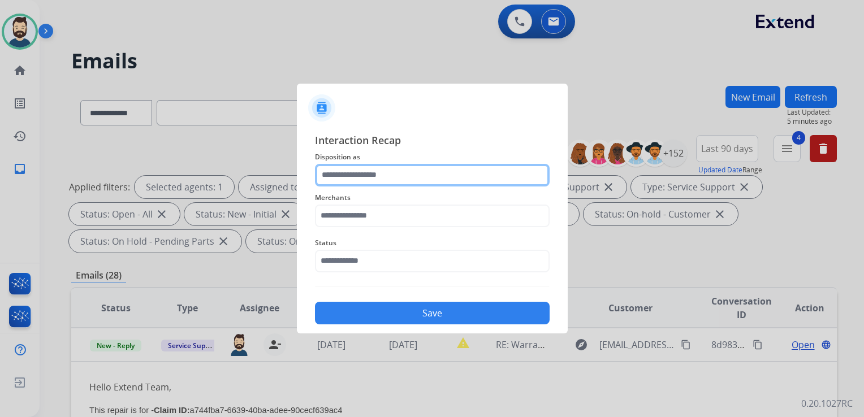
click at [356, 176] on input "text" at bounding box center [432, 175] width 235 height 23
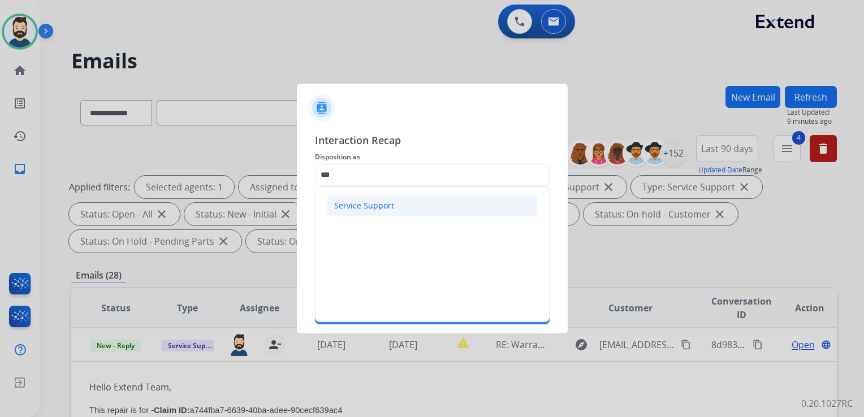
click at [361, 207] on div "Service Support" at bounding box center [364, 205] width 60 height 11
type input "**********"
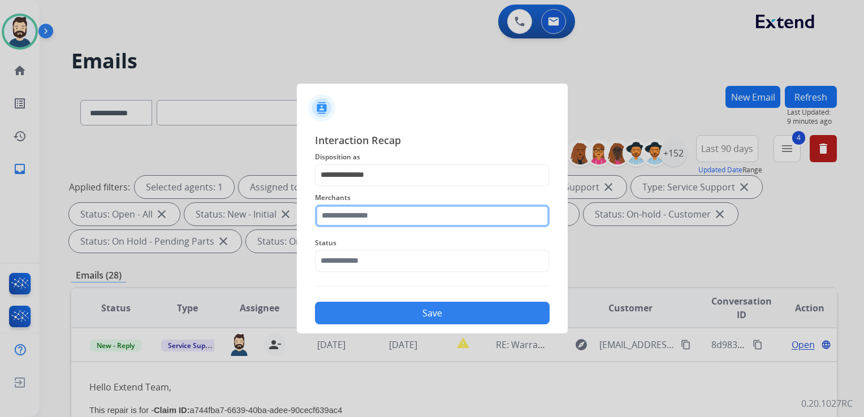
click at [359, 214] on input "text" at bounding box center [432, 216] width 235 height 23
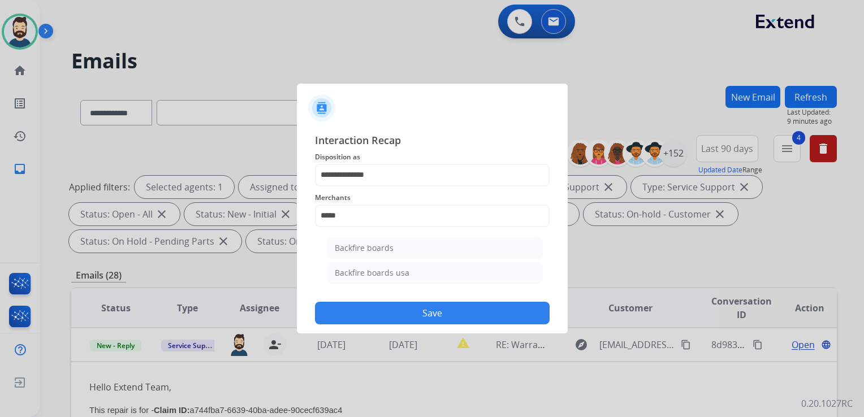
click at [374, 269] on div "Backfire boards usa" at bounding box center [372, 272] width 75 height 11
type input "**********"
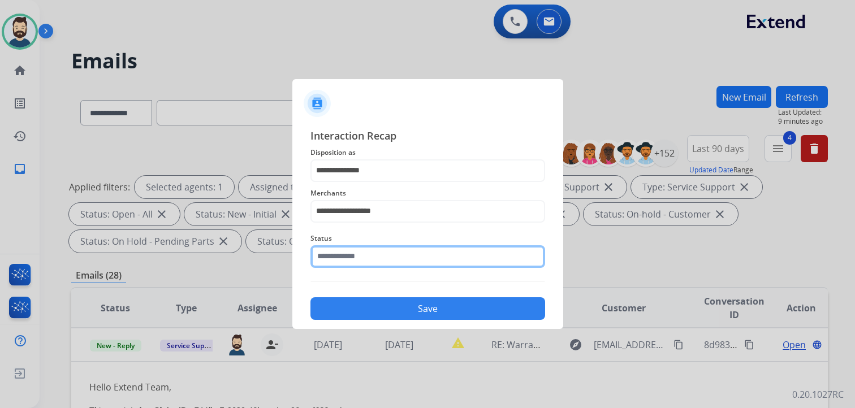
click at [390, 260] on input "text" at bounding box center [427, 256] width 235 height 23
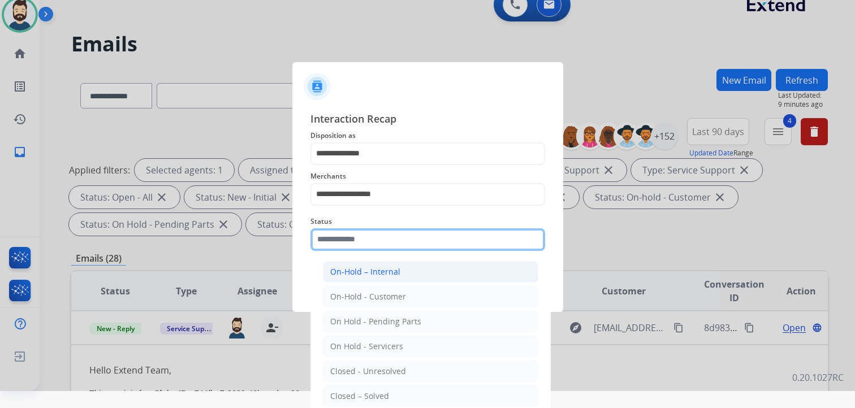
scroll to position [33, 0]
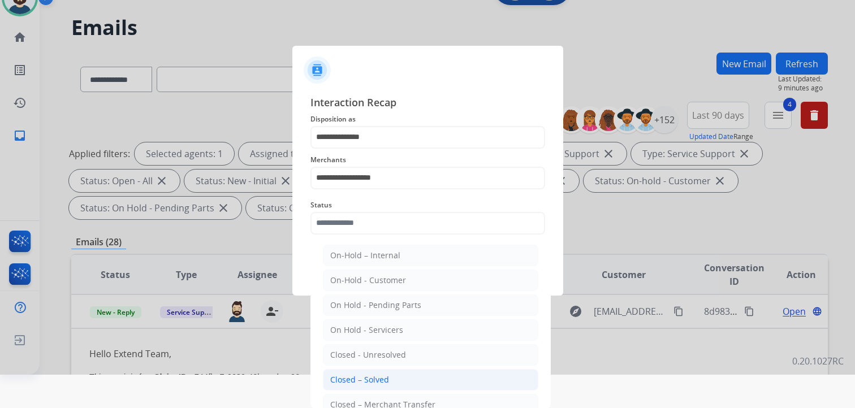
click at [387, 378] on li "Closed – Solved" at bounding box center [430, 379] width 215 height 21
type input "**********"
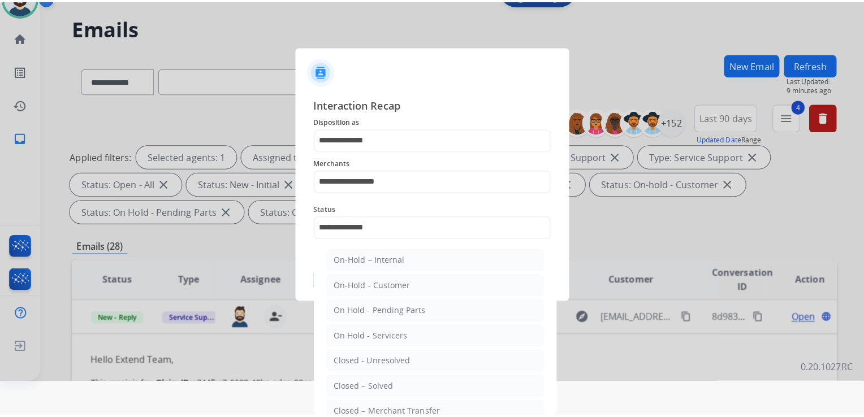
scroll to position [0, 0]
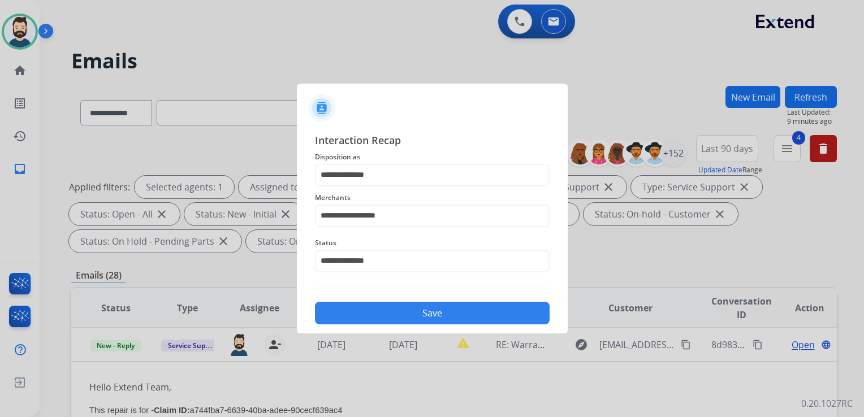
click at [421, 316] on button "Save" at bounding box center [432, 313] width 235 height 23
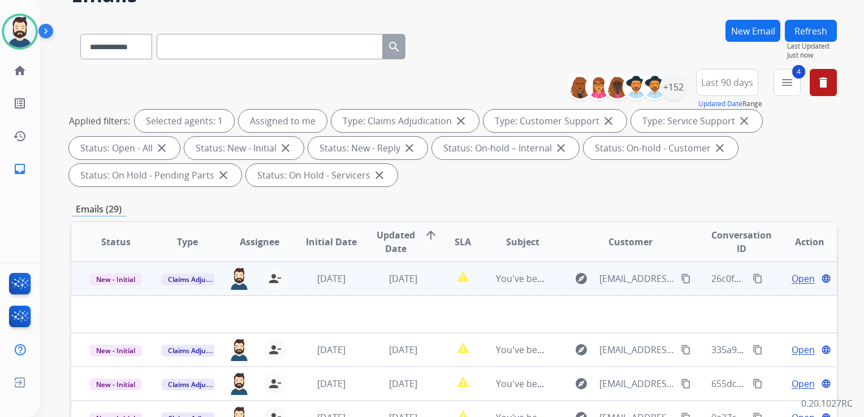
scroll to position [113, 0]
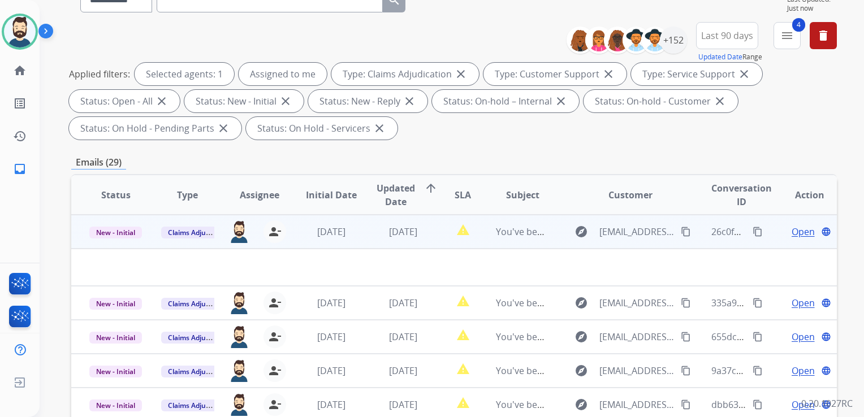
click at [377, 239] on td "[DATE]" at bounding box center [395, 232] width 72 height 34
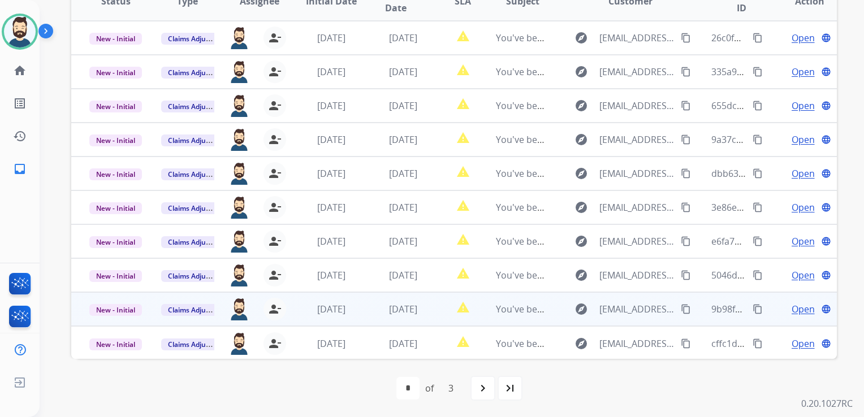
scroll to position [194, 0]
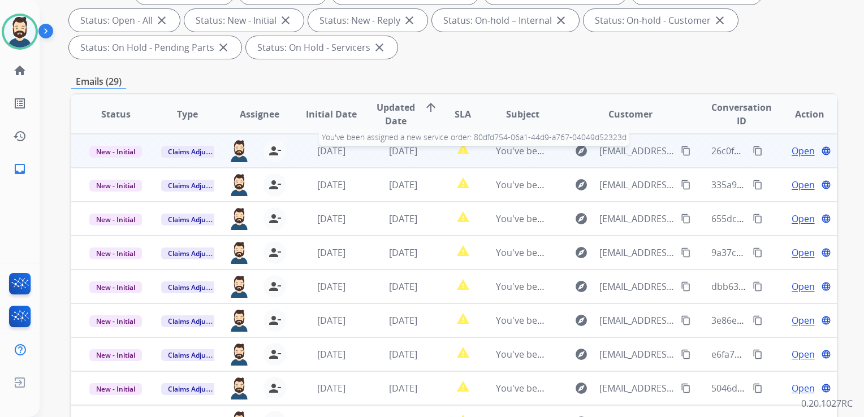
click at [518, 146] on span "You've been assigned a new service order: 80dfd754-06a1-44d9-a767-04049d52323d" at bounding box center [674, 151] width 357 height 12
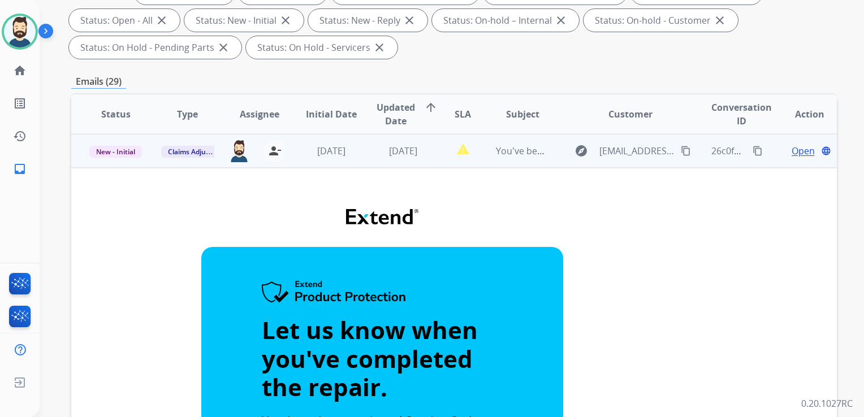
click at [796, 153] on span "Open" at bounding box center [803, 151] width 23 height 14
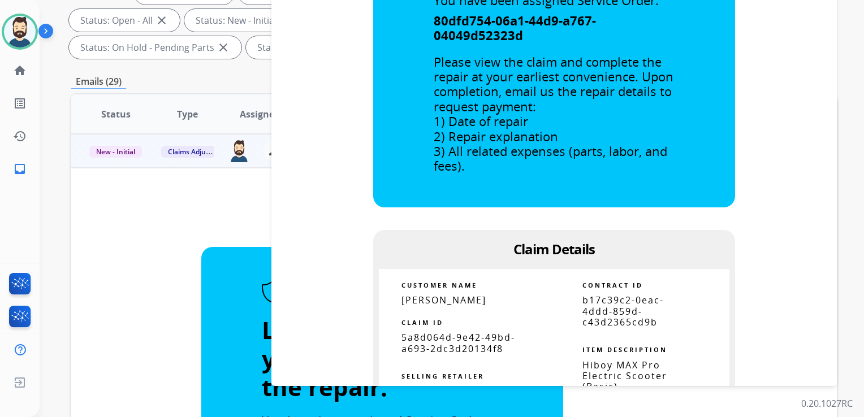
scroll to position [396, 0]
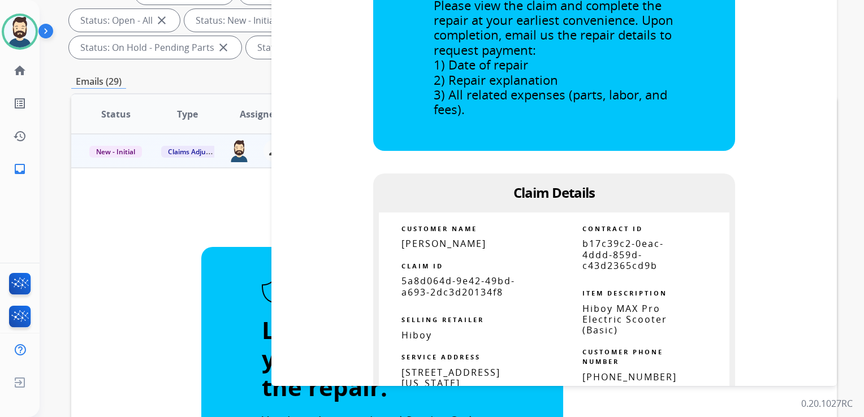
click at [461, 290] on span "5a8d064d-9e42-49bd-a693-2dc3d20134f8" at bounding box center [458, 286] width 114 height 23
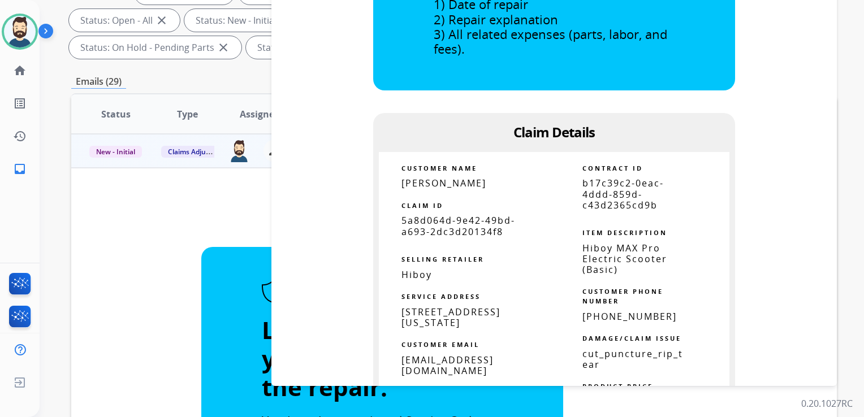
scroll to position [509, 0]
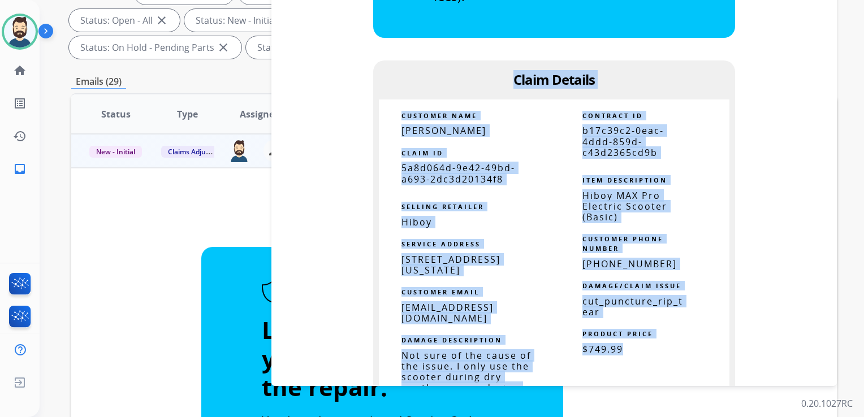
drag, startPoint x: 509, startPoint y: 80, endPoint x: 634, endPoint y: 344, distance: 292.2
click at [634, 344] on td "Let us know when you've completed the repair. You have been assigned Service Or…" at bounding box center [554, 219] width 538 height 1247
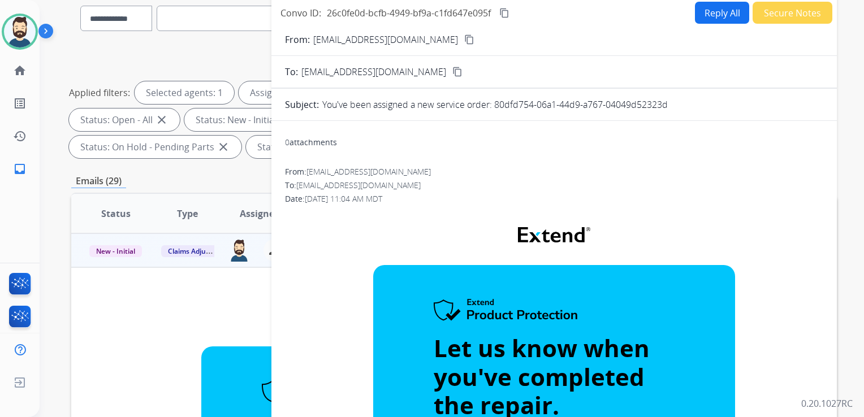
scroll to position [24, 0]
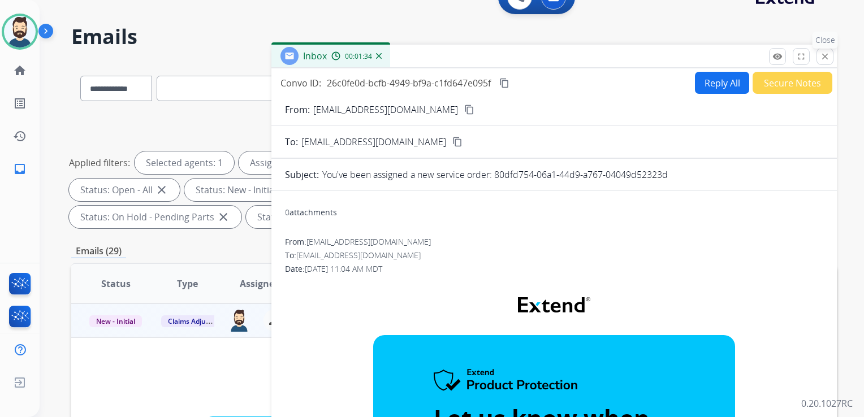
click at [828, 60] on mat-icon "close" at bounding box center [825, 56] width 10 height 10
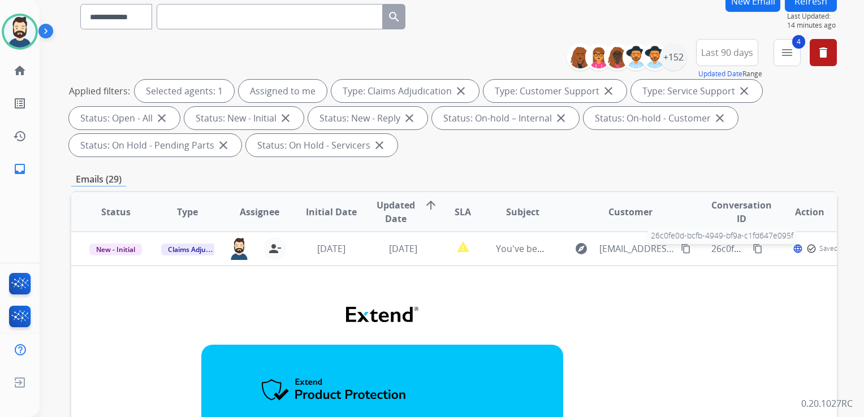
scroll to position [137, 0]
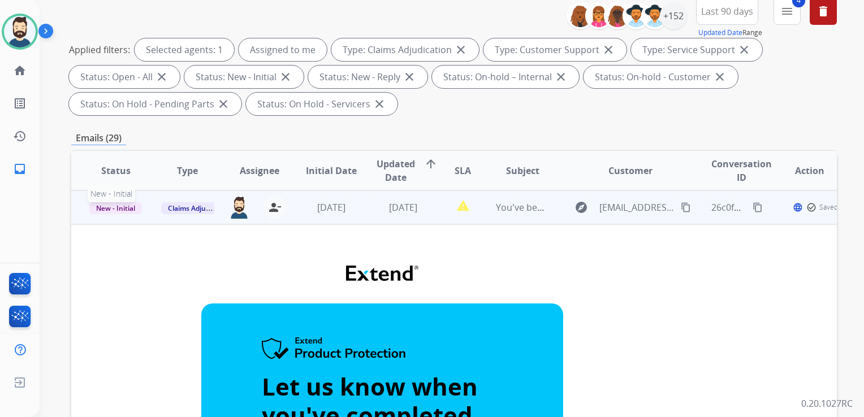
click at [129, 208] on span "New - Initial" at bounding box center [115, 208] width 53 height 12
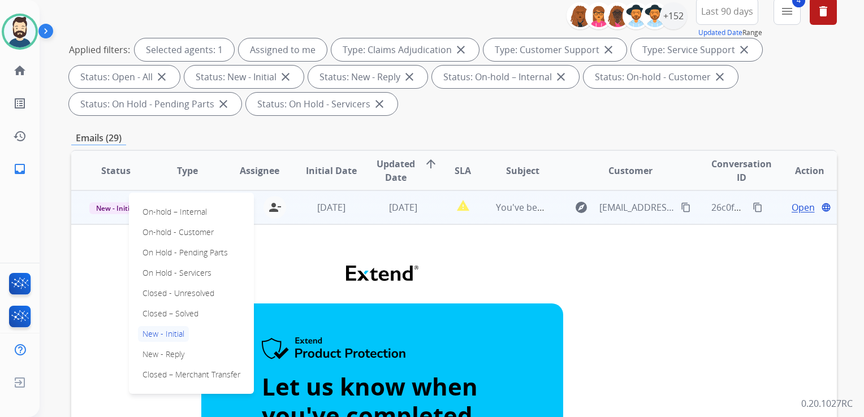
drag, startPoint x: 195, startPoint y: 312, endPoint x: 247, endPoint y: 278, distance: 62.1
click at [195, 312] on p "Closed – Solved" at bounding box center [170, 314] width 65 height 16
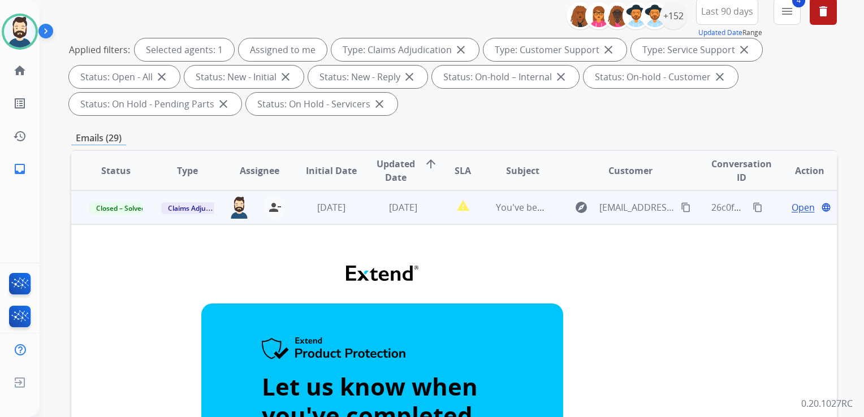
click at [362, 218] on td "[DATE]" at bounding box center [395, 208] width 72 height 34
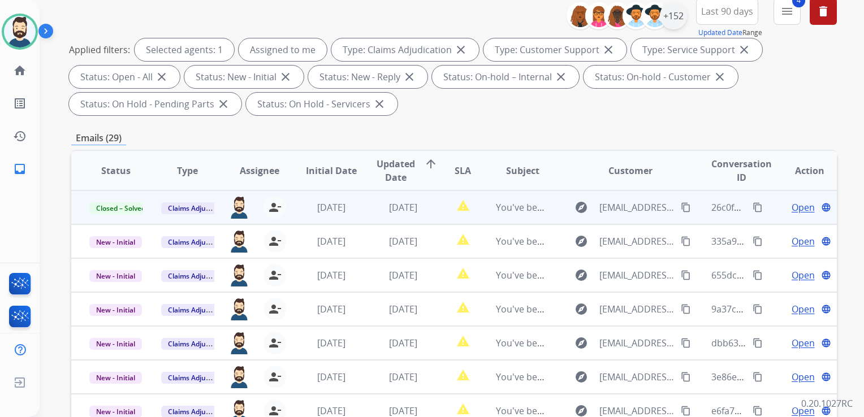
scroll to position [24, 0]
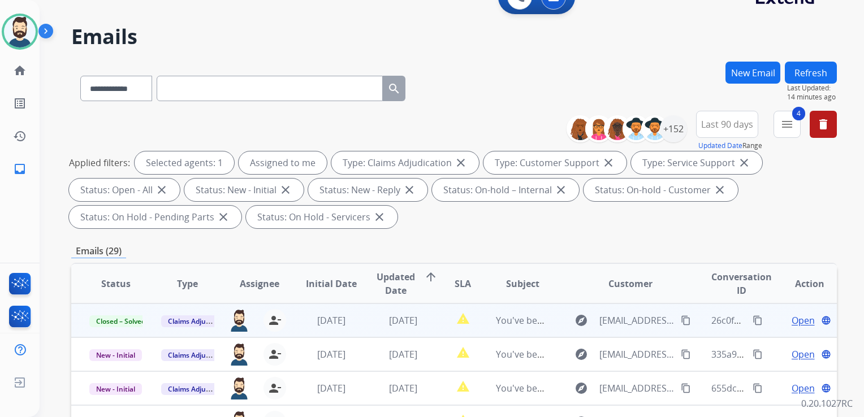
click at [814, 74] on button "Refresh" at bounding box center [811, 73] width 52 height 22
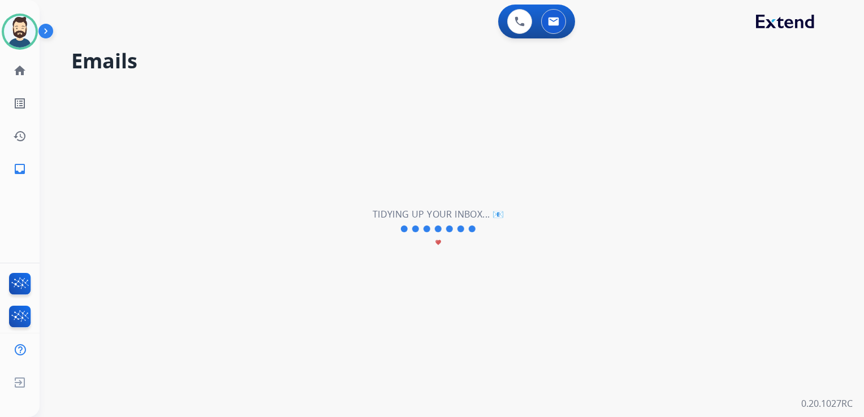
scroll to position [0, 0]
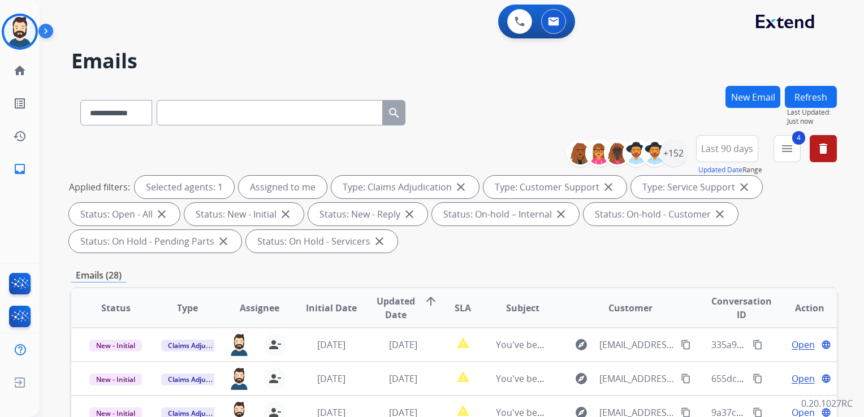
click at [318, 29] on div "0 Voice Interactions 0 Email Interactions" at bounding box center [445, 23] width 784 height 36
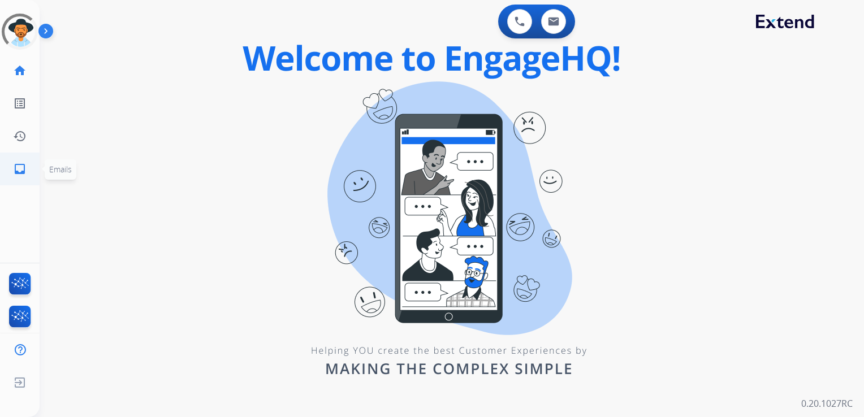
click at [16, 170] on mat-icon "inbox" at bounding box center [20, 169] width 14 height 14
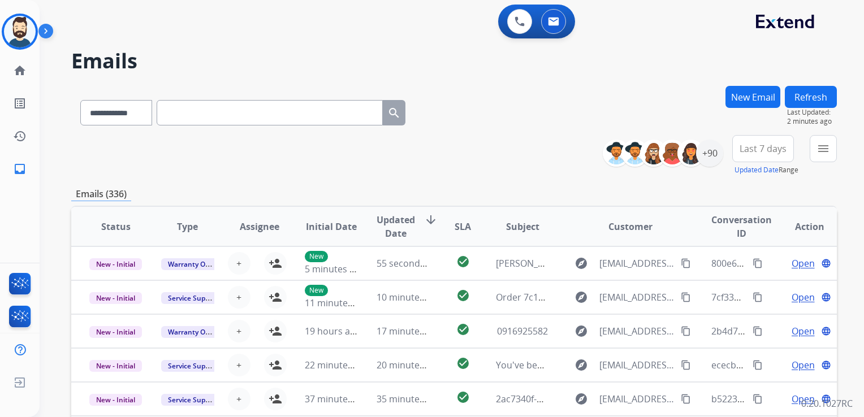
click at [206, 114] on input "text" at bounding box center [270, 112] width 226 height 25
paste input "**********"
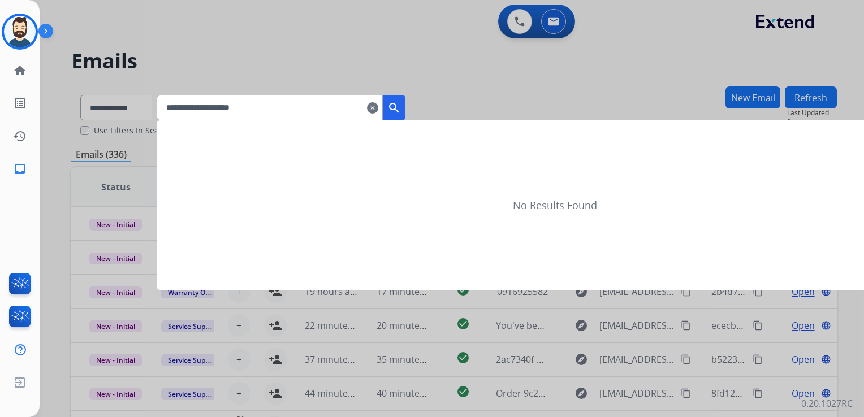
type input "**********"
click at [401, 110] on mat-icon "search" at bounding box center [394, 108] width 14 height 14
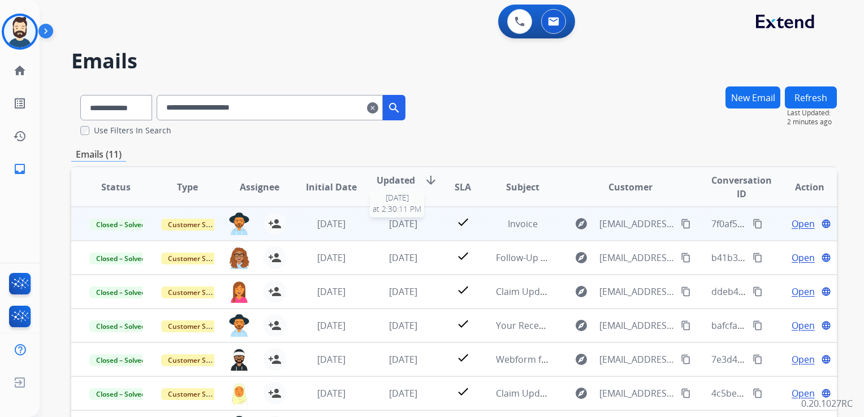
click at [407, 230] on div "3 days ago" at bounding box center [403, 224] width 53 height 14
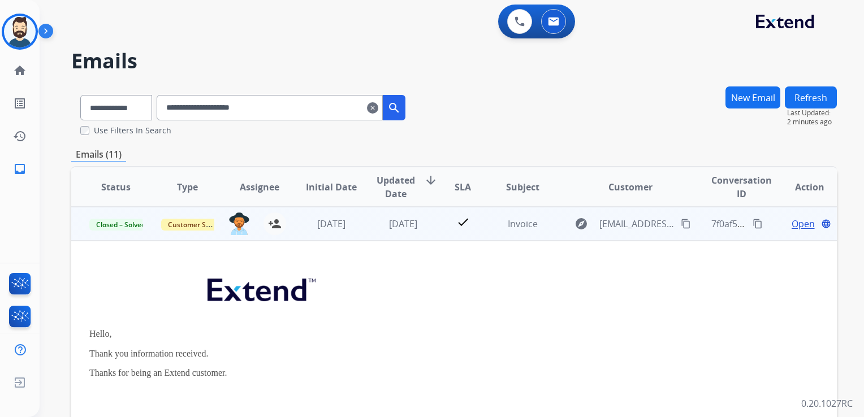
click at [792, 225] on span "Open" at bounding box center [803, 224] width 23 height 14
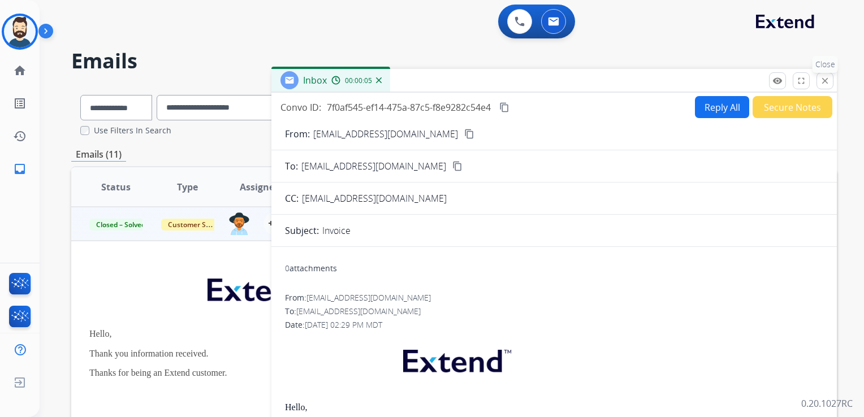
click at [821, 83] on mat-icon "close" at bounding box center [825, 81] width 10 height 10
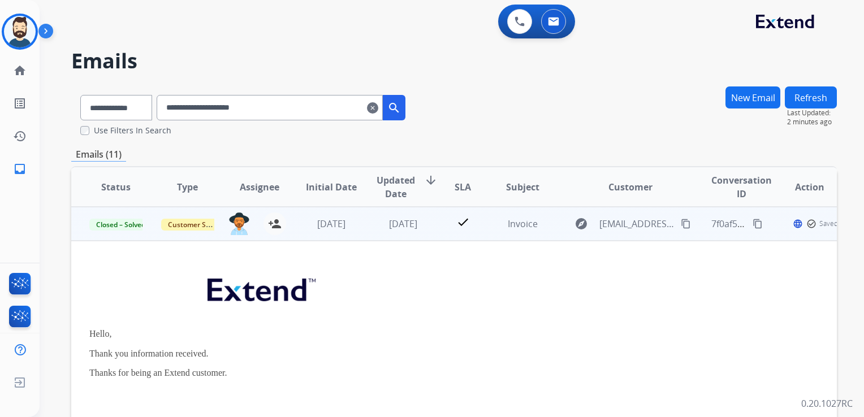
click at [434, 239] on td "check" at bounding box center [454, 224] width 48 height 34
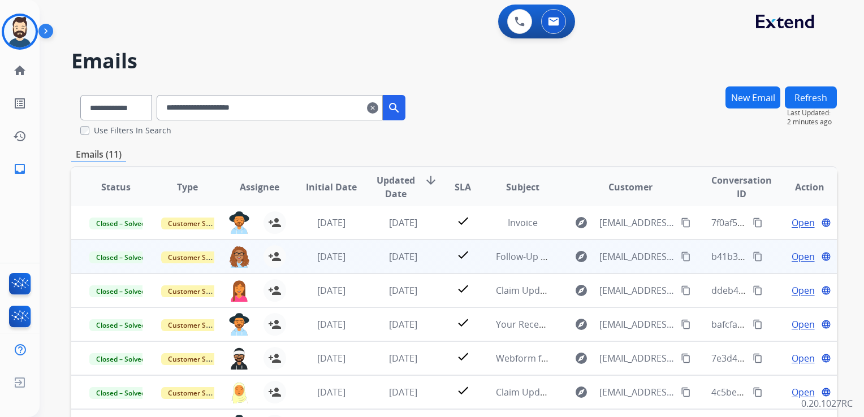
scroll to position [1, 0]
click at [405, 265] on td "[DATE]" at bounding box center [395, 257] width 72 height 34
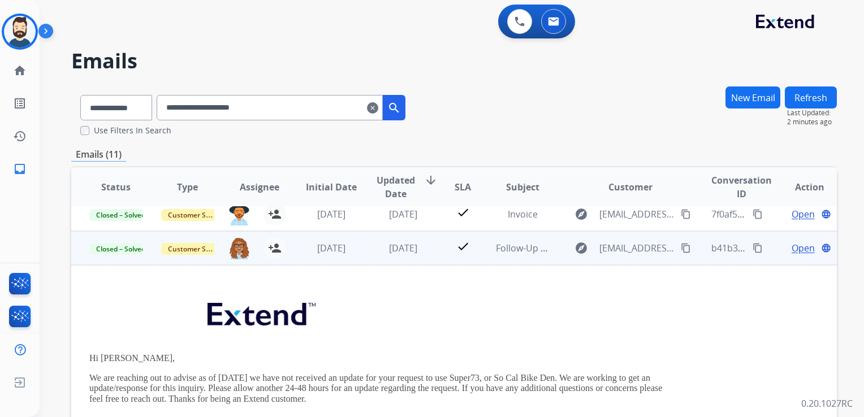
scroll to position [34, 0]
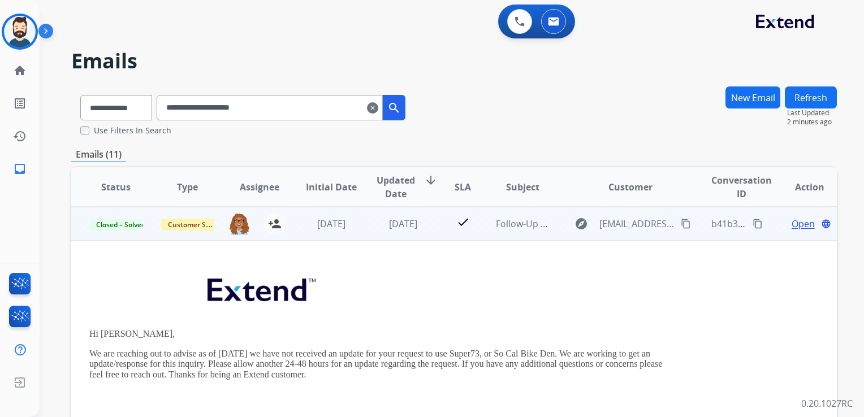
click at [792, 228] on span "Open" at bounding box center [803, 224] width 23 height 14
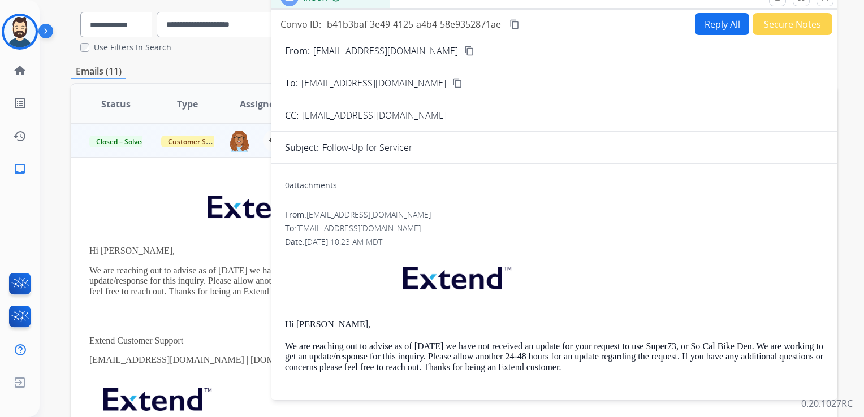
scroll to position [0, 0]
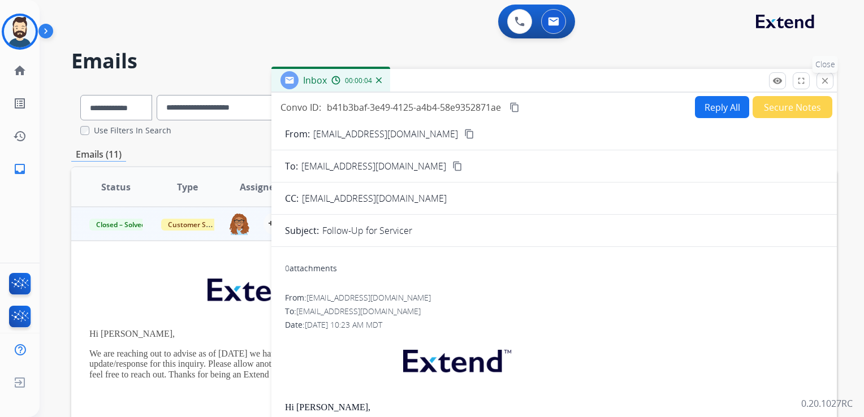
click at [829, 87] on button "close Close" at bounding box center [825, 80] width 17 height 17
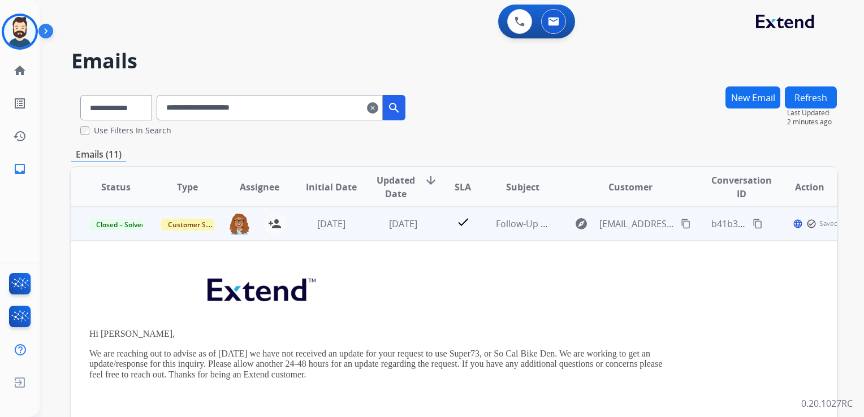
click at [394, 236] on td "[DATE]" at bounding box center [395, 224] width 72 height 34
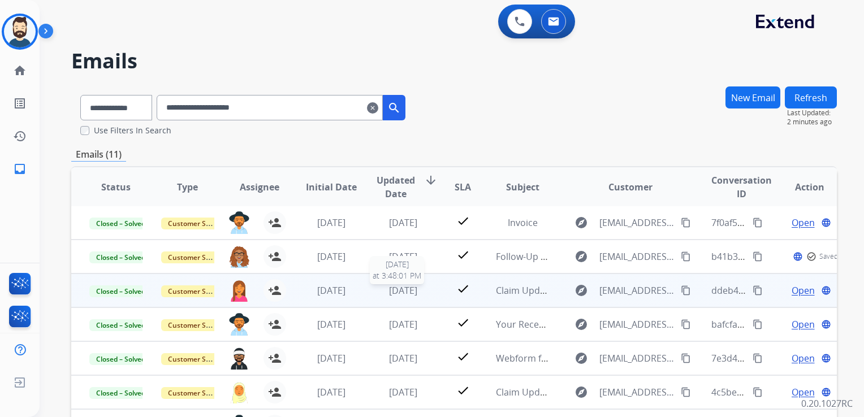
click at [389, 284] on span "2 months ago" at bounding box center [403, 290] width 28 height 12
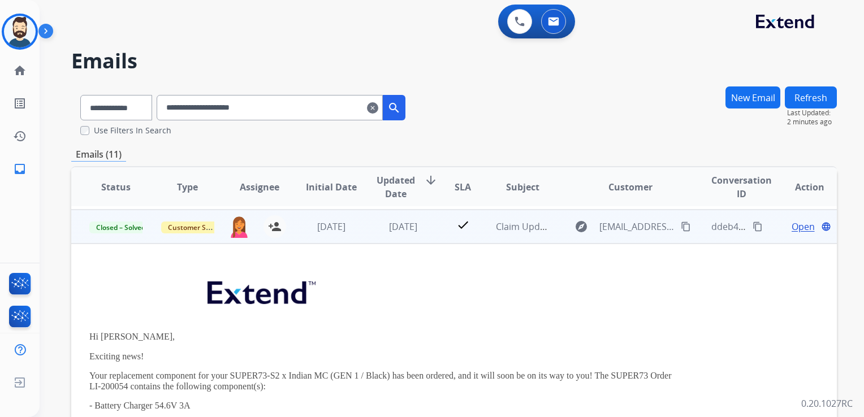
scroll to position [68, 0]
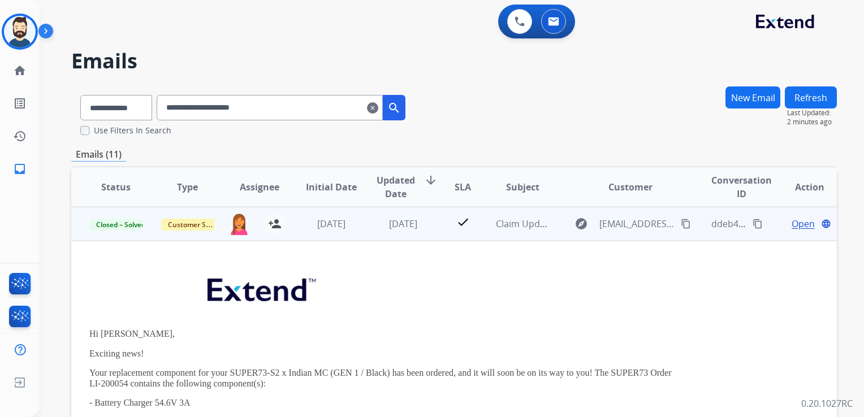
click at [792, 225] on span "Open" at bounding box center [803, 224] width 23 height 14
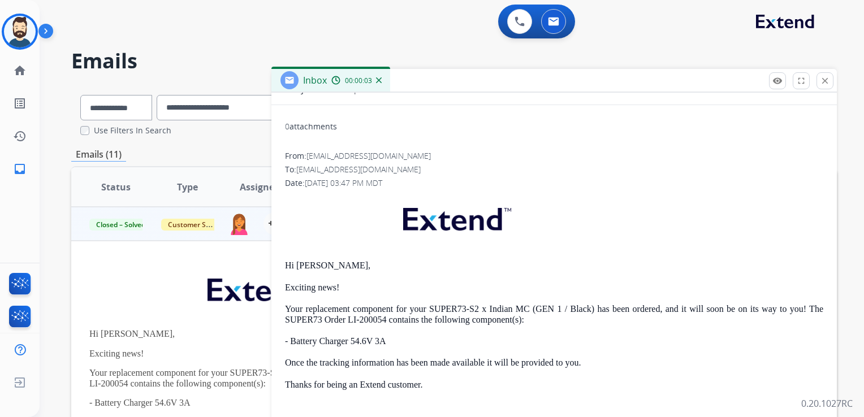
scroll to position [0, 0]
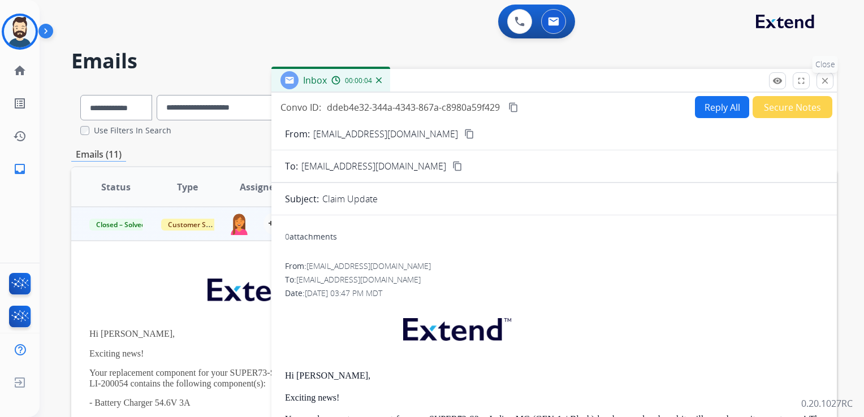
click at [828, 82] on mat-icon "close" at bounding box center [825, 81] width 10 height 10
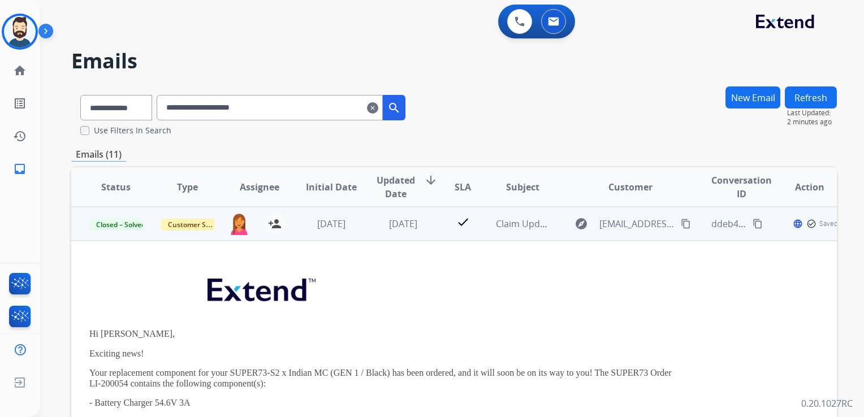
click at [425, 236] on td "2 months ago" at bounding box center [395, 224] width 72 height 34
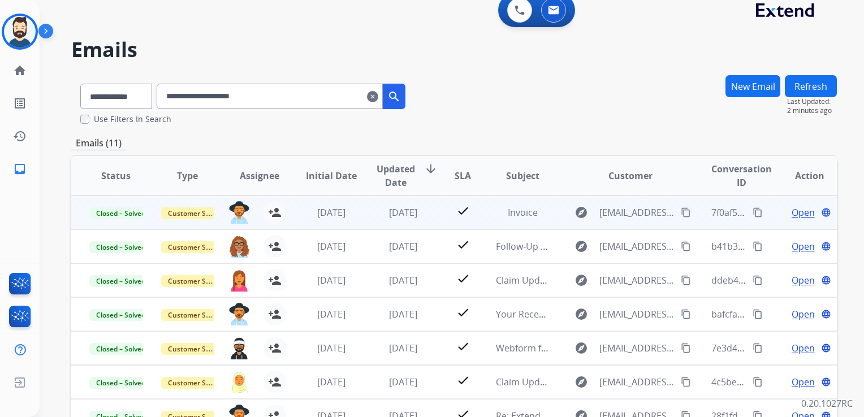
scroll to position [9, 0]
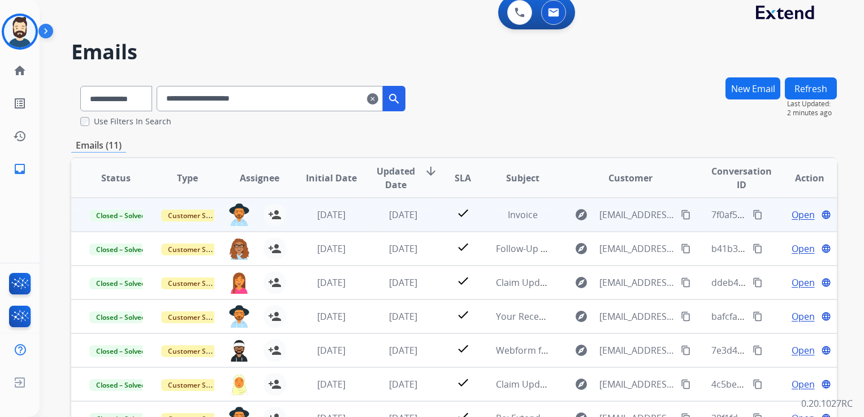
drag, startPoint x: 391, startPoint y: 223, endPoint x: 532, endPoint y: 222, distance: 140.8
click at [391, 222] on td "3 days ago" at bounding box center [395, 215] width 72 height 34
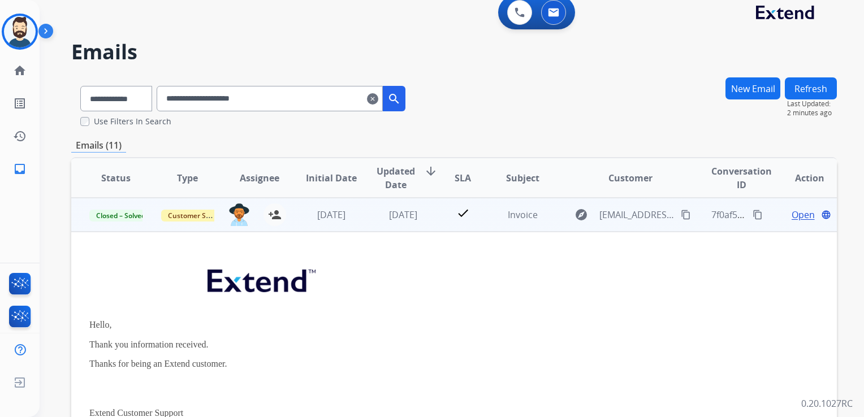
click at [792, 211] on span "Open" at bounding box center [803, 215] width 23 height 14
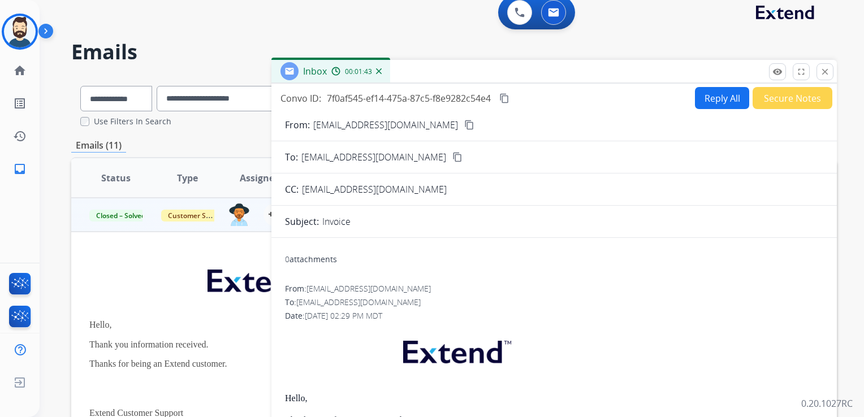
click at [709, 101] on button "Reply All" at bounding box center [722, 98] width 54 height 22
select select "**********"
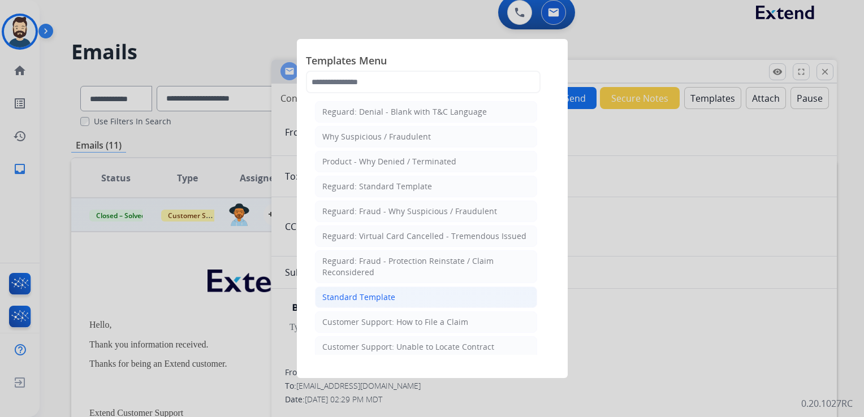
click at [360, 298] on div "Standard Template" at bounding box center [358, 297] width 73 height 11
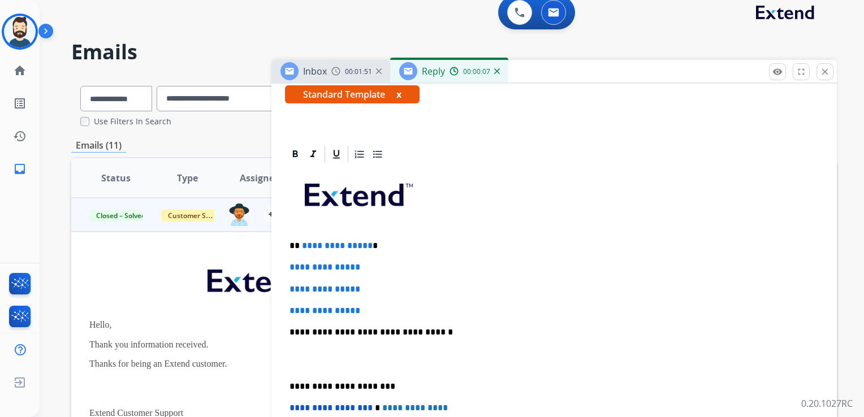
scroll to position [0, 0]
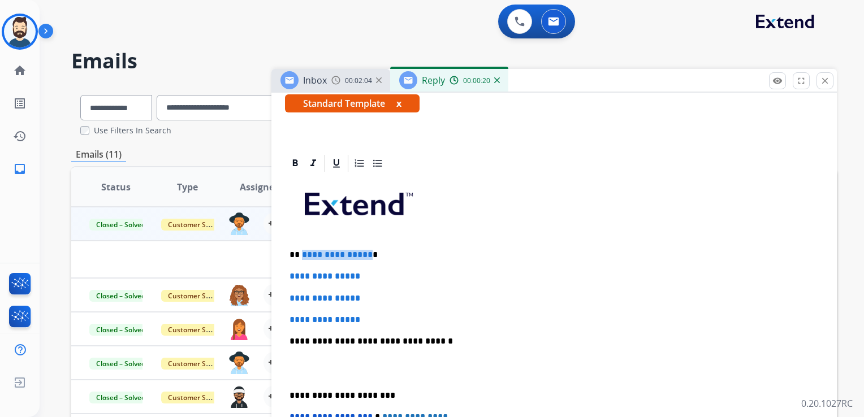
drag, startPoint x: 301, startPoint y: 254, endPoint x: 364, endPoint y: 254, distance: 63.3
click at [364, 254] on span "**********" at bounding box center [337, 255] width 71 height 8
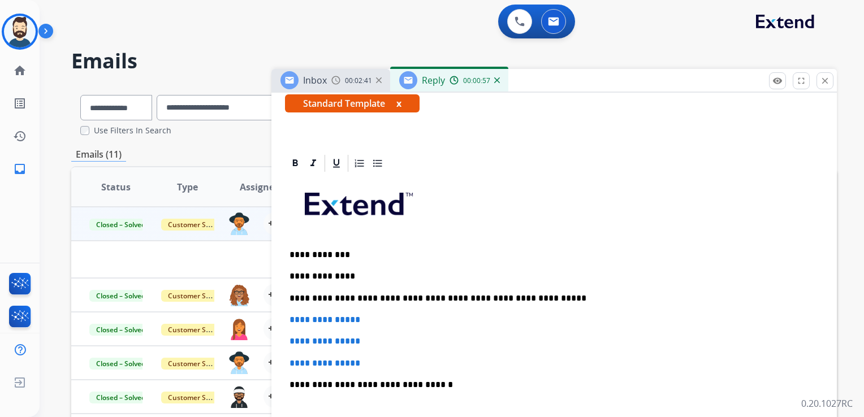
click at [512, 295] on p "**********" at bounding box center [550, 298] width 520 height 10
click at [541, 299] on p "**********" at bounding box center [550, 298] width 520 height 10
drag, startPoint x: 465, startPoint y: 275, endPoint x: 517, endPoint y: 306, distance: 61.1
click at [466, 276] on p "**********" at bounding box center [550, 276] width 520 height 10
click at [616, 299] on p "**********" at bounding box center [550, 298] width 520 height 10
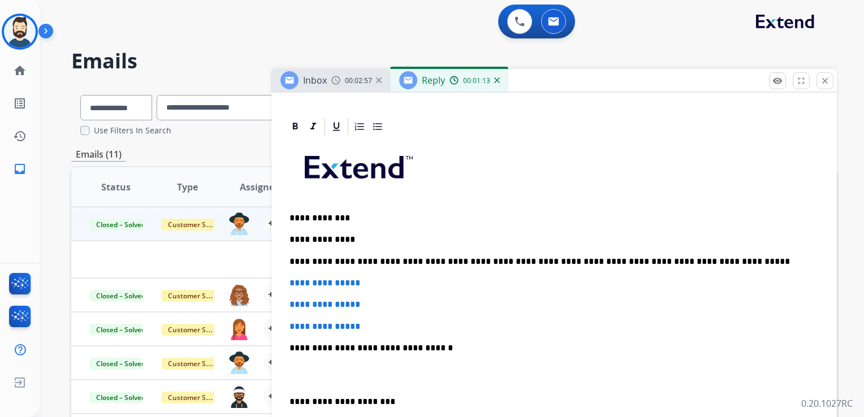
scroll to position [283, 0]
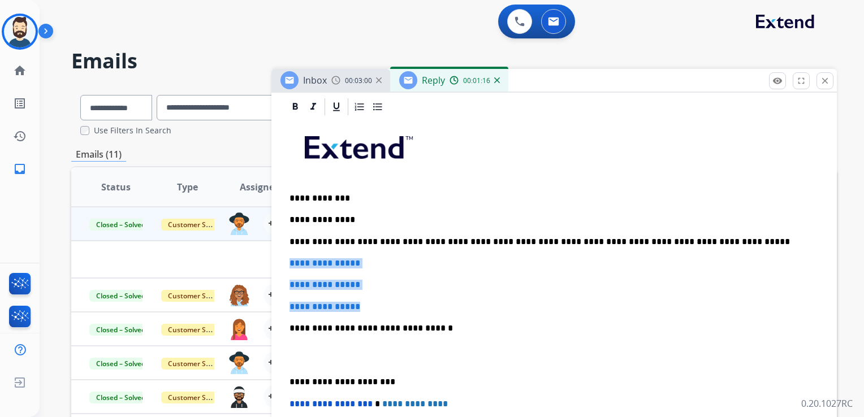
drag, startPoint x: 288, startPoint y: 264, endPoint x: 369, endPoint y: 296, distance: 87.1
click at [369, 296] on div "**********" at bounding box center [554, 333] width 538 height 433
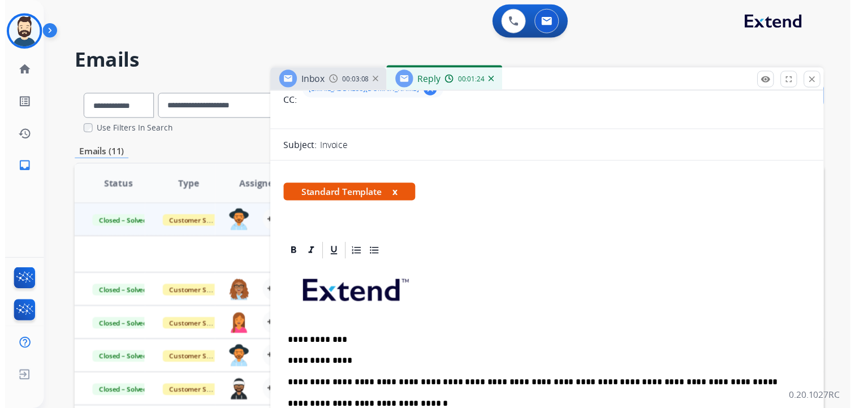
scroll to position [0, 0]
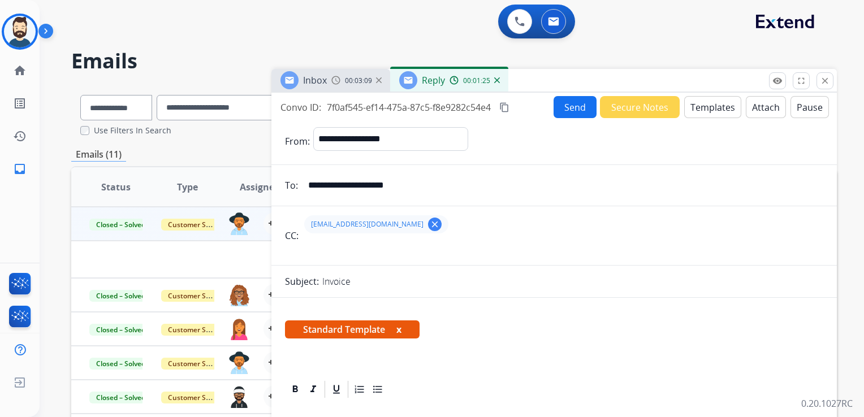
click at [575, 108] on button "Send" at bounding box center [575, 107] width 43 height 22
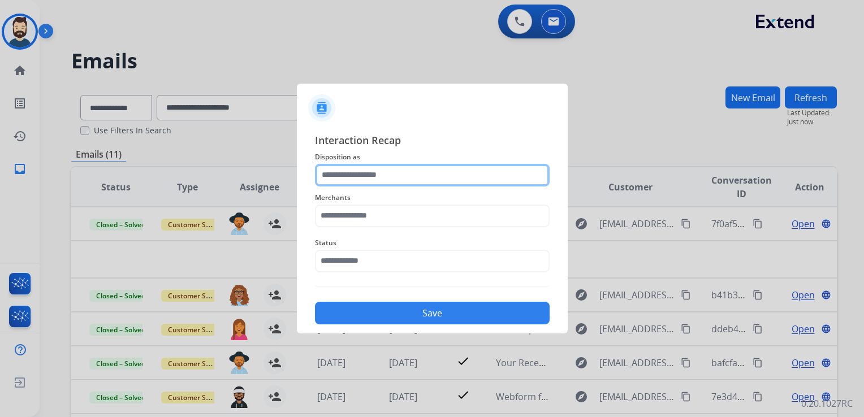
click at [368, 174] on input "text" at bounding box center [432, 175] width 235 height 23
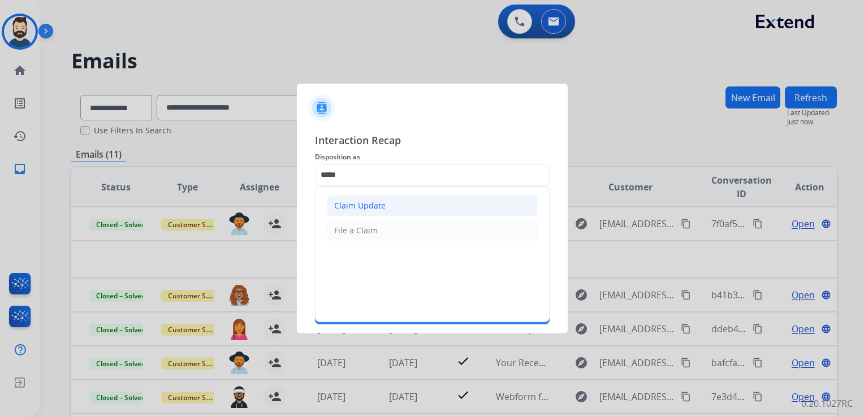
click at [373, 201] on div "Claim Update" at bounding box center [359, 205] width 51 height 11
type input "**********"
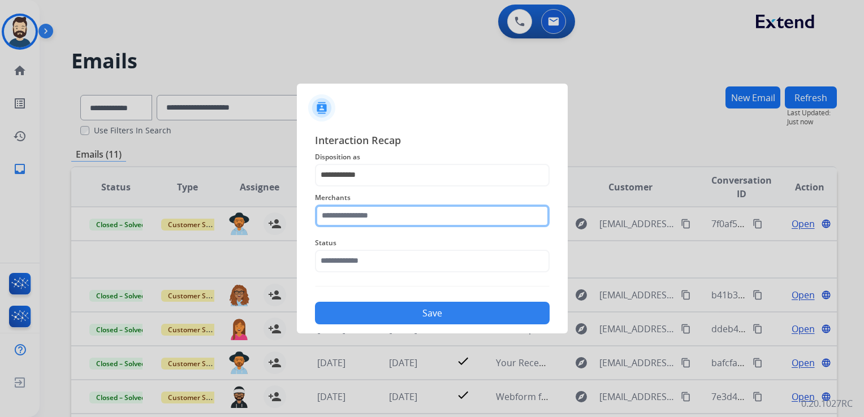
click at [377, 207] on input "text" at bounding box center [432, 216] width 235 height 23
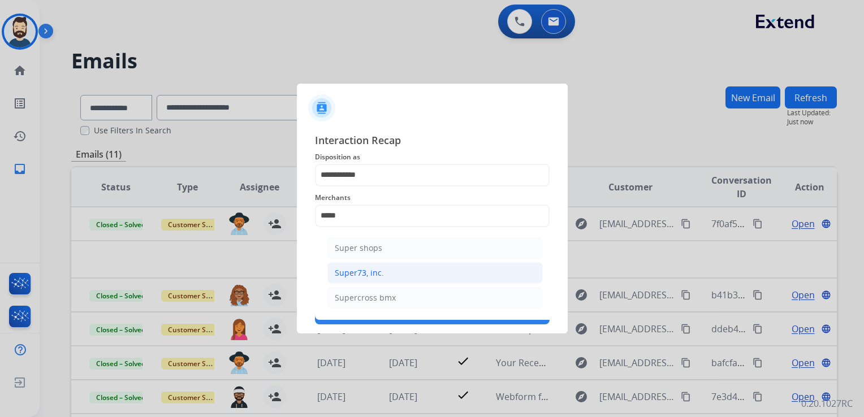
click at [377, 277] on div "Super73, inc." at bounding box center [359, 272] width 49 height 11
type input "**********"
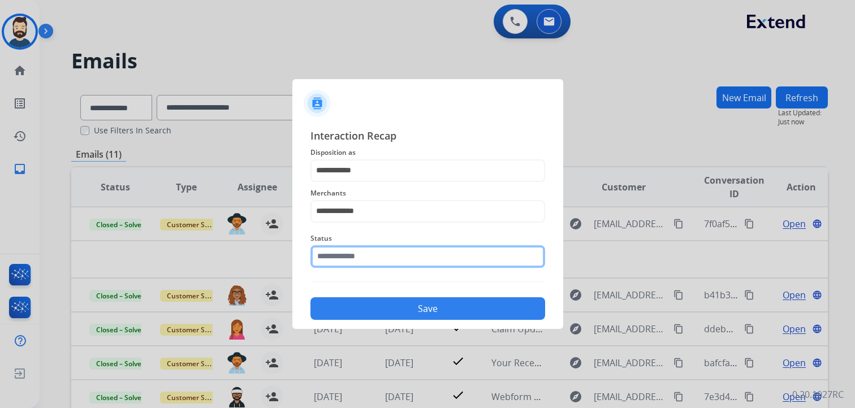
click at [383, 259] on input "text" at bounding box center [427, 256] width 235 height 23
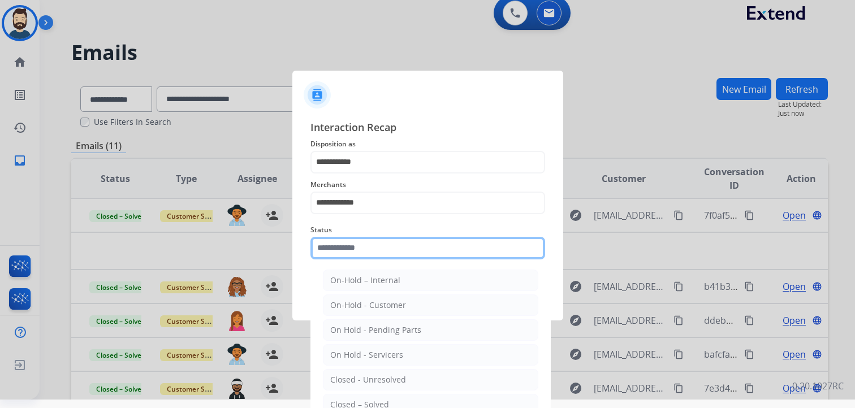
scroll to position [33, 0]
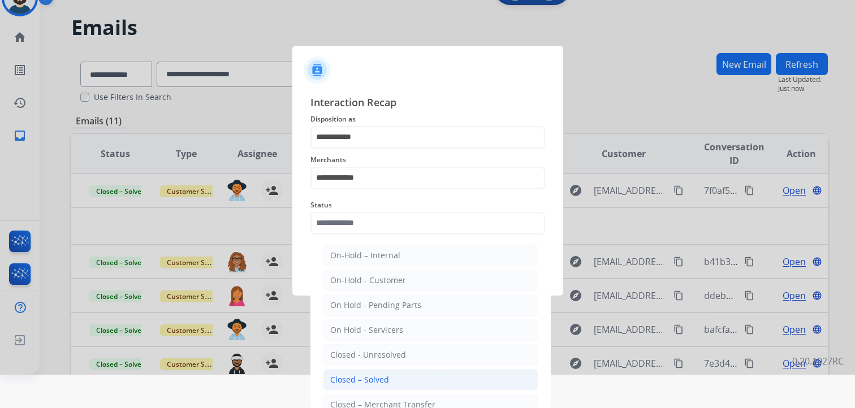
click at [368, 379] on div "Closed – Solved" at bounding box center [359, 379] width 59 height 11
type input "**********"
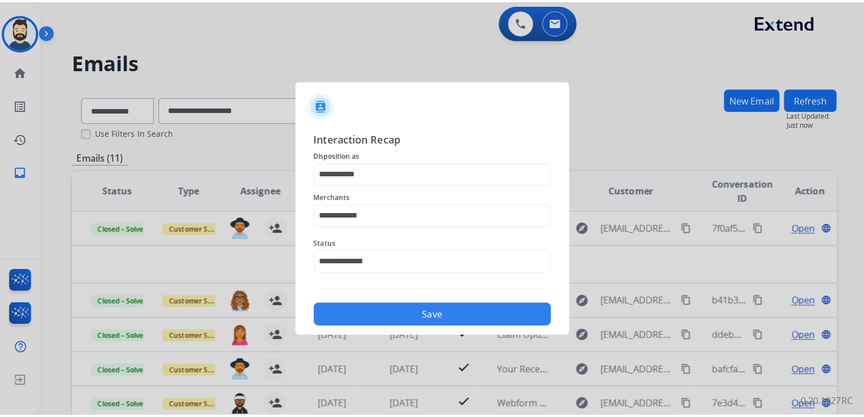
scroll to position [0, 0]
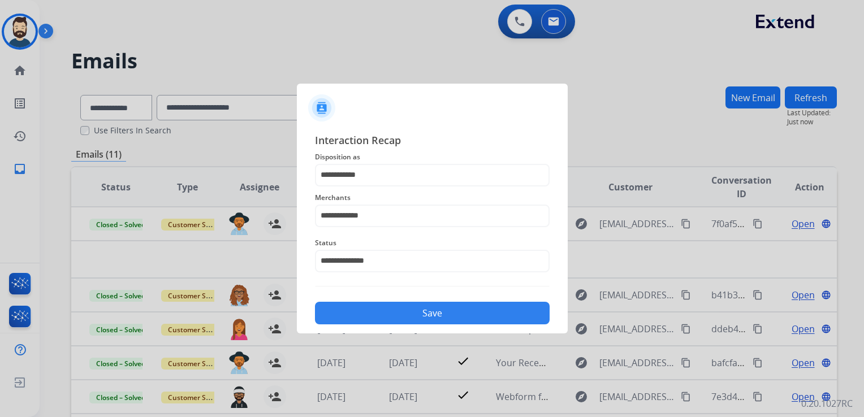
drag, startPoint x: 403, startPoint y: 307, endPoint x: 417, endPoint y: 317, distance: 17.4
click at [404, 307] on button "Save" at bounding box center [432, 313] width 235 height 23
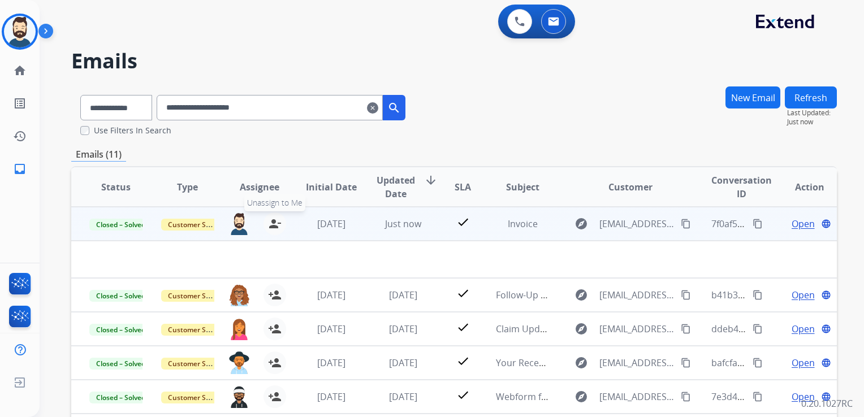
click at [271, 227] on mat-icon "person_remove" at bounding box center [275, 224] width 14 height 14
click at [242, 228] on button "+ Select agent" at bounding box center [239, 224] width 23 height 23
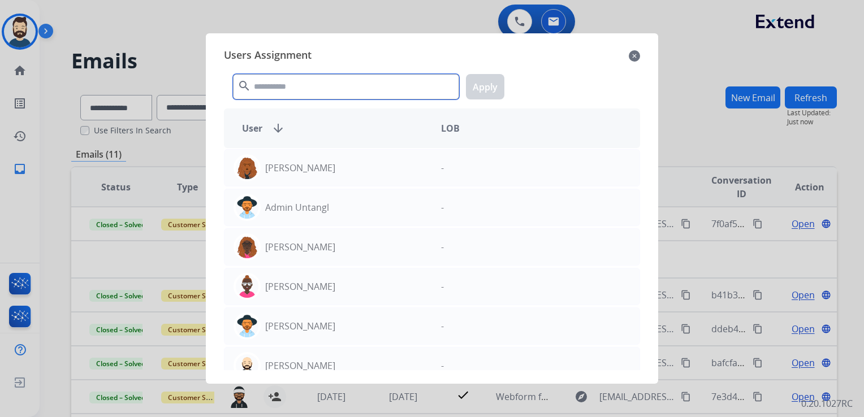
drag, startPoint x: 278, startPoint y: 92, endPoint x: 287, endPoint y: 90, distance: 8.8
click at [280, 92] on input "text" at bounding box center [346, 86] width 226 height 25
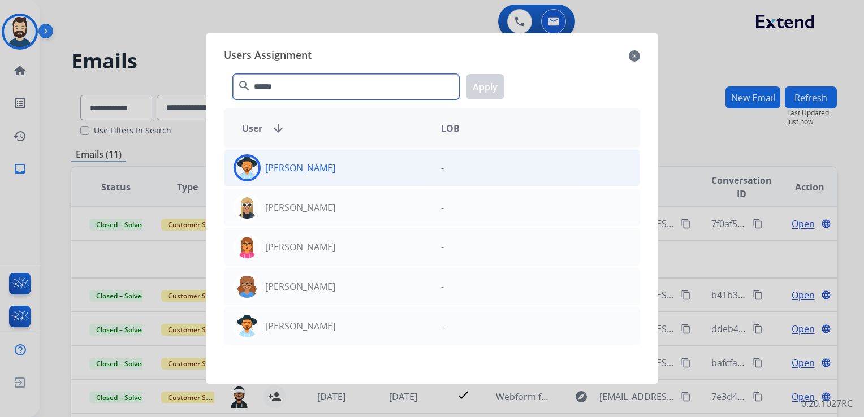
type input "******"
click at [244, 164] on img at bounding box center [247, 168] width 23 height 23
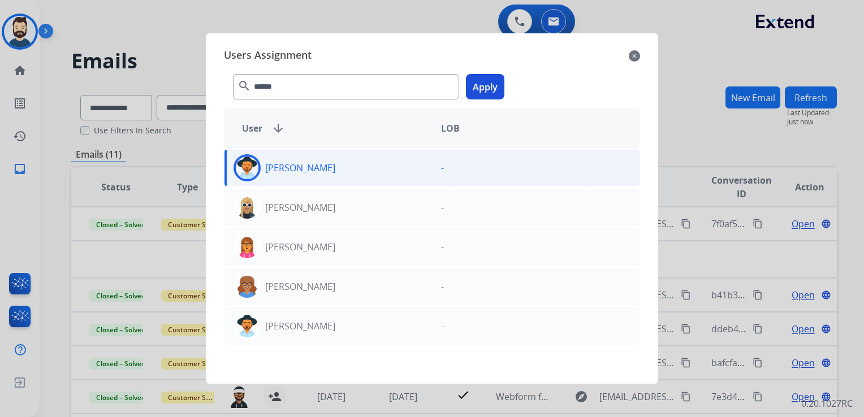
click at [482, 89] on button "Apply" at bounding box center [485, 86] width 38 height 25
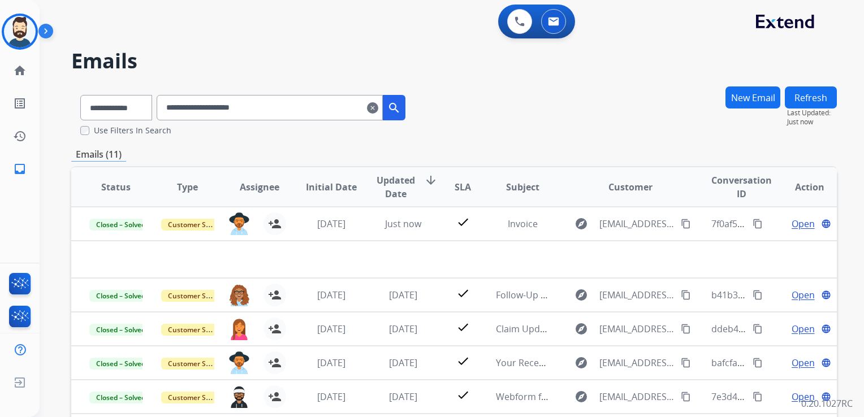
click at [378, 105] on mat-icon "clear" at bounding box center [372, 108] width 11 height 14
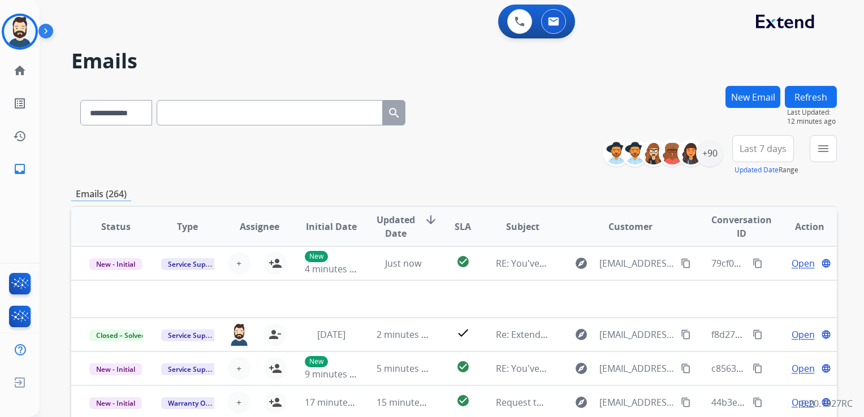
click at [183, 113] on input "text" at bounding box center [270, 112] width 226 height 25
paste input "**********"
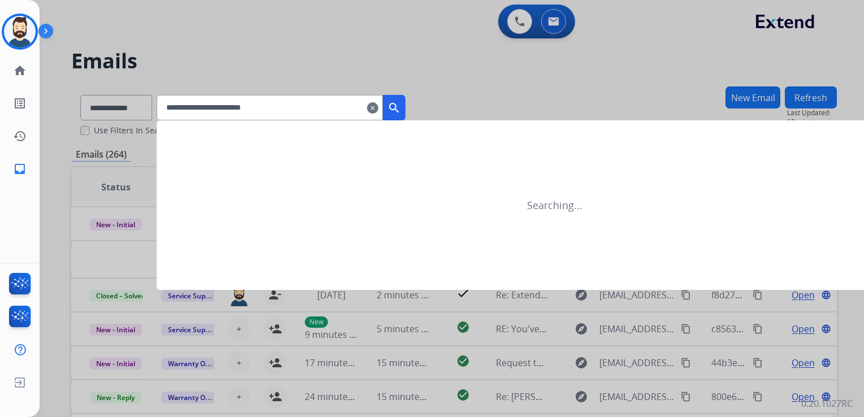
type input "**********"
click at [405, 114] on button "search" at bounding box center [394, 107] width 23 height 25
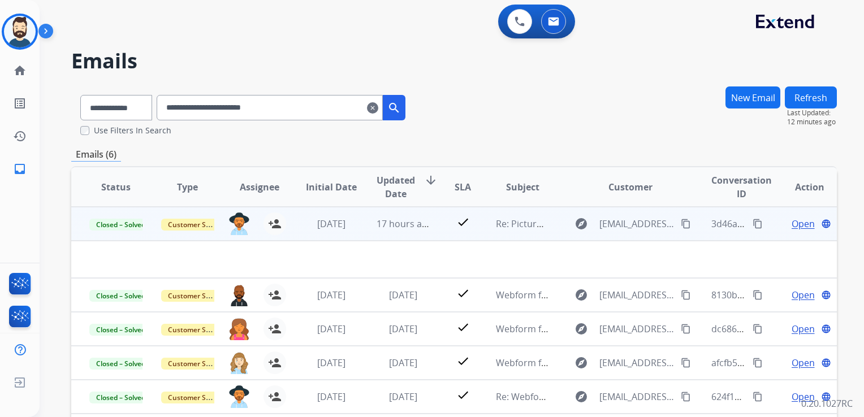
click at [387, 231] on td "17 hours ago" at bounding box center [395, 224] width 72 height 34
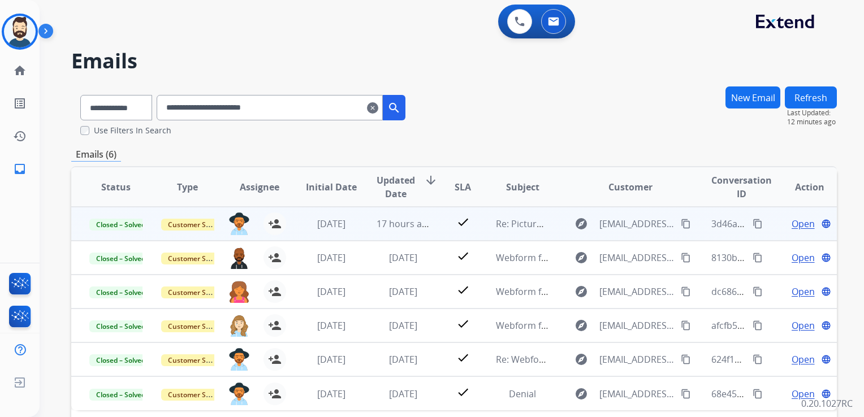
click at [387, 231] on td "17 hours ago" at bounding box center [395, 224] width 72 height 34
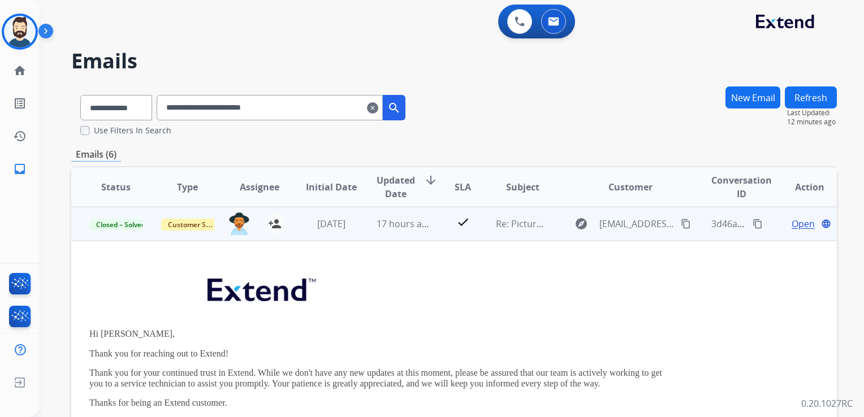
click at [794, 226] on span "Open" at bounding box center [803, 224] width 23 height 14
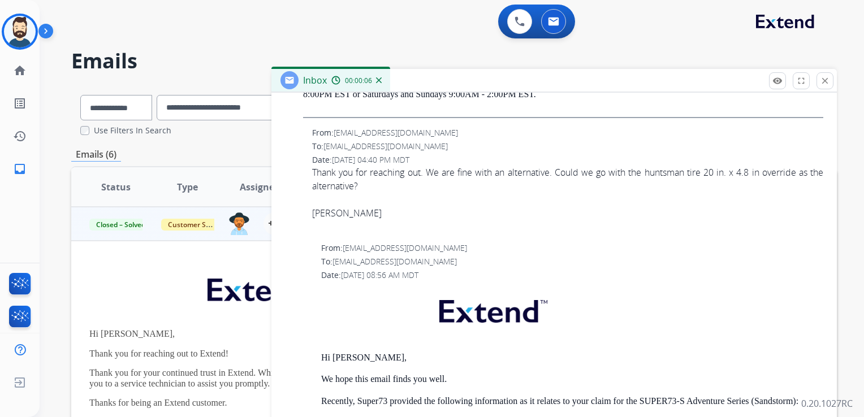
scroll to position [1074, 0]
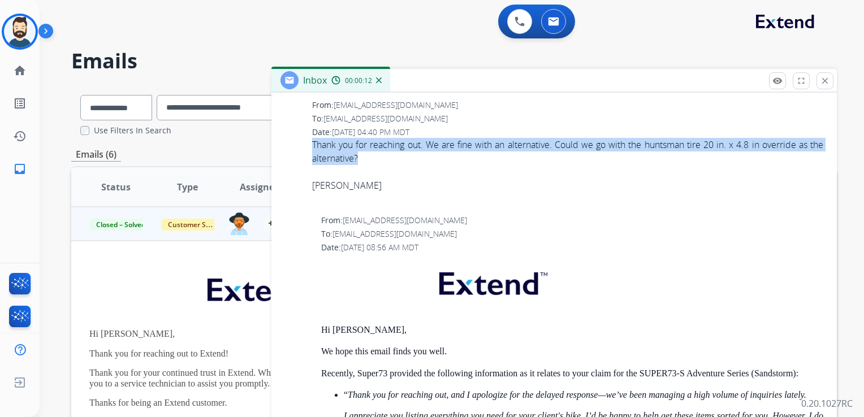
drag, startPoint x: 313, startPoint y: 157, endPoint x: 377, endPoint y: 170, distance: 65.7
click at [377, 170] on div "Thank you for reaching out. We are fine with an alternative. Could we go with t…" at bounding box center [567, 165] width 511 height 54
drag, startPoint x: 377, startPoint y: 170, endPoint x: 359, endPoint y: 163, distance: 19.3
copy div "Thank you for reaching out. We are fine with an alternative. Could we go with t…"
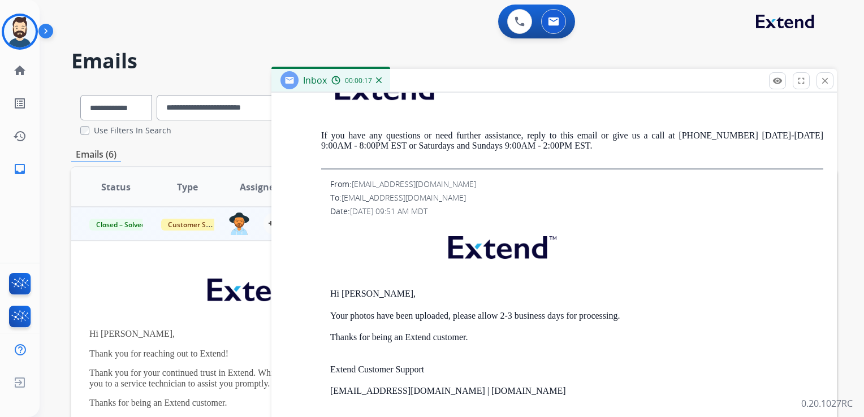
scroll to position [1696, 0]
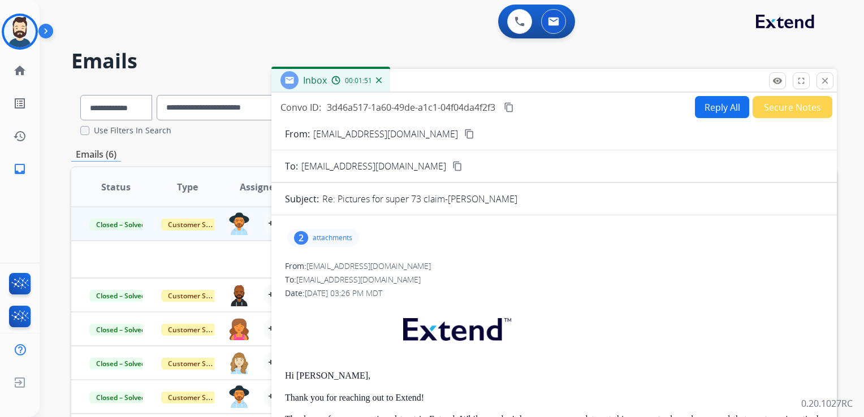
scroll to position [1696, 0]
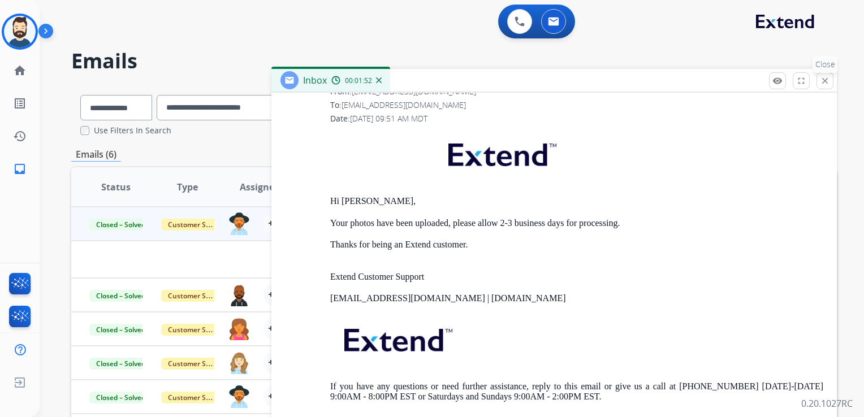
click at [824, 78] on mat-icon "close" at bounding box center [825, 81] width 10 height 10
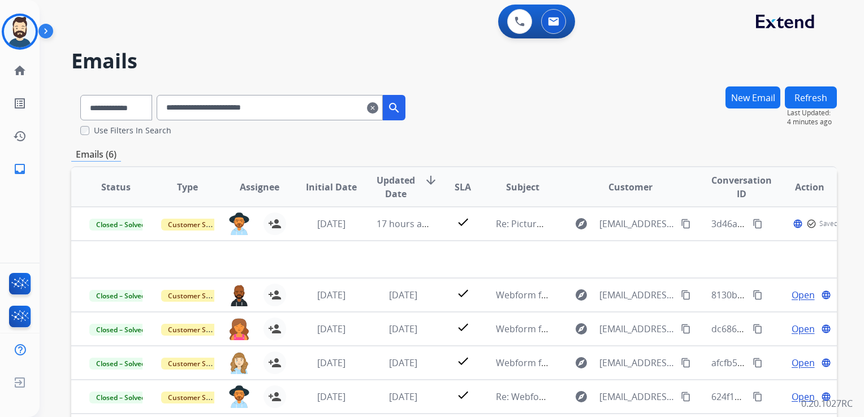
click at [213, 112] on input "**********" at bounding box center [270, 107] width 226 height 25
click at [213, 111] on input "**********" at bounding box center [270, 107] width 226 height 25
paste input "text"
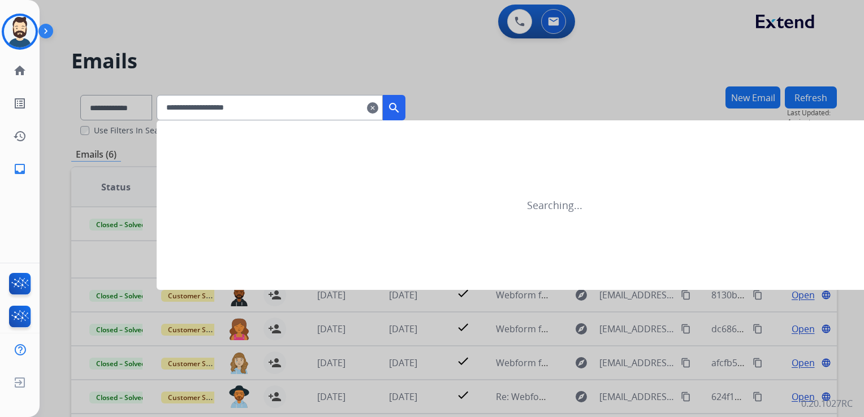
click at [401, 106] on mat-icon "search" at bounding box center [394, 108] width 14 height 14
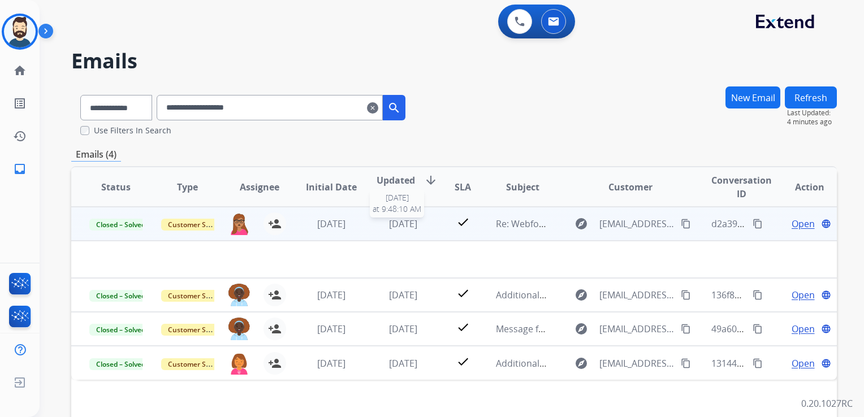
click at [411, 230] on div "[DATE]" at bounding box center [403, 224] width 53 height 14
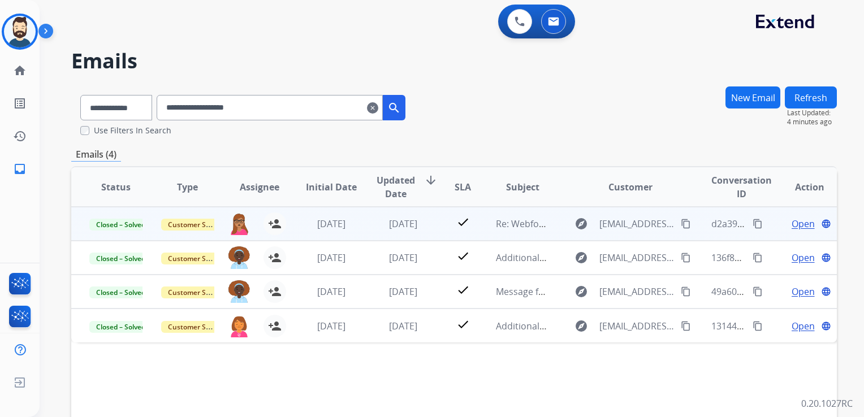
click at [406, 236] on td "[DATE]" at bounding box center [395, 224] width 72 height 34
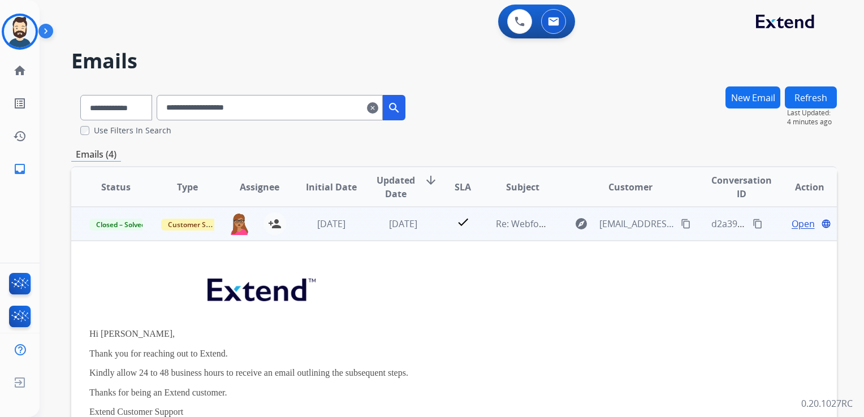
click at [792, 227] on span "Open" at bounding box center [803, 224] width 23 height 14
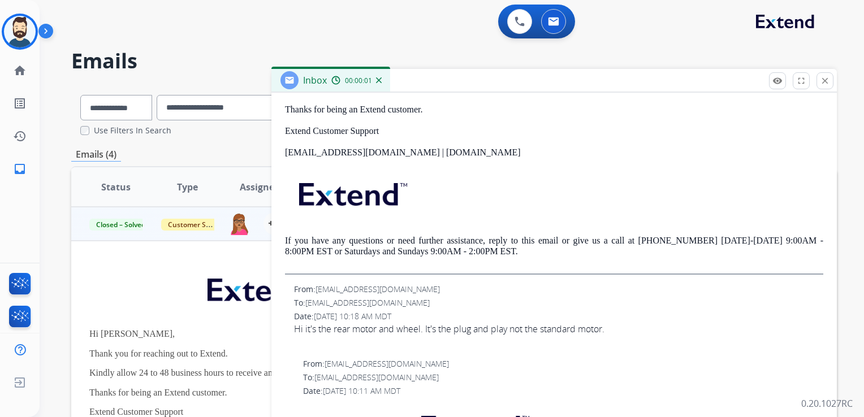
scroll to position [339, 0]
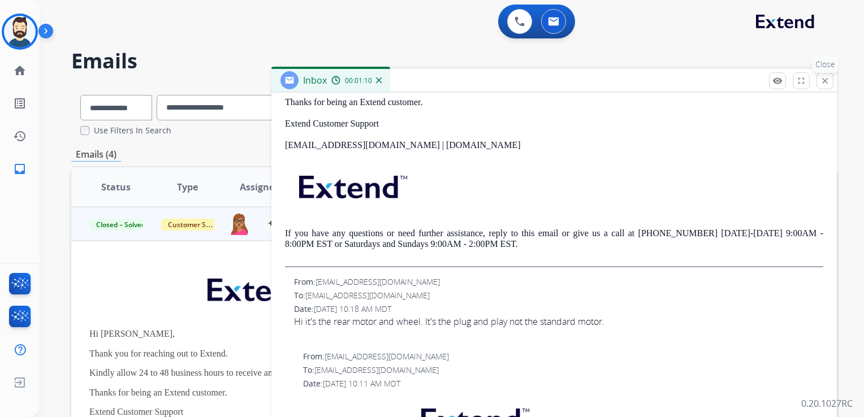
click at [830, 83] on mat-icon "close" at bounding box center [825, 81] width 10 height 10
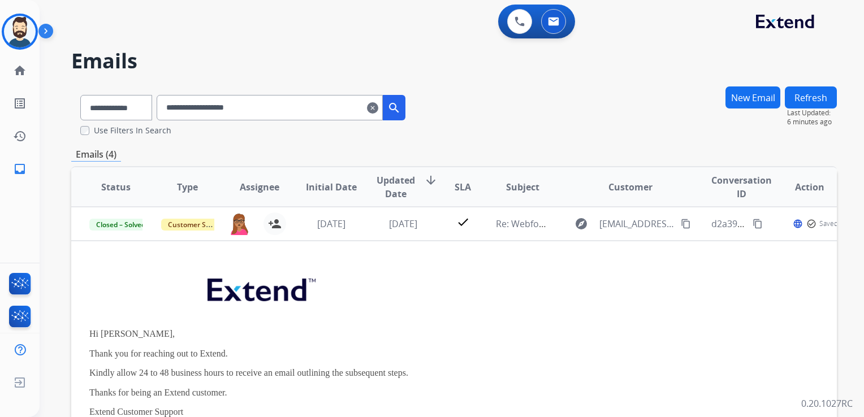
click at [195, 106] on input "**********" at bounding box center [270, 107] width 226 height 25
paste input "**********"
type input "**********"
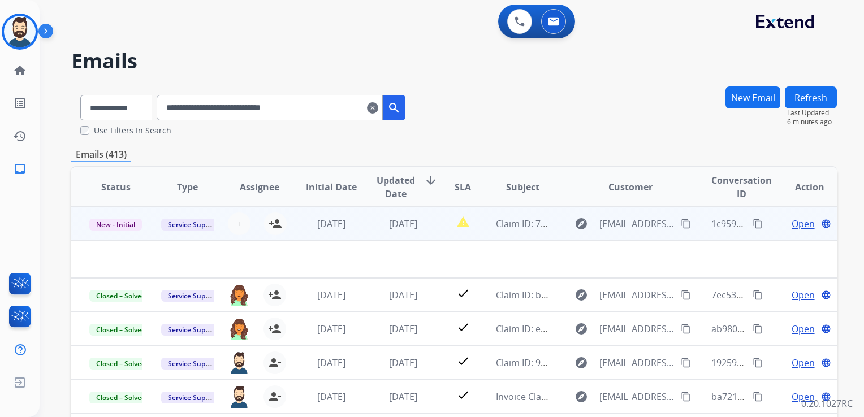
click at [389, 236] on td "[DATE]" at bounding box center [395, 224] width 72 height 34
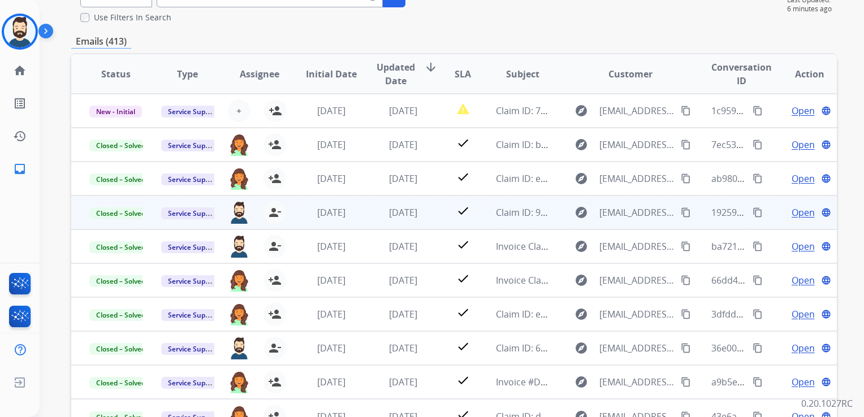
scroll to position [57, 0]
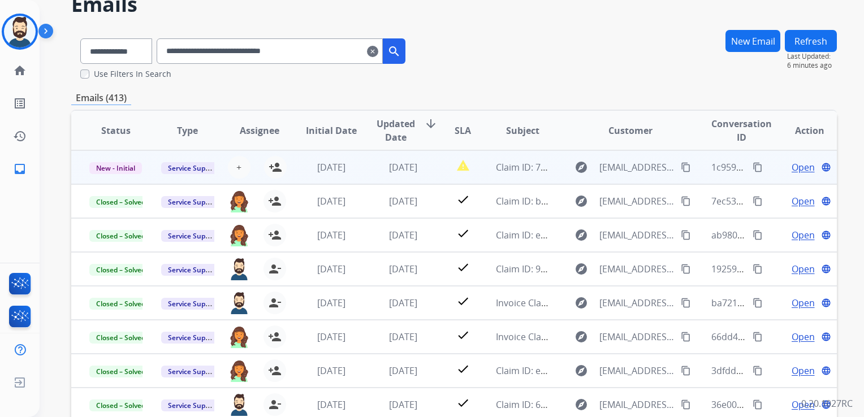
click at [528, 178] on td "Claim ID: 7ff8ec15-9744-434f-ba1f-5f5060a237e4" at bounding box center [514, 167] width 72 height 34
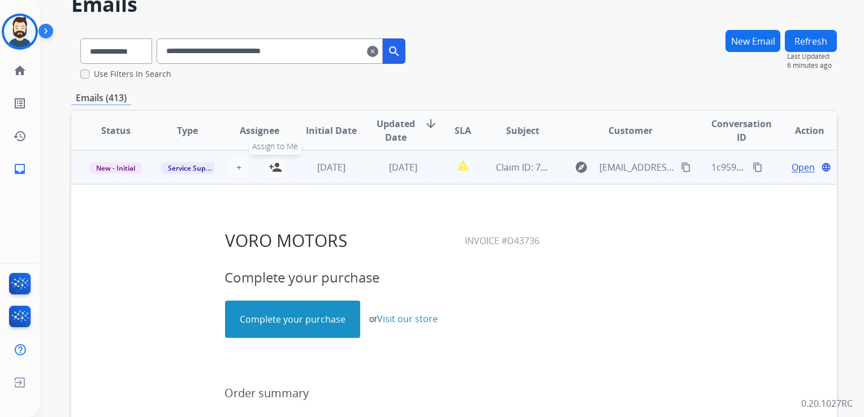
click at [274, 166] on mat-icon "person_add" at bounding box center [276, 168] width 14 height 14
click at [792, 169] on span "Open" at bounding box center [803, 168] width 23 height 14
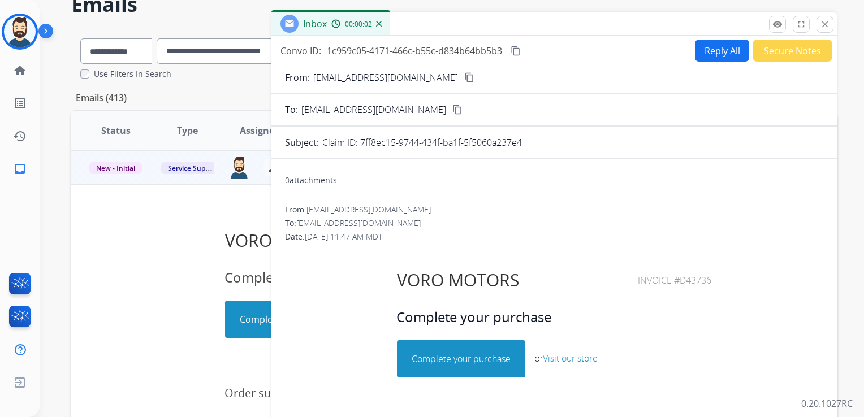
drag, startPoint x: 633, startPoint y: 279, endPoint x: 709, endPoint y: 279, distance: 75.8
click at [709, 279] on center "VORO MOTORS Invoice #D43736" at bounding box center [554, 280] width 536 height 28
copy table "VORO MOTORS"
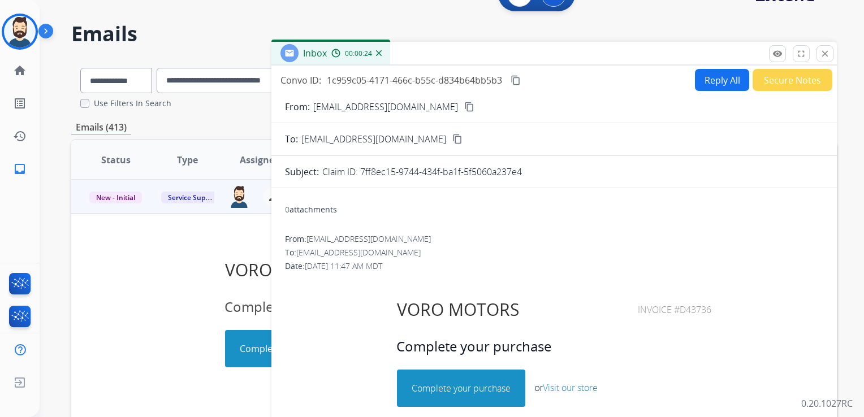
scroll to position [0, 0]
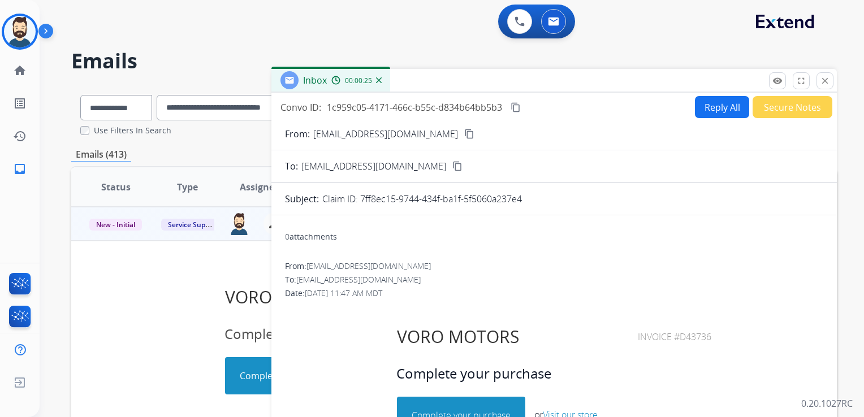
click at [513, 105] on mat-icon "content_copy" at bounding box center [516, 107] width 10 height 10
click at [821, 79] on mat-icon "close" at bounding box center [825, 81] width 10 height 10
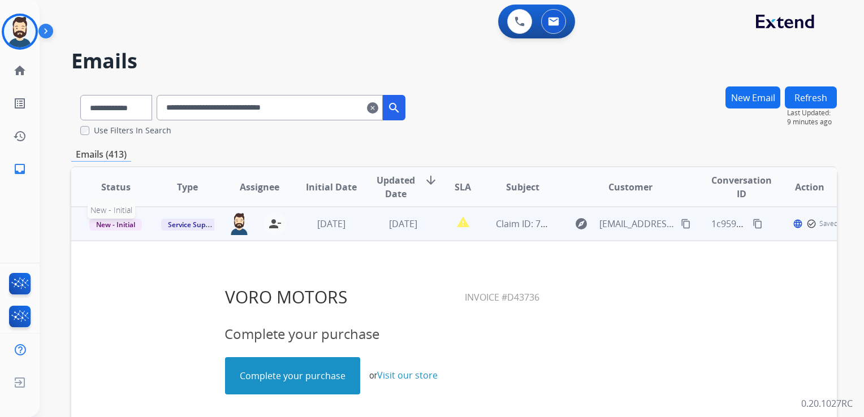
click at [127, 228] on span "New - Initial" at bounding box center [115, 225] width 53 height 12
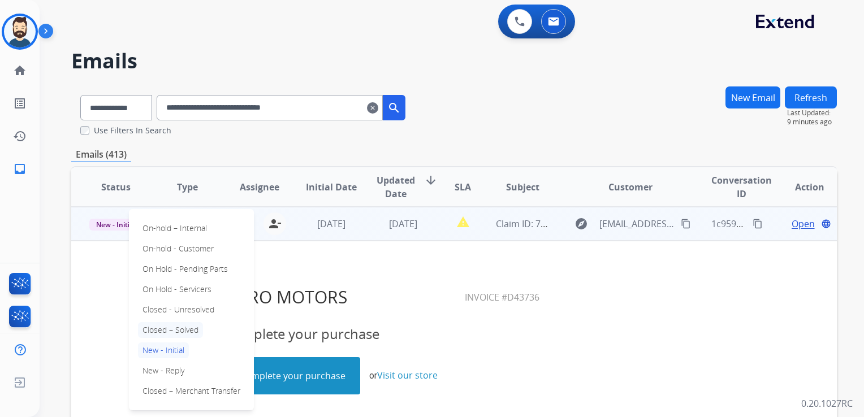
click at [162, 328] on p "Closed – Solved" at bounding box center [170, 330] width 65 height 16
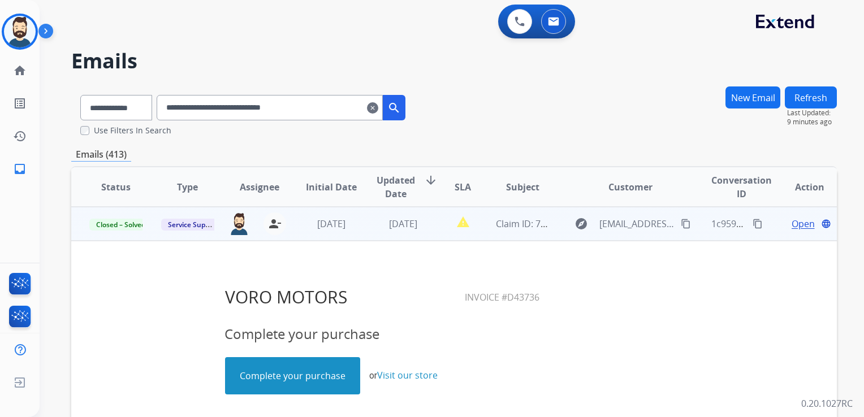
click at [378, 109] on mat-icon "clear" at bounding box center [372, 108] width 11 height 14
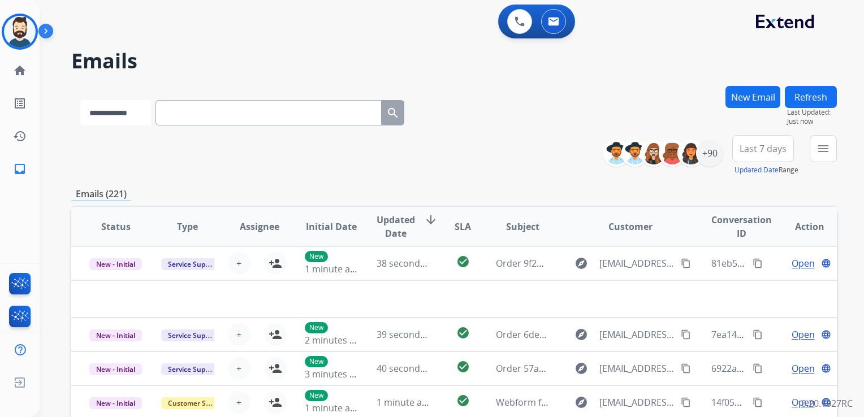
click at [149, 117] on select "**********" at bounding box center [115, 112] width 71 height 25
select select "**********"
click at [80, 100] on select "**********" at bounding box center [115, 112] width 71 height 25
click at [195, 114] on input "text" at bounding box center [270, 112] width 226 height 25
paste input "**********"
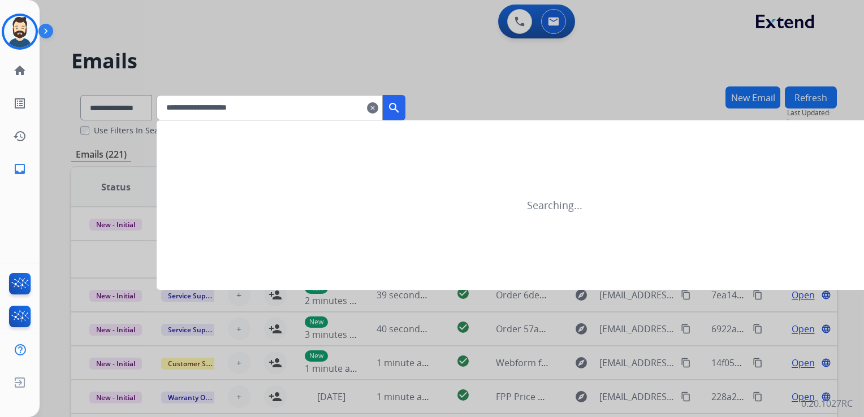
type input "**********"
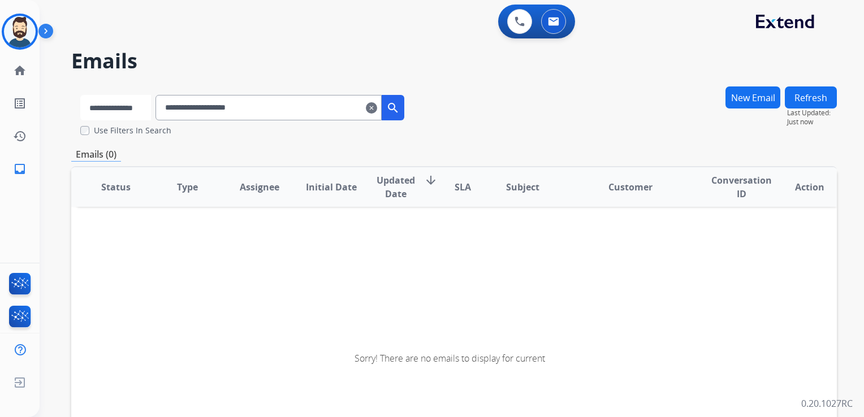
click at [133, 110] on select "**********" at bounding box center [115, 107] width 71 height 25
click at [80, 95] on select "**********" at bounding box center [115, 107] width 71 height 25
click at [401, 111] on mat-icon "search" at bounding box center [394, 108] width 14 height 14
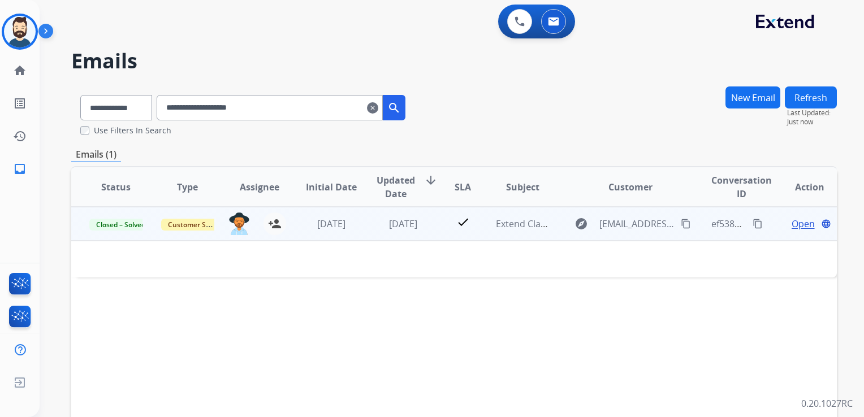
click at [401, 233] on td "[DATE]" at bounding box center [395, 224] width 72 height 34
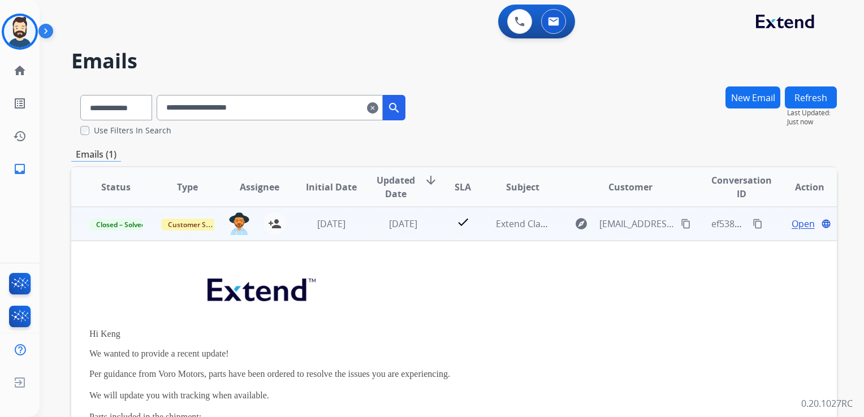
click at [792, 225] on span "Open" at bounding box center [803, 224] width 23 height 14
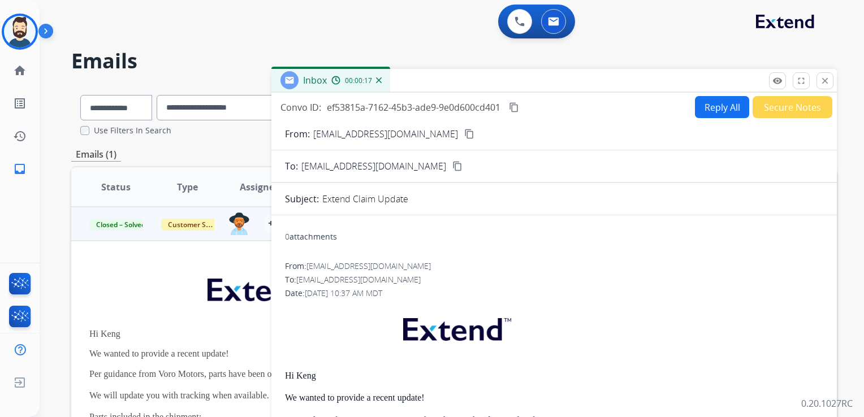
click at [820, 84] on button "close Close" at bounding box center [825, 80] width 17 height 17
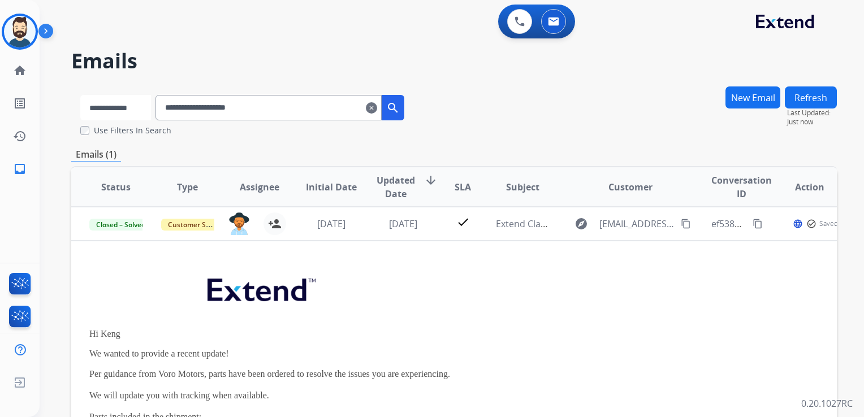
click at [118, 103] on select "**********" at bounding box center [115, 107] width 71 height 25
select select "**********"
click at [80, 95] on select "**********" at bounding box center [115, 107] width 71 height 25
click at [186, 109] on input "**********" at bounding box center [270, 107] width 226 height 25
click at [187, 109] on input "**********" at bounding box center [270, 107] width 226 height 25
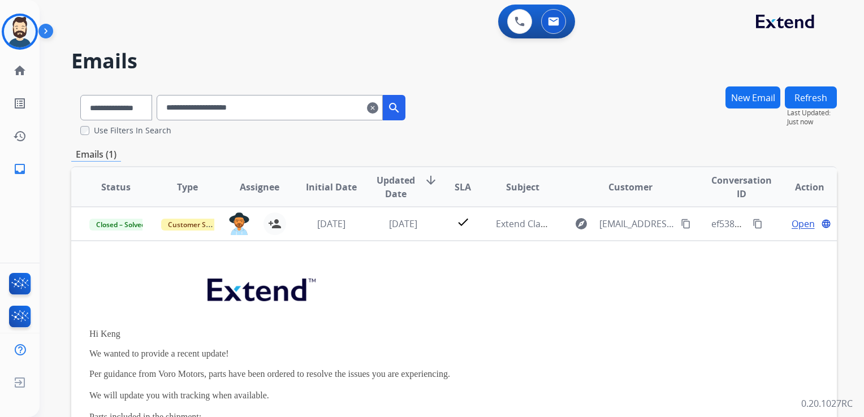
click at [187, 109] on input "**********" at bounding box center [270, 107] width 226 height 25
paste input "**********"
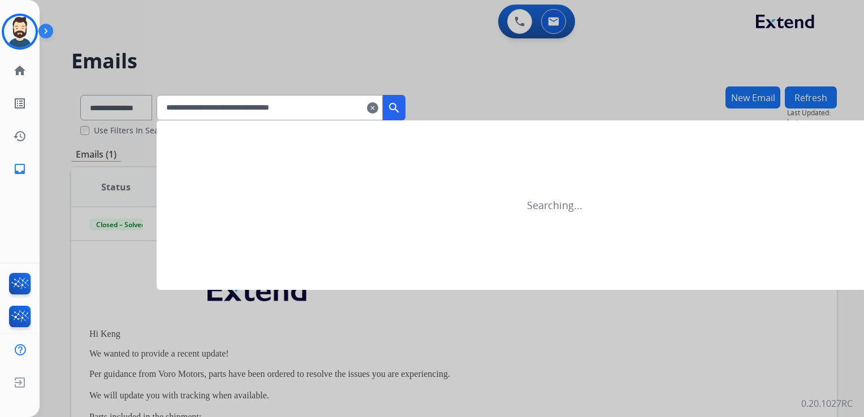
type input "**********"
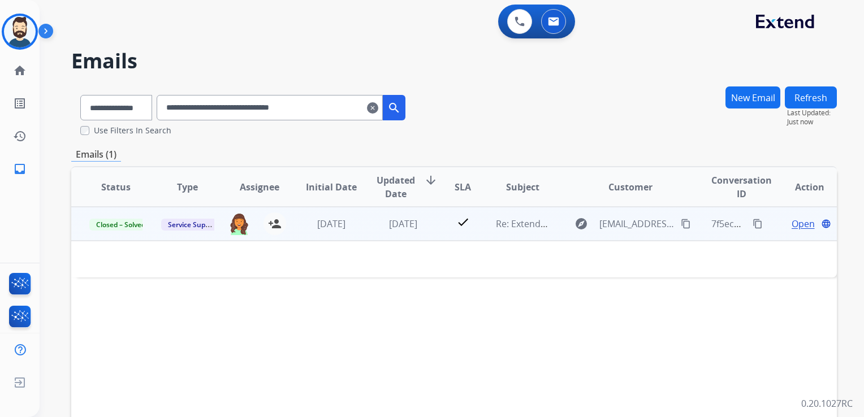
click at [424, 239] on td "[DATE]" at bounding box center [395, 224] width 72 height 34
click at [398, 236] on td "[DATE]" at bounding box center [395, 224] width 72 height 34
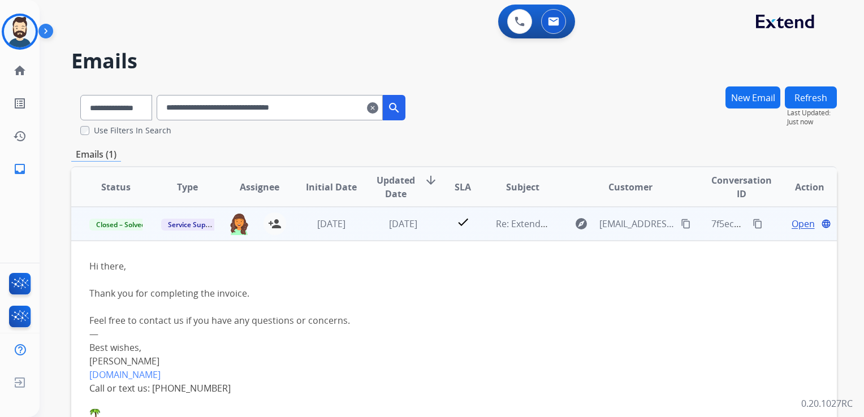
click at [792, 224] on span "Open" at bounding box center [803, 224] width 23 height 14
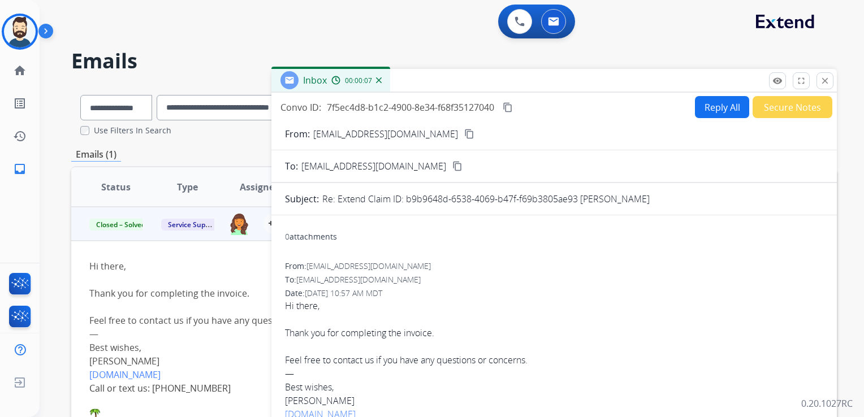
click at [713, 106] on button "Reply All" at bounding box center [722, 107] width 54 height 22
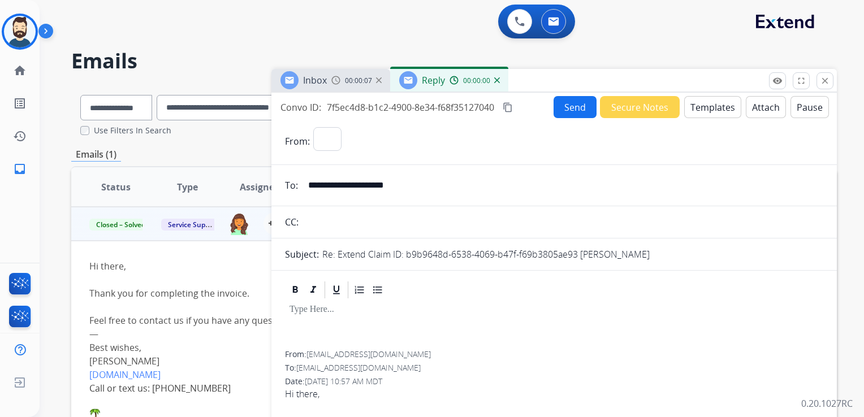
click at [710, 110] on button "Templates" at bounding box center [712, 107] width 57 height 22
select select "**********"
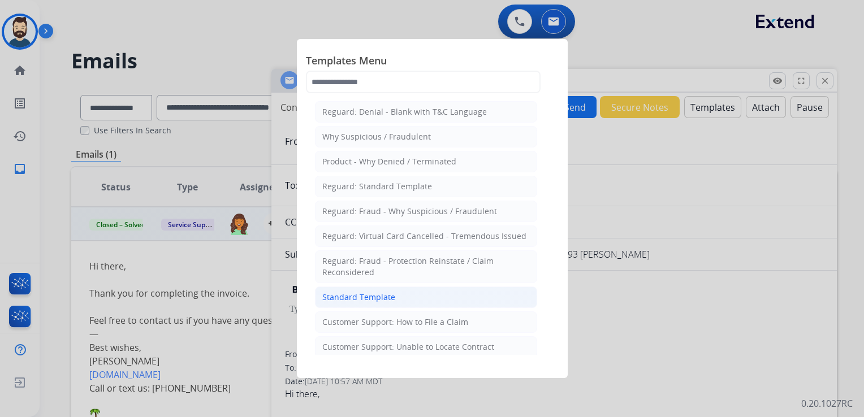
click at [399, 290] on li "Standard Template" at bounding box center [426, 297] width 222 height 21
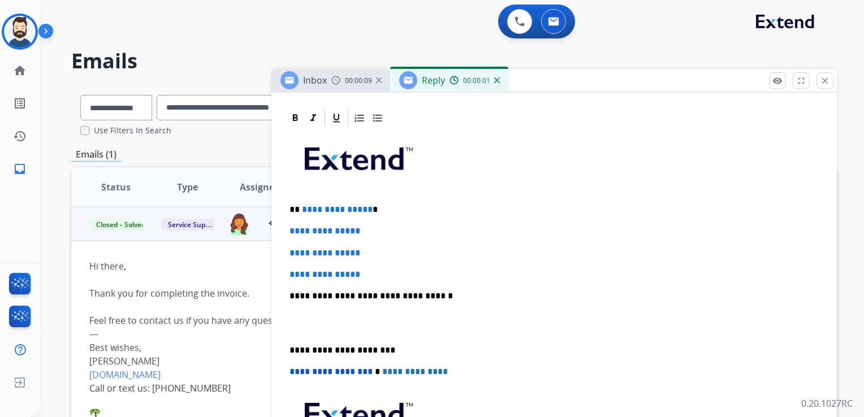
scroll to position [283, 0]
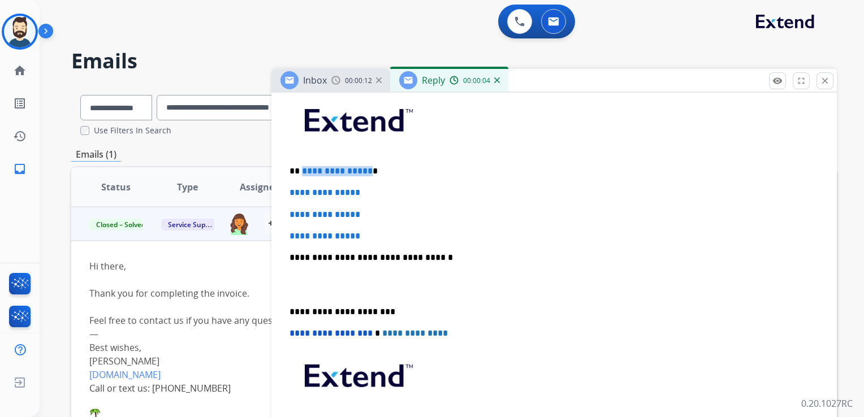
drag, startPoint x: 301, startPoint y: 172, endPoint x: 365, endPoint y: 169, distance: 64.6
click at [365, 169] on span "**********" at bounding box center [337, 171] width 71 height 8
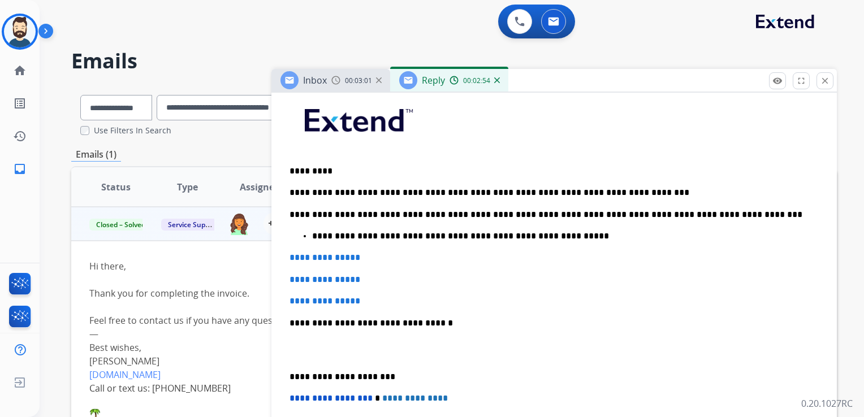
click at [418, 236] on p "**********" at bounding box center [561, 236] width 498 height 10
click at [568, 236] on p "**********" at bounding box center [561, 236] width 498 height 10
click at [615, 235] on p "**********" at bounding box center [561, 236] width 498 height 10
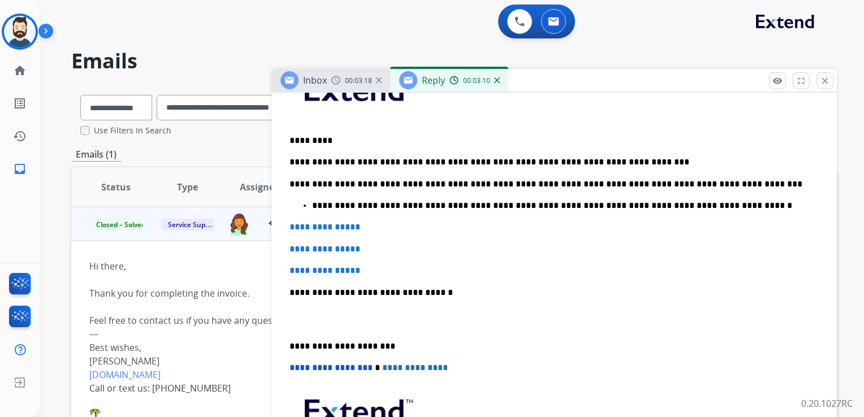
scroll to position [339, 0]
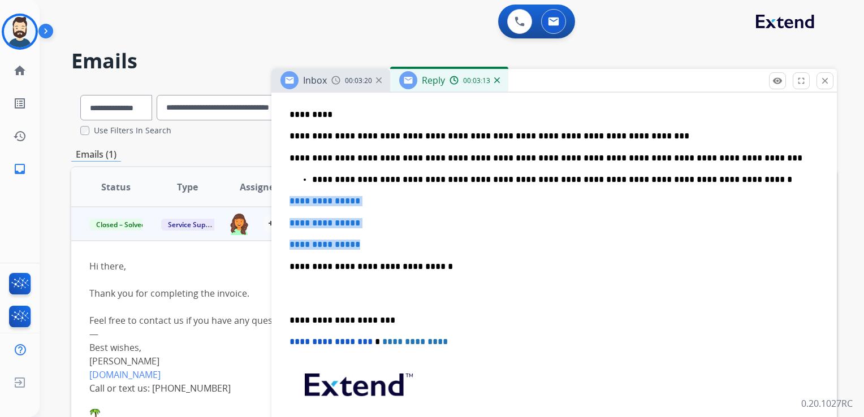
drag, startPoint x: 289, startPoint y: 202, endPoint x: 377, endPoint y: 228, distance: 91.6
click at [377, 228] on div "**********" at bounding box center [554, 260] width 538 height 454
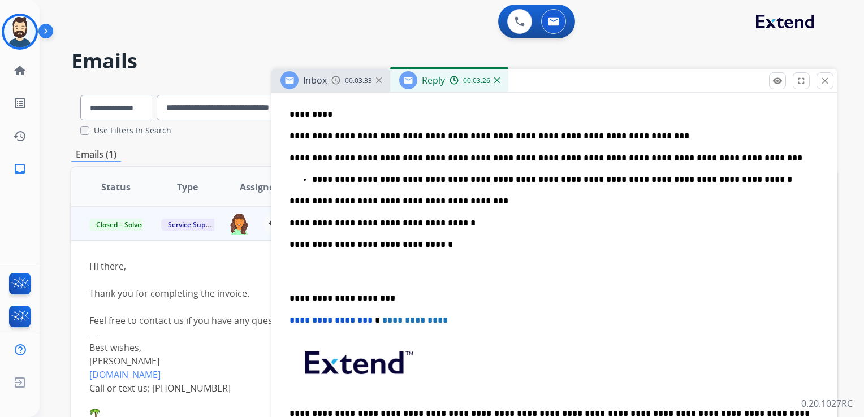
click at [405, 245] on p "**********" at bounding box center [550, 245] width 520 height 10
click at [332, 297] on p "**********" at bounding box center [550, 298] width 520 height 10
click at [333, 297] on p "**********" at bounding box center [550, 298] width 520 height 10
click at [292, 319] on span "**********" at bounding box center [331, 320] width 83 height 8
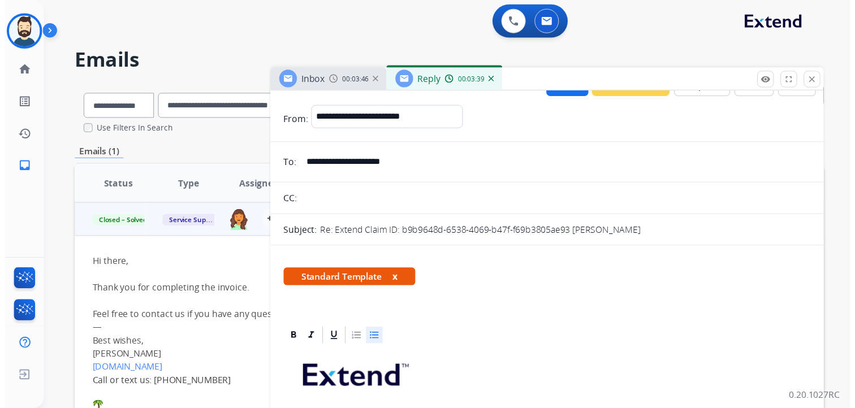
scroll to position [0, 0]
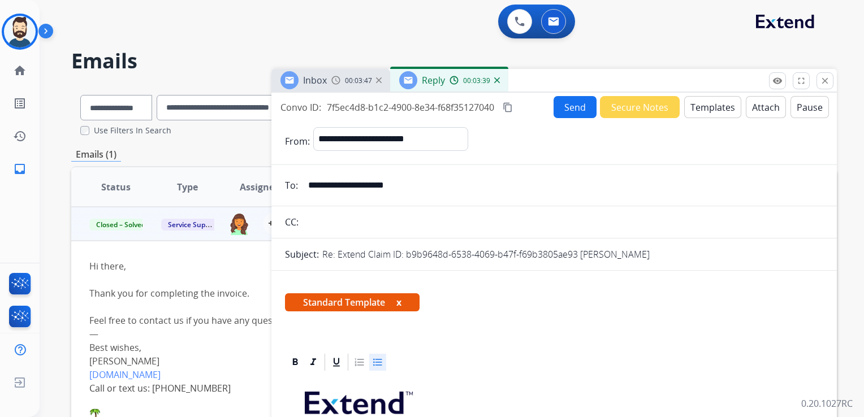
click at [563, 111] on button "Send" at bounding box center [575, 107] width 43 height 22
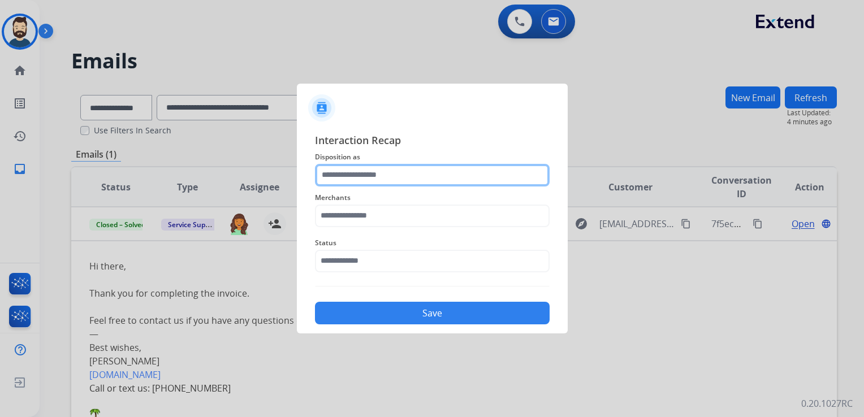
click at [366, 174] on input "text" at bounding box center [432, 175] width 235 height 23
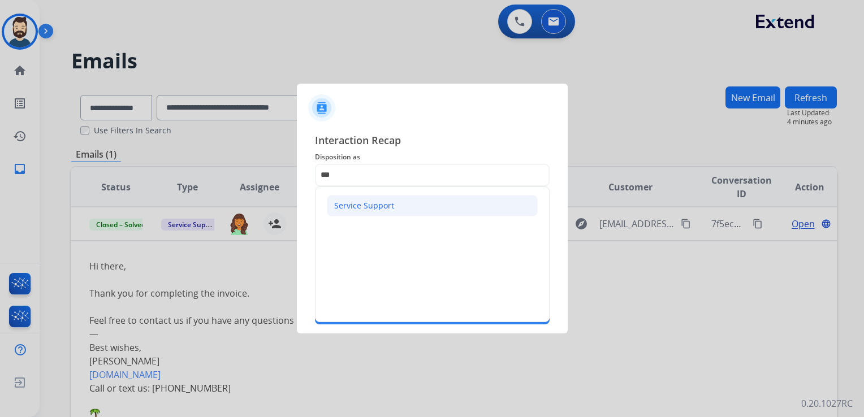
click at [363, 210] on div "Service Support" at bounding box center [364, 205] width 60 height 11
type input "**********"
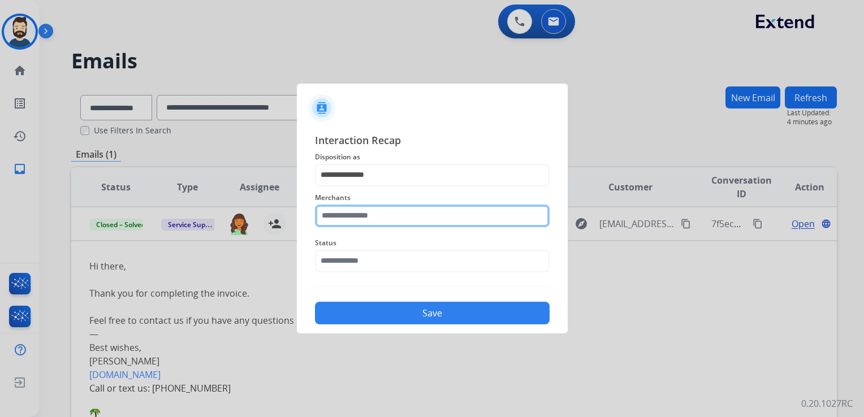
click at [364, 219] on input "text" at bounding box center [432, 216] width 235 height 23
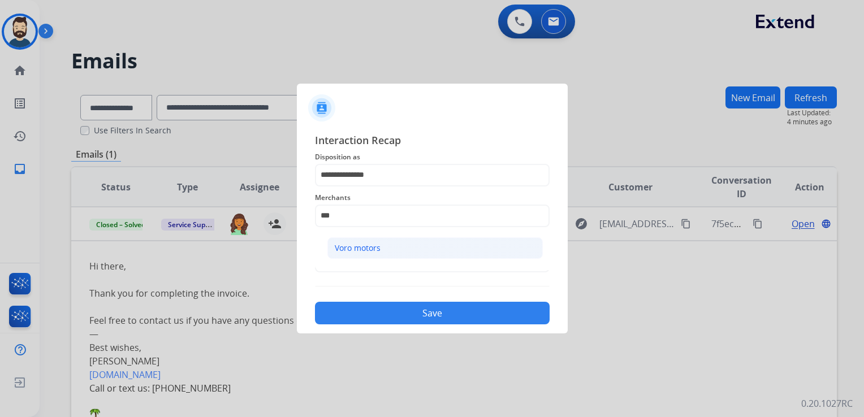
click at [355, 247] on div "Voro motors" at bounding box center [358, 248] width 46 height 11
type input "**********"
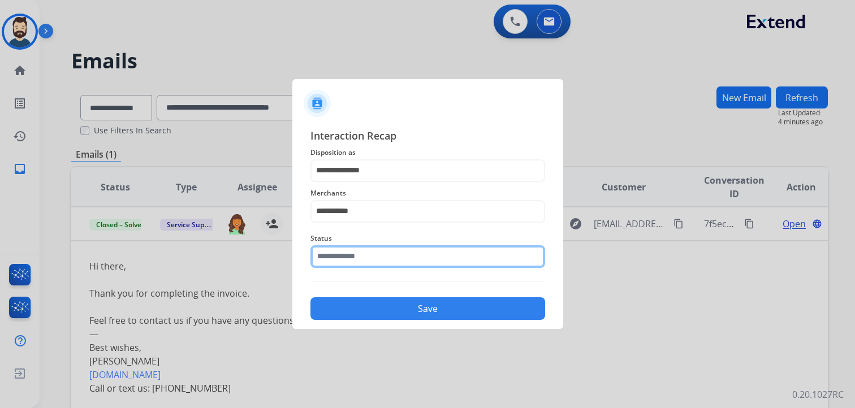
click at [357, 257] on input "text" at bounding box center [427, 256] width 235 height 23
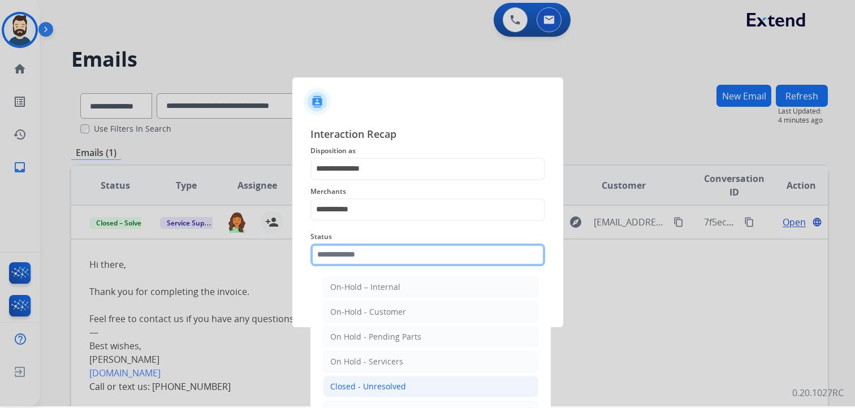
scroll to position [33, 0]
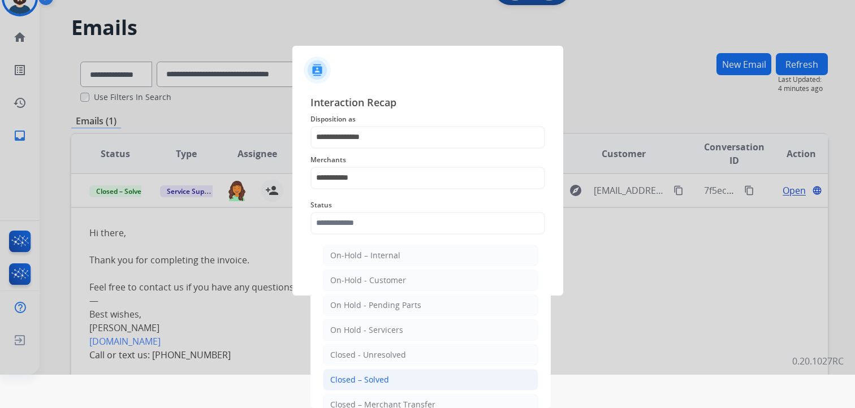
click at [360, 374] on div "Closed – Solved" at bounding box center [359, 379] width 59 height 11
type input "**********"
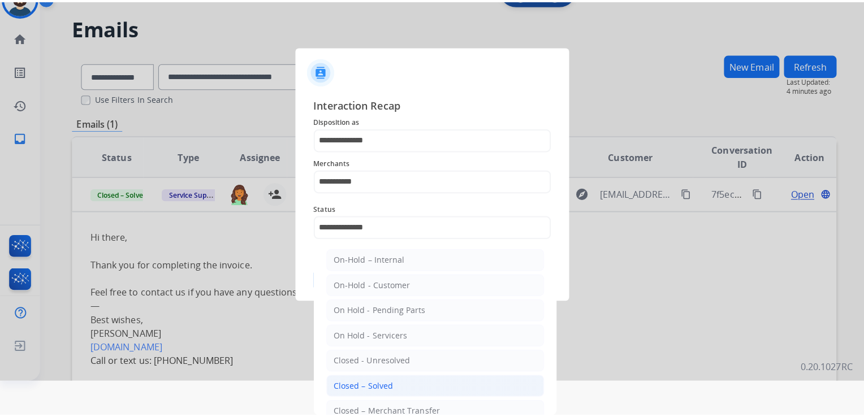
scroll to position [0, 0]
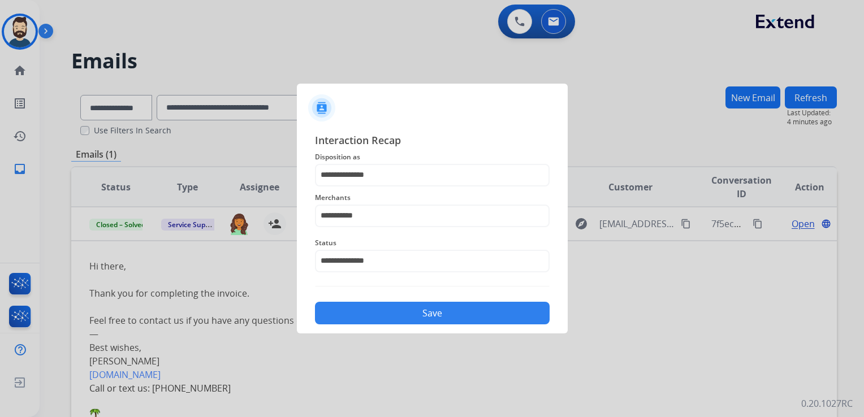
click at [388, 314] on button "Save" at bounding box center [432, 313] width 235 height 23
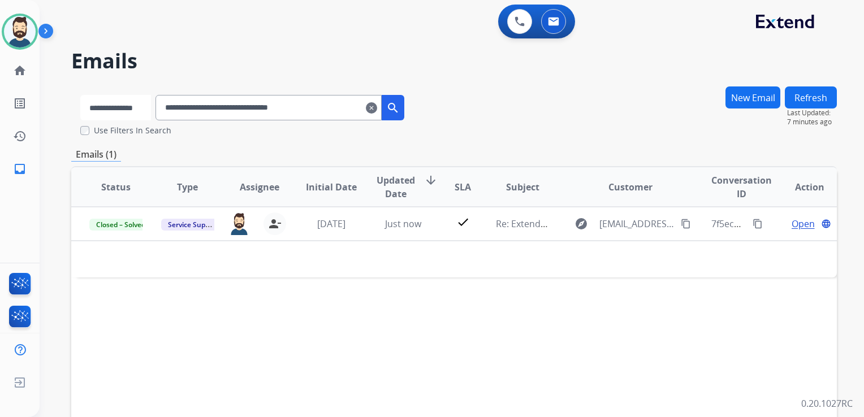
click at [145, 110] on select "**********" at bounding box center [115, 107] width 71 height 25
select select "**********"
click at [80, 95] on select "**********" at bounding box center [115, 107] width 71 height 25
click at [235, 110] on input "**********" at bounding box center [270, 107] width 226 height 25
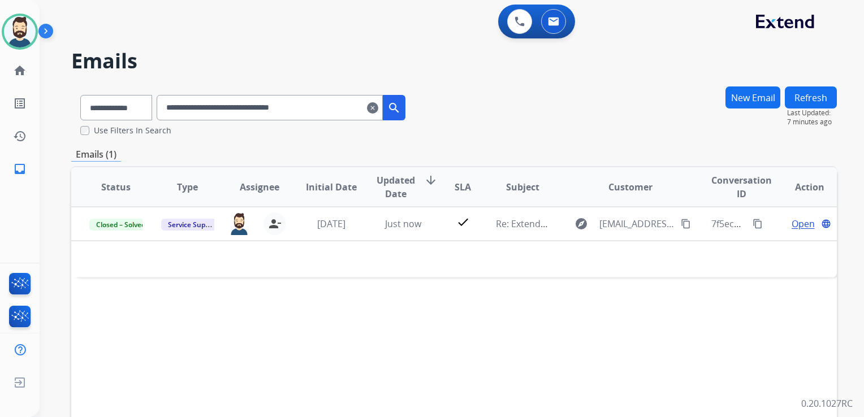
click at [235, 110] on input "**********" at bounding box center [270, 107] width 226 height 25
paste input "text"
type input "**********"
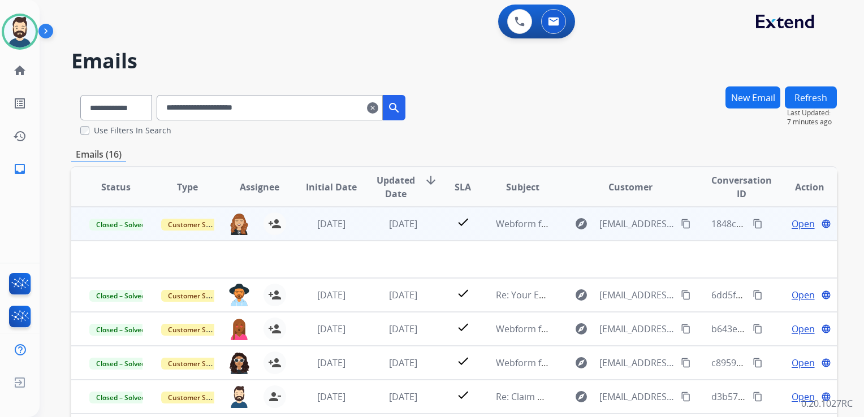
click at [373, 232] on td "[DATE]" at bounding box center [395, 224] width 72 height 34
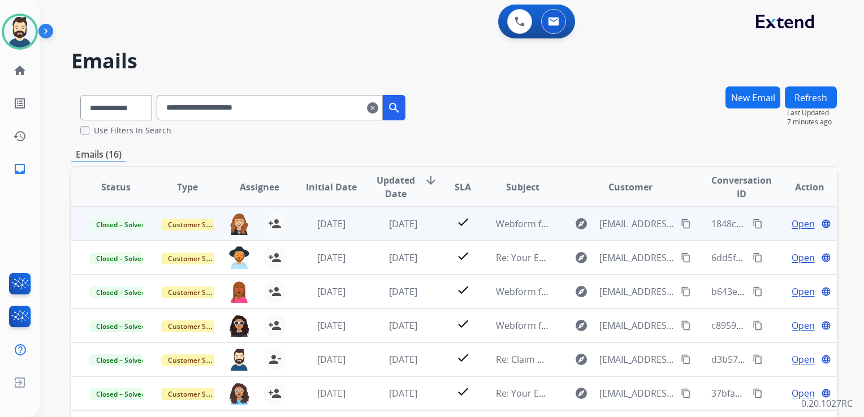
click at [373, 232] on td "[DATE]" at bounding box center [395, 224] width 72 height 34
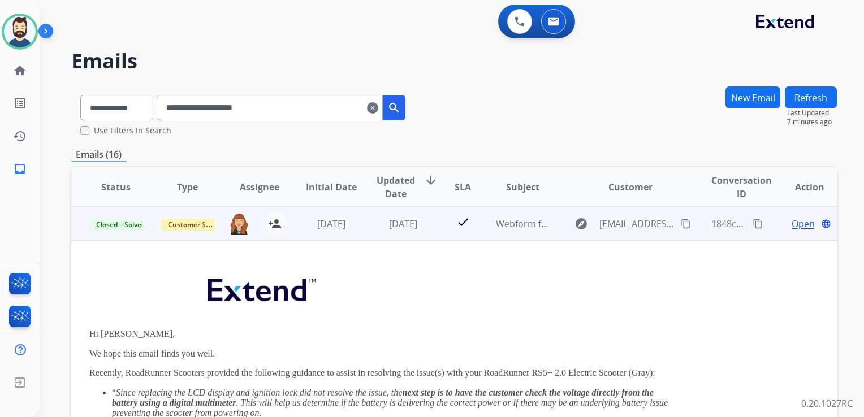
click at [792, 224] on span "Open" at bounding box center [803, 224] width 23 height 14
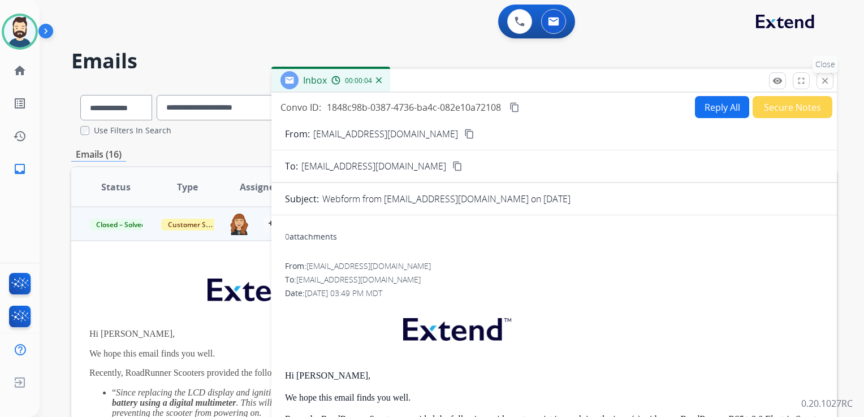
click at [830, 89] on div "remove_red_eye Logs fullscreen Expand close Close" at bounding box center [801, 80] width 64 height 17
drag, startPoint x: 824, startPoint y: 80, endPoint x: 794, endPoint y: 80, distance: 30.0
click at [824, 80] on mat-icon "close" at bounding box center [825, 81] width 10 height 10
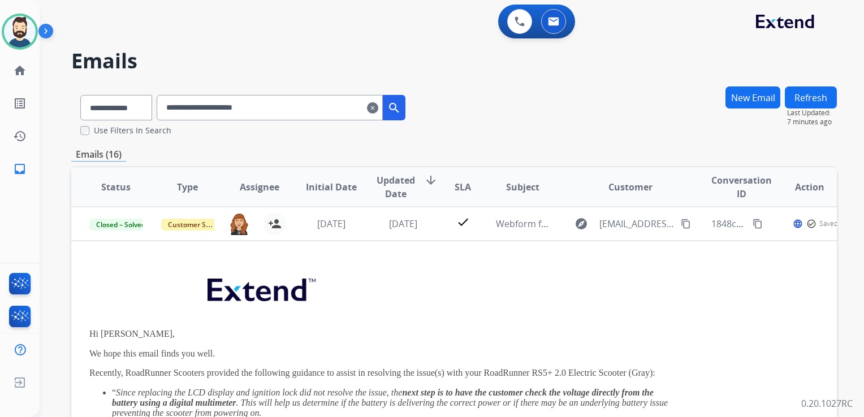
click at [378, 104] on mat-icon "clear" at bounding box center [372, 108] width 11 height 14
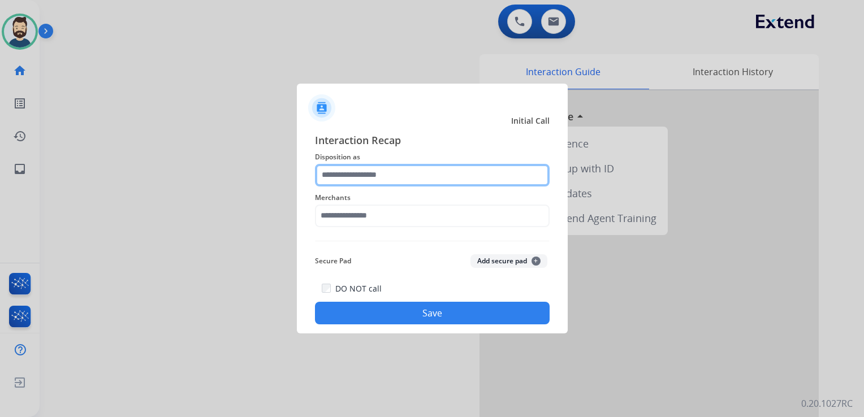
click at [406, 175] on input "text" at bounding box center [432, 175] width 235 height 23
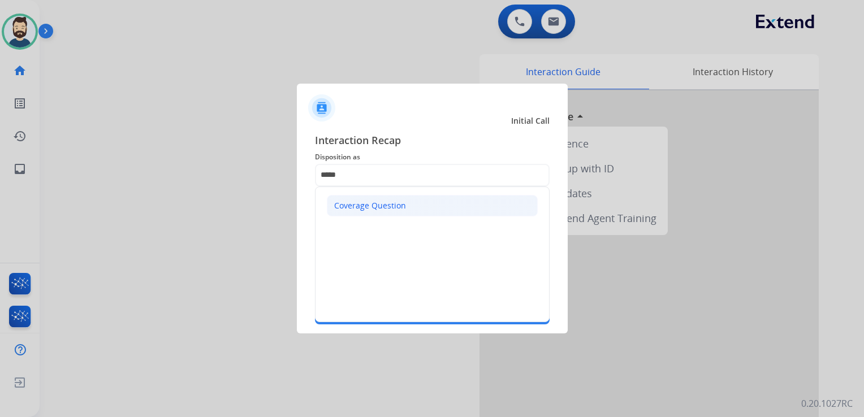
click at [398, 208] on div "Coverage Question" at bounding box center [370, 205] width 72 height 11
type input "**********"
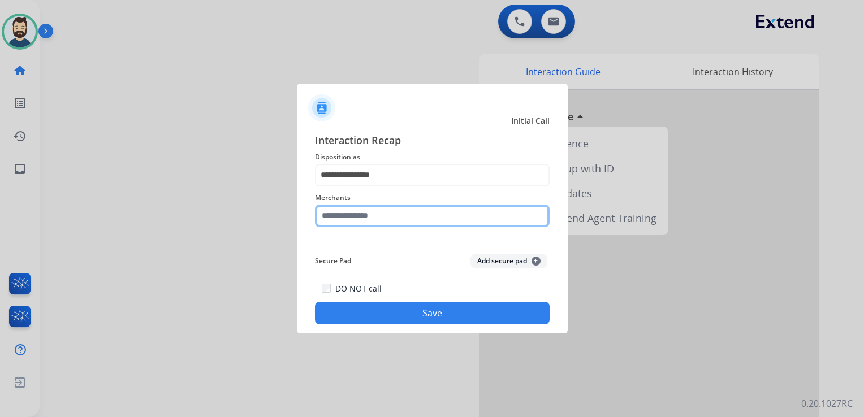
click at [390, 213] on input "text" at bounding box center [432, 216] width 235 height 23
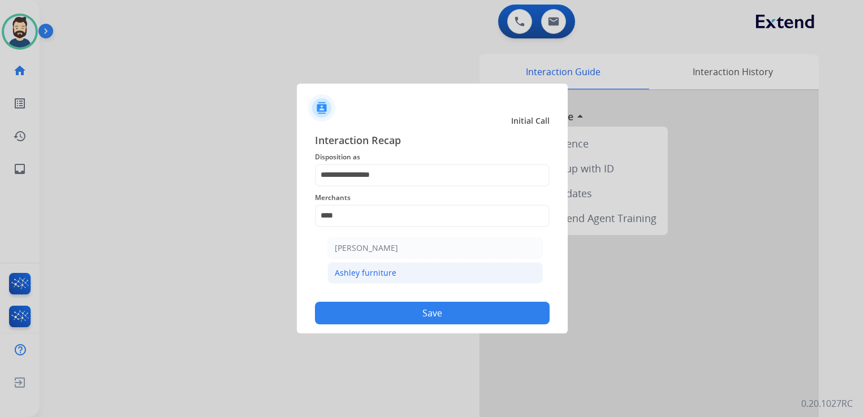
click at [393, 272] on div "Ashley furniture" at bounding box center [366, 272] width 62 height 11
type input "**********"
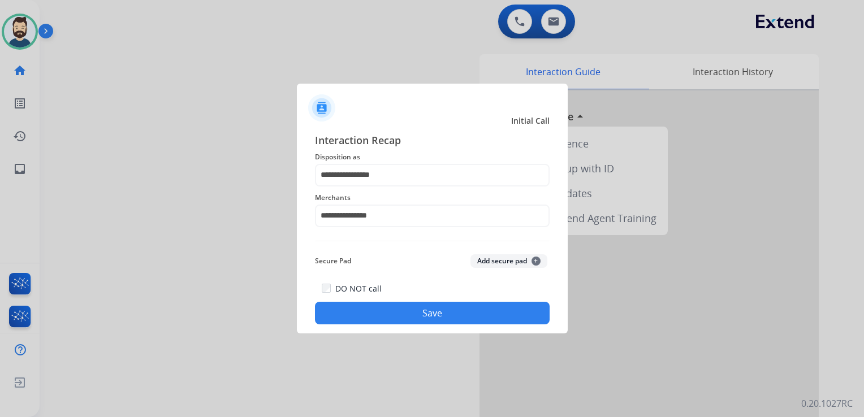
click at [424, 318] on button "Save" at bounding box center [432, 313] width 235 height 23
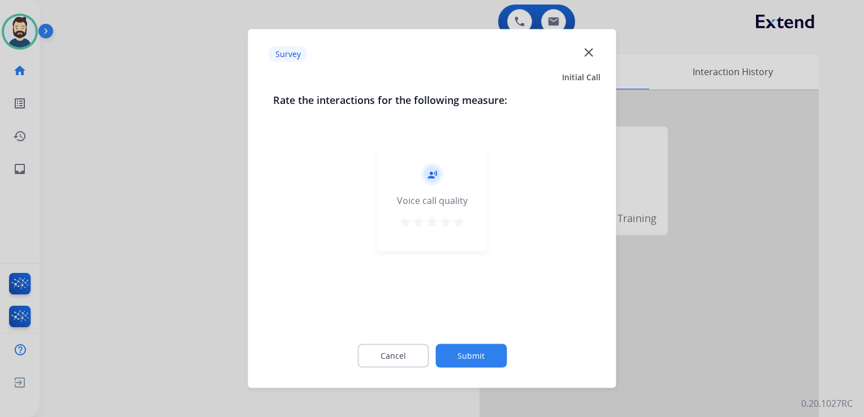
click at [459, 222] on mat-icon "star" at bounding box center [459, 222] width 14 height 14
click at [476, 348] on button "Submit" at bounding box center [470, 356] width 71 height 24
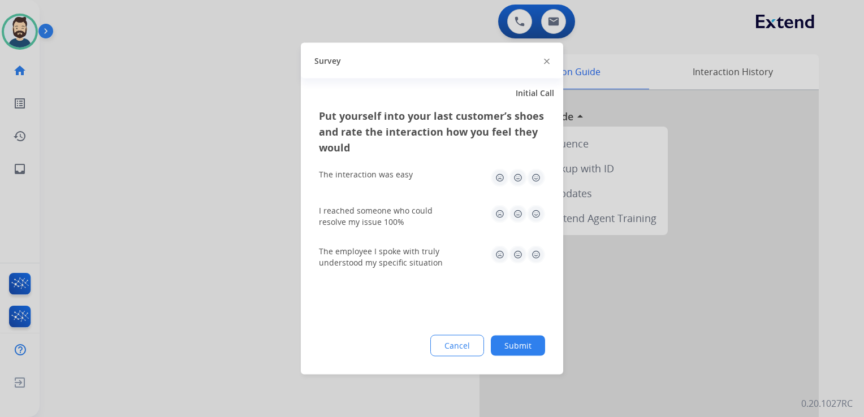
click at [541, 178] on img at bounding box center [536, 178] width 18 height 18
click at [536, 212] on img at bounding box center [536, 214] width 18 height 18
click at [532, 256] on img at bounding box center [536, 255] width 18 height 18
drag, startPoint x: 526, startPoint y: 338, endPoint x: 455, endPoint y: 295, distance: 83.2
click at [525, 339] on button "Submit" at bounding box center [518, 346] width 54 height 20
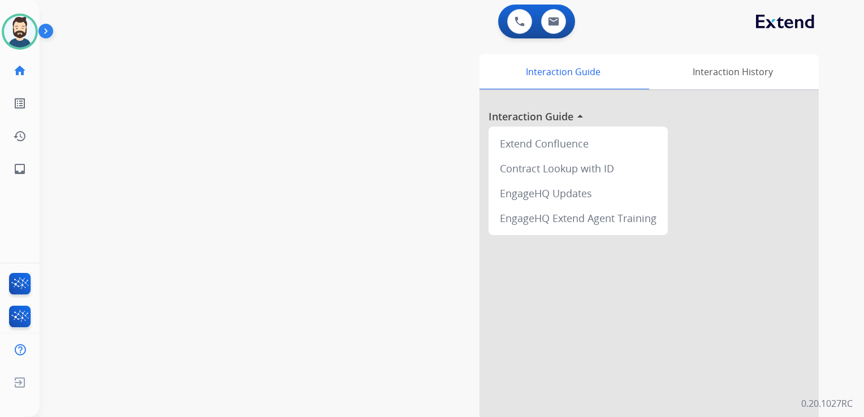
click at [185, 159] on div "swap_horiz Break voice bridge close_fullscreen Connect 3-Way Call merge_type Se…" at bounding box center [438, 277] width 797 height 472
click at [22, 166] on mat-icon "inbox" at bounding box center [20, 169] width 14 height 14
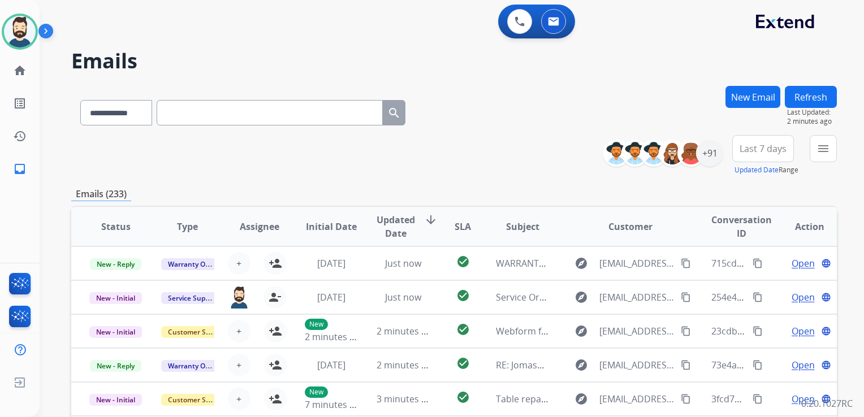
click at [178, 114] on input "text" at bounding box center [270, 112] width 226 height 25
paste input "**********"
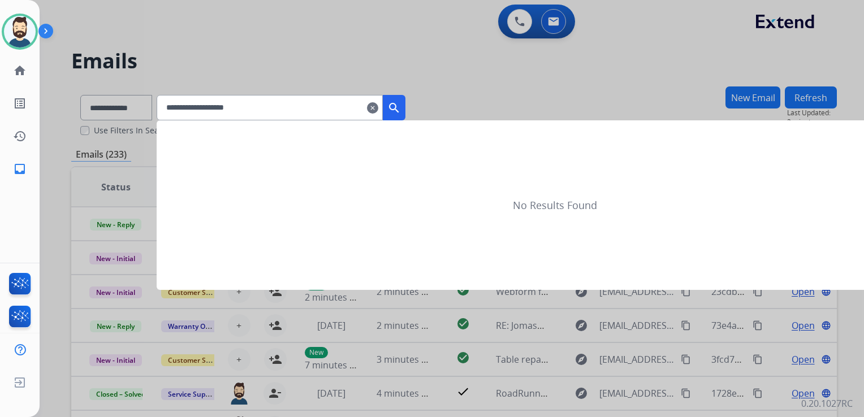
type input "**********"
click at [401, 109] on mat-icon "search" at bounding box center [394, 108] width 14 height 14
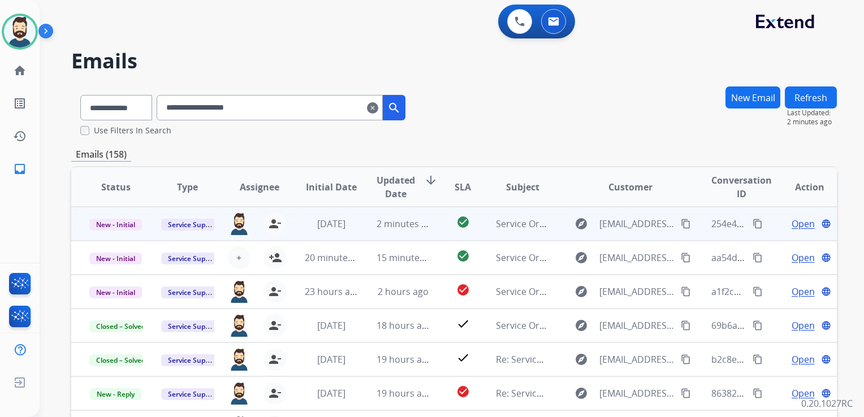
click at [394, 235] on td "2 minutes ago" at bounding box center [395, 224] width 72 height 34
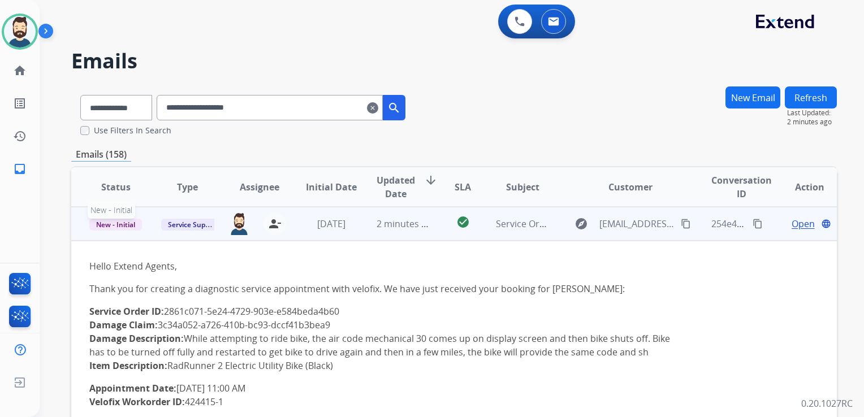
click at [124, 226] on span "New - Initial" at bounding box center [115, 225] width 53 height 12
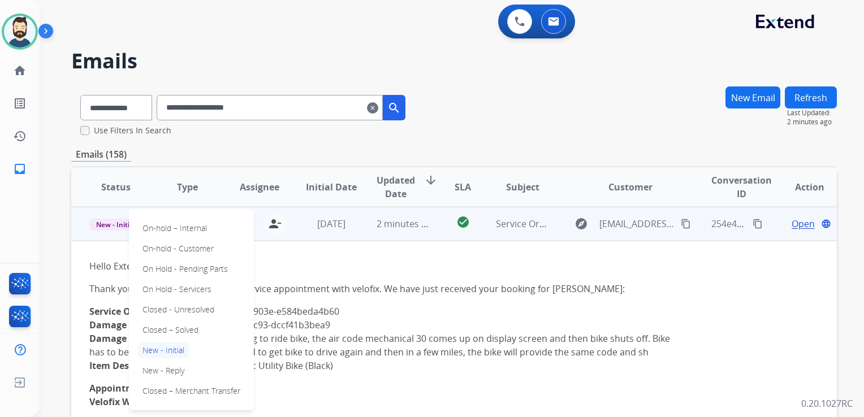
drag, startPoint x: 174, startPoint y: 326, endPoint x: 182, endPoint y: 319, distance: 10.8
click at [175, 326] on p "Closed – Solved" at bounding box center [170, 330] width 65 height 16
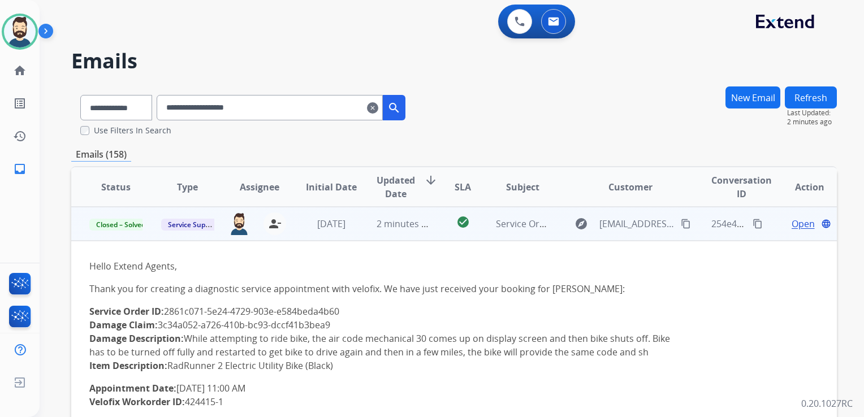
click at [378, 106] on mat-icon "clear" at bounding box center [372, 108] width 11 height 14
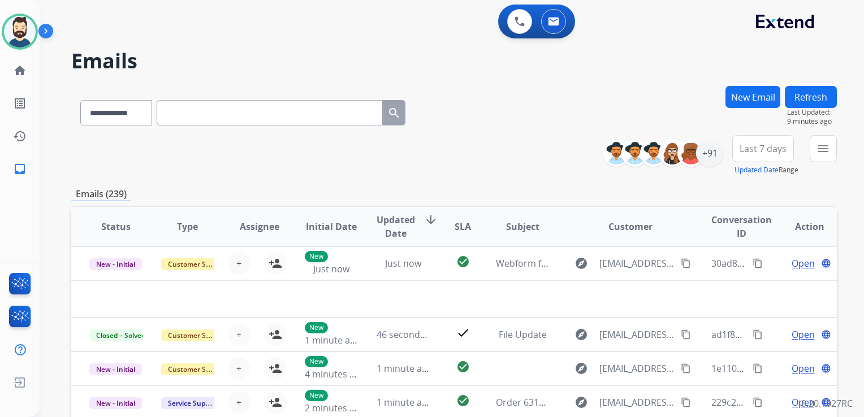
click at [202, 34] on div "0 Voice Interactions 0 Email Interactions" at bounding box center [445, 23] width 784 height 36
click at [751, 96] on button "New Email" at bounding box center [753, 97] width 55 height 22
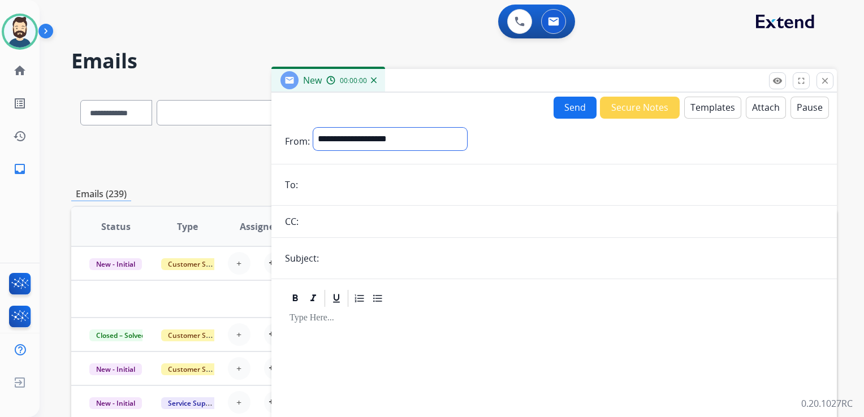
click at [357, 141] on select "**********" at bounding box center [390, 139] width 154 height 23
select select "**********"
click at [313, 128] on select "**********" at bounding box center [390, 139] width 154 height 23
click at [339, 192] on input "email" at bounding box center [562, 186] width 522 height 23
paste input "**********"
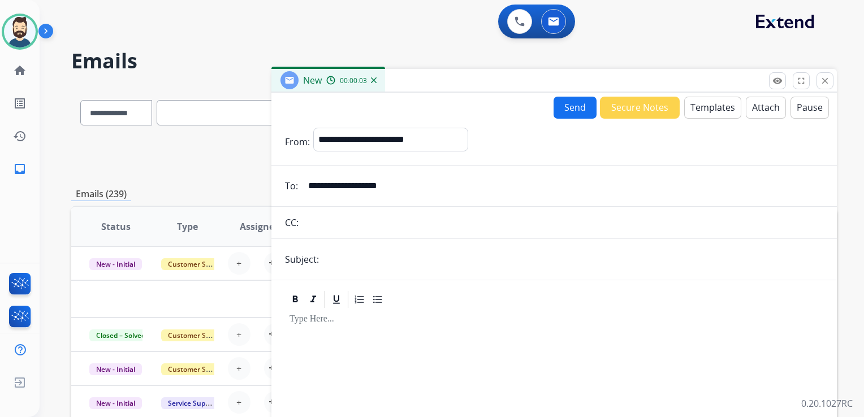
type input "**********"
click at [359, 258] on input "text" at bounding box center [572, 259] width 501 height 23
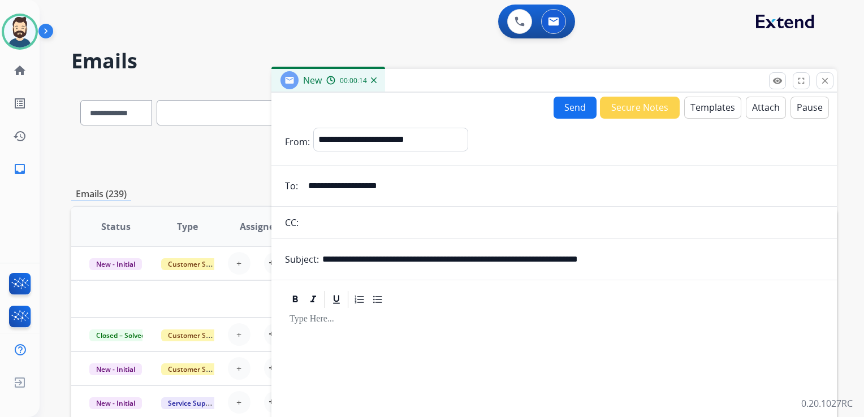
drag, startPoint x: 385, startPoint y: 257, endPoint x: 430, endPoint y: 259, distance: 45.8
click at [430, 259] on input "**********" at bounding box center [572, 259] width 501 height 23
paste input "***"
drag, startPoint x: 502, startPoint y: 258, endPoint x: 704, endPoint y: 253, distance: 201.9
click at [704, 253] on input "**********" at bounding box center [572, 259] width 501 height 23
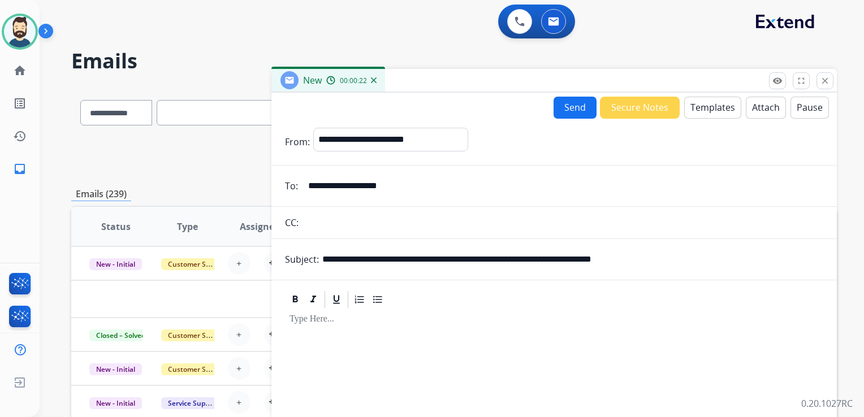
paste input "text"
type input "**********"
drag, startPoint x: 480, startPoint y: 326, endPoint x: 512, endPoint y: 301, distance: 40.3
click at [480, 325] on div at bounding box center [554, 407] width 538 height 194
click at [700, 105] on button "Templates" at bounding box center [712, 108] width 57 height 22
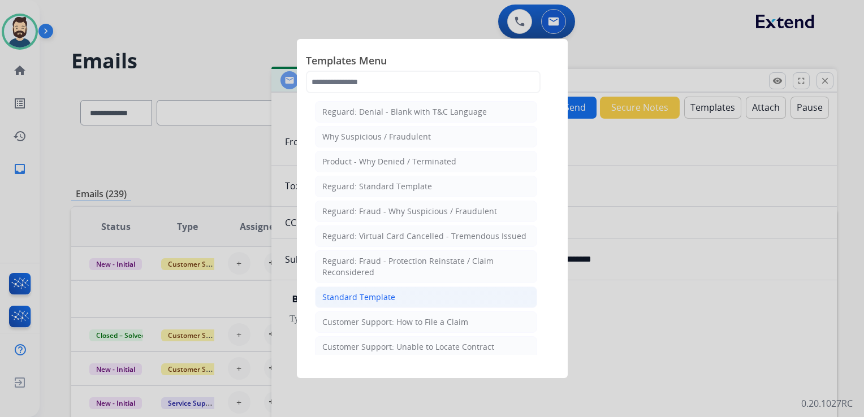
click at [357, 297] on div "Standard Template" at bounding box center [358, 297] width 73 height 11
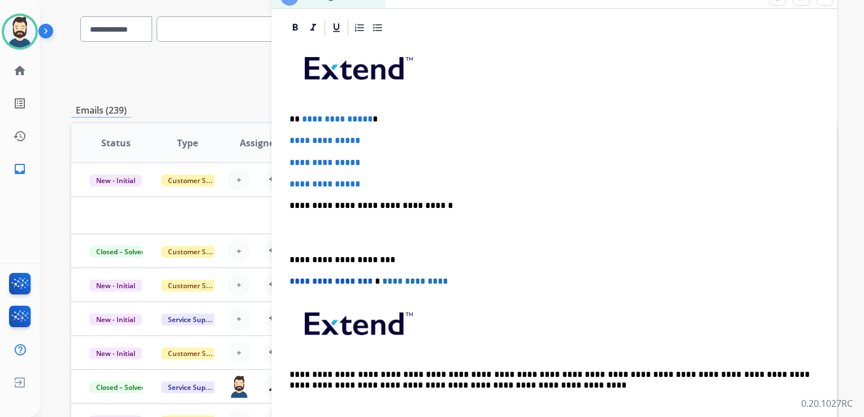
scroll to position [170, 0]
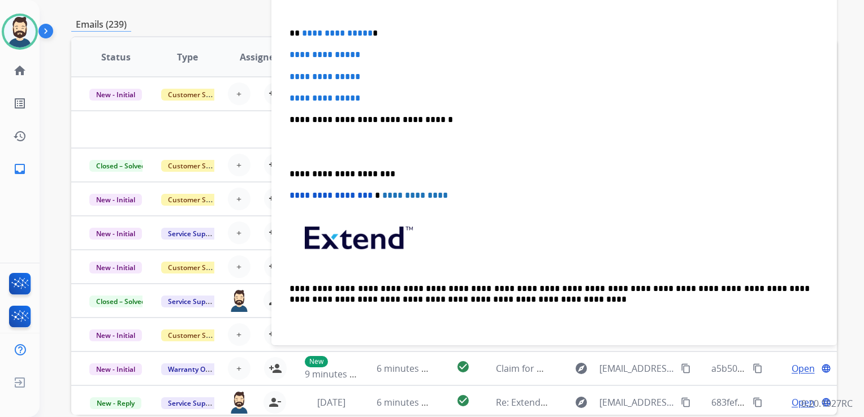
click at [385, 122] on p "**********" at bounding box center [550, 120] width 520 height 10
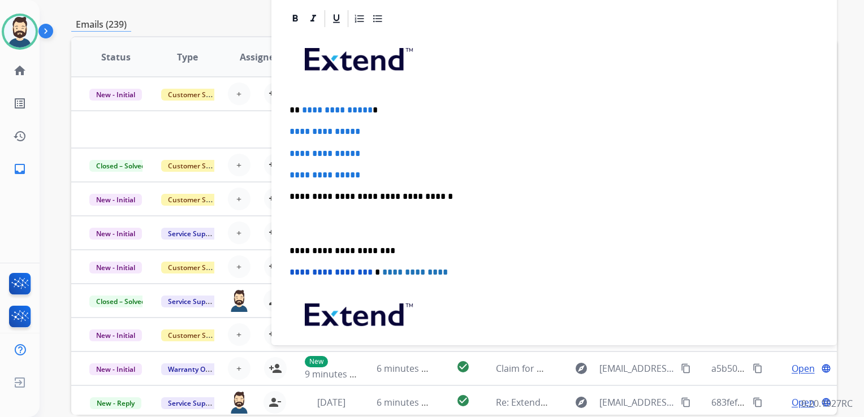
scroll to position [204, 0]
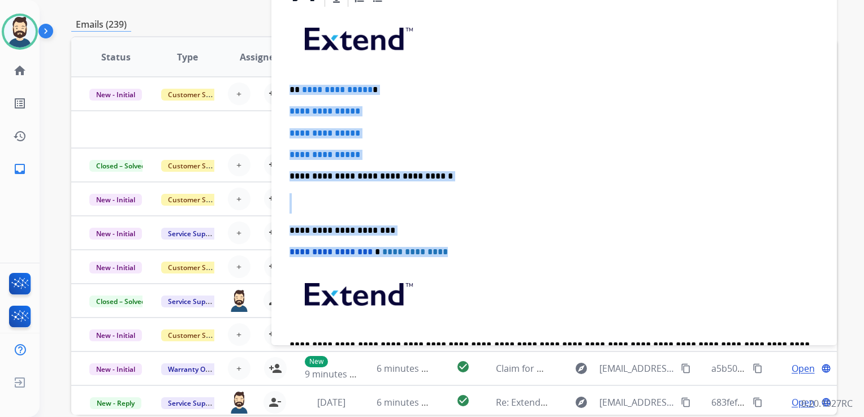
drag, startPoint x: 291, startPoint y: 88, endPoint x: 450, endPoint y: 248, distance: 225.9
click at [450, 248] on div "**********" at bounding box center [554, 202] width 538 height 389
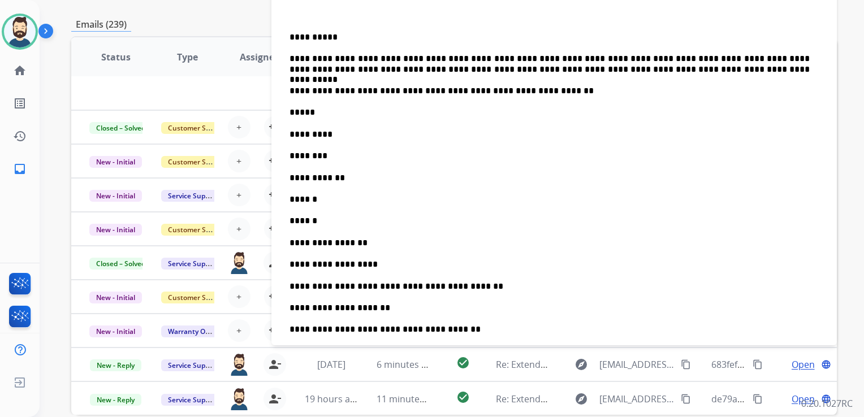
scroll to position [317, 0]
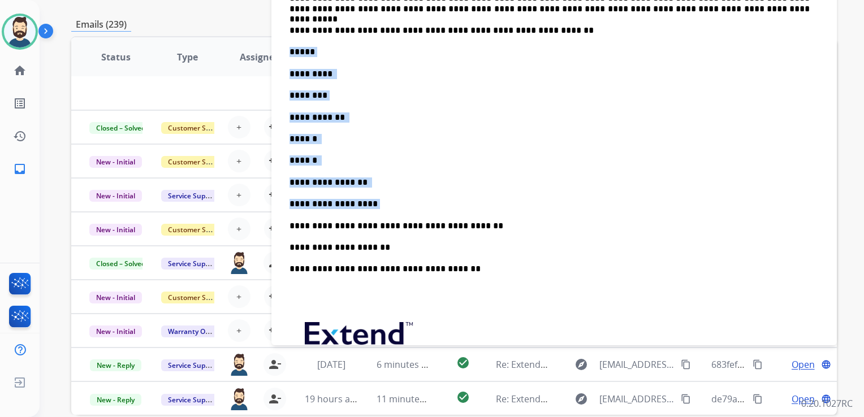
drag, startPoint x: 290, startPoint y: 51, endPoint x: 373, endPoint y: 192, distance: 163.5
click at [373, 192] on div "**********" at bounding box center [554, 165] width 538 height 541
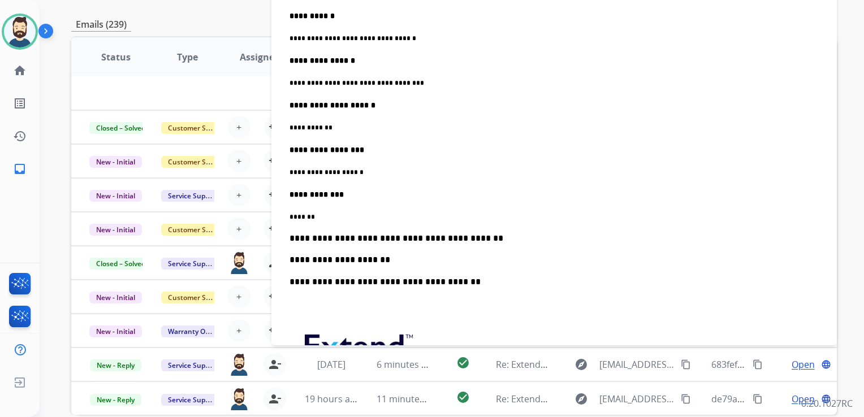
scroll to position [656, 0]
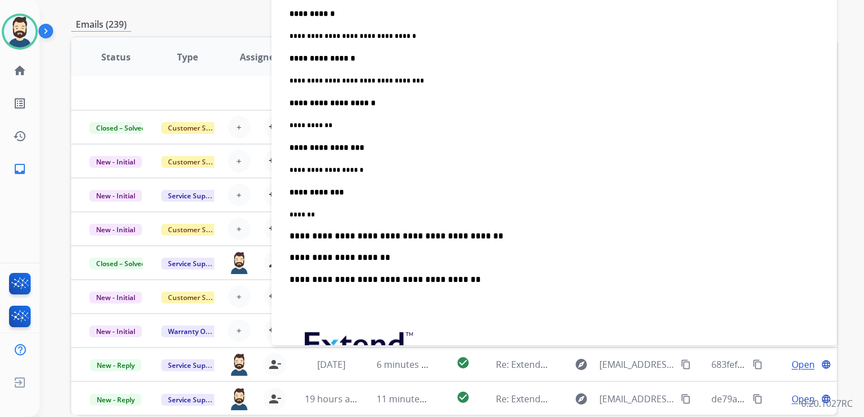
click at [475, 231] on p "**********" at bounding box center [550, 236] width 520 height 10
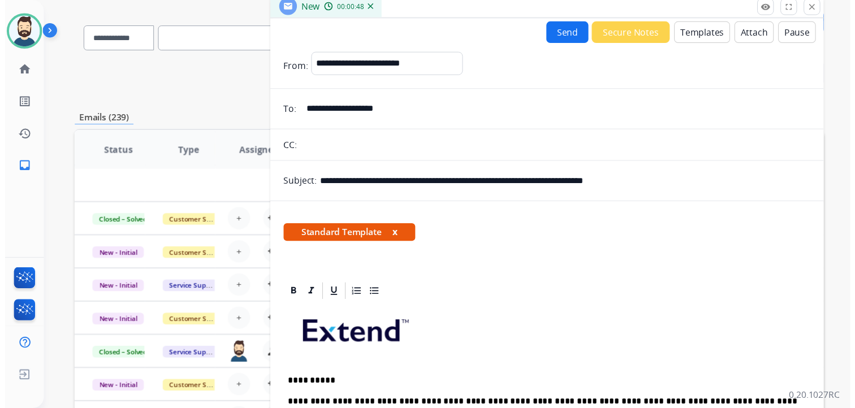
scroll to position [0, 0]
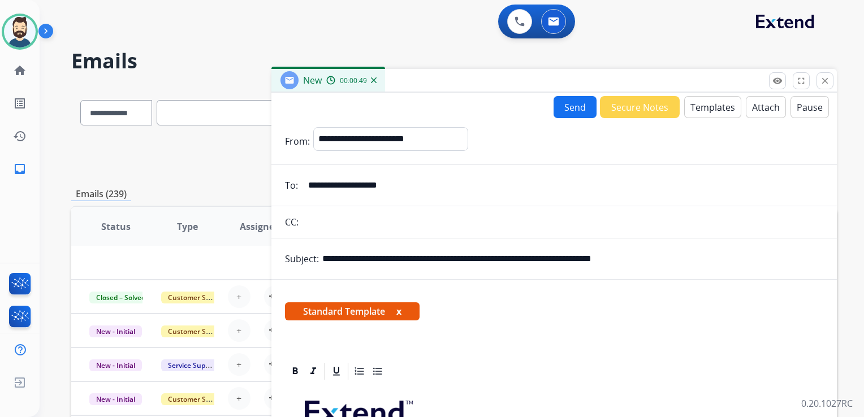
click at [576, 108] on button "Send" at bounding box center [575, 107] width 43 height 22
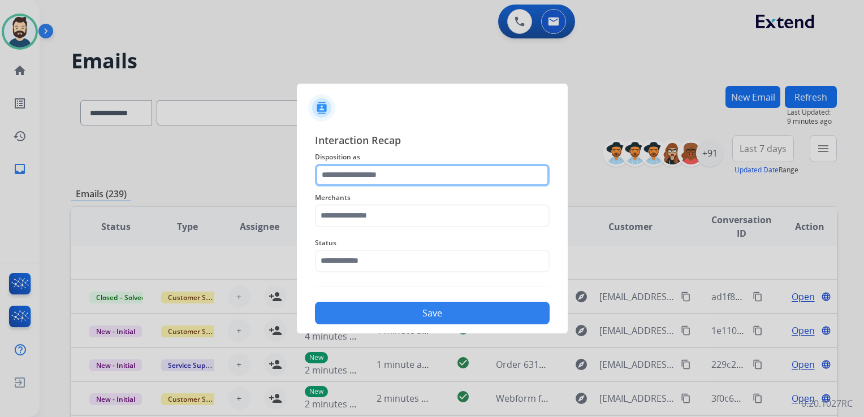
click at [389, 175] on input "text" at bounding box center [432, 175] width 235 height 23
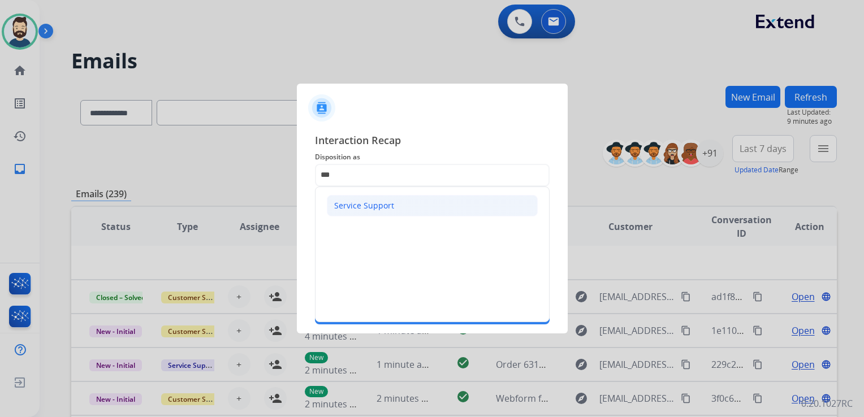
click at [371, 202] on div "Service Support" at bounding box center [364, 205] width 60 height 11
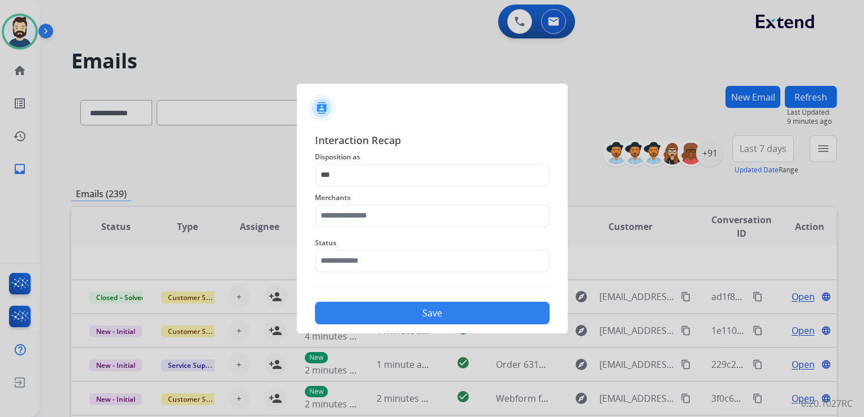
type input "**********"
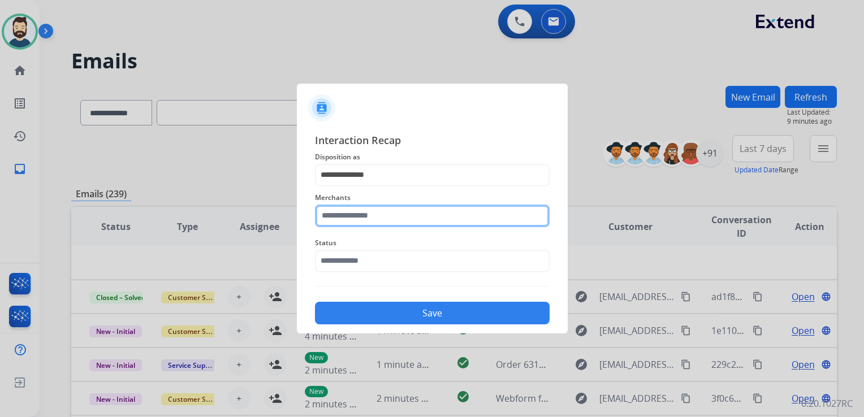
click at [371, 214] on input "text" at bounding box center [432, 216] width 235 height 23
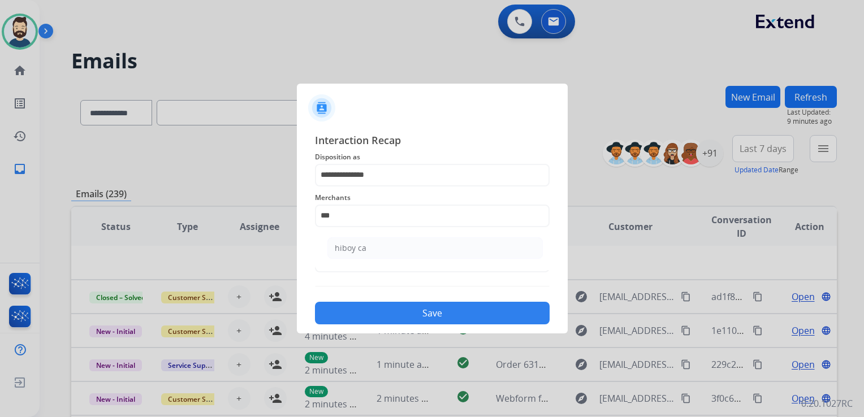
click at [368, 252] on li "hiboy ca" at bounding box center [434, 248] width 215 height 21
type input "********"
click at [391, 309] on button "Save" at bounding box center [432, 313] width 235 height 23
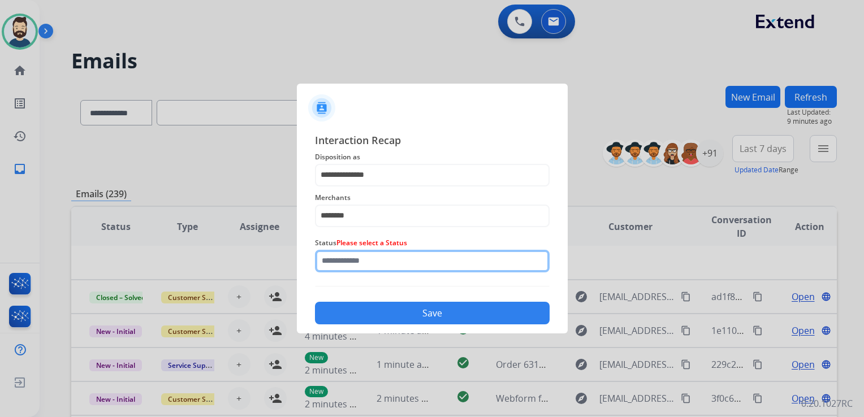
click at [344, 264] on input "text" at bounding box center [432, 261] width 235 height 23
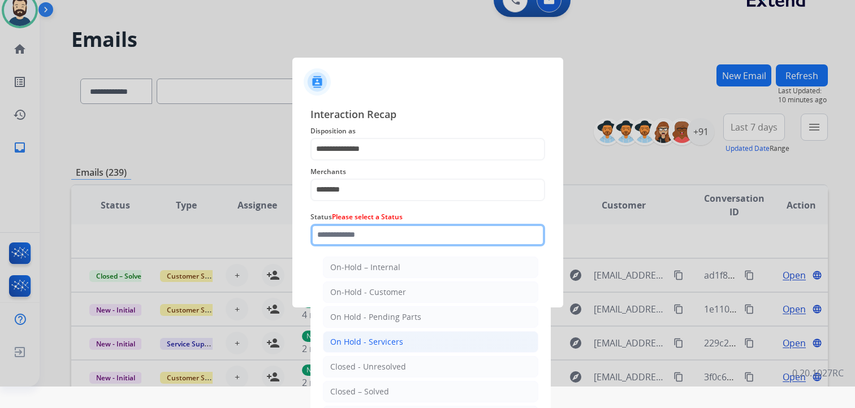
scroll to position [33, 0]
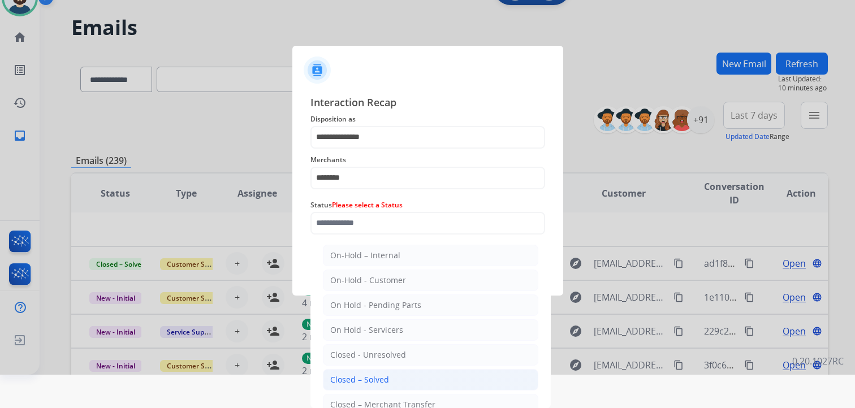
drag, startPoint x: 370, startPoint y: 379, endPoint x: 388, endPoint y: 305, distance: 75.8
click at [370, 379] on div "Closed – Solved" at bounding box center [359, 379] width 59 height 11
type input "**********"
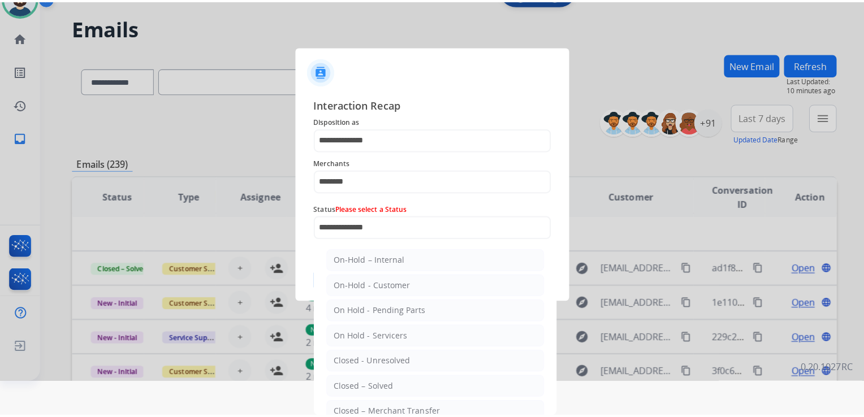
scroll to position [0, 0]
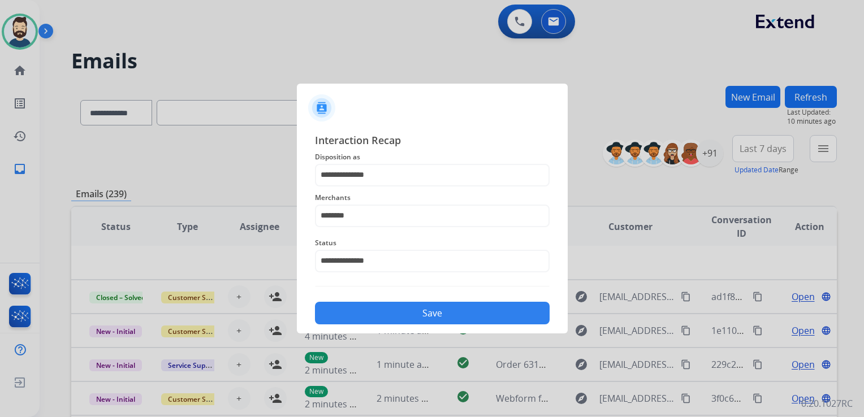
click at [387, 318] on button "Save" at bounding box center [432, 313] width 235 height 23
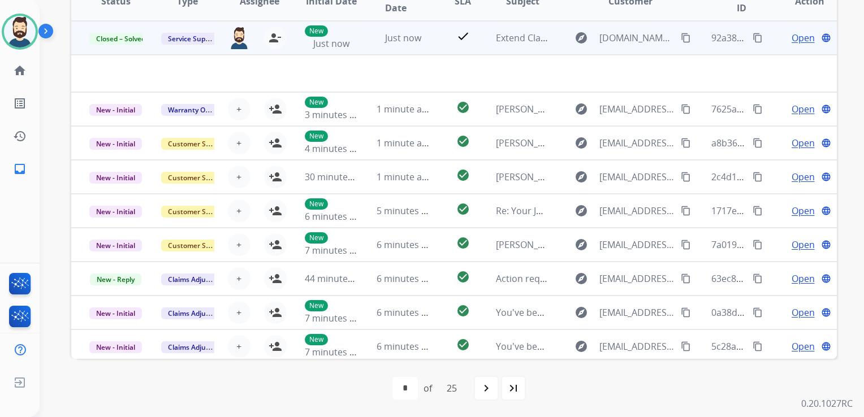
scroll to position [113, 0]
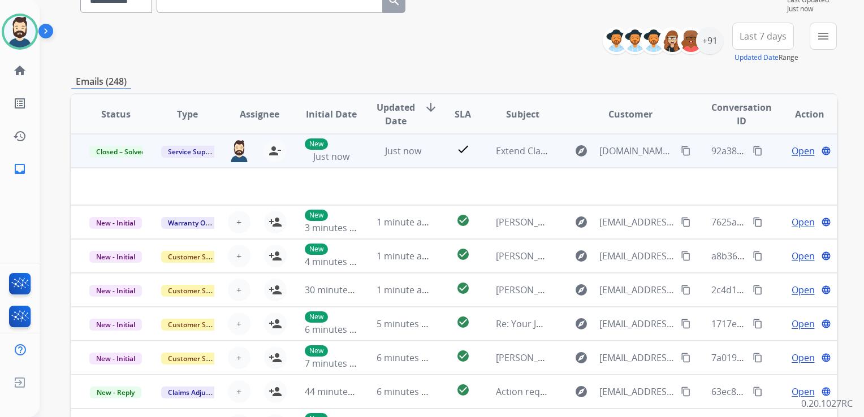
click at [753, 150] on mat-icon "content_copy" at bounding box center [758, 151] width 10 height 10
